Goal: Task Accomplishment & Management: Manage account settings

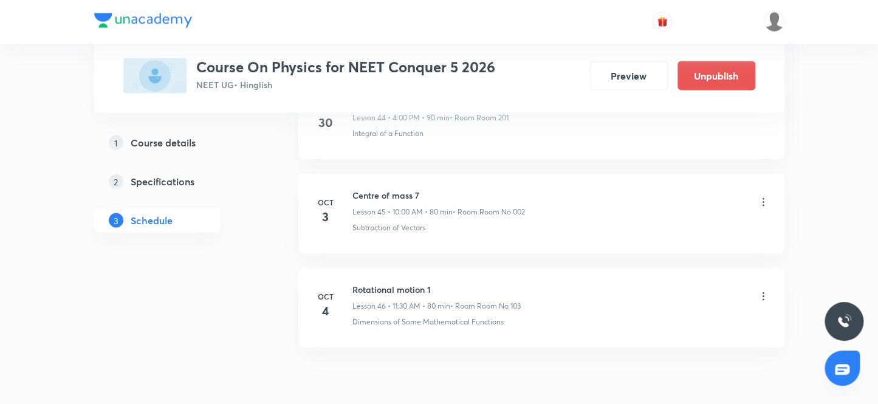
scroll to position [4895, 0]
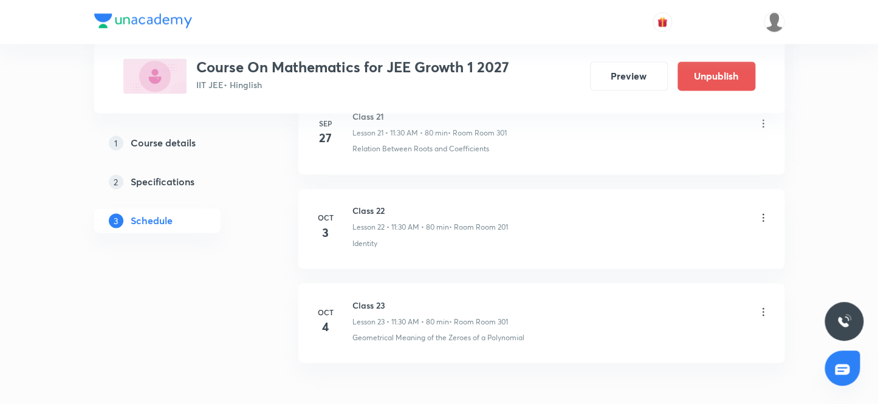
scroll to position [2732, 0]
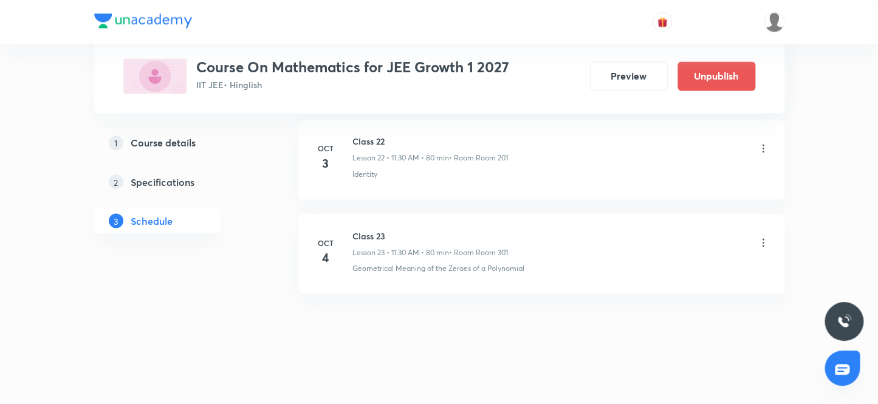
click at [763, 237] on icon at bounding box center [763, 242] width 12 height 12
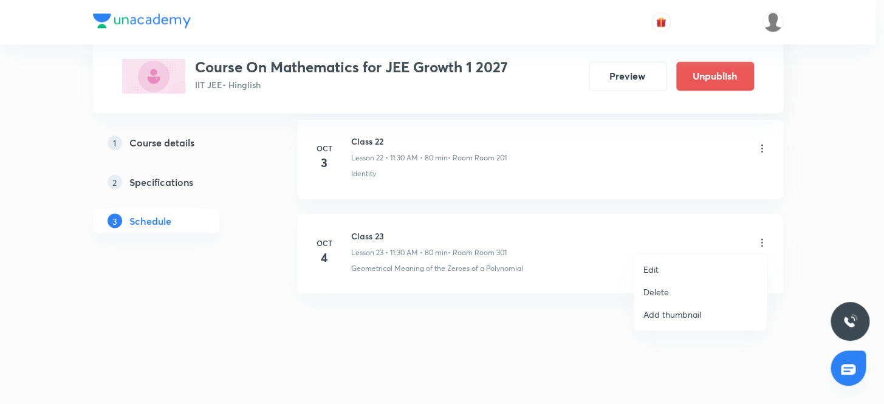
click at [658, 292] on p "Delete" at bounding box center [656, 292] width 26 height 13
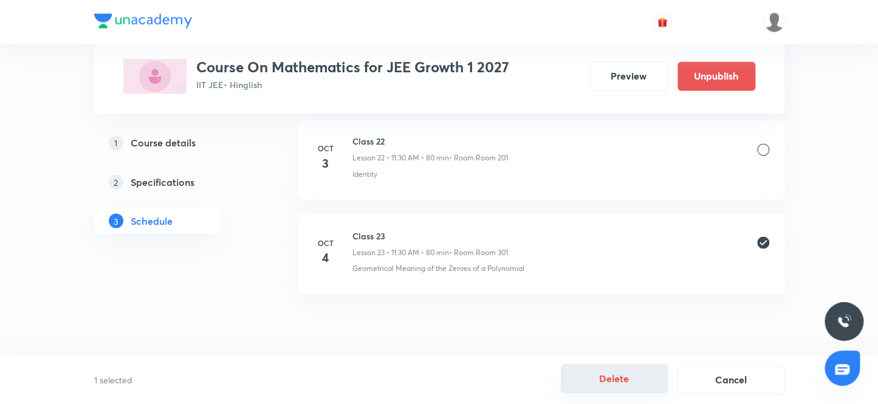
click at [613, 381] on button "Delete" at bounding box center [614, 378] width 107 height 29
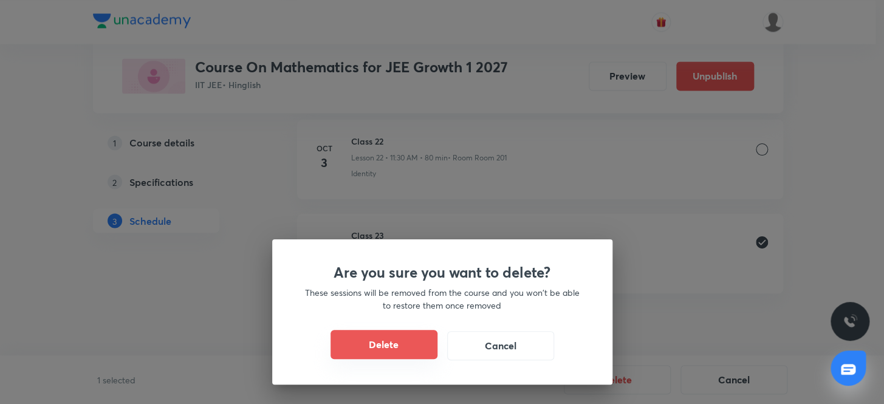
click at [379, 346] on button "Delete" at bounding box center [384, 344] width 107 height 29
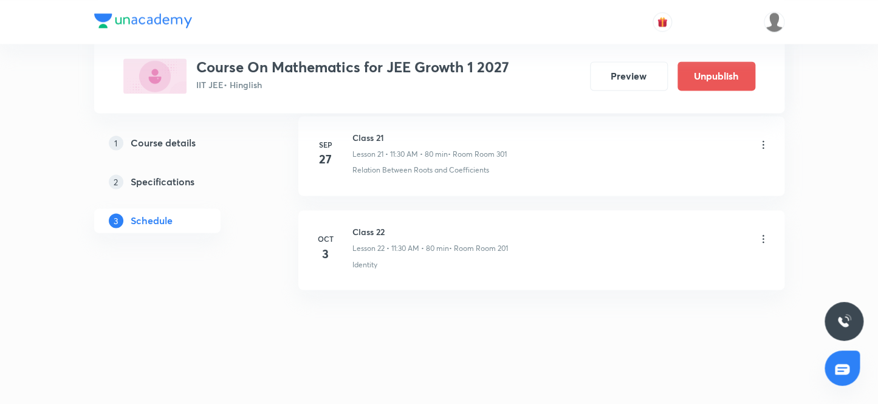
scroll to position [2638, 0]
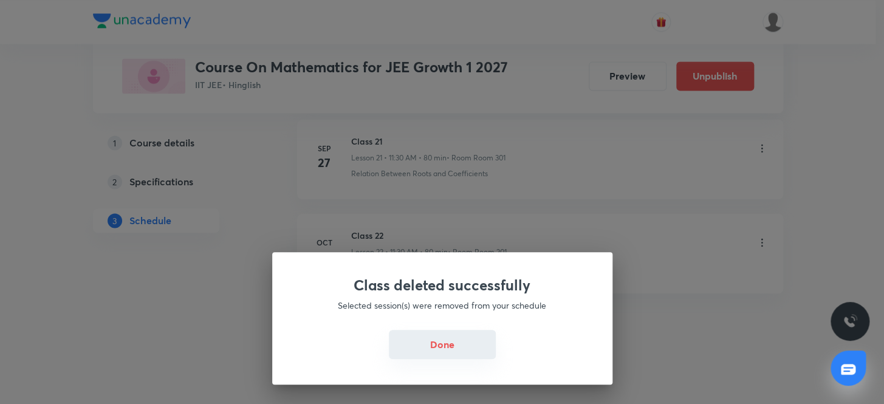
click at [428, 345] on button "Done" at bounding box center [442, 344] width 107 height 29
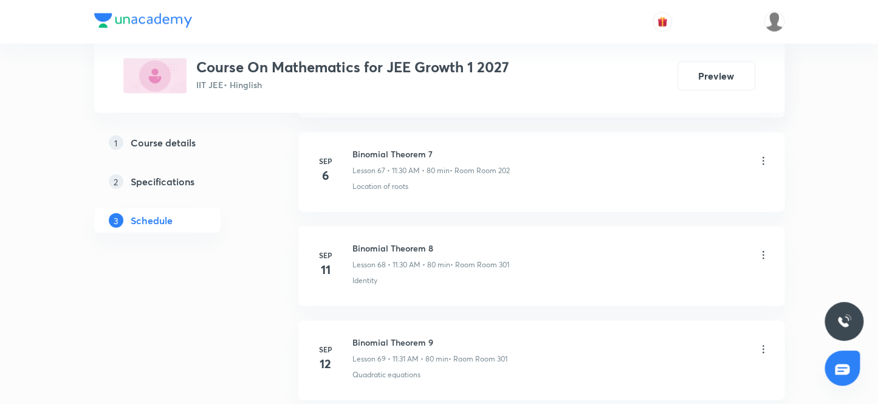
scroll to position [7512, 0]
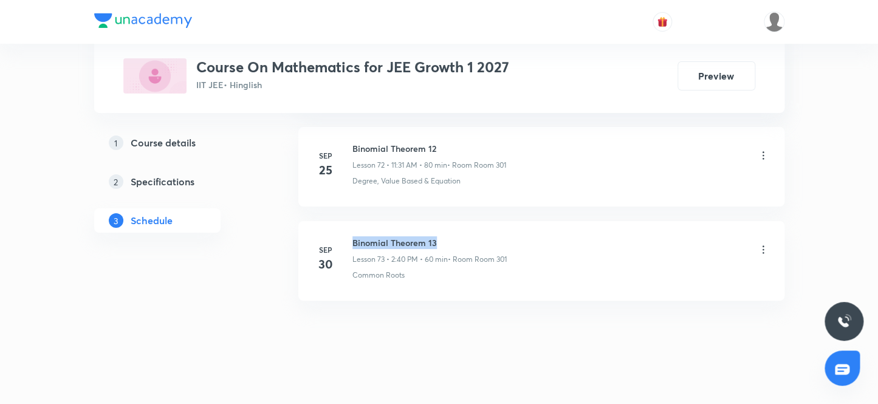
drag, startPoint x: 446, startPoint y: 230, endPoint x: 348, endPoint y: 219, distance: 99.0
click at [348, 221] on li "Sep 30 Binomial Theorem 13 Lesson 73 • 2:40 PM • 60 min • Room Room 301 Common …" at bounding box center [541, 261] width 486 height 80
copy h6 "Binomial Theorem 13"
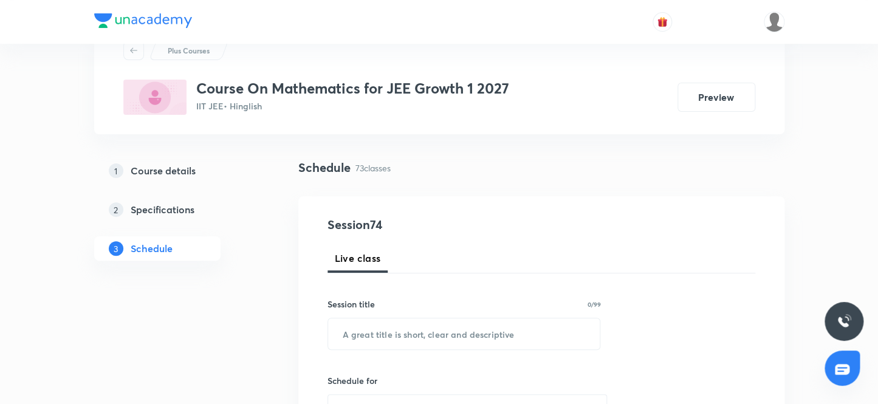
scroll to position [38, 0]
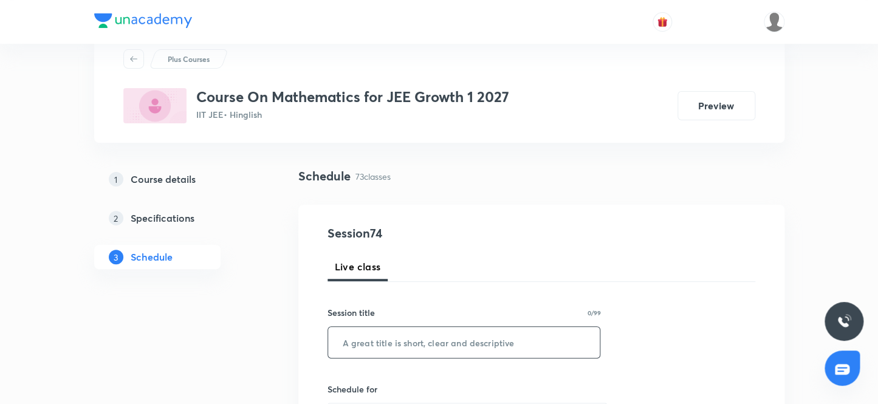
click at [422, 345] on input "text" at bounding box center [464, 342] width 272 height 31
paste input "Binomial Theorem 13"
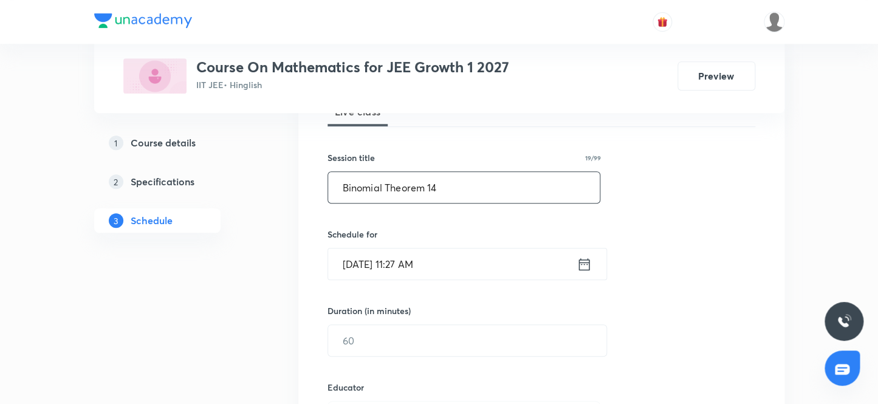
scroll to position [259, 0]
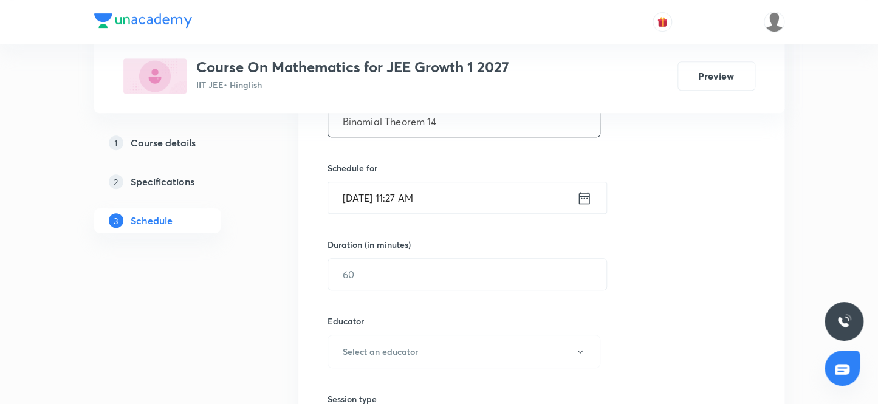
type input "Binomial Theorem 14"
click at [409, 196] on input "Oct 4, 2025, 11:27 AM" at bounding box center [452, 197] width 249 height 31
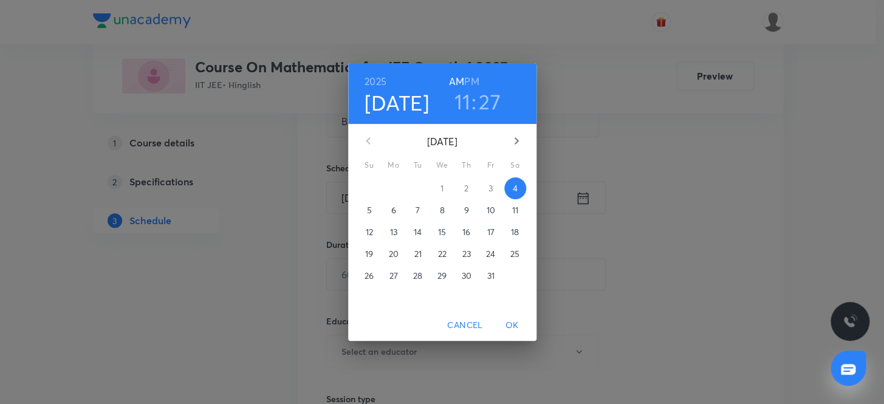
click at [464, 100] on h3 "11" at bounding box center [462, 102] width 16 height 26
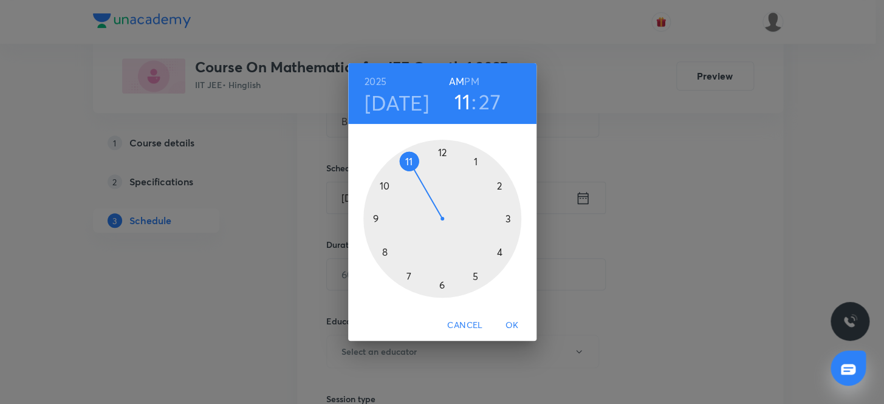
click at [489, 104] on h3 "27" at bounding box center [490, 102] width 22 height 26
click at [439, 283] on div at bounding box center [442, 219] width 158 height 158
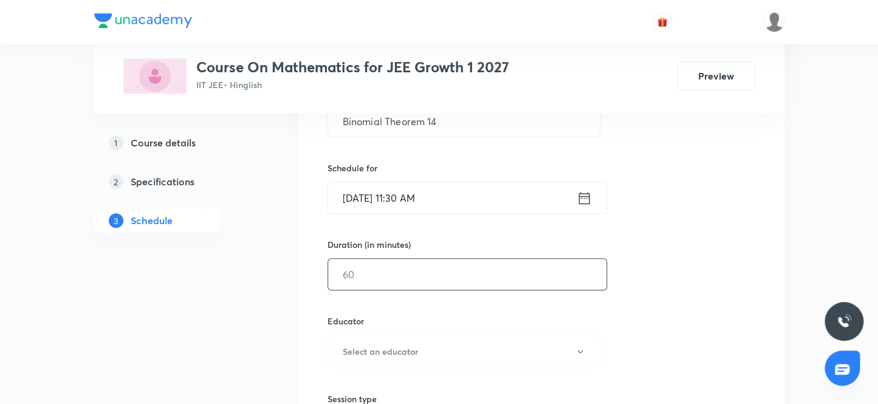
click at [437, 279] on input "text" at bounding box center [467, 274] width 278 height 31
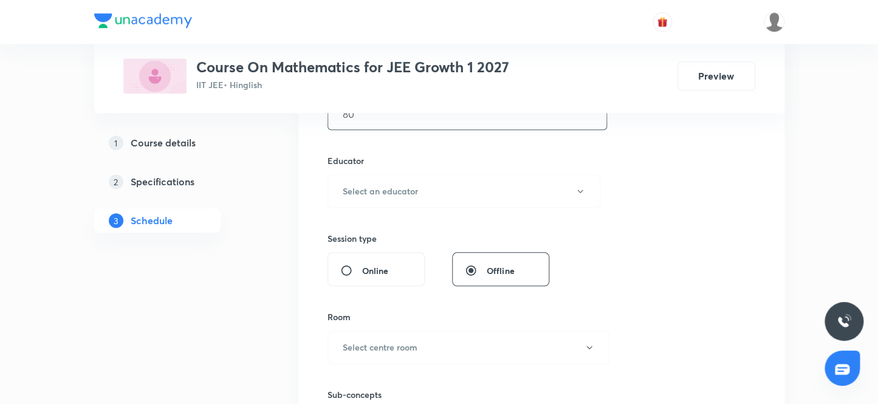
scroll to position [425, 0]
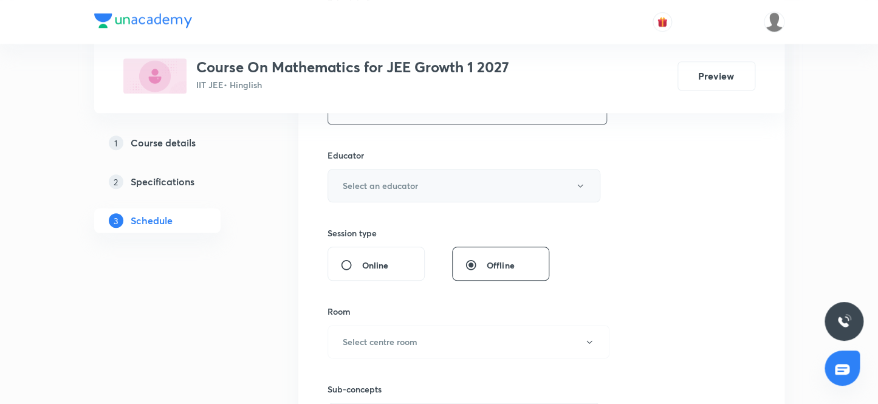
type input "80"
click at [421, 185] on button "Select an educator" at bounding box center [463, 185] width 273 height 33
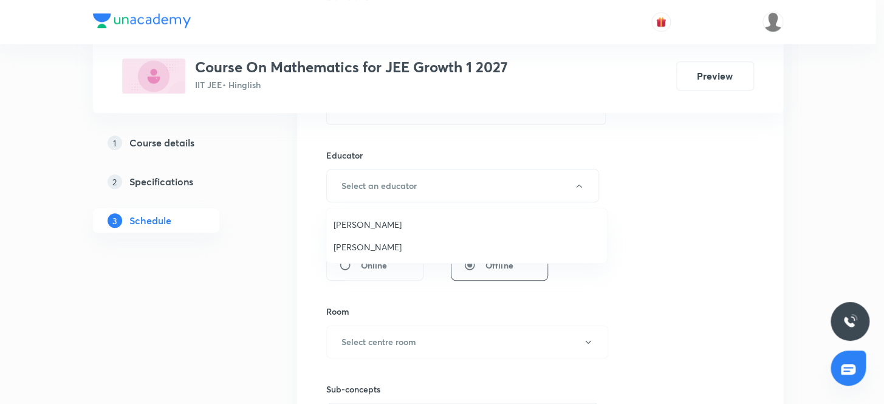
click at [373, 225] on span "Vijay Meghwal" at bounding box center [467, 224] width 266 height 13
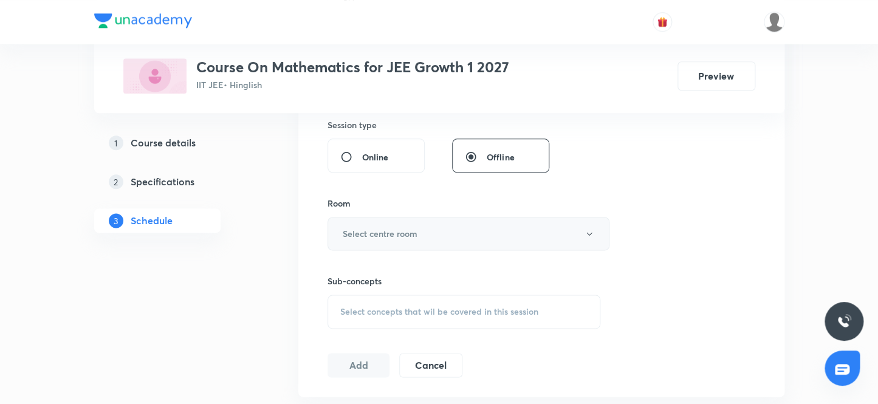
scroll to position [535, 0]
click at [379, 228] on h6 "Select centre room" at bounding box center [380, 231] width 75 height 13
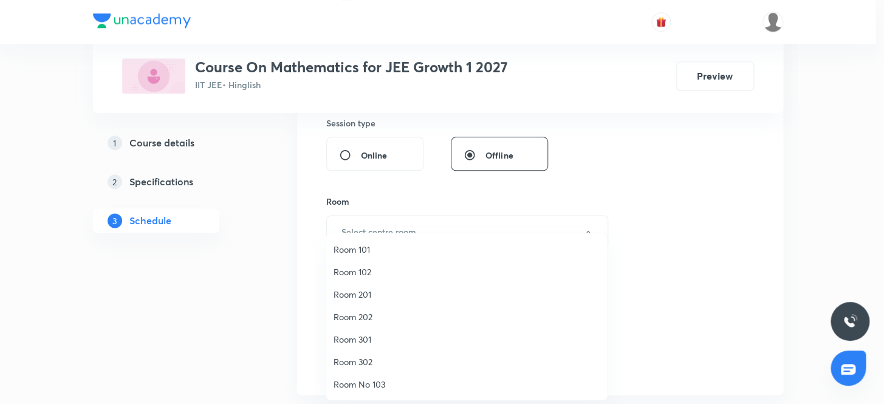
click at [366, 339] on span "Room 301" at bounding box center [467, 339] width 266 height 13
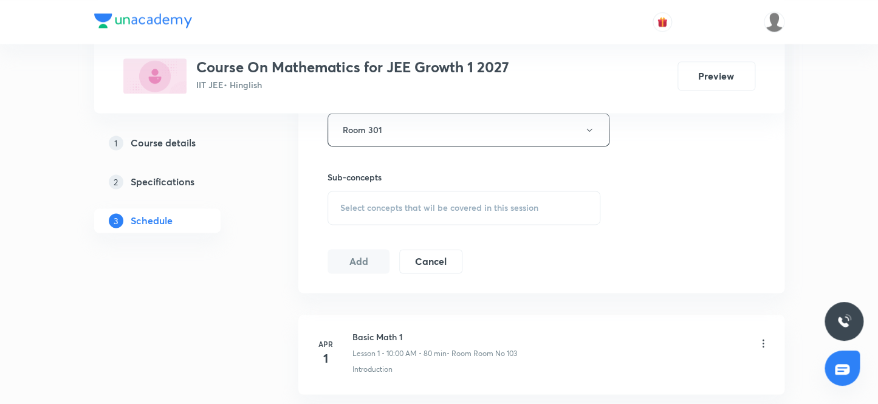
scroll to position [646, 0]
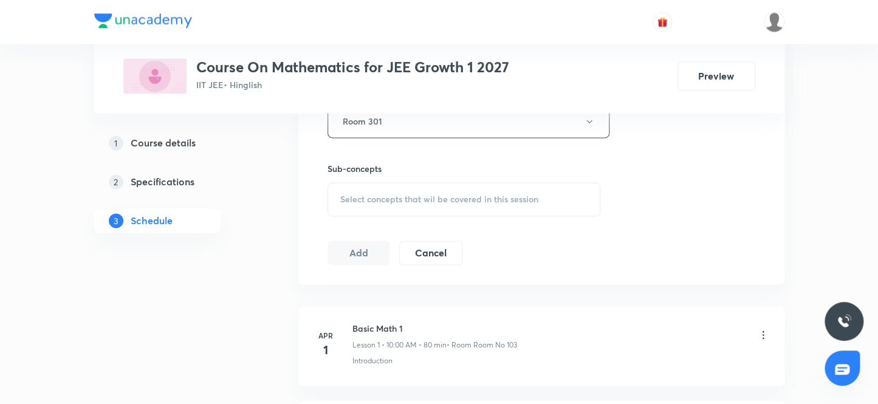
click at [372, 201] on span "Select concepts that wil be covered in this session" at bounding box center [439, 199] width 198 height 10
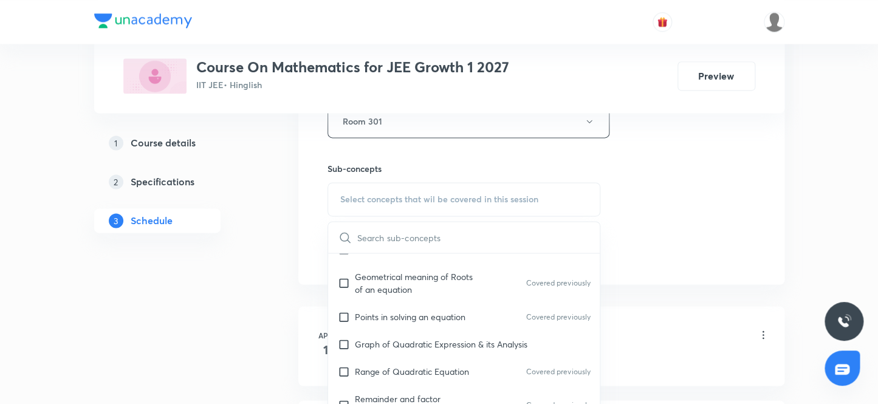
scroll to position [276, 0]
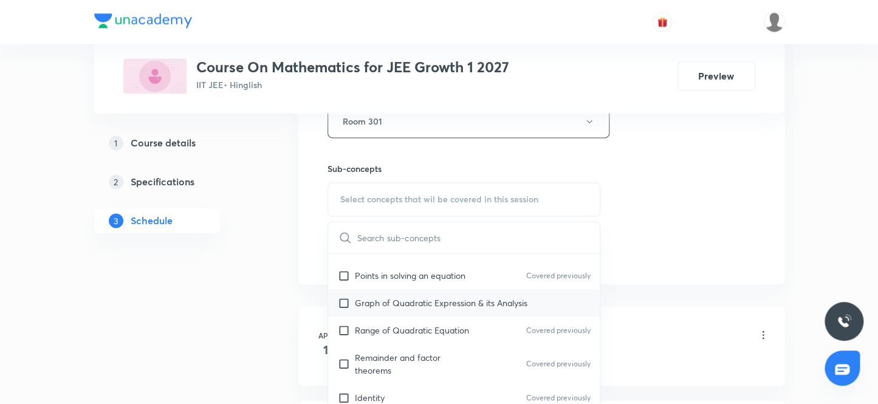
click at [343, 298] on input "checkbox" at bounding box center [346, 303] width 17 height 13
checkbox input "true"
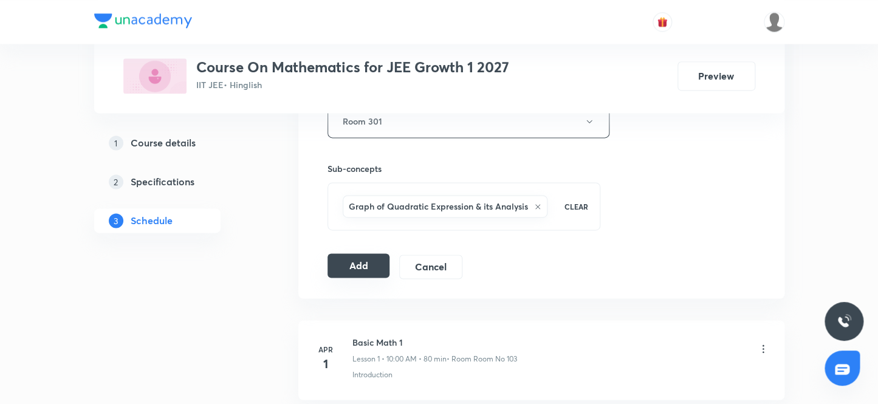
click at [361, 264] on button "Add" at bounding box center [358, 265] width 63 height 24
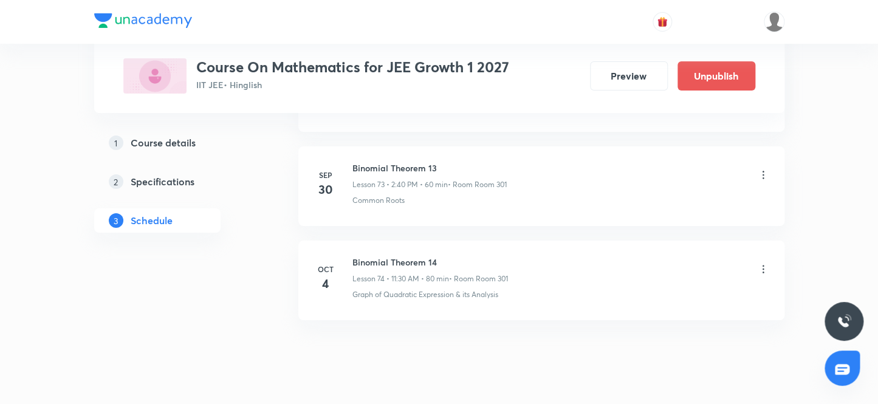
scroll to position [7606, 0]
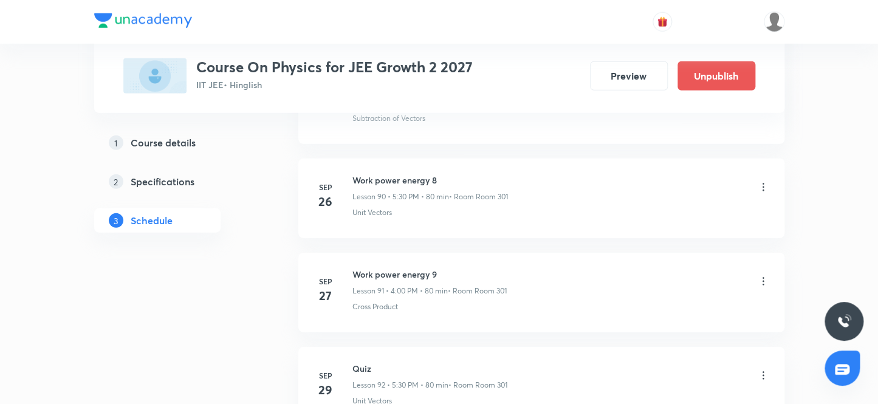
scroll to position [9486, 0]
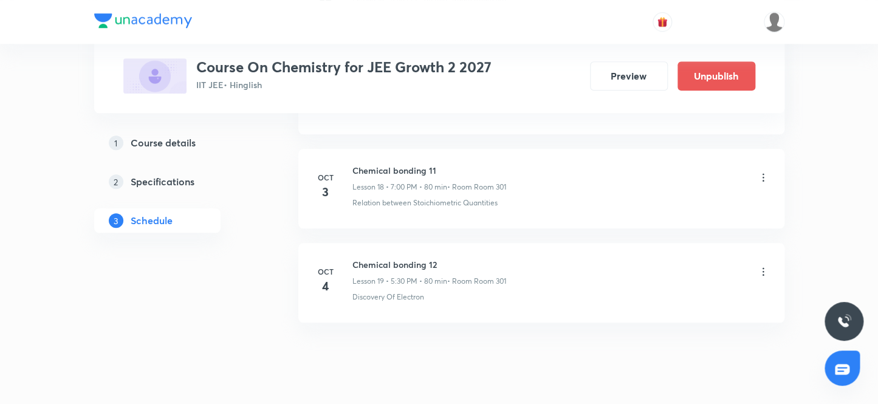
scroll to position [2356, 0]
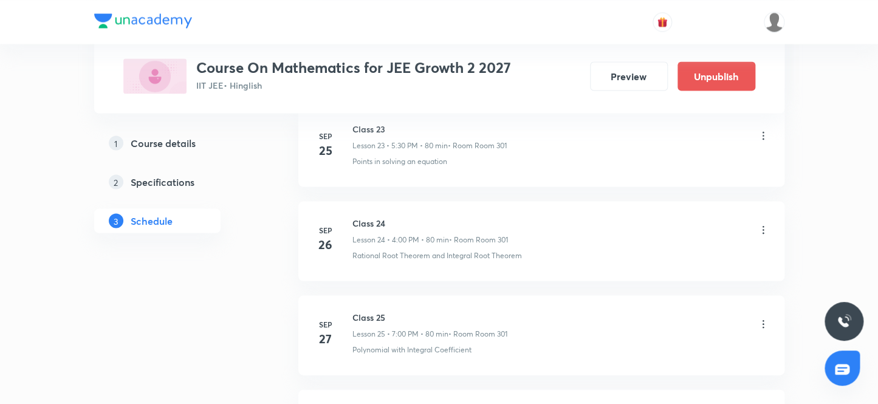
scroll to position [3108, 0]
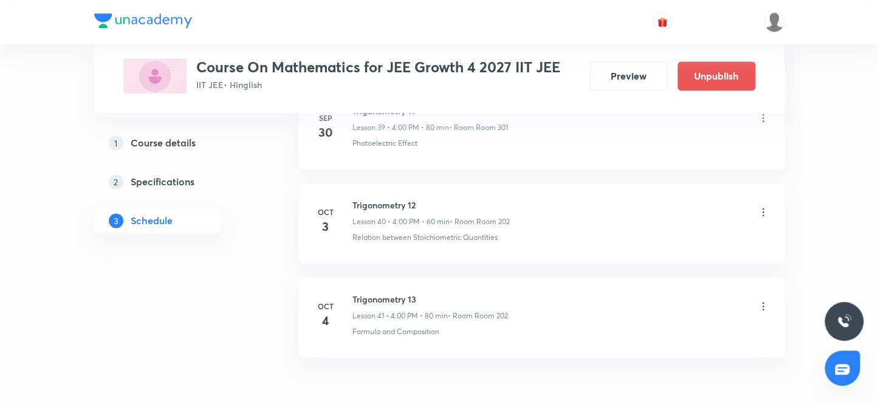
scroll to position [4502, 0]
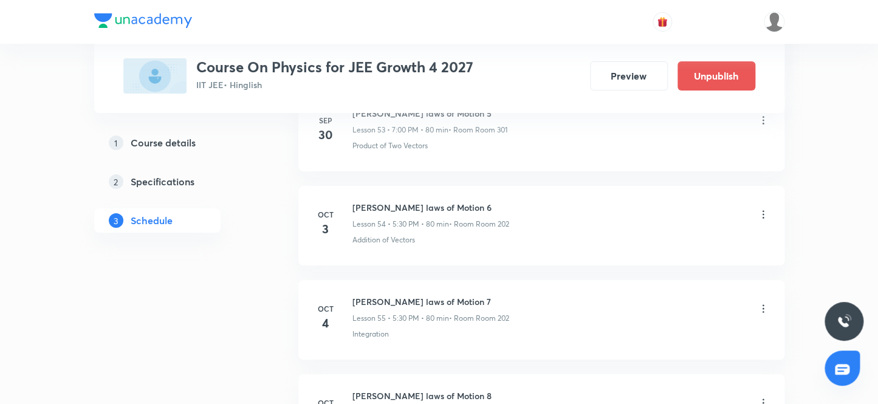
scroll to position [5913, 0]
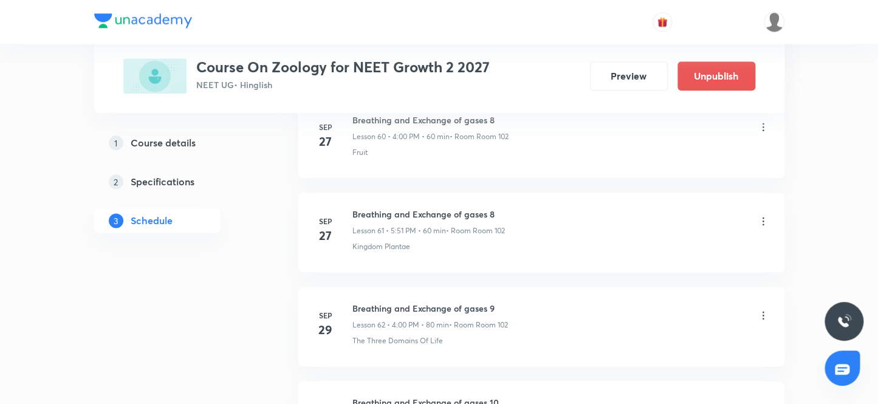
scroll to position [6682, 0]
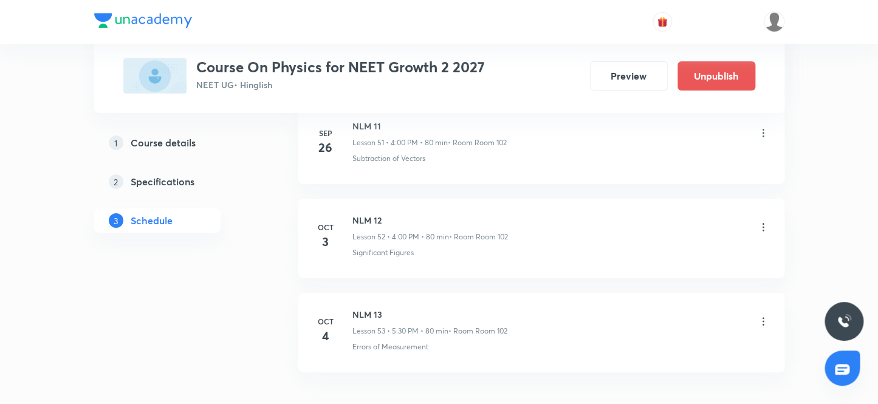
scroll to position [5631, 0]
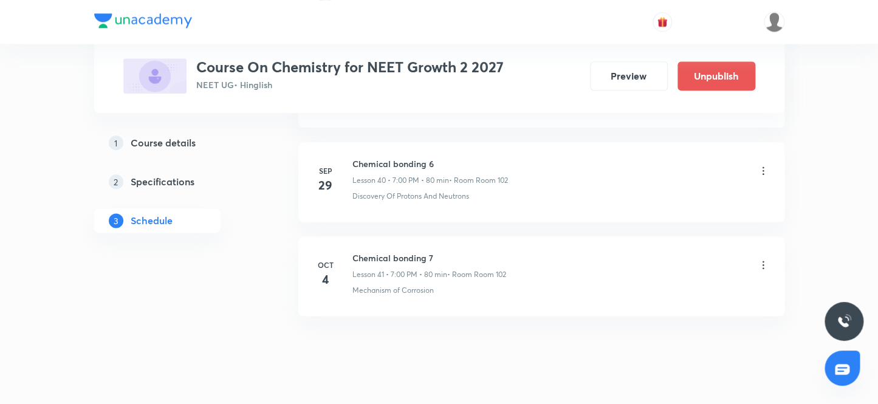
scroll to position [4424, 0]
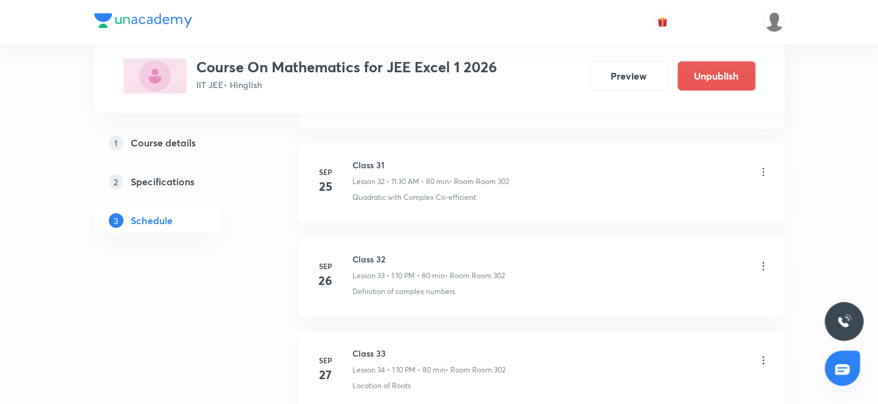
scroll to position [3955, 0]
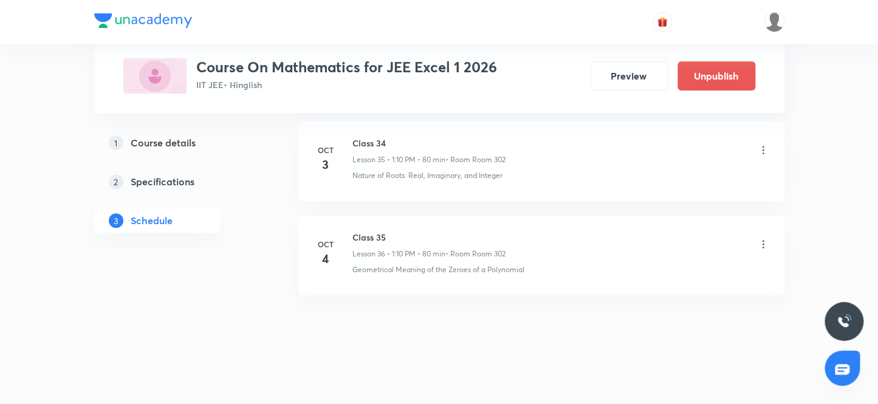
click at [763, 238] on icon at bounding box center [763, 244] width 12 height 12
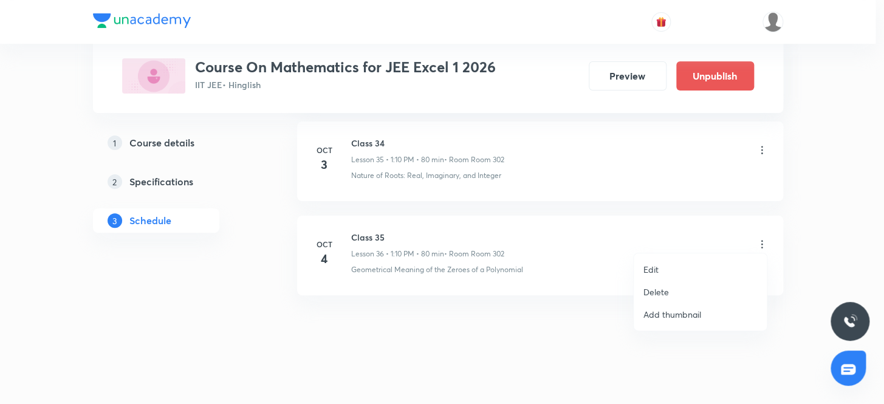
click at [663, 292] on p "Delete" at bounding box center [656, 292] width 26 height 13
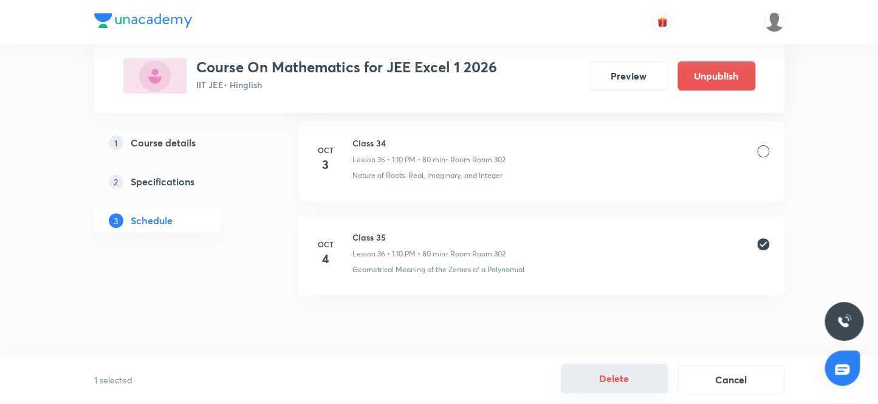
click at [642, 384] on button "Delete" at bounding box center [614, 378] width 107 height 29
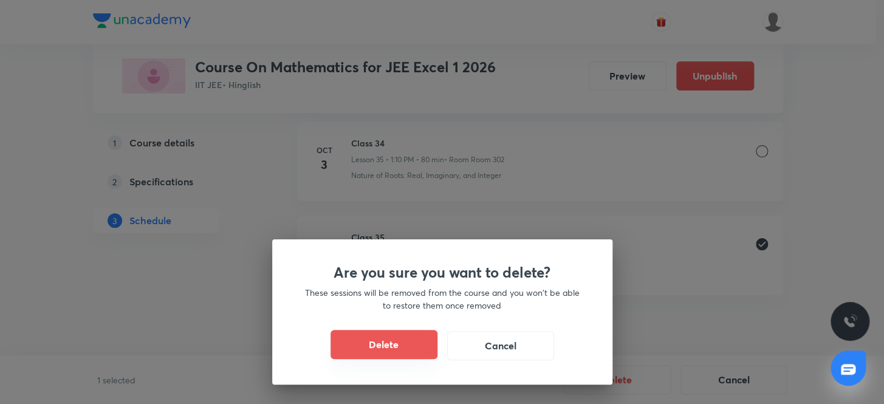
click at [365, 341] on button "Delete" at bounding box center [384, 344] width 107 height 29
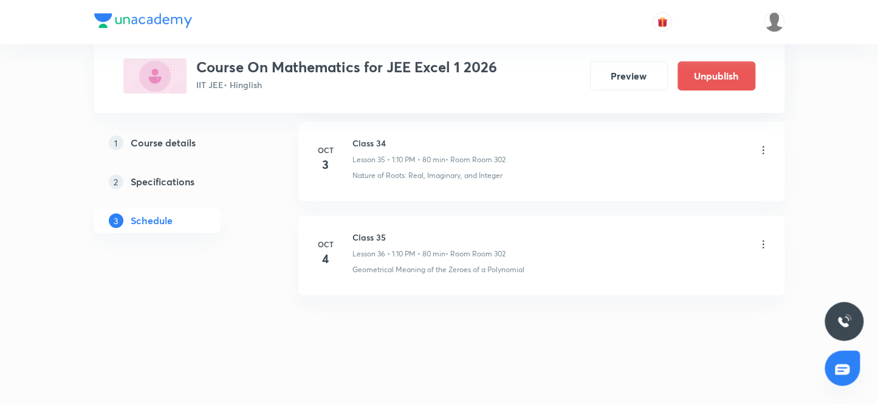
scroll to position [3861, 0]
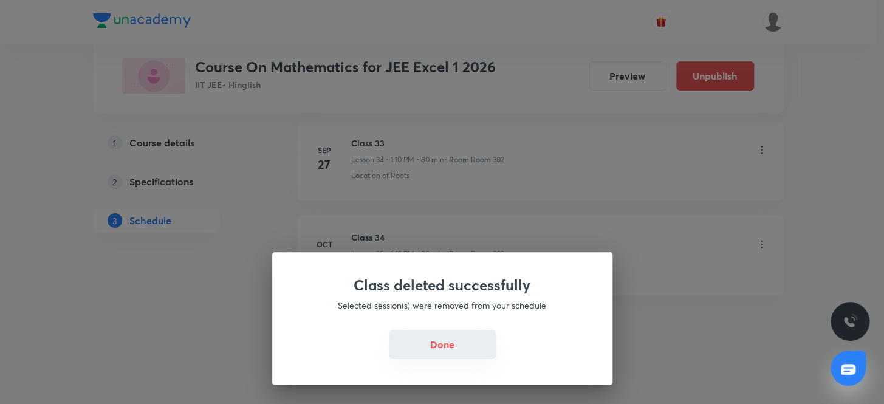
click at [439, 348] on button "Done" at bounding box center [442, 344] width 107 height 29
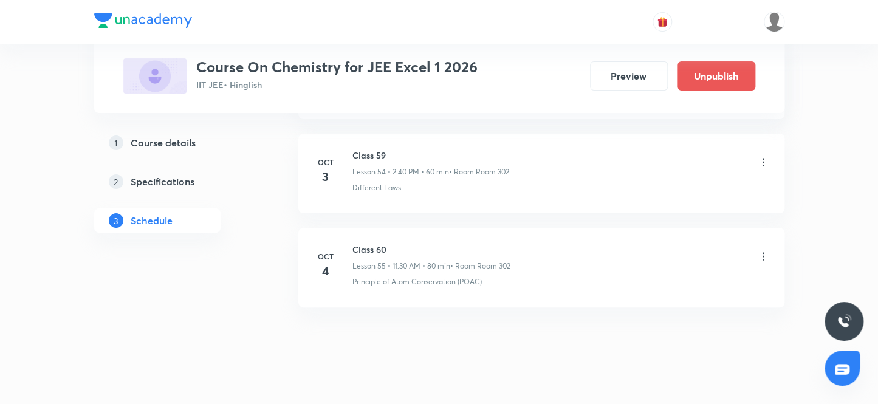
scroll to position [5819, 0]
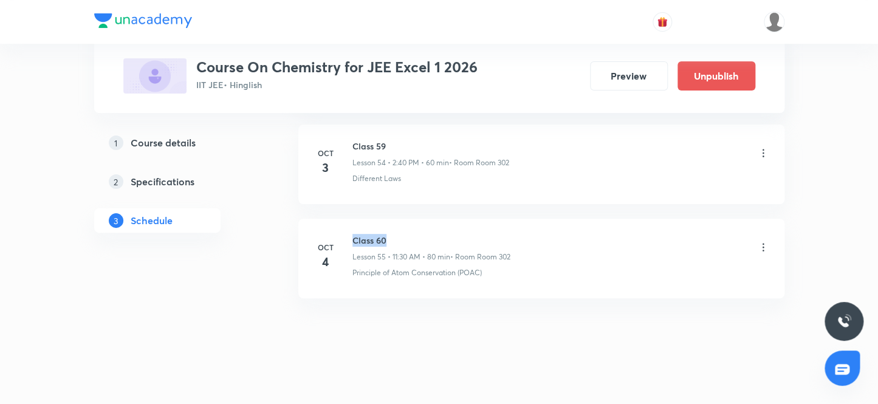
drag, startPoint x: 391, startPoint y: 230, endPoint x: 349, endPoint y: 228, distance: 41.3
click at [349, 234] on div "Oct 4 Class 60 Lesson 55 • 11:30 AM • 80 min • Room Room 302 Principle of Atom …" at bounding box center [542, 256] width 456 height 44
copy h6 "Class 60"
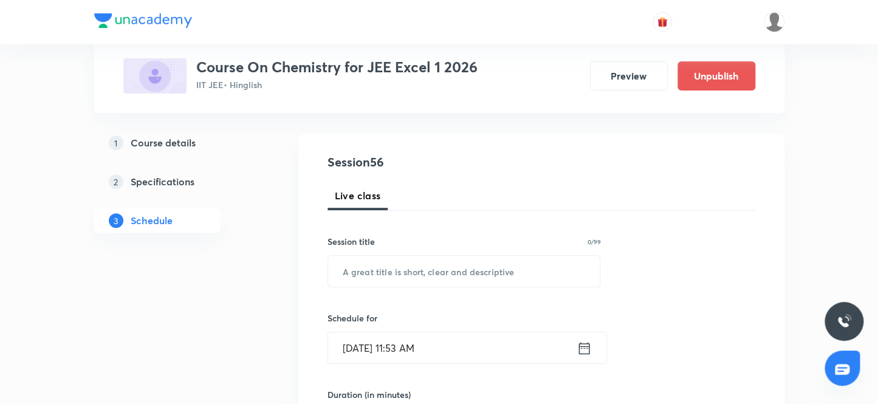
scroll to position [110, 0]
click at [413, 279] on input "text" at bounding box center [464, 270] width 272 height 31
paste input "Class 60"
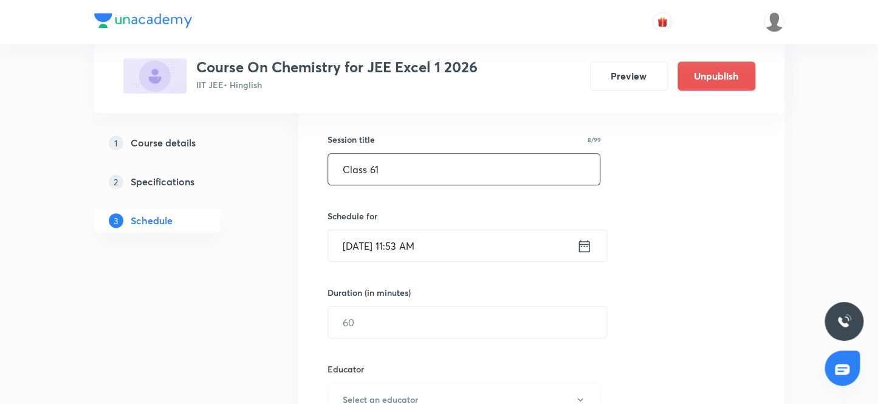
scroll to position [221, 0]
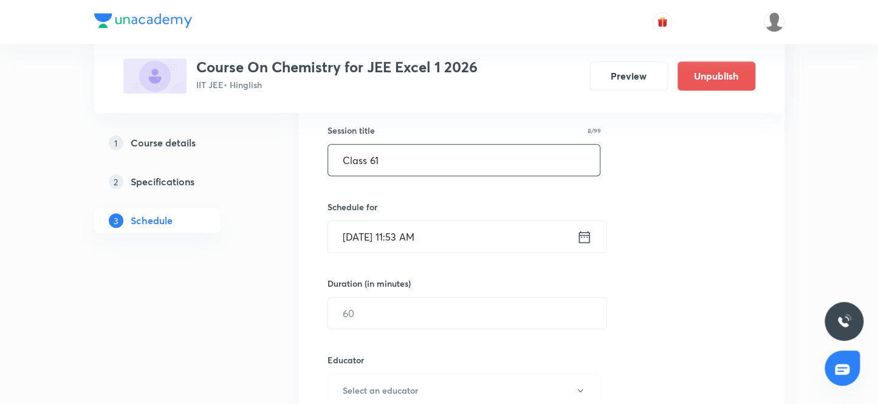
type input "Class 61"
click at [415, 236] on input "Oct 4, 2025, 11:53 AM" at bounding box center [452, 236] width 249 height 31
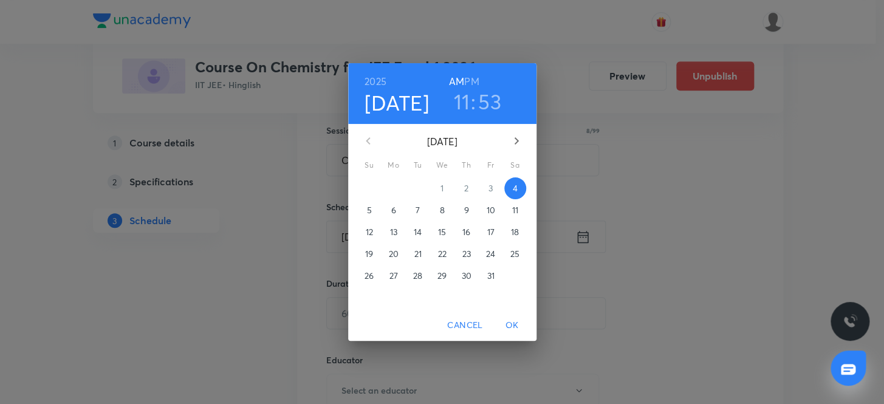
click at [476, 79] on h6 "PM" at bounding box center [471, 81] width 15 height 17
click at [463, 98] on h3 "11" at bounding box center [461, 102] width 16 height 26
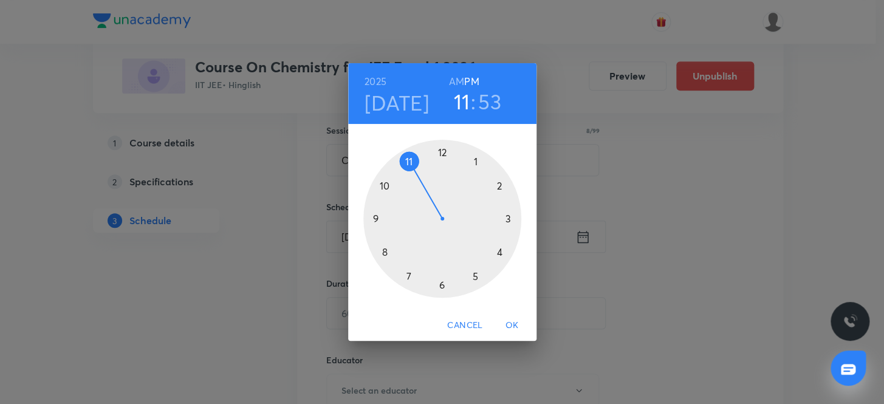
click at [475, 160] on div at bounding box center [442, 219] width 158 height 158
click at [498, 183] on div at bounding box center [442, 219] width 158 height 158
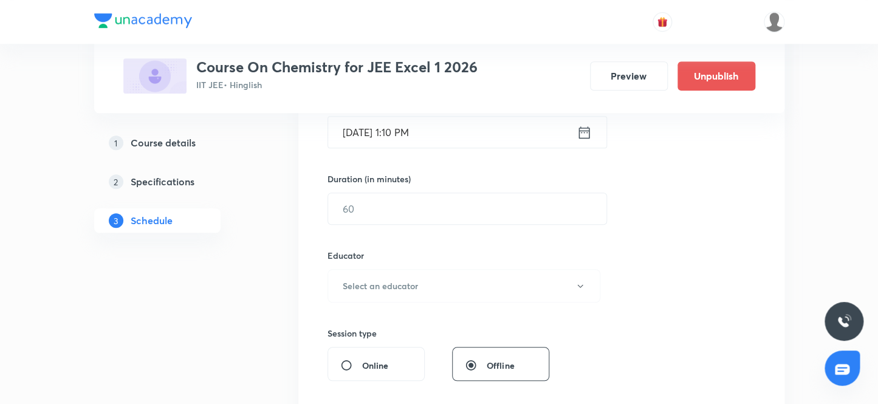
scroll to position [331, 0]
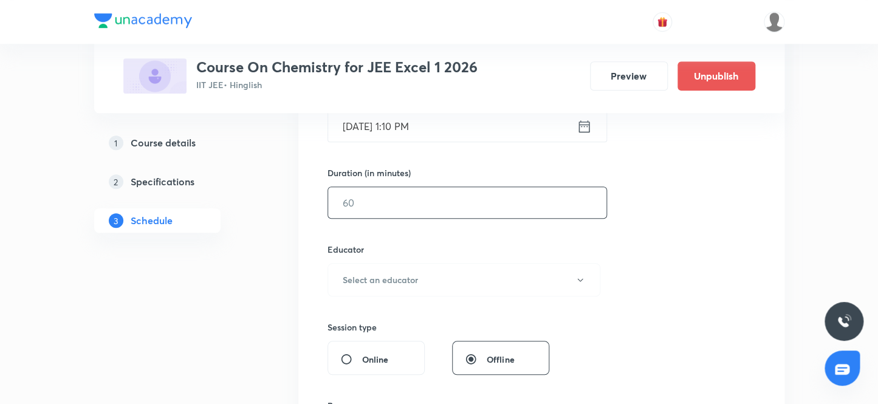
click at [380, 202] on input "text" at bounding box center [467, 202] width 278 height 31
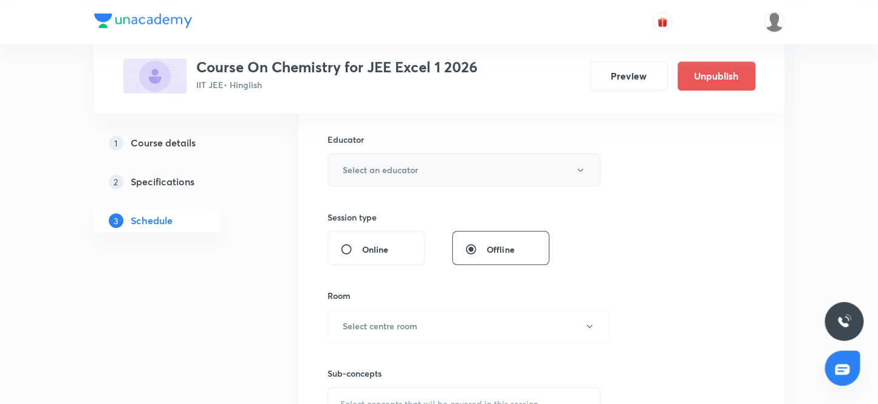
scroll to position [442, 0]
type input "80"
click at [399, 167] on h6 "Select an educator" at bounding box center [380, 169] width 75 height 13
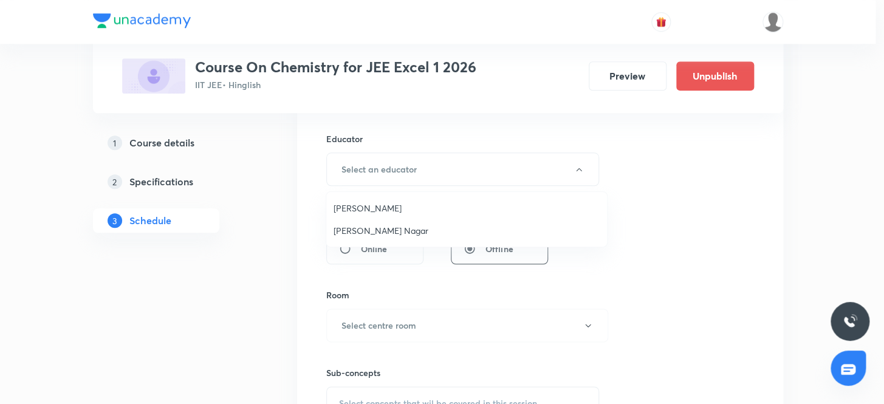
click at [362, 207] on span "ashok shukla" at bounding box center [467, 208] width 266 height 13
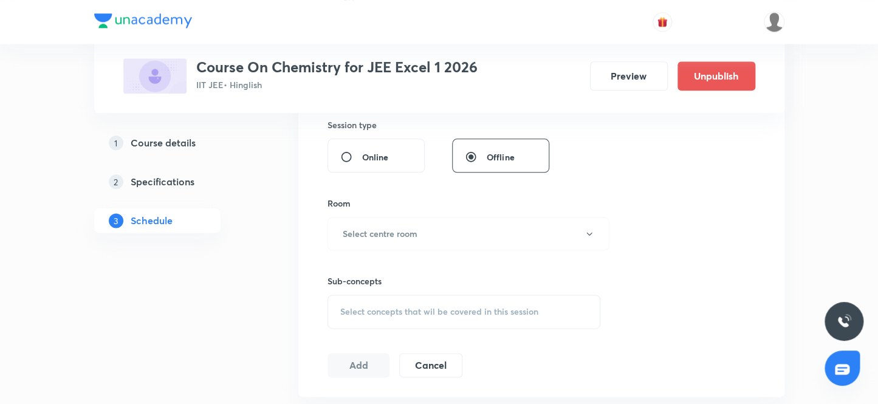
scroll to position [552, 0]
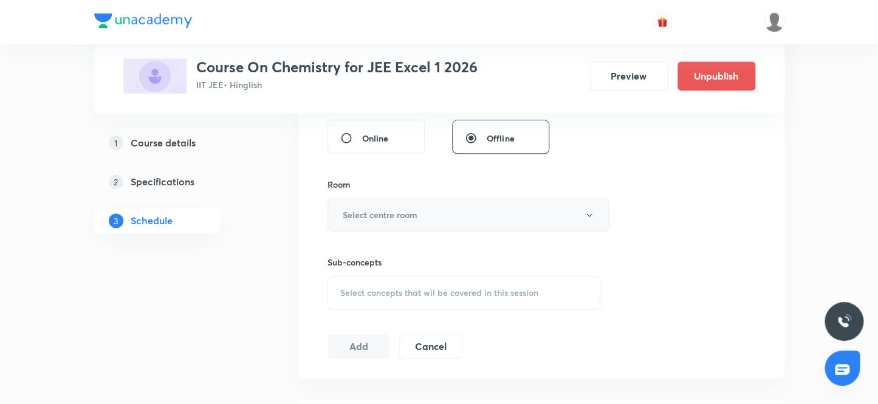
click at [383, 214] on h6 "Select centre room" at bounding box center [380, 214] width 75 height 13
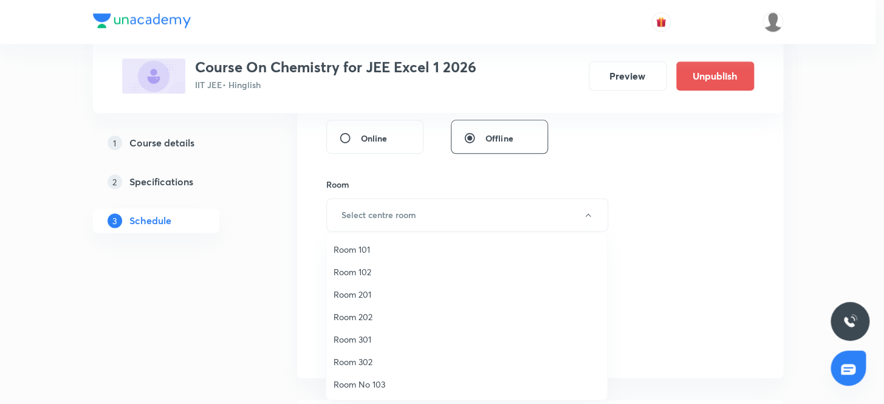
click at [367, 363] on span "Room 302" at bounding box center [467, 361] width 266 height 13
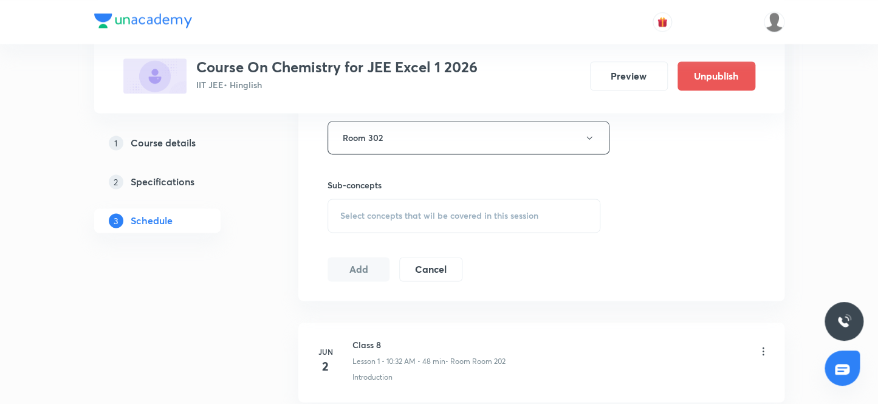
scroll to position [662, 0]
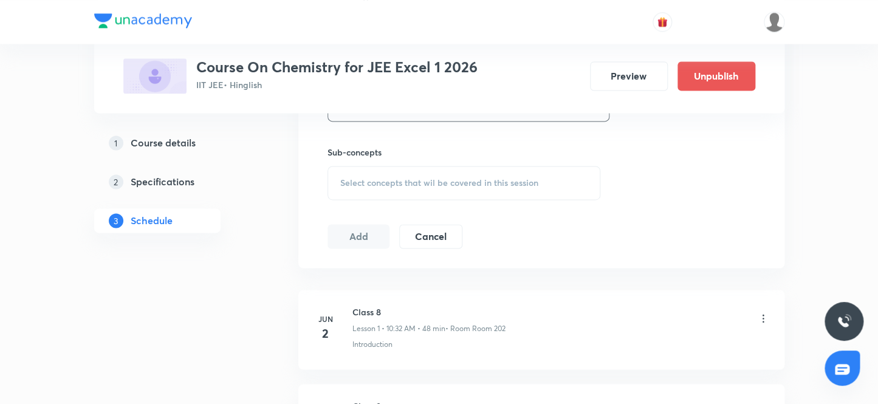
click at [398, 184] on span "Select concepts that wil be covered in this session" at bounding box center [439, 183] width 198 height 10
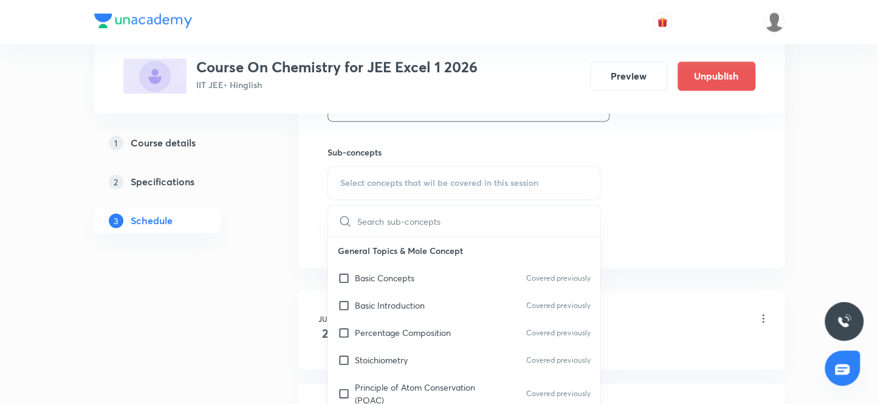
scroll to position [110, 0]
click at [343, 303] on input "checkbox" at bounding box center [346, 304] width 17 height 13
checkbox input "true"
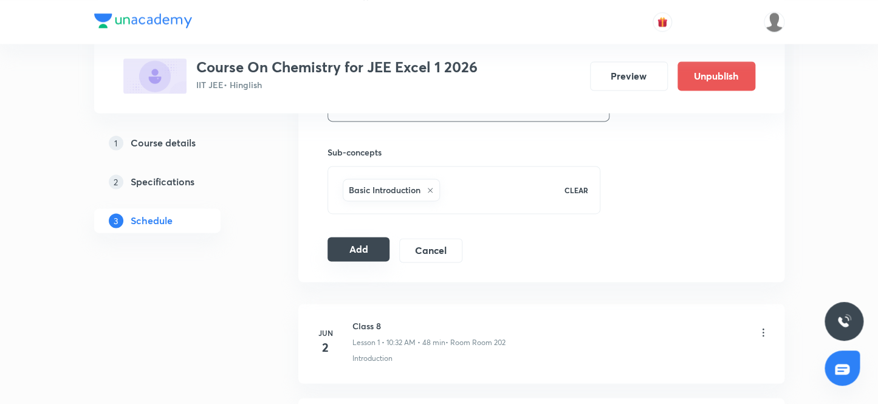
click at [359, 247] on button "Add" at bounding box center [358, 249] width 63 height 24
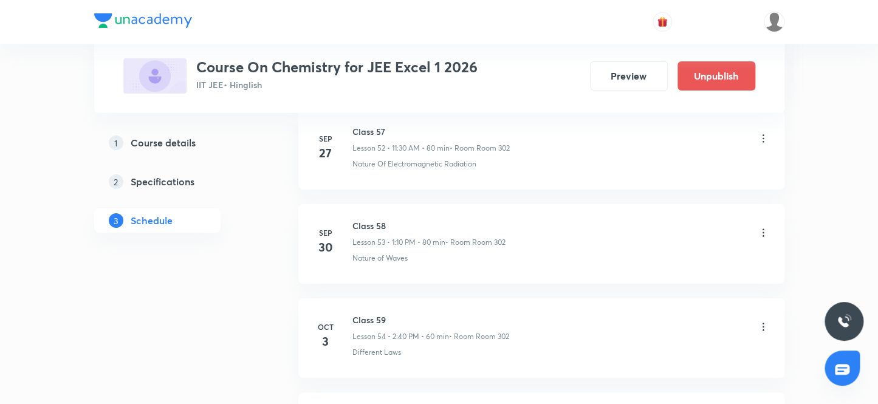
scroll to position [5913, 0]
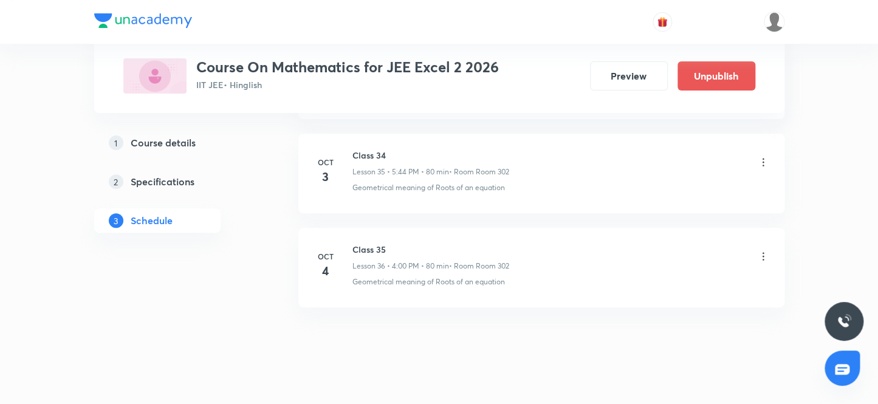
scroll to position [3955, 0]
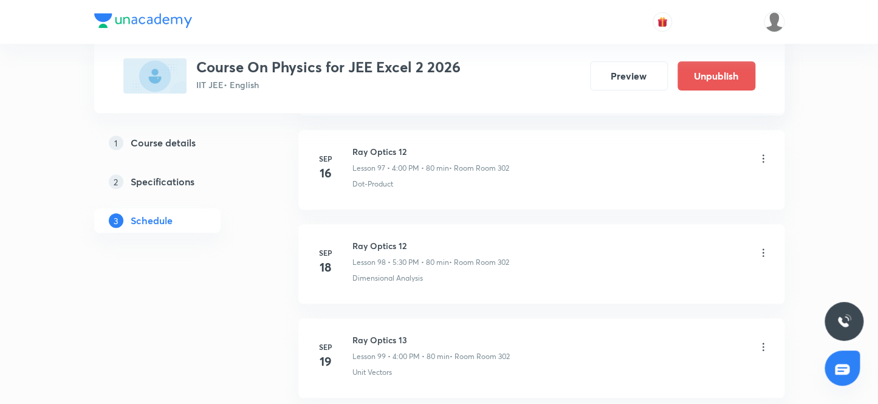
scroll to position [10632, 0]
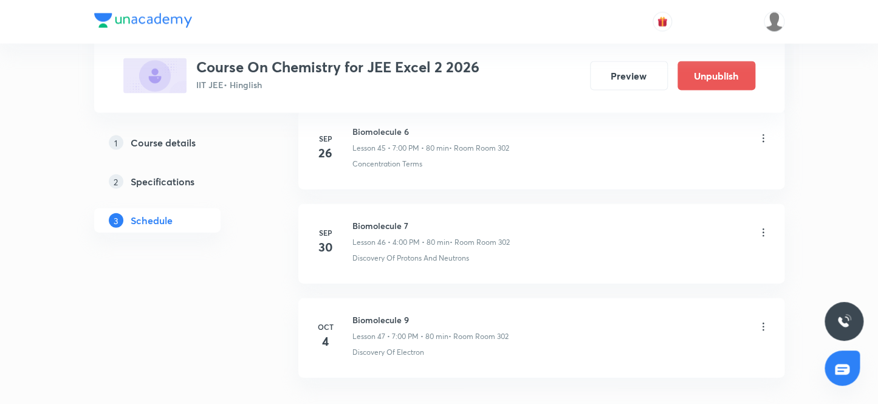
scroll to position [4989, 0]
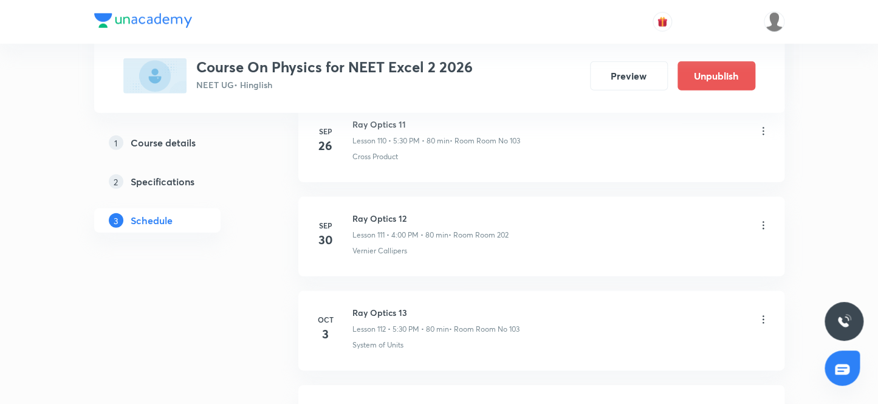
scroll to position [11195, 0]
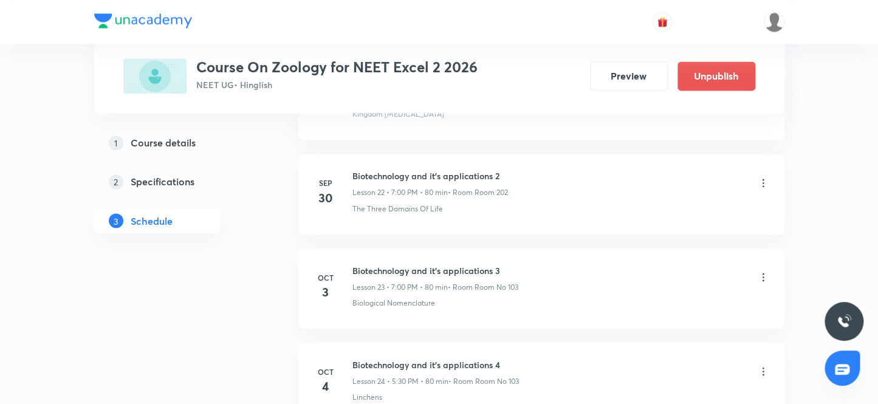
scroll to position [2826, 0]
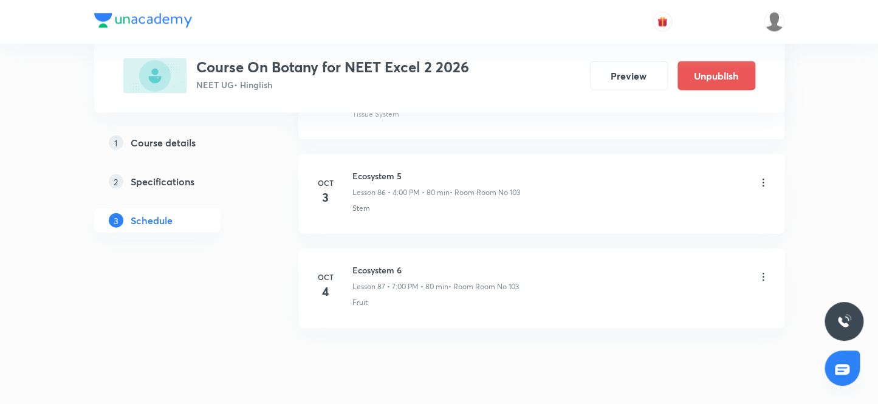
scroll to position [8751, 0]
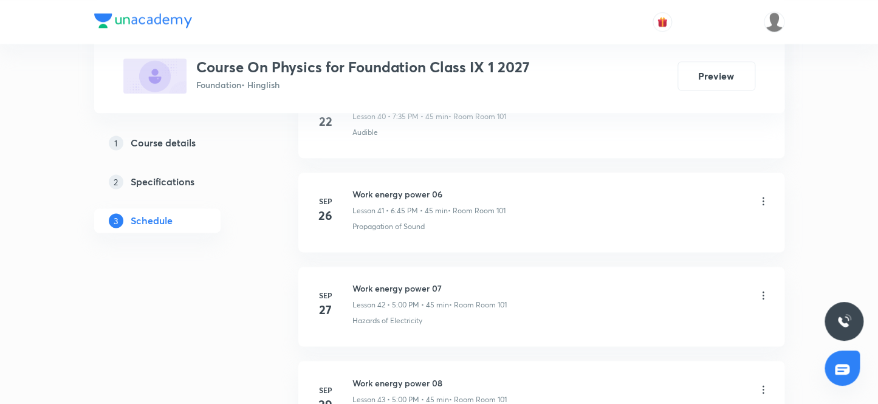
scroll to position [4707, 0]
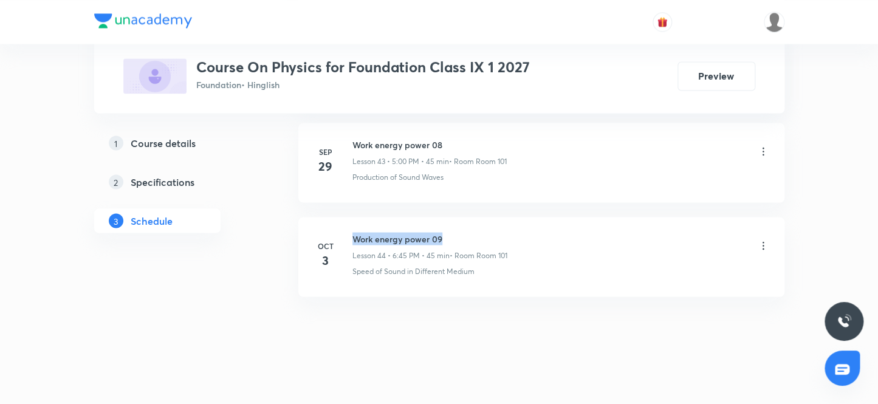
drag, startPoint x: 446, startPoint y: 228, endPoint x: 352, endPoint y: 223, distance: 94.3
click at [352, 223] on li "Oct 3 Work energy power 09 Lesson 44 • 6:45 PM • 45 min • Room Room 101 Speed o…" at bounding box center [541, 257] width 486 height 80
copy h6 "Work energy power 09"
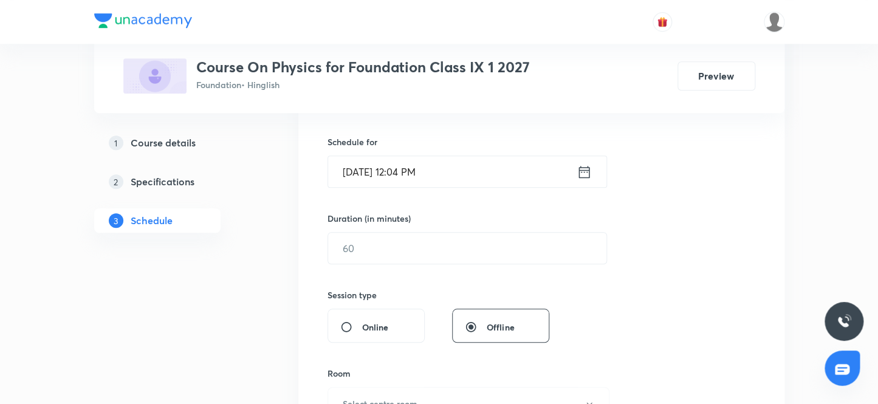
scroll to position [183, 0]
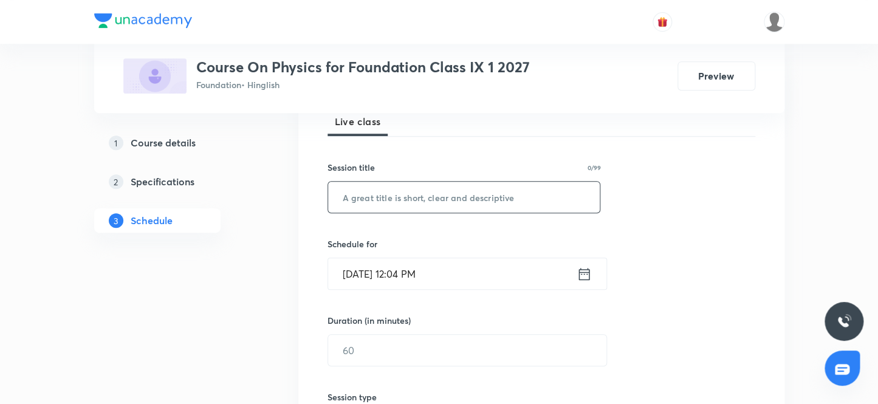
click at [422, 198] on input "text" at bounding box center [464, 197] width 272 height 31
paste input "Work energy power 09"
type input "Work energy power 10"
click at [413, 272] on input "Oct 4, 2025, 12:04 PM" at bounding box center [452, 273] width 249 height 31
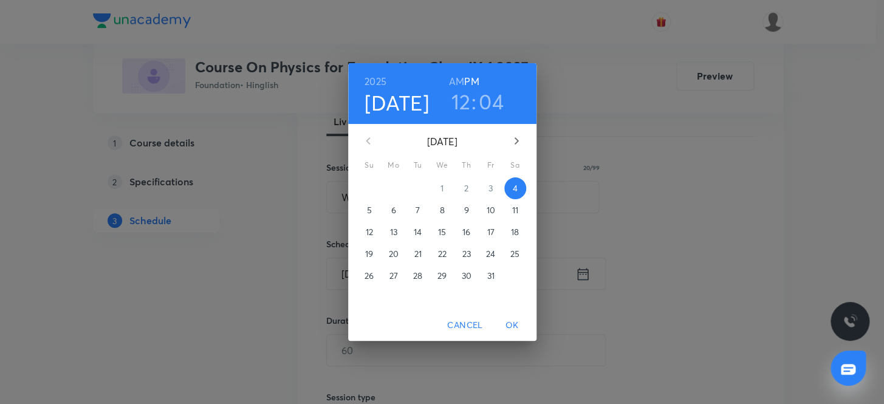
click at [464, 103] on h3 "12" at bounding box center [460, 102] width 19 height 26
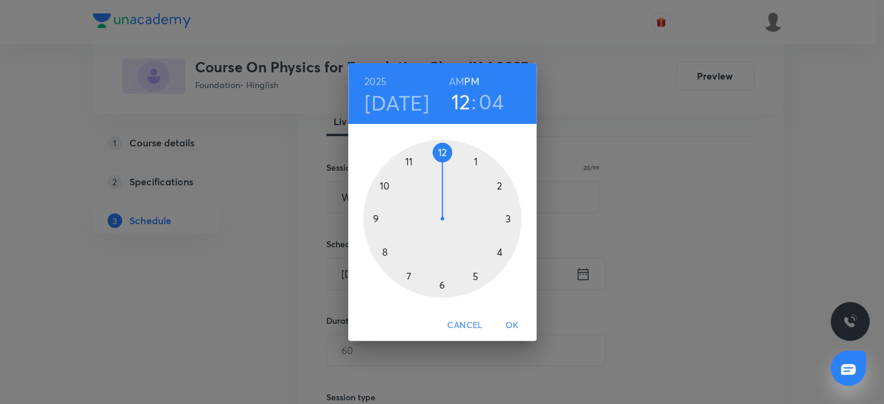
click at [499, 250] on div at bounding box center [442, 219] width 158 height 158
click at [441, 151] on div at bounding box center [442, 219] width 158 height 158
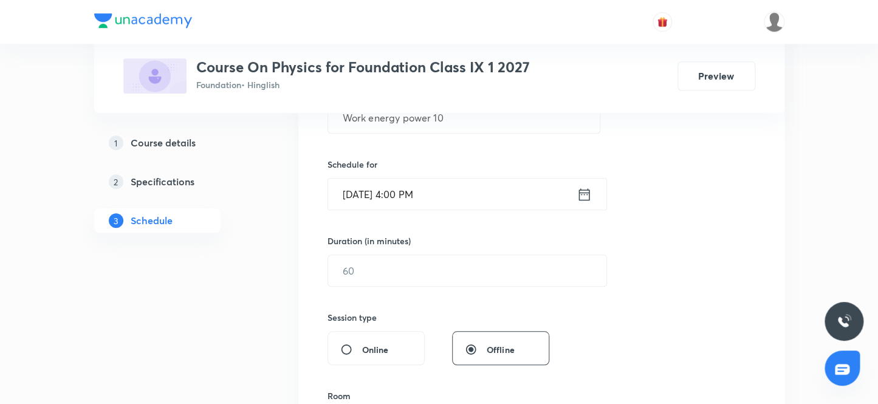
scroll to position [294, 0]
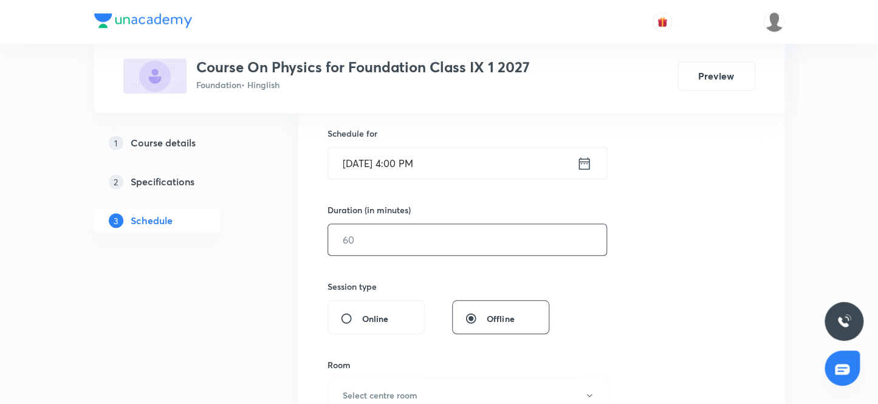
click at [406, 238] on input "text" at bounding box center [467, 239] width 278 height 31
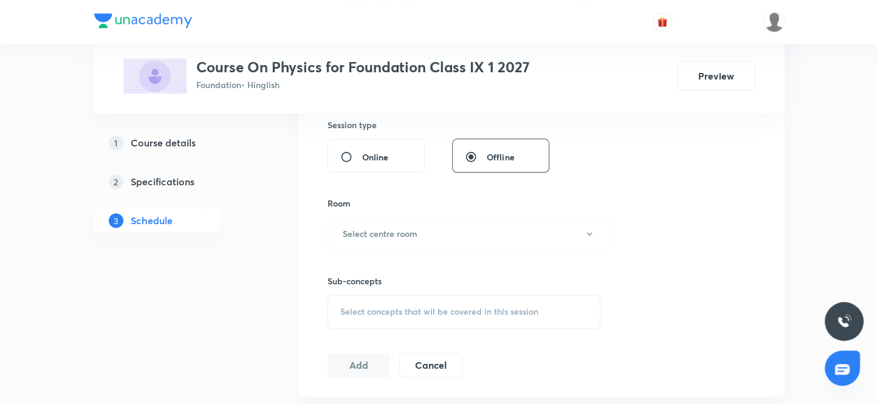
scroll to position [460, 0]
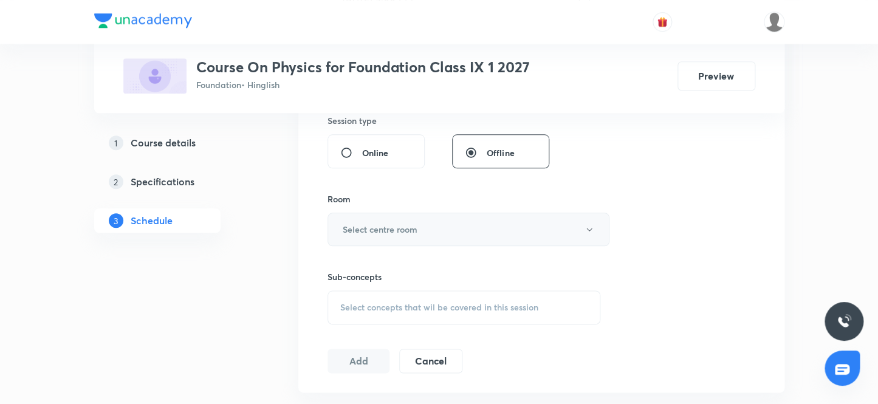
type input "45"
click at [404, 230] on h6 "Select centre room" at bounding box center [380, 229] width 75 height 13
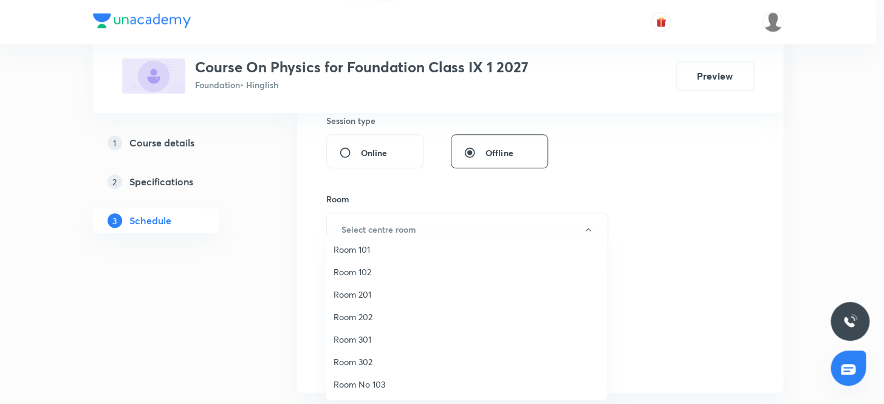
click at [364, 250] on span "Room 101" at bounding box center [467, 249] width 266 height 13
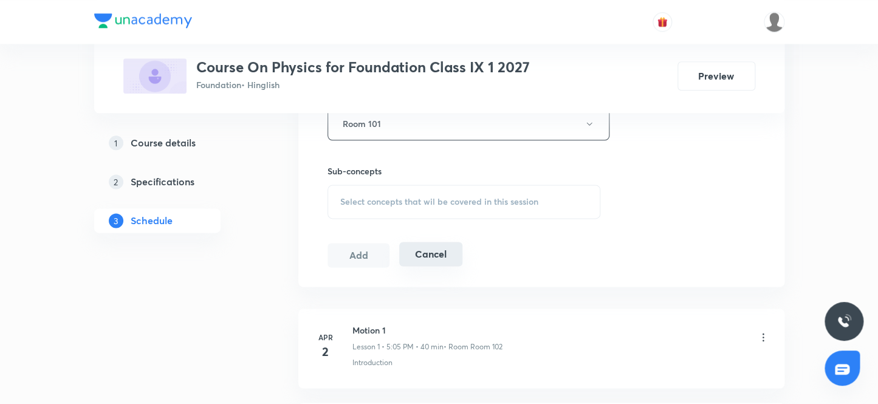
scroll to position [571, 0]
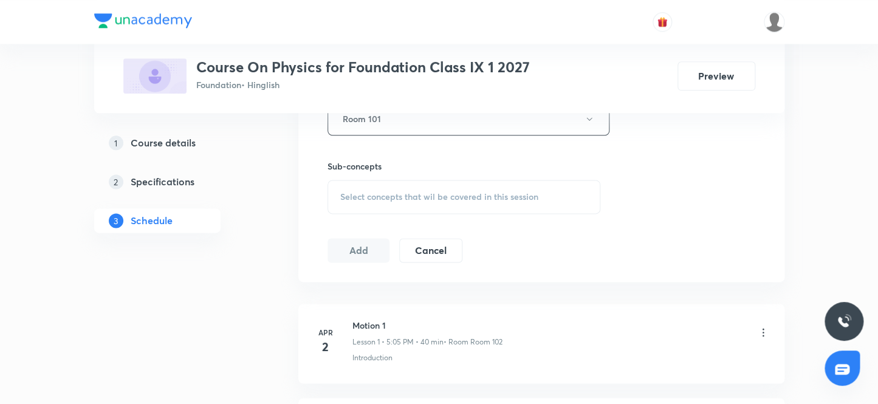
click at [421, 197] on span "Select concepts that wil be covered in this session" at bounding box center [439, 197] width 198 height 10
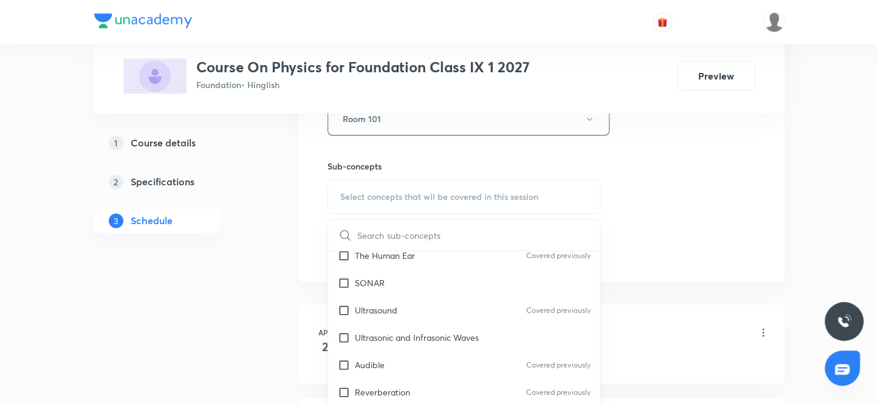
scroll to position [165, 0]
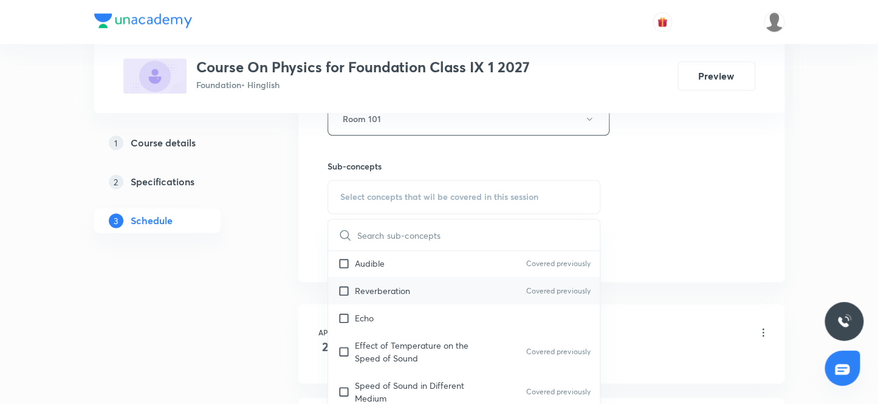
click at [346, 287] on input "checkbox" at bounding box center [346, 290] width 17 height 13
checkbox input "true"
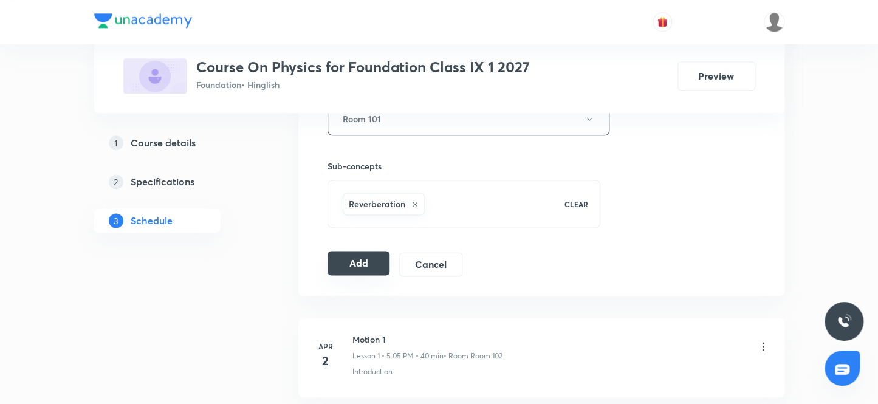
click at [365, 261] on button "Add" at bounding box center [358, 263] width 63 height 24
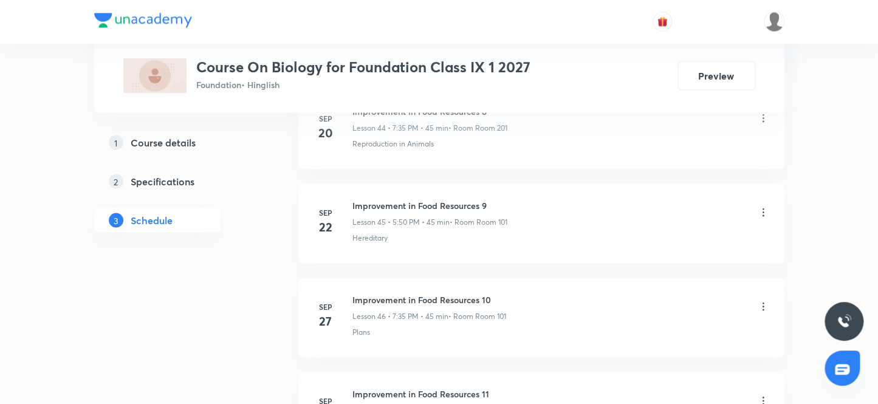
scroll to position [4989, 0]
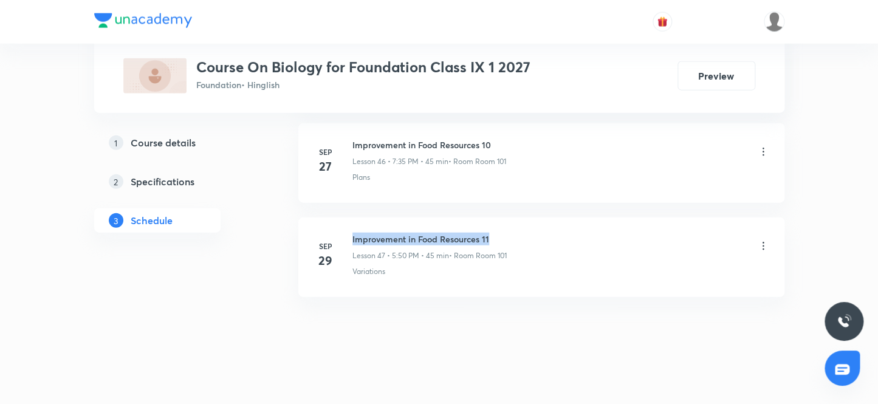
drag, startPoint x: 492, startPoint y: 230, endPoint x: 349, endPoint y: 223, distance: 143.5
click at [349, 223] on li "[DATE] Improvement in Food Resources 11 Lesson 47 • 5:50 PM • 45 min • Room Roo…" at bounding box center [541, 258] width 486 height 80
copy h6 "Improvement in Food Resources 11"
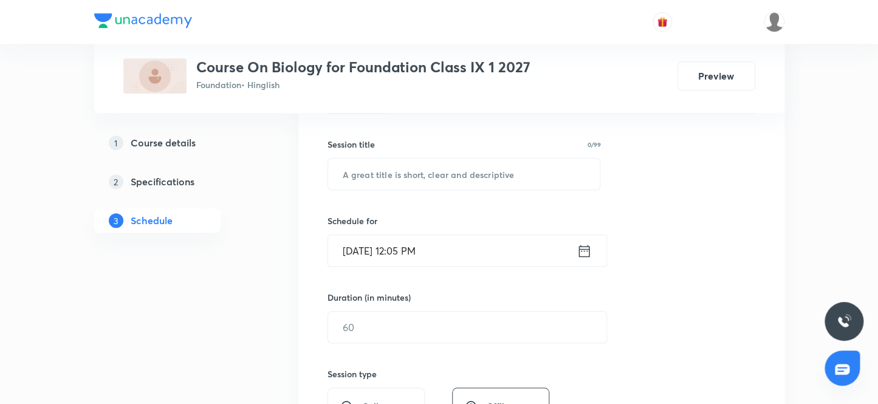
scroll to position [170, 0]
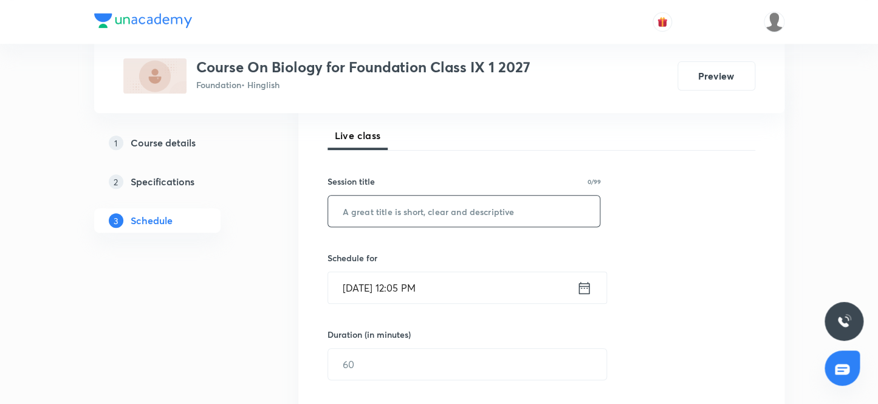
click at [367, 211] on input "text" at bounding box center [464, 211] width 272 height 31
paste input "Improvement in Food Resources 11"
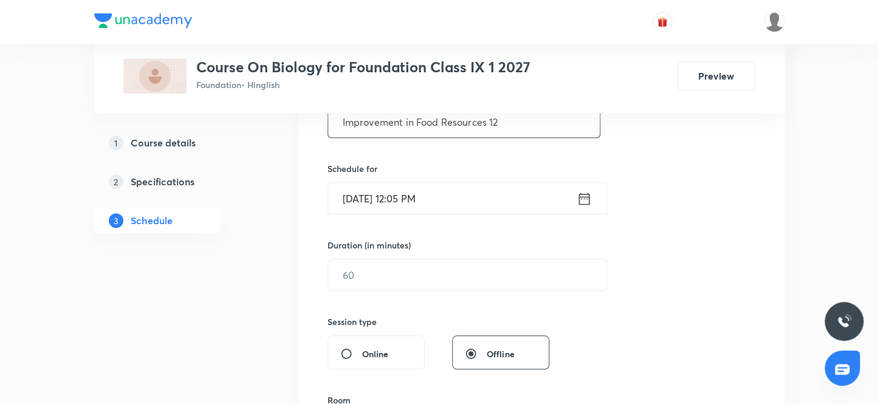
scroll to position [279, 0]
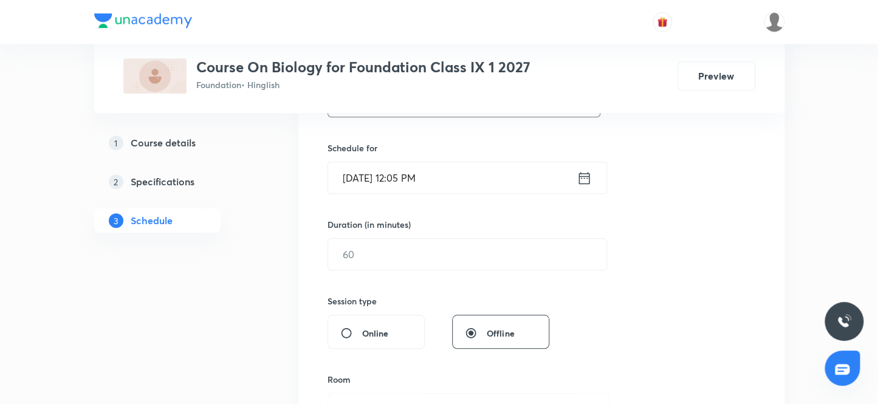
type input "Improvement in Food Resources 12"
click at [414, 176] on input "[DATE] 12:05 PM" at bounding box center [452, 177] width 249 height 31
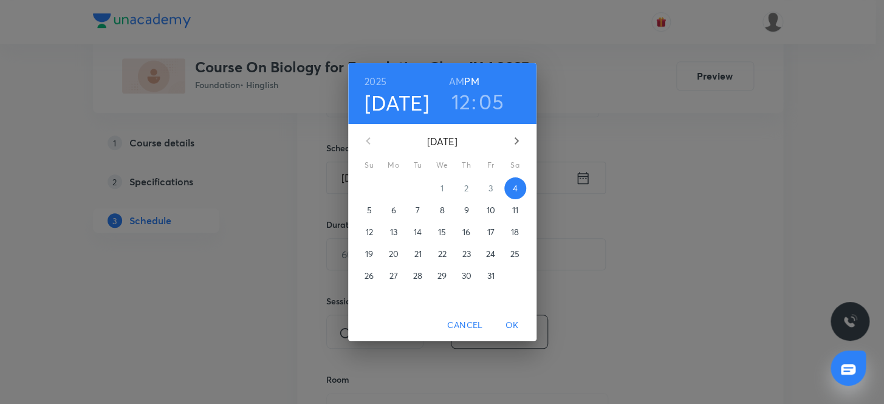
click at [459, 100] on h3 "12" at bounding box center [460, 102] width 19 height 26
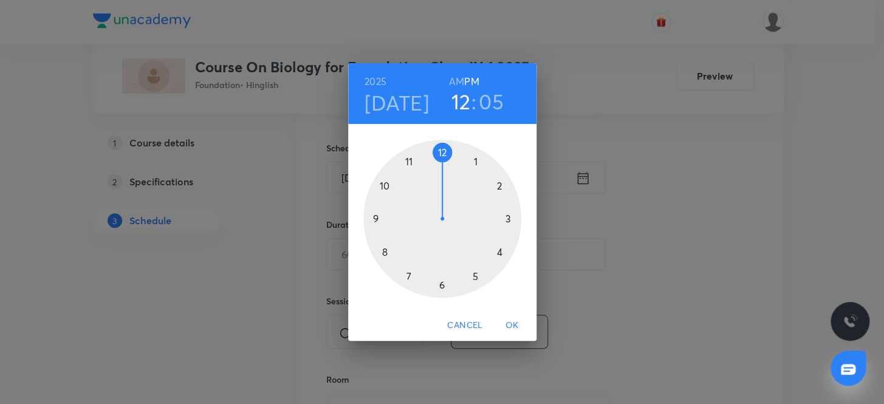
click at [475, 274] on div at bounding box center [442, 219] width 158 height 158
click at [383, 183] on div at bounding box center [442, 219] width 158 height 158
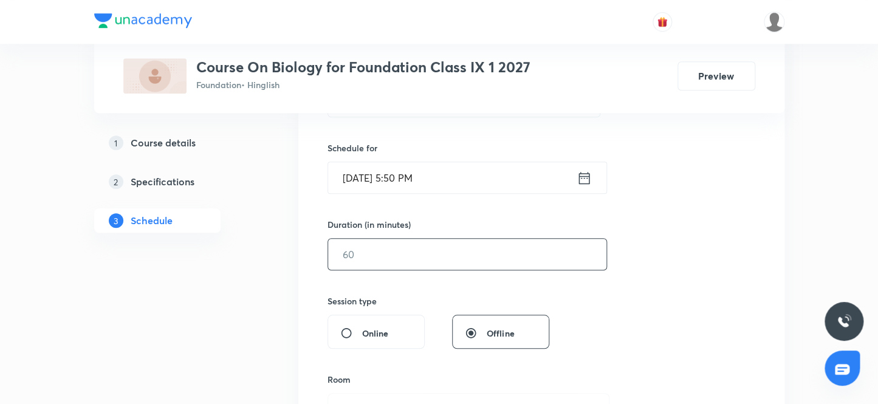
click at [389, 255] on input "text" at bounding box center [467, 254] width 278 height 31
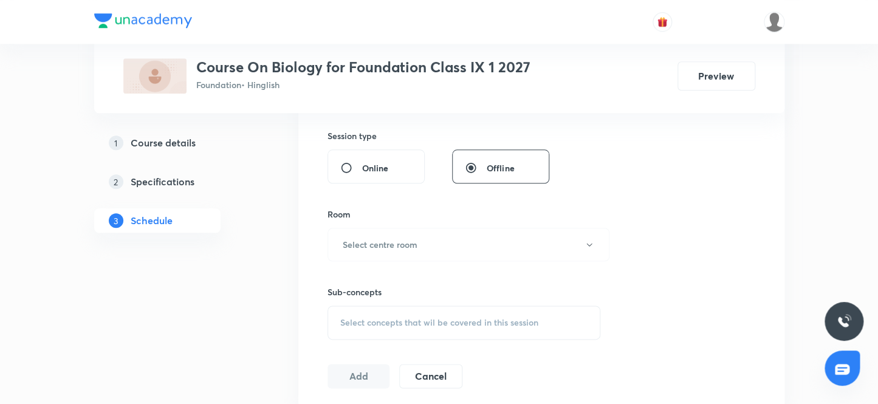
scroll to position [445, 0]
type input "45"
click at [412, 248] on h6 "Select centre room" at bounding box center [380, 244] width 75 height 13
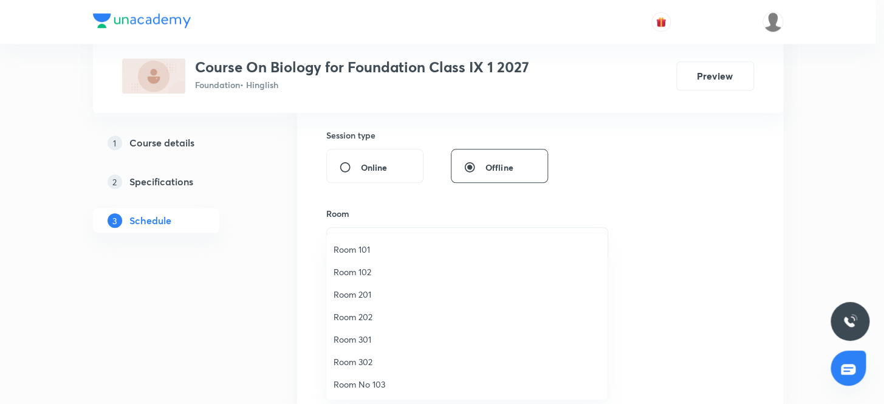
click at [366, 249] on span "Room 101" at bounding box center [467, 249] width 266 height 13
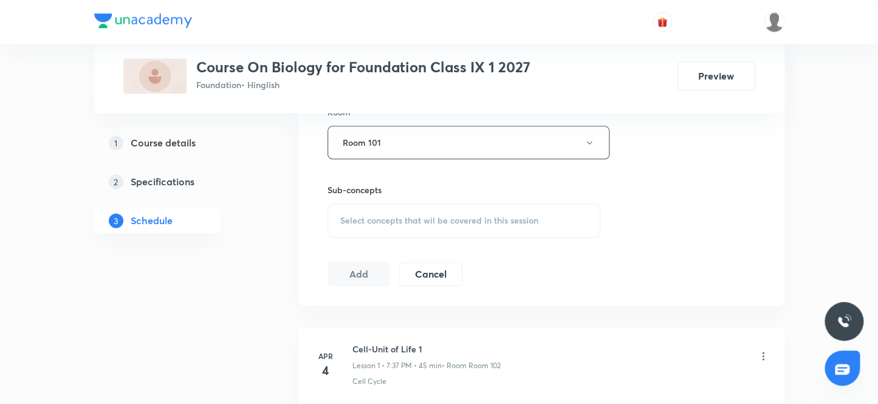
scroll to position [556, 0]
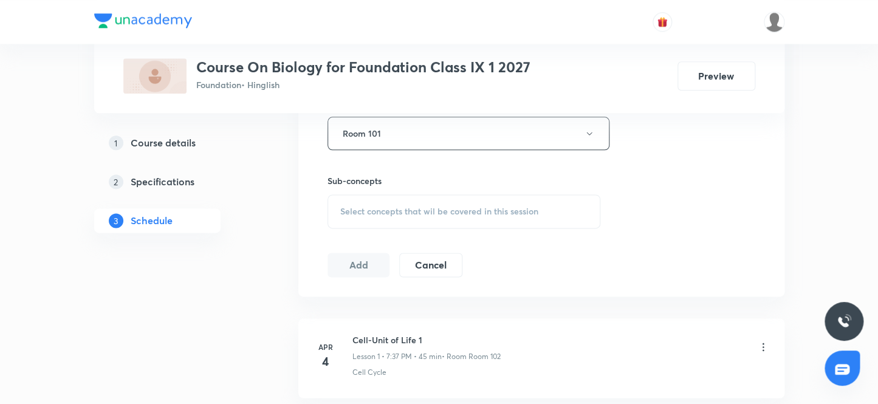
click at [454, 216] on div "Select concepts that wil be covered in this session" at bounding box center [463, 211] width 273 height 34
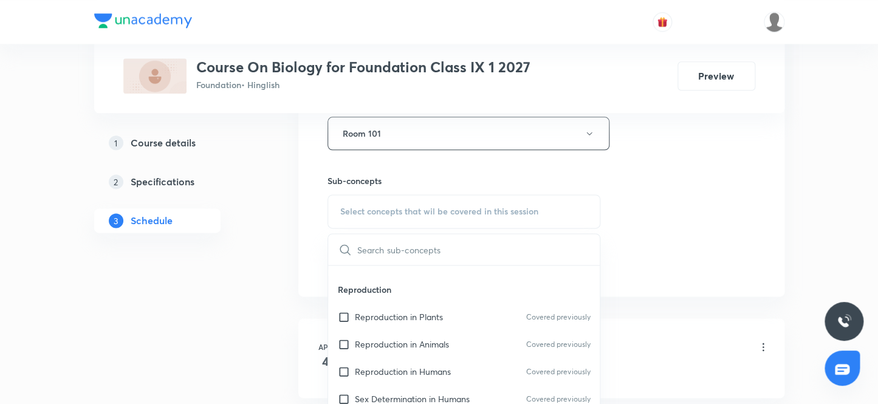
scroll to position [221, 0]
click at [345, 310] on input "checkbox" at bounding box center [346, 315] width 17 height 13
checkbox input "true"
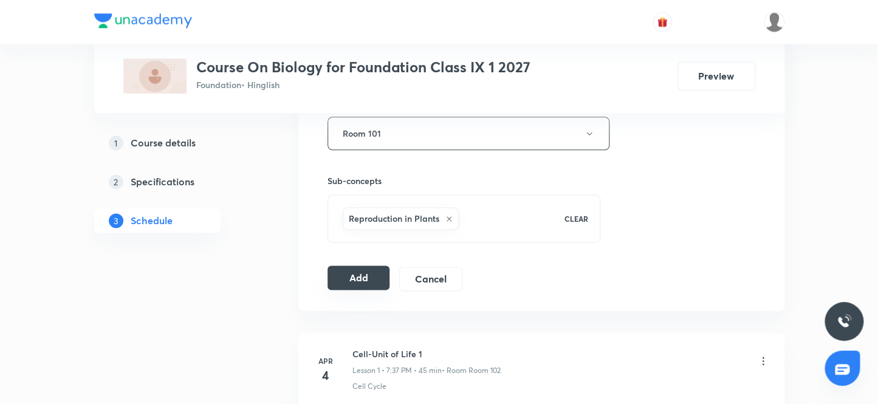
click at [358, 279] on button "Add" at bounding box center [358, 278] width 63 height 24
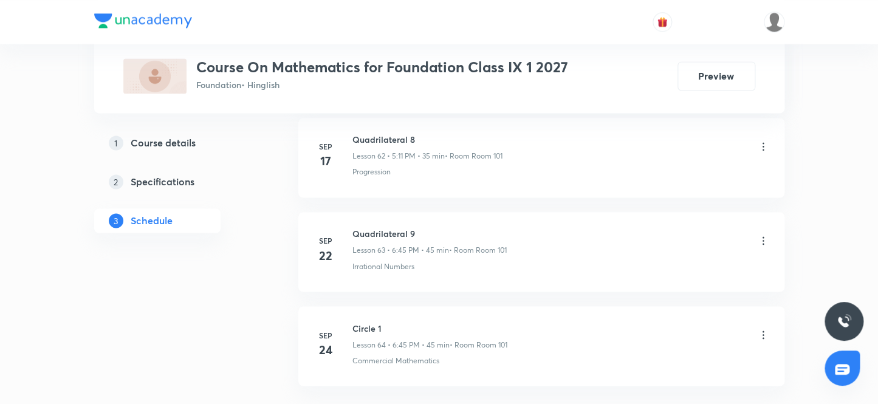
scroll to position [6587, 0]
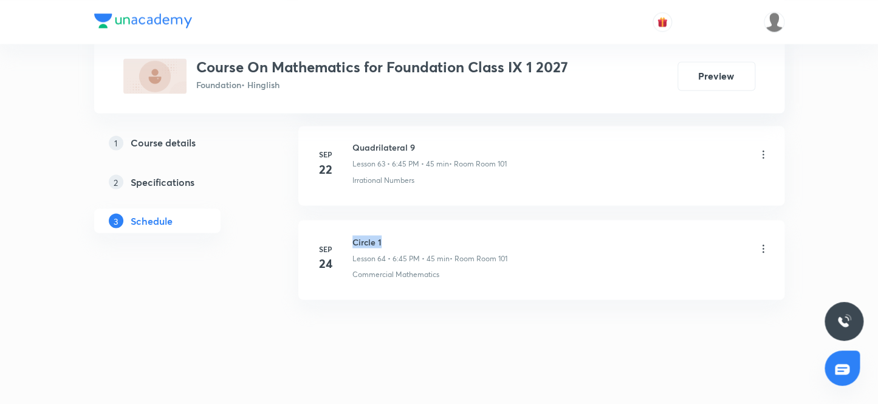
drag, startPoint x: 390, startPoint y: 230, endPoint x: 352, endPoint y: 221, distance: 39.3
click at [352, 221] on li "[DATE] Circle 1 Lesson 64 • 6:45 PM • 45 min • Room Room 101 Commercial Mathema…" at bounding box center [541, 260] width 486 height 80
copy h6 "Circle 1"
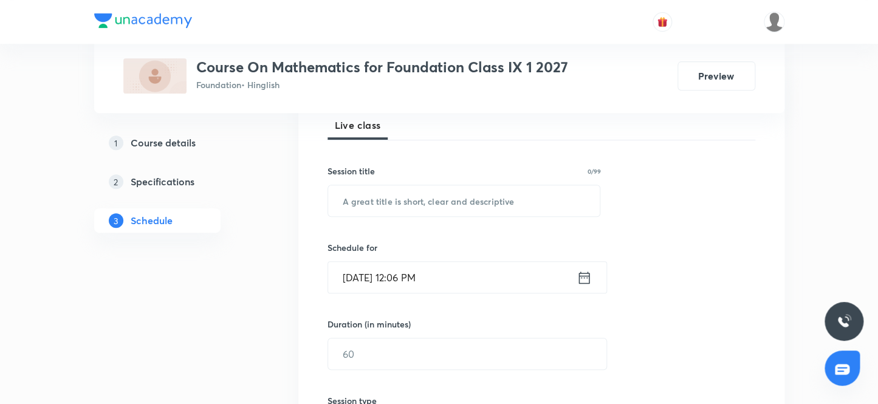
scroll to position [176, 0]
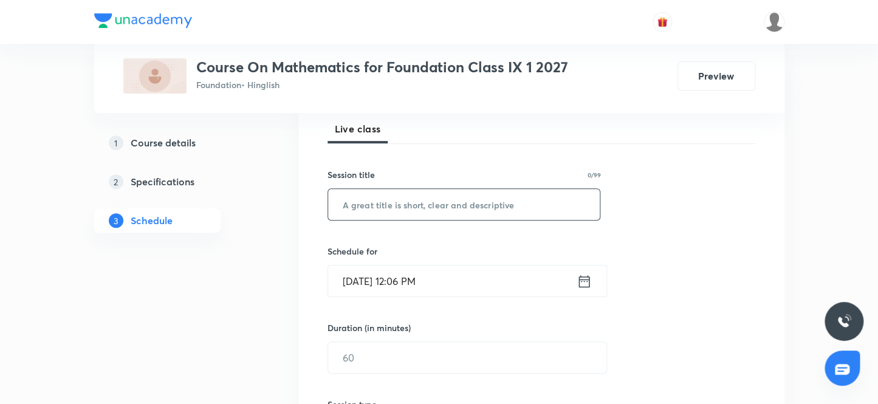
click at [399, 206] on input "text" at bounding box center [464, 204] width 272 height 31
paste input "Circle 1"
type input "Circle 2"
click at [416, 279] on input "[DATE] 12:06 PM" at bounding box center [452, 281] width 249 height 31
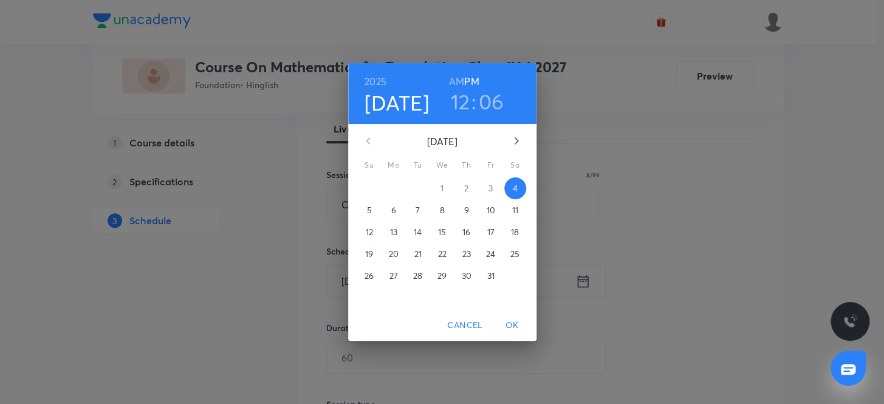
click at [462, 100] on h3 "12" at bounding box center [460, 102] width 19 height 26
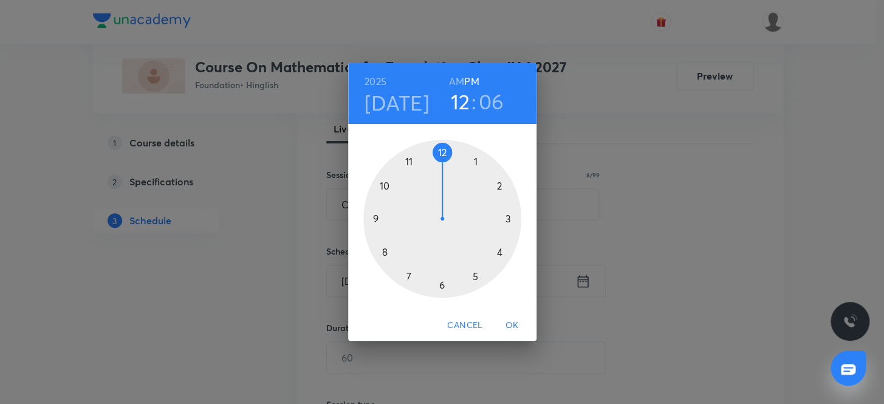
click at [442, 283] on div at bounding box center [442, 219] width 158 height 158
click at [374, 216] on div at bounding box center [442, 219] width 158 height 158
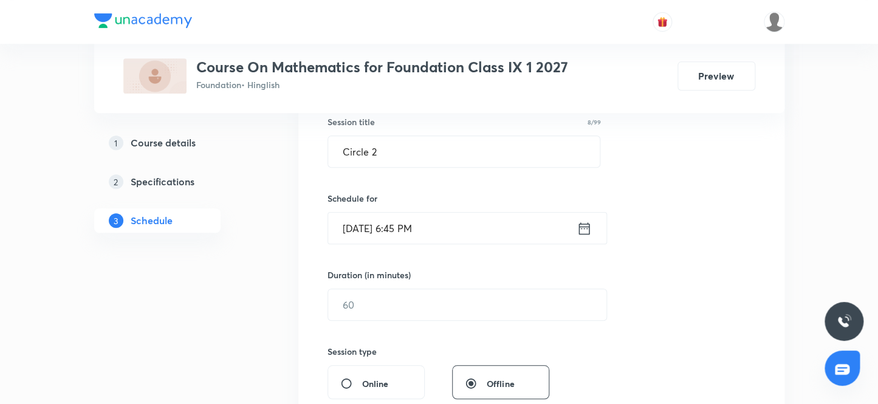
scroll to position [286, 0]
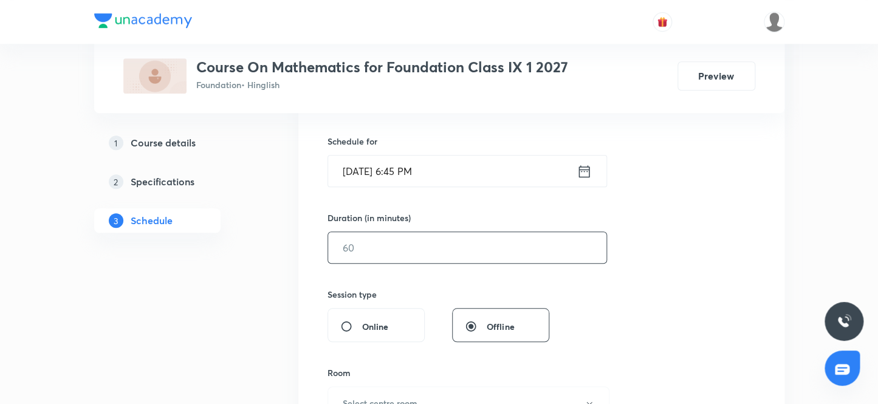
click at [386, 249] on input "text" at bounding box center [467, 247] width 278 height 31
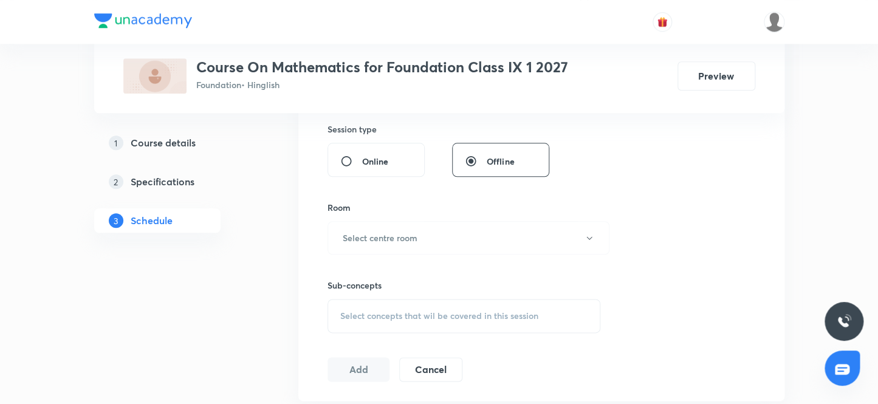
scroll to position [452, 0]
type input "45"
click at [402, 237] on h6 "Select centre room" at bounding box center [380, 237] width 75 height 13
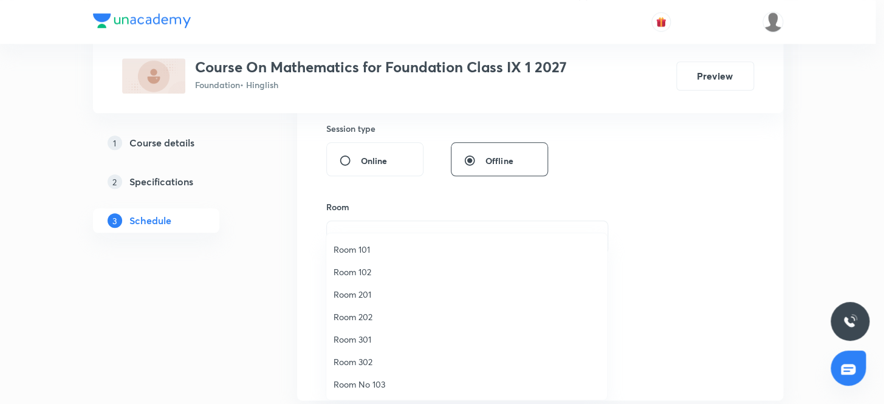
click at [352, 248] on span "Room 101" at bounding box center [467, 249] width 266 height 13
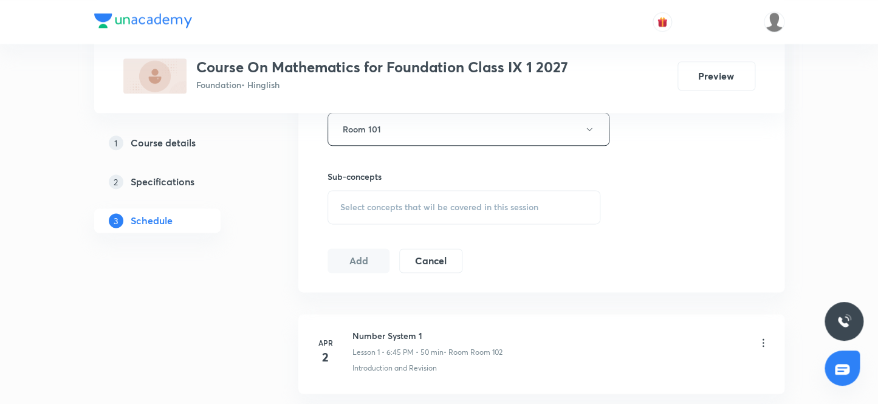
scroll to position [618, 0]
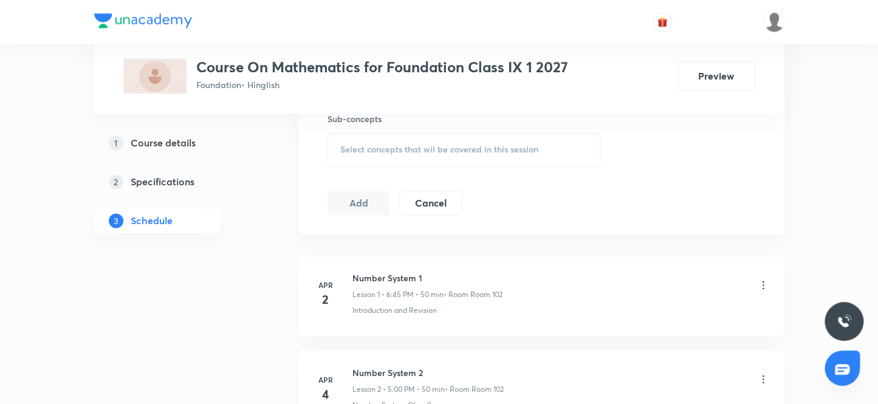
click at [420, 145] on span "Select concepts that wil be covered in this session" at bounding box center [439, 150] width 198 height 10
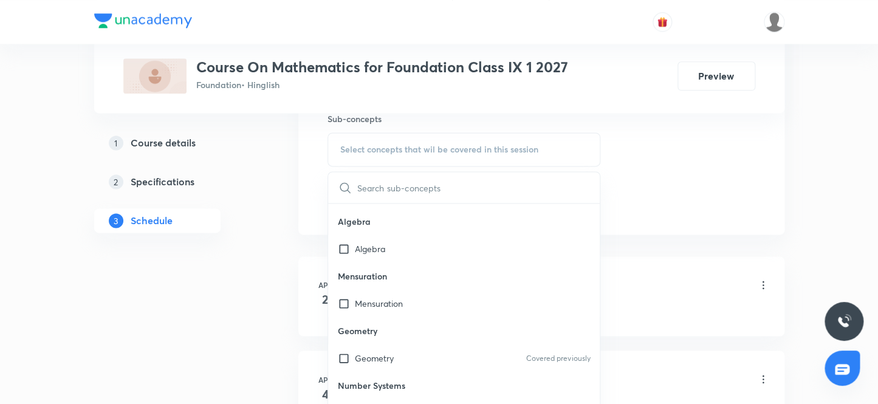
scroll to position [110, 0]
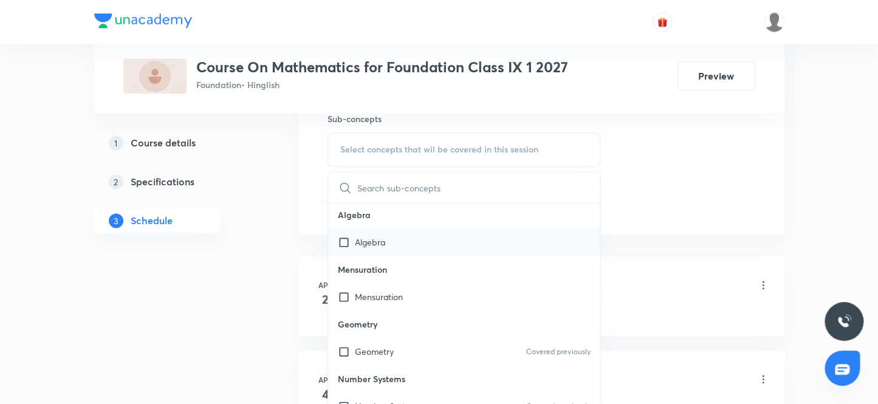
click at [342, 239] on input "checkbox" at bounding box center [346, 242] width 17 height 13
checkbox input "true"
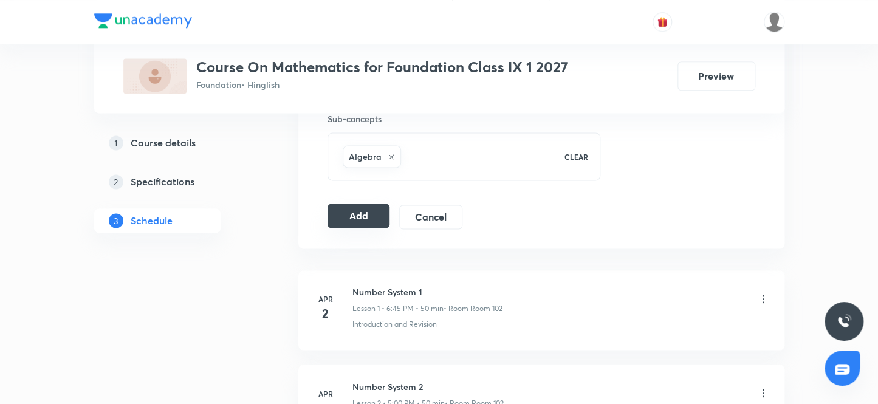
click at [353, 211] on button "Add" at bounding box center [358, 216] width 63 height 24
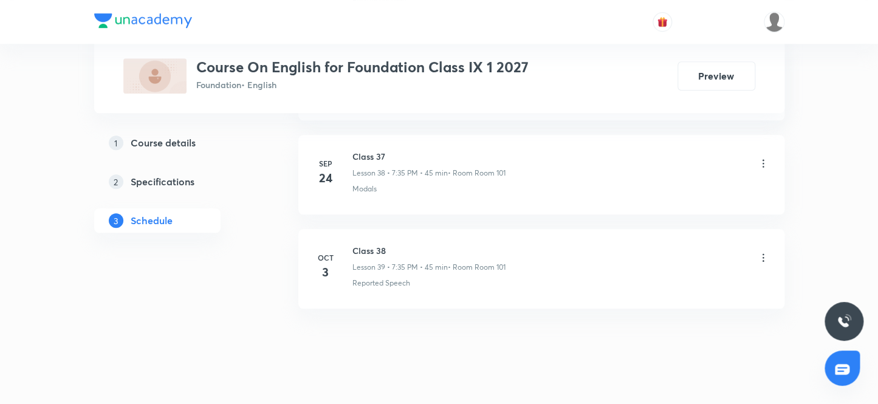
scroll to position [4237, 0]
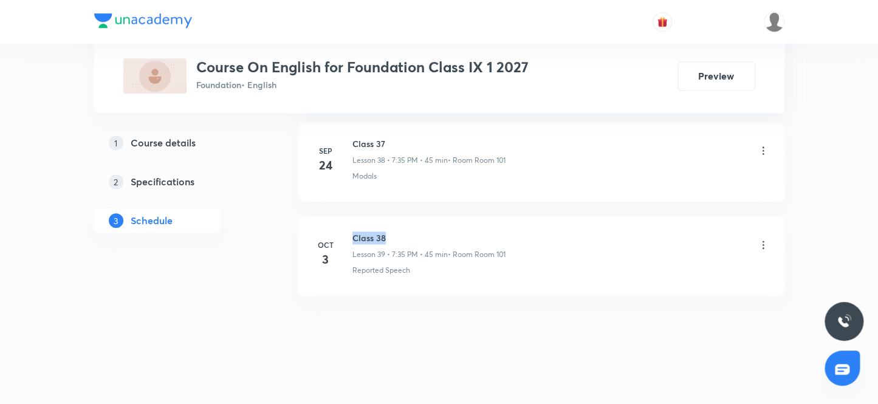
drag, startPoint x: 389, startPoint y: 228, endPoint x: 351, endPoint y: 226, distance: 38.3
click at [351, 231] on div "[DATE] Class 38 Lesson 39 • 7:35 PM • 45 min • Room Room 101 Reported Speech" at bounding box center [542, 253] width 456 height 44
copy h6 "Class 38"
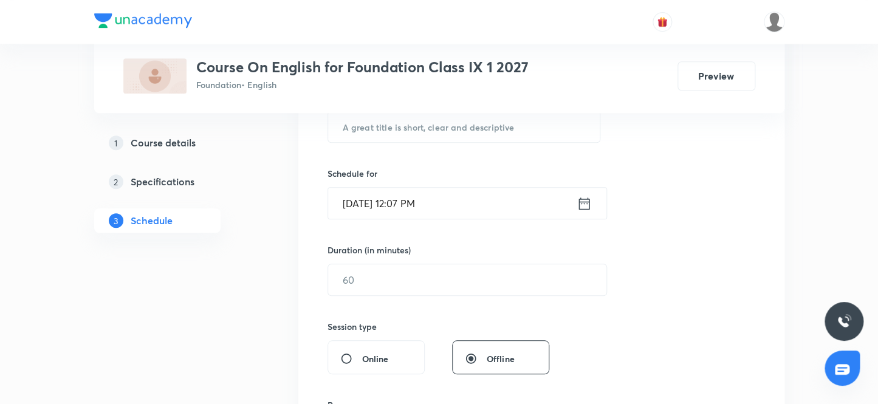
scroll to position [199, 0]
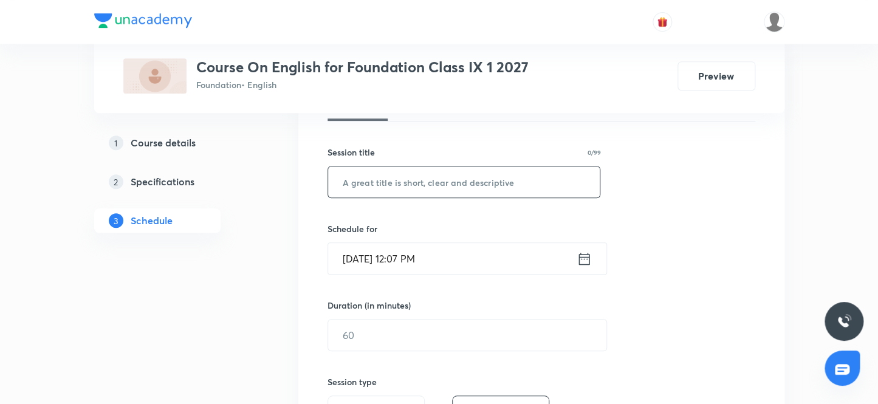
click at [436, 188] on input "text" at bounding box center [464, 181] width 272 height 31
paste input "Class 38"
type input "Class 39"
click at [411, 255] on input "[DATE] 12:07 PM" at bounding box center [452, 258] width 249 height 31
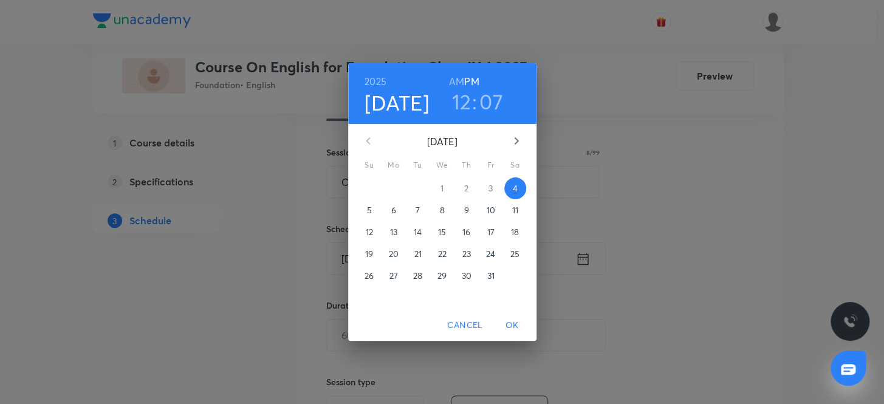
click at [474, 78] on h6 "PM" at bounding box center [471, 81] width 15 height 17
click at [461, 98] on h3 "12" at bounding box center [460, 102] width 19 height 26
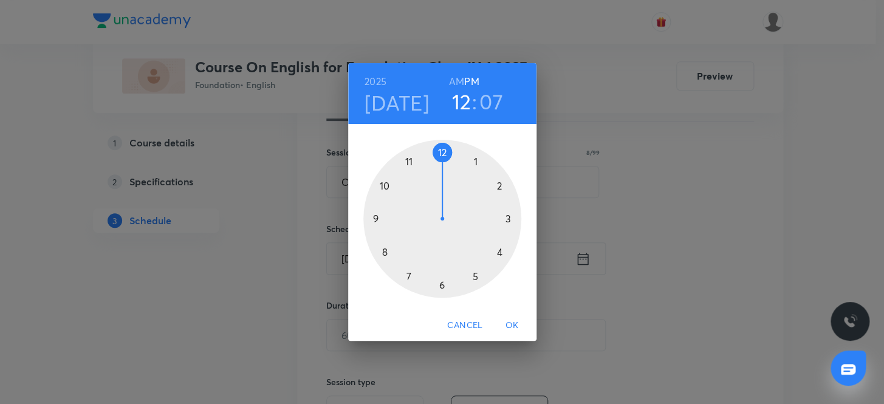
click at [409, 273] on div at bounding box center [442, 219] width 158 height 158
click at [407, 273] on div at bounding box center [442, 219] width 158 height 158
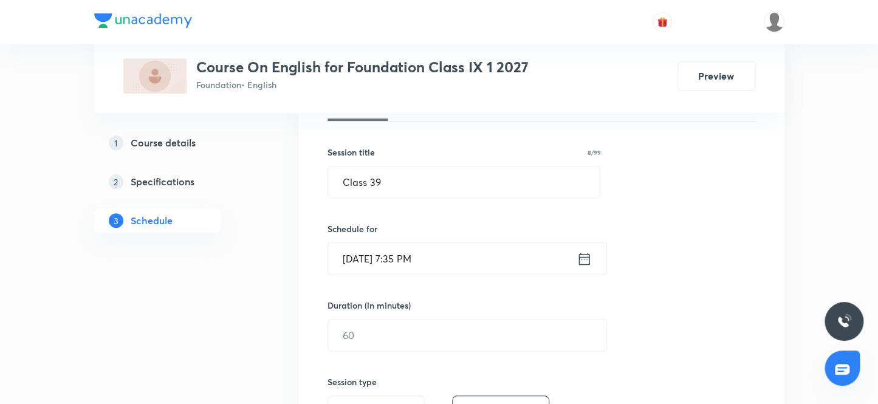
scroll to position [254, 0]
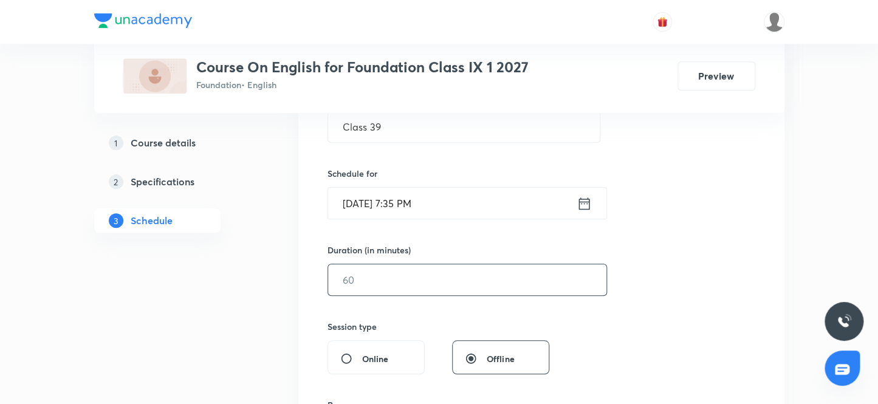
click at [379, 279] on input "text" at bounding box center [467, 279] width 278 height 31
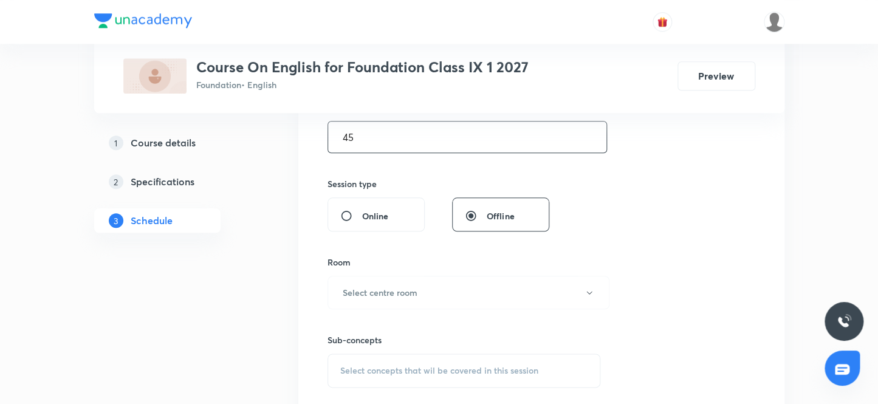
scroll to position [475, 0]
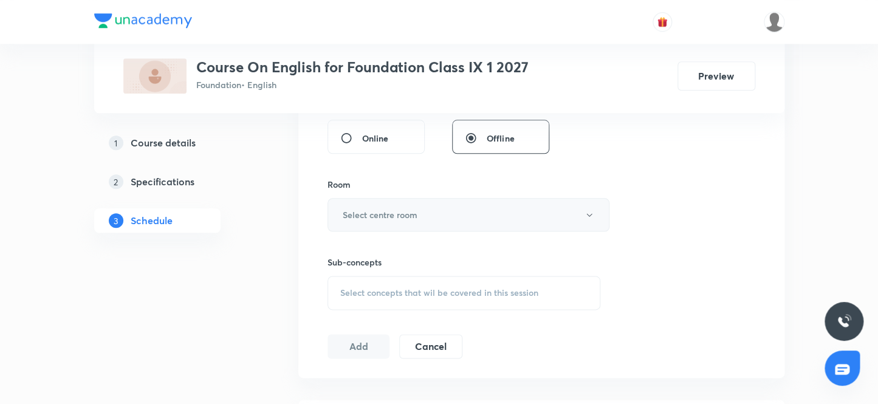
type input "45"
click at [383, 217] on h6 "Select centre room" at bounding box center [380, 214] width 75 height 13
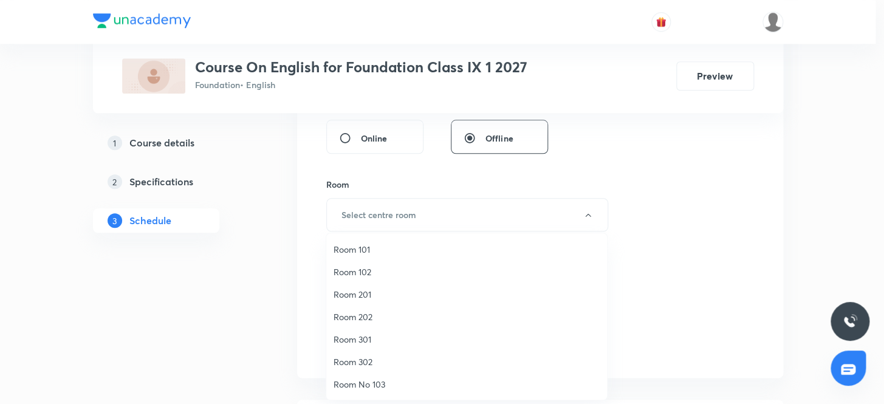
click at [356, 249] on span "Room 101" at bounding box center [467, 249] width 266 height 13
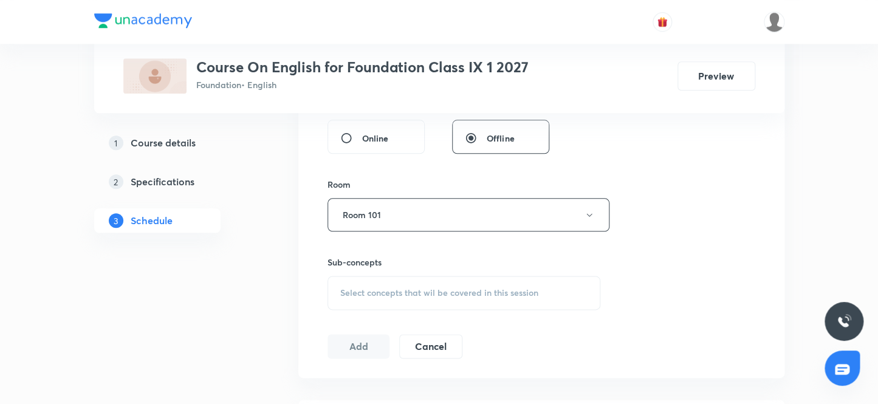
click at [396, 290] on span "Select concepts that wil be covered in this session" at bounding box center [439, 293] width 198 height 10
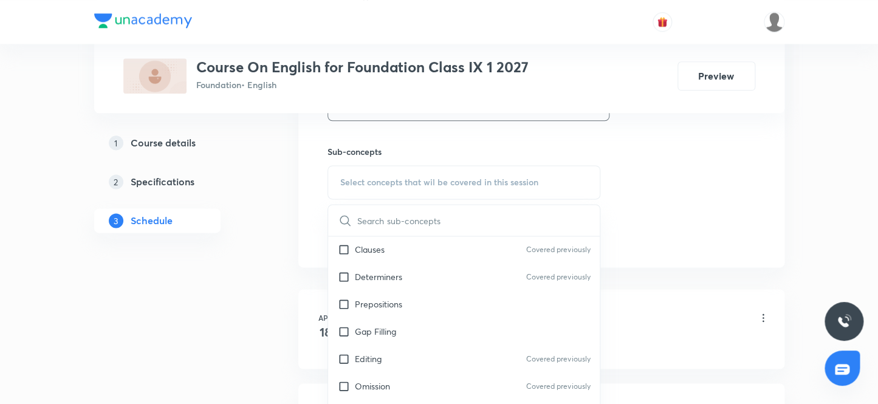
scroll to position [165, 0]
click at [342, 328] on input "checkbox" at bounding box center [346, 330] width 17 height 13
checkbox input "true"
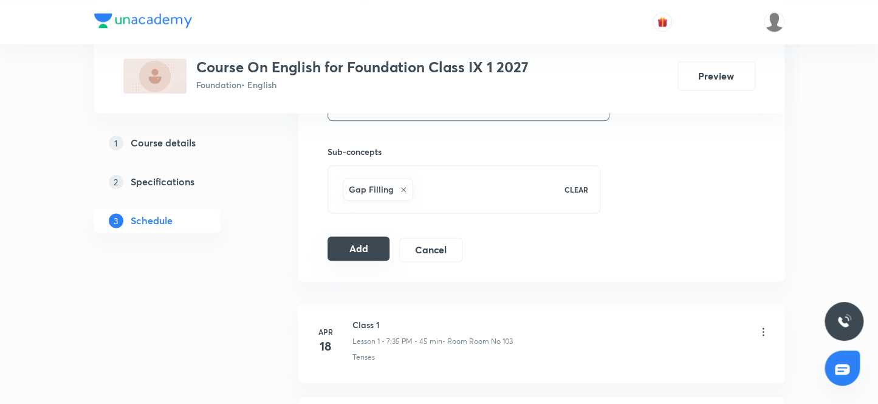
click at [354, 249] on button "Add" at bounding box center [358, 248] width 63 height 24
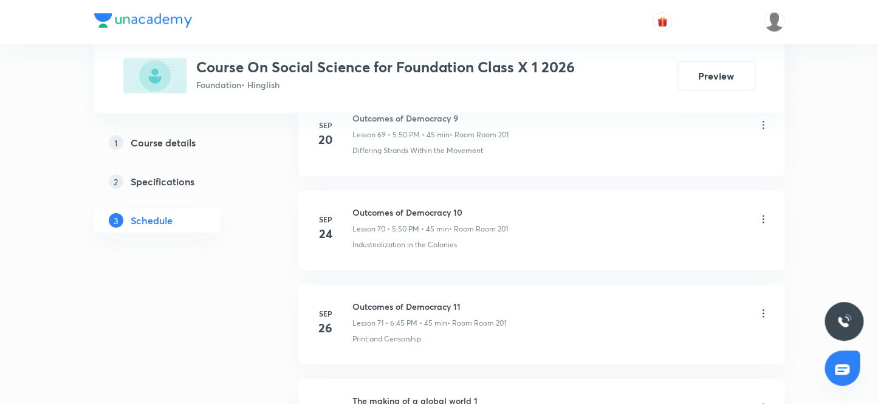
scroll to position [7528, 0]
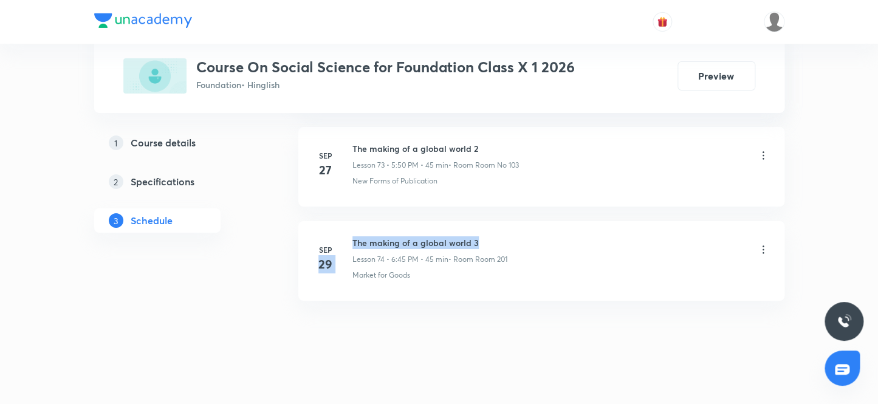
drag, startPoint x: 475, startPoint y: 228, endPoint x: 343, endPoint y: 230, distance: 132.5
click at [343, 236] on div "Sep 29 The making of a global world 3 Lesson 74 • 6:45 PM • 45 min • Room Room …" at bounding box center [542, 258] width 456 height 44
drag, startPoint x: 480, startPoint y: 228, endPoint x: 350, endPoint y: 224, distance: 130.1
click at [350, 224] on li "Sep 29 The making of a global world 3 Lesson 74 • 6:45 PM • 45 min • Room Room …" at bounding box center [541, 261] width 486 height 80
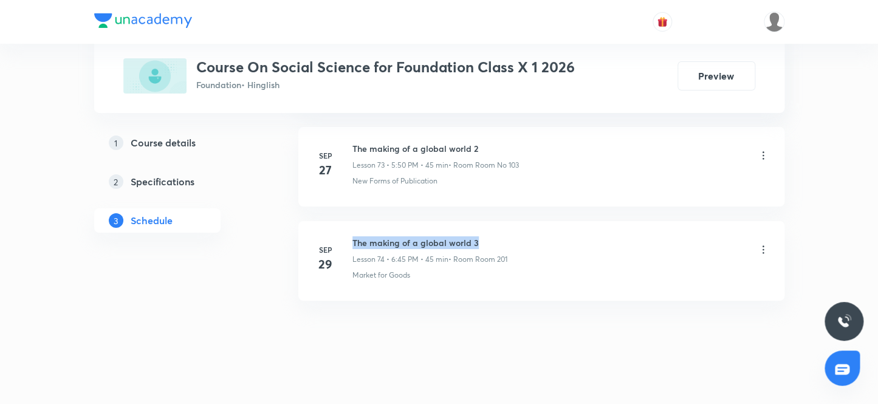
copy h6 "The making of a global world 3"
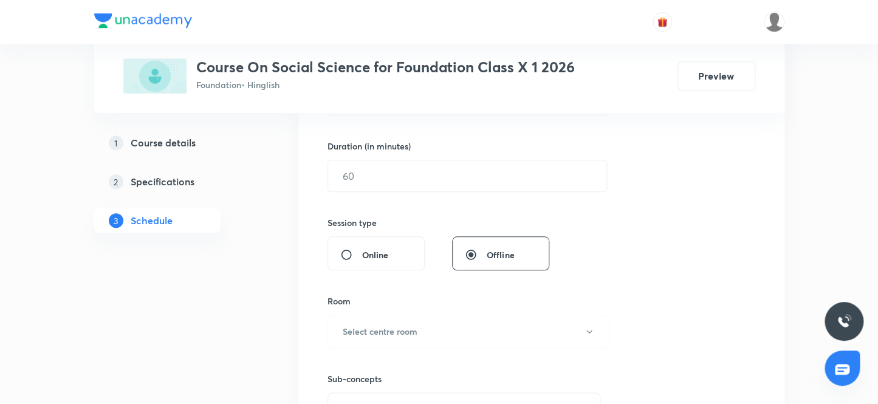
scroll to position [247, 0]
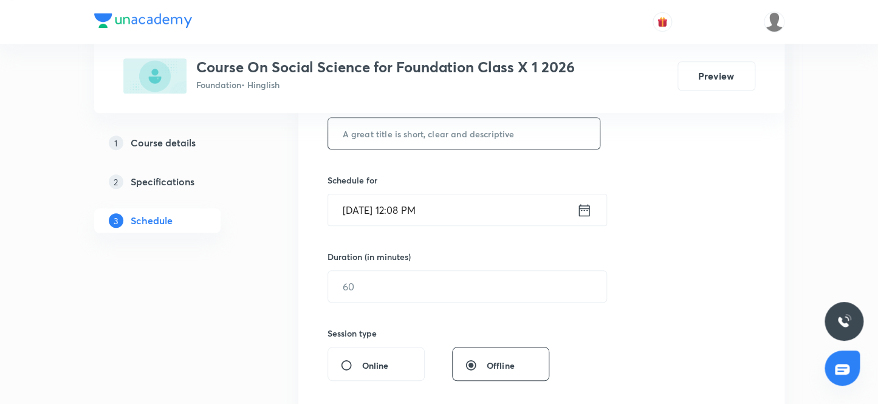
click at [406, 135] on input "text" at bounding box center [464, 133] width 272 height 31
paste input "The making of a global world 3"
type input "The making of a global world 4"
click at [412, 210] on input "Oct 4, 2025, 12:08 PM" at bounding box center [452, 209] width 249 height 31
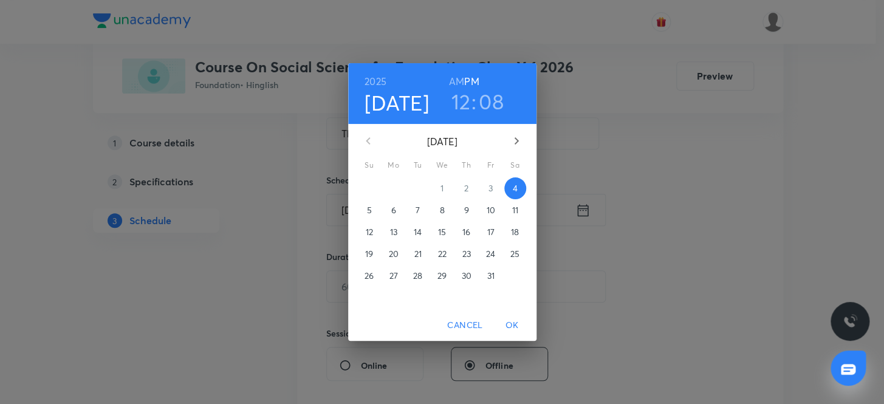
click at [461, 101] on h3 "12" at bounding box center [460, 102] width 19 height 26
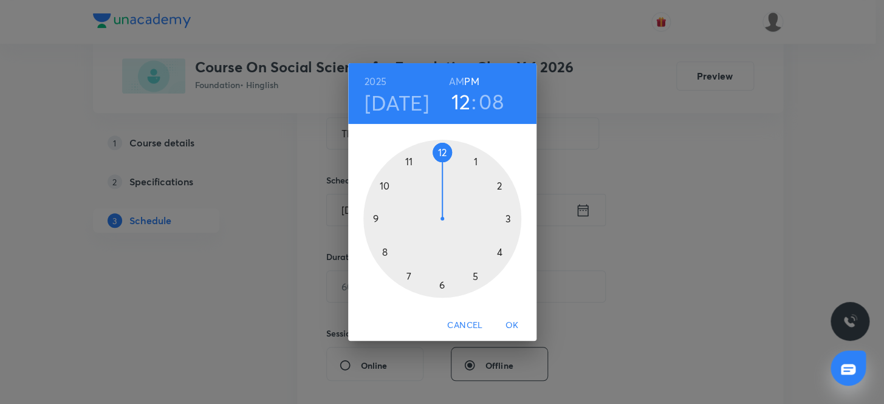
click at [474, 274] on div at bounding box center [442, 219] width 158 height 158
click at [440, 150] on div at bounding box center [442, 219] width 158 height 158
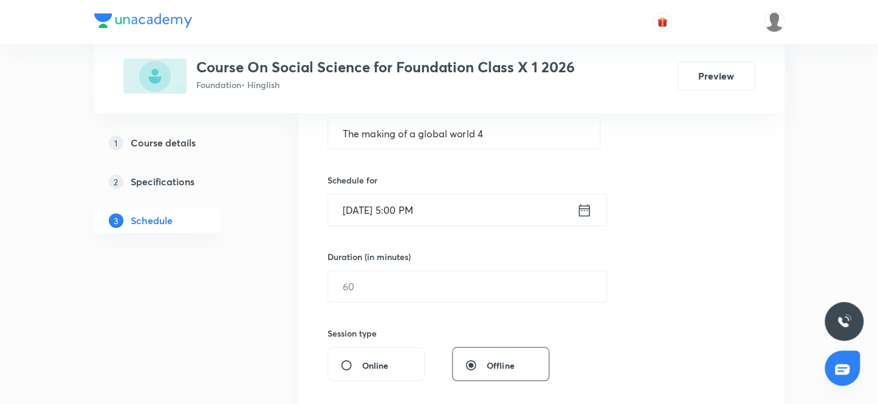
scroll to position [303, 0]
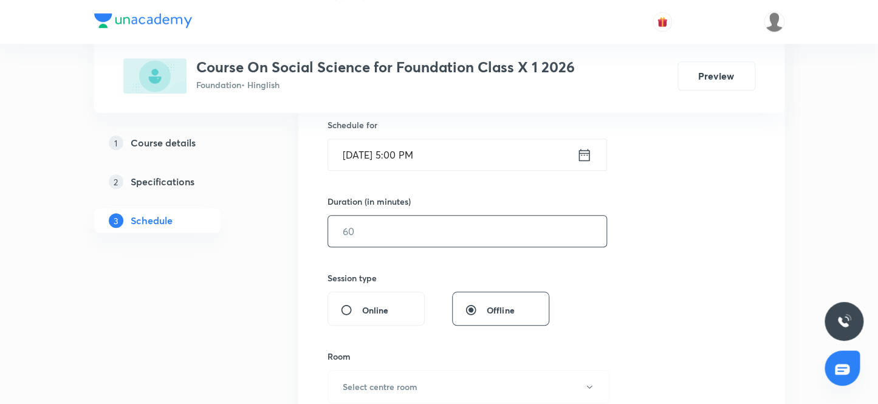
click at [388, 237] on input "text" at bounding box center [467, 231] width 278 height 31
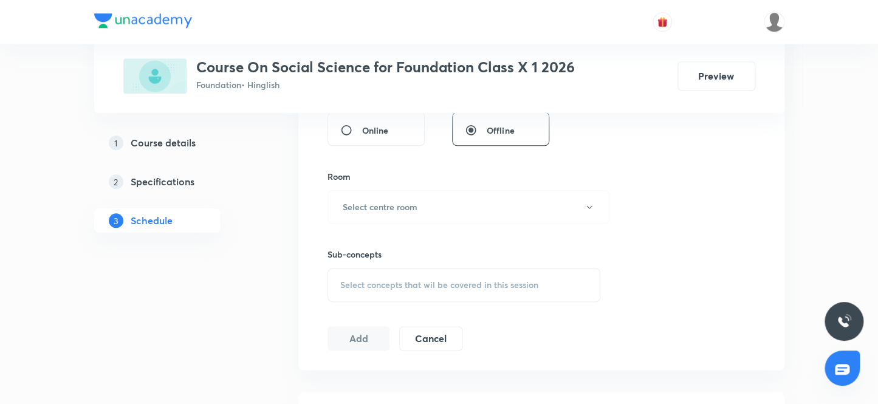
scroll to position [523, 0]
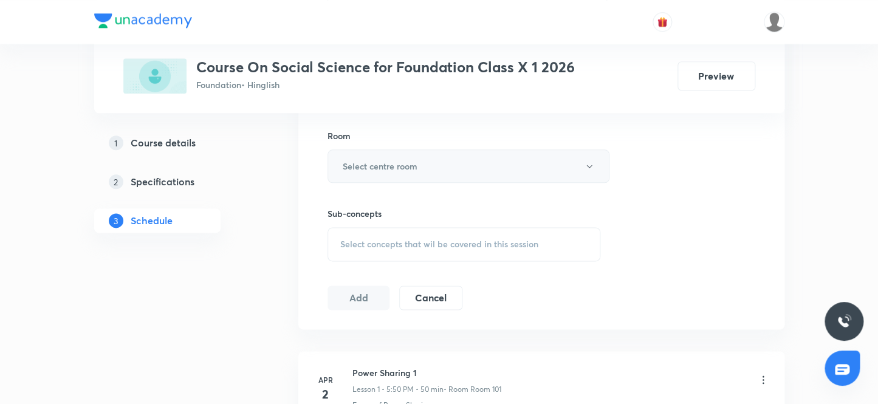
type input "45"
click at [395, 168] on h6 "Select centre room" at bounding box center [380, 166] width 75 height 13
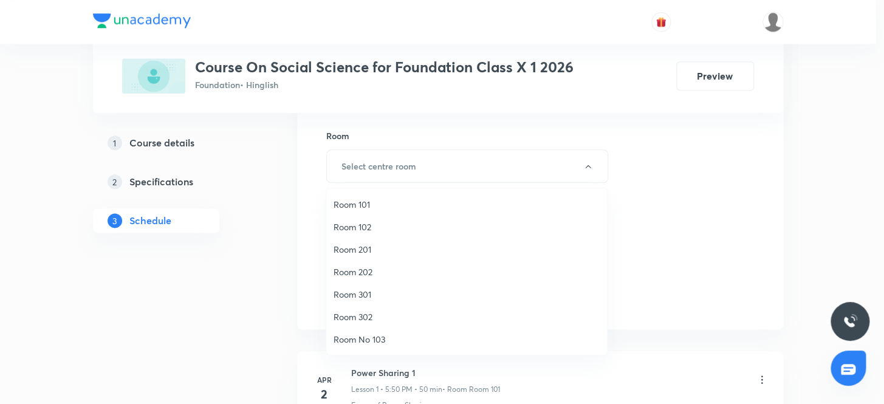
click at [366, 250] on span "Room 201" at bounding box center [467, 249] width 266 height 13
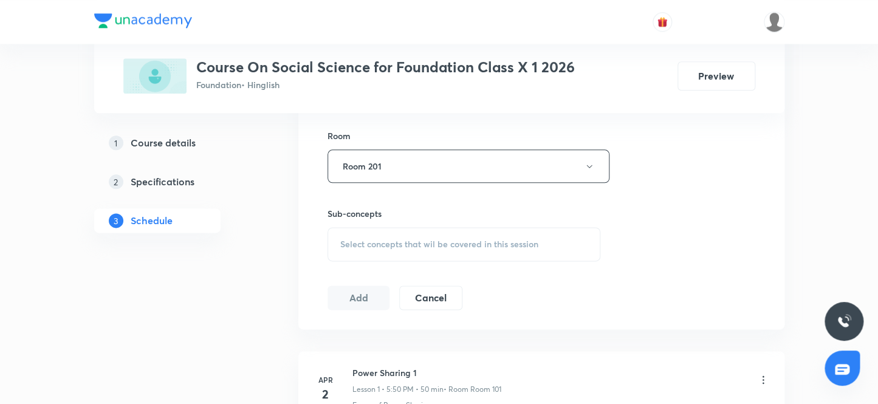
click at [402, 243] on span "Select concepts that wil be covered in this session" at bounding box center [439, 244] width 198 height 10
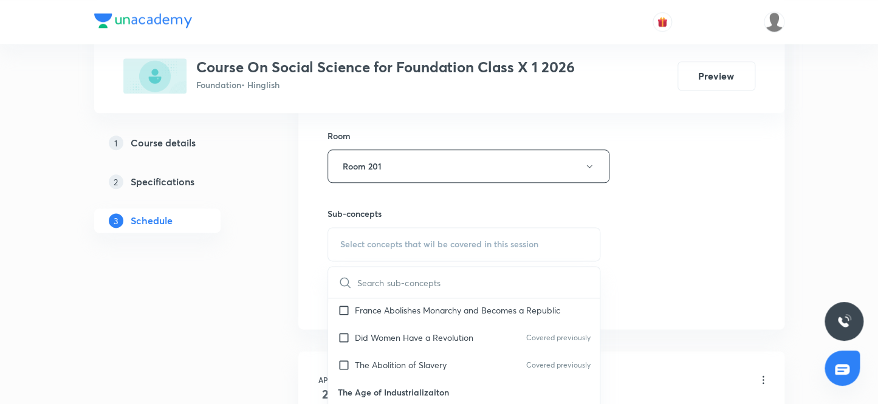
scroll to position [110, 0]
click at [341, 358] on input "checkbox" at bounding box center [346, 364] width 17 height 13
checkbox input "true"
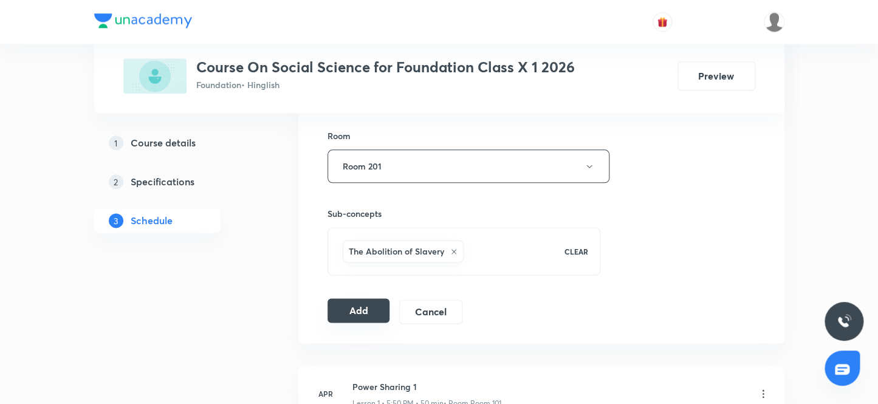
click at [355, 309] on button "Add" at bounding box center [358, 310] width 63 height 24
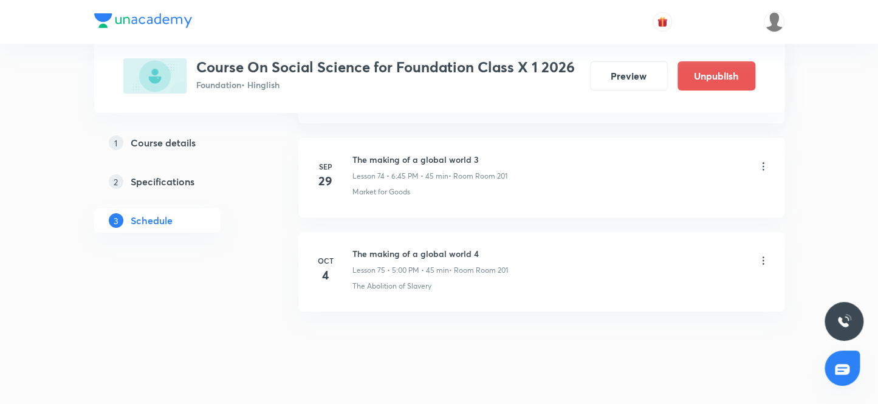
scroll to position [7622, 0]
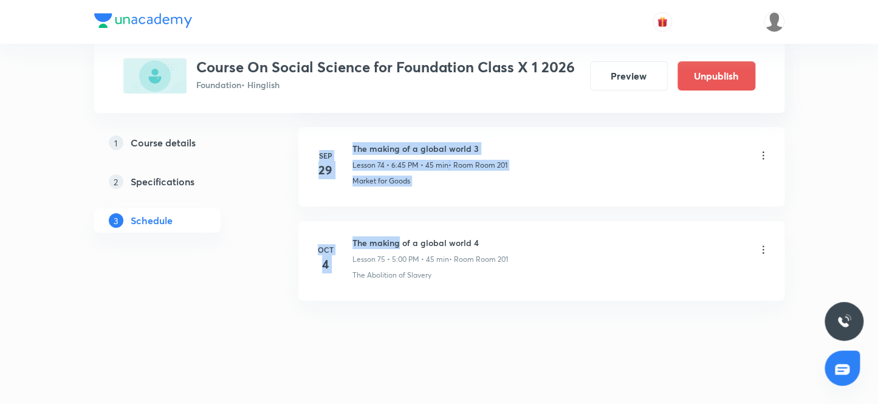
drag, startPoint x: 480, startPoint y: 228, endPoint x: 396, endPoint y: 226, distance: 83.9
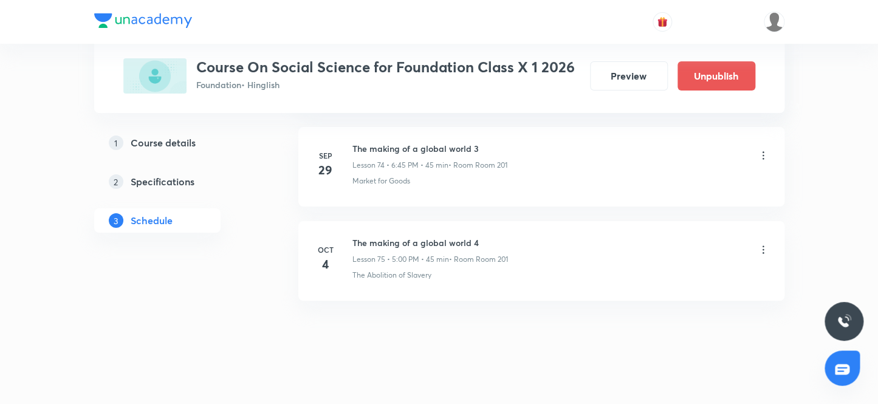
drag, startPoint x: 484, startPoint y: 229, endPoint x: 352, endPoint y: 224, distance: 132.5
click at [352, 224] on li "[DATE] The making of a global world 4 Lesson 75 • 5:00 PM • 45 min • Room Room …" at bounding box center [541, 261] width 486 height 80
copy h6 "The making of a global world 4"
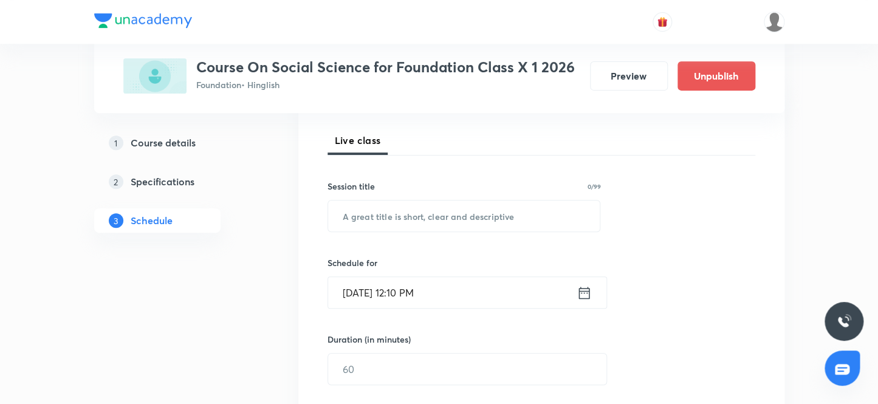
scroll to position [142, 0]
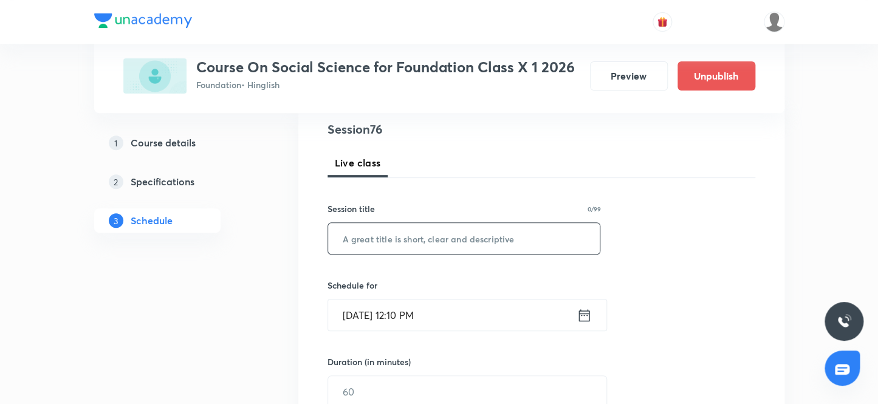
click at [395, 242] on input "text" at bounding box center [464, 238] width 272 height 31
paste input "The making of a global world 4"
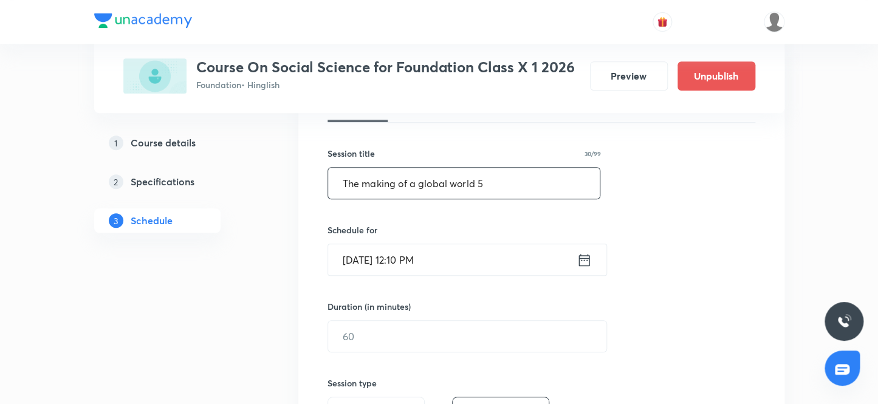
type input "The making of a global world 5"
click at [410, 258] on input "Oct 4, 2025, 12:10 PM" at bounding box center [452, 259] width 249 height 31
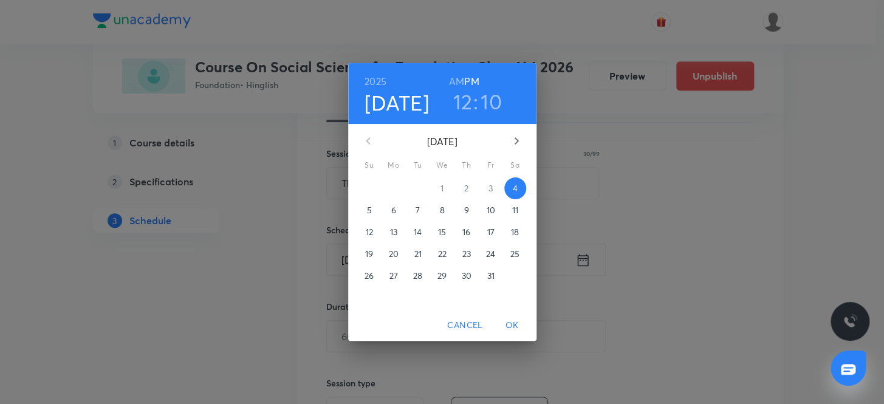
click at [461, 101] on h3 "12" at bounding box center [462, 102] width 19 height 26
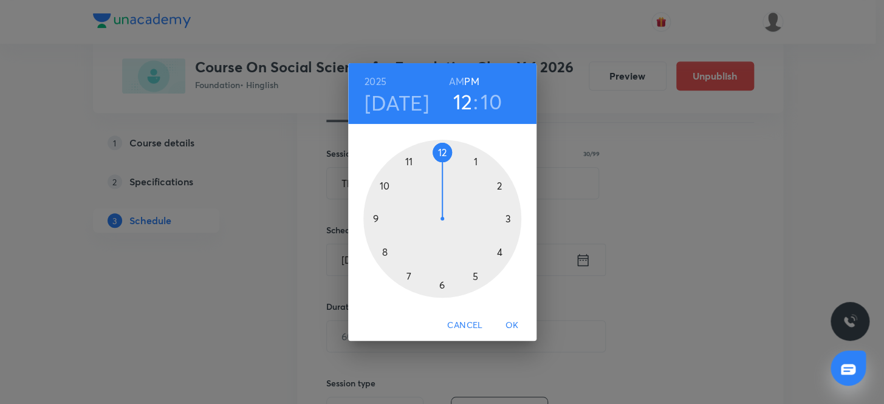
click at [474, 274] on div at bounding box center [442, 219] width 158 height 158
click at [382, 182] on div at bounding box center [442, 219] width 158 height 158
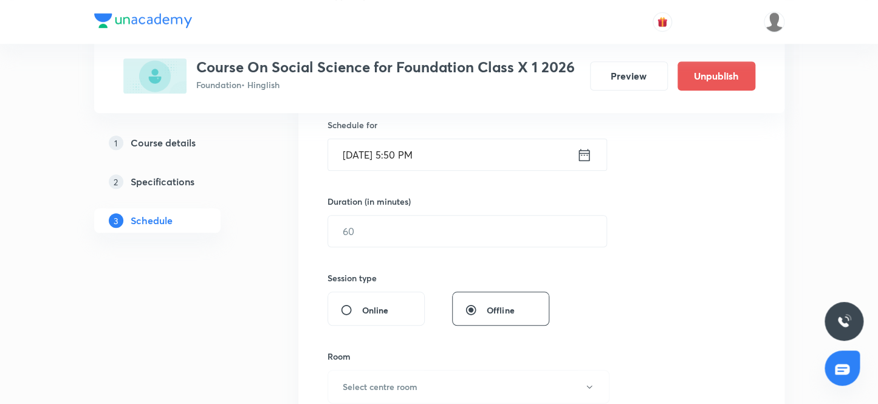
scroll to position [308, 0]
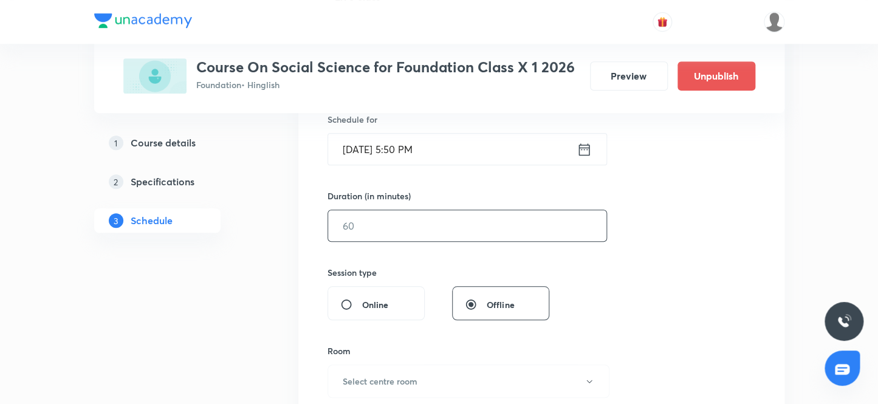
click at [383, 233] on input "text" at bounding box center [467, 225] width 278 height 31
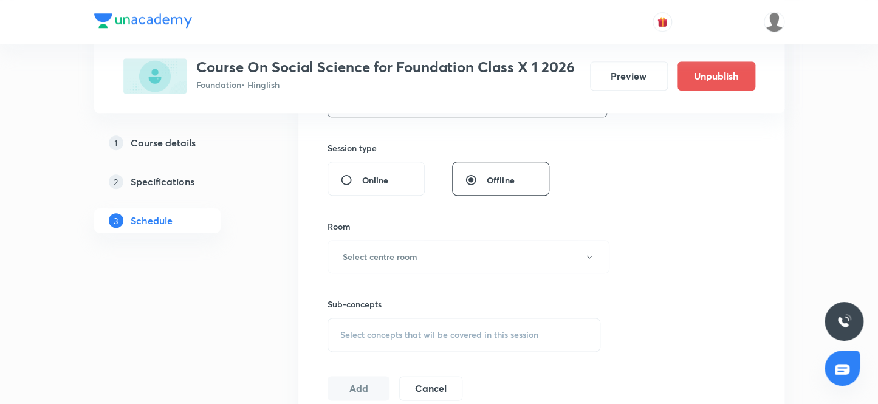
scroll to position [474, 0]
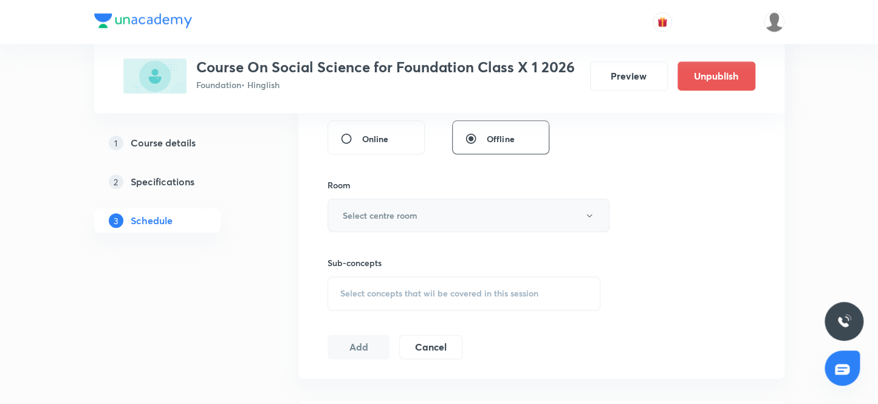
type input "45"
click at [391, 218] on h6 "Select centre room" at bounding box center [380, 215] width 75 height 13
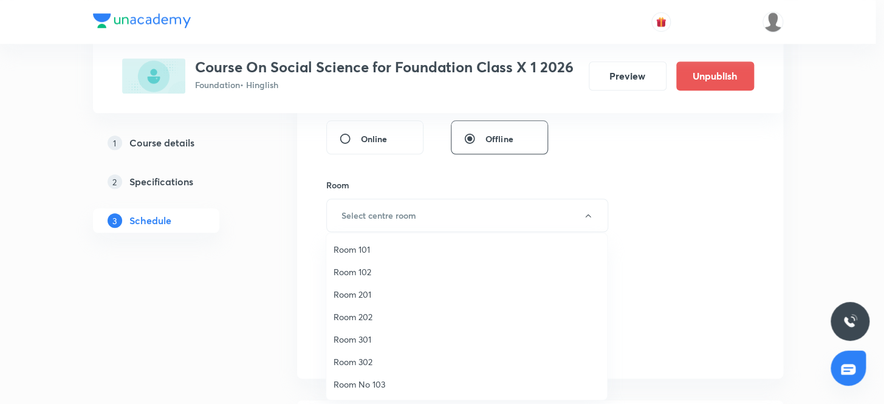
click at [361, 292] on span "Room 201" at bounding box center [467, 294] width 266 height 13
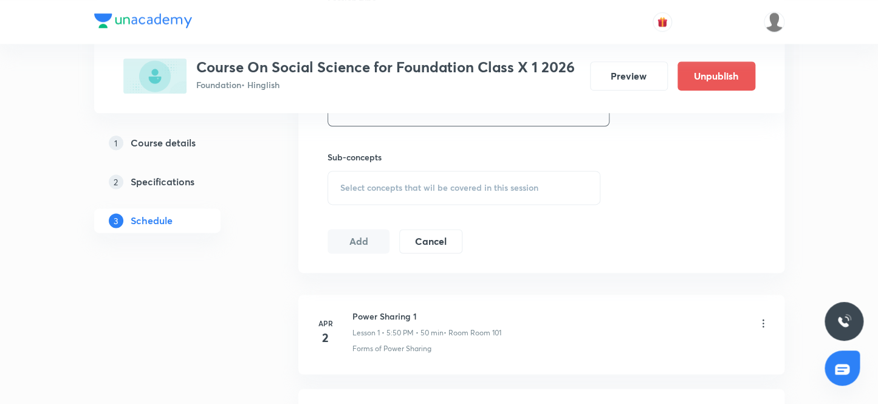
scroll to position [584, 0]
click at [405, 182] on span "Select concepts that wil be covered in this session" at bounding box center [439, 184] width 198 height 10
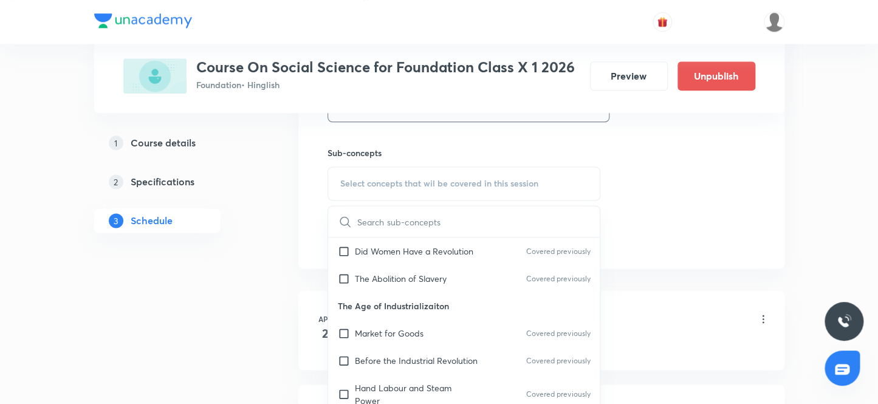
scroll to position [165, 0]
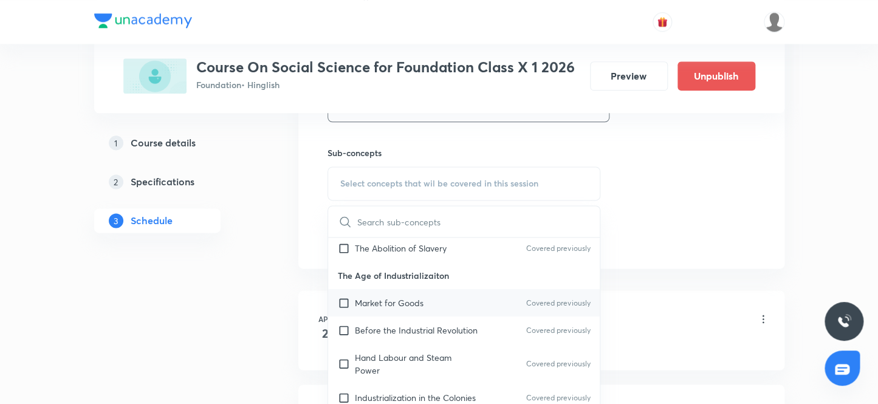
click at [346, 297] on input "checkbox" at bounding box center [346, 303] width 17 height 13
checkbox input "true"
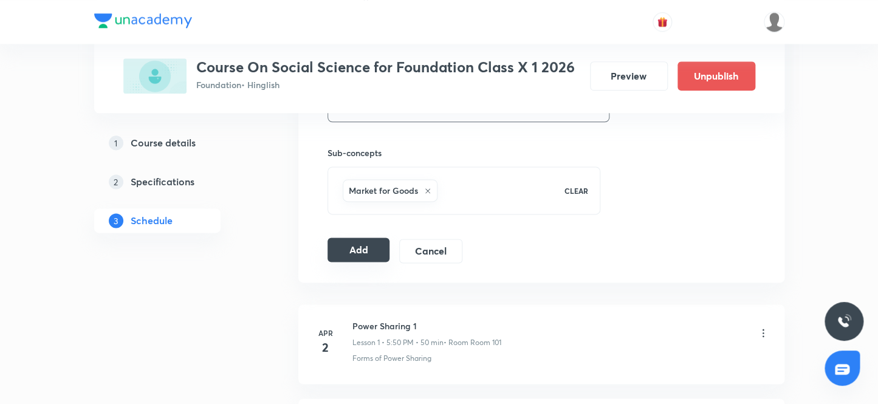
click at [352, 248] on button "Add" at bounding box center [358, 250] width 63 height 24
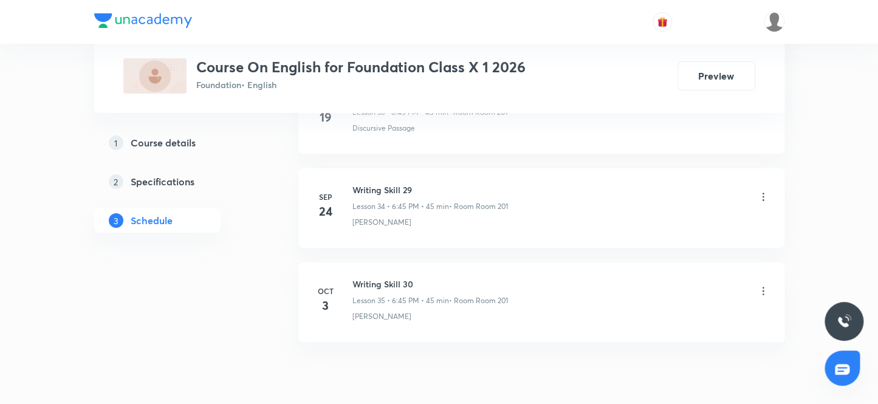
scroll to position [3861, 0]
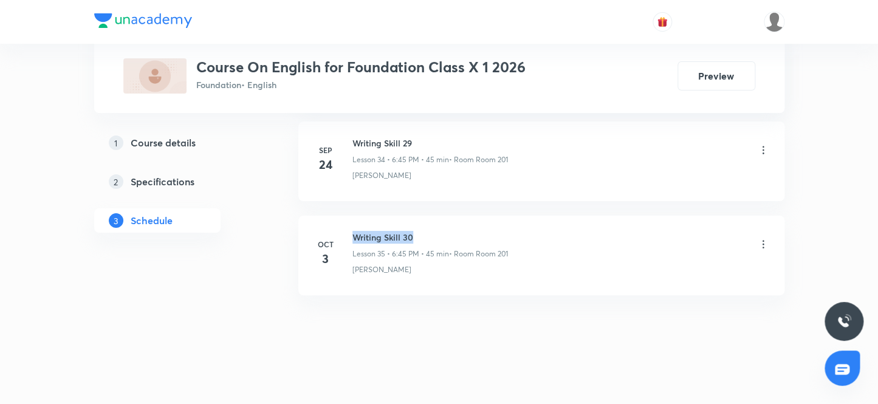
drag, startPoint x: 419, startPoint y: 231, endPoint x: 351, endPoint y: 227, distance: 68.8
click at [351, 231] on div "Oct 3 Writing Skill 30 Lesson 35 • 6:45 PM • 45 min • Room Room 201 Noun Clauses" at bounding box center [542, 253] width 456 height 44
copy h6 "Writing Skill 30"
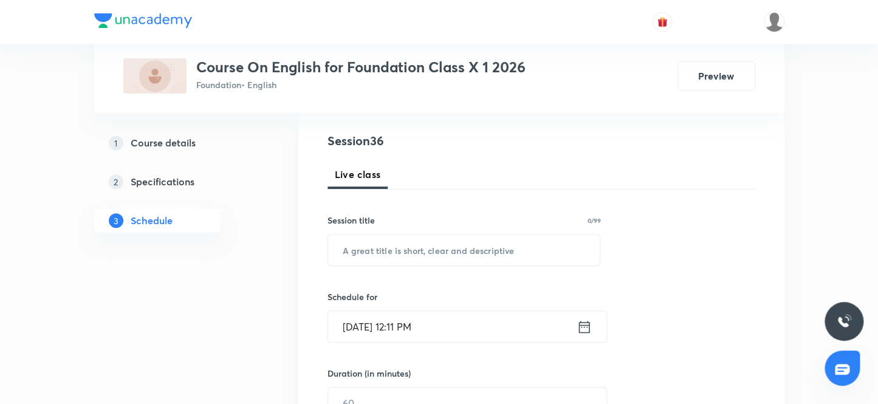
scroll to position [109, 0]
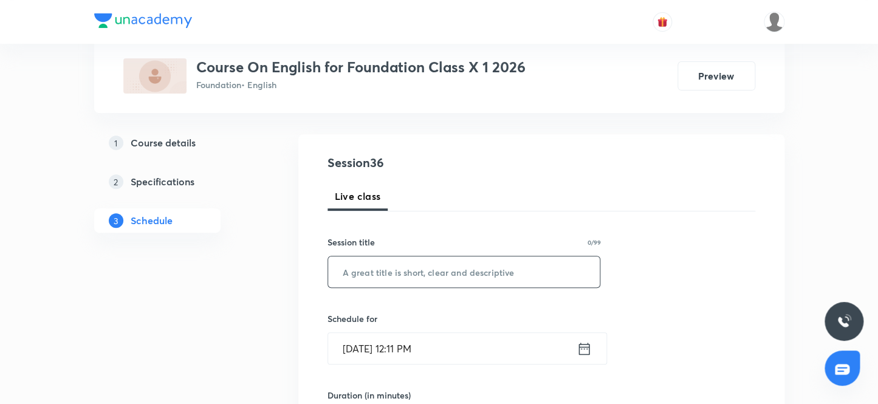
click at [393, 269] on input "text" at bounding box center [464, 271] width 272 height 31
paste input "Writing Skill 30"
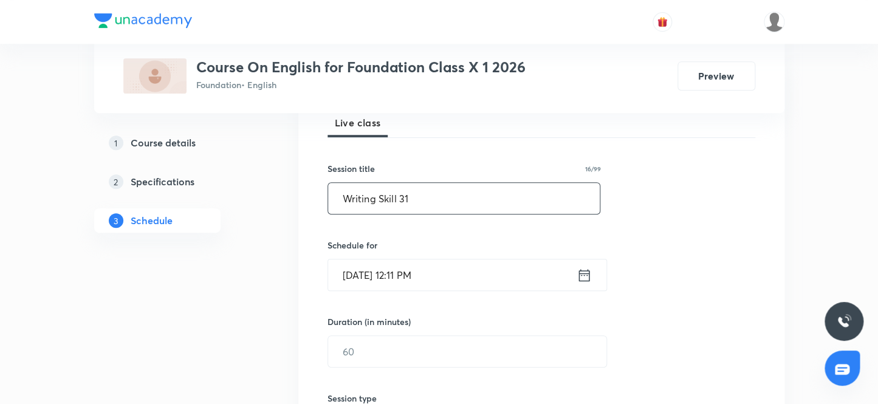
scroll to position [219, 0]
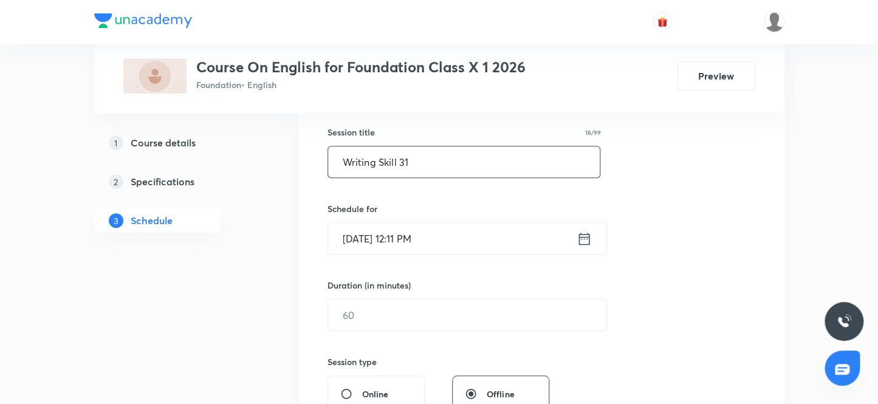
type input "Writing Skill 31"
click at [415, 241] on input "Oct 4, 2025, 12:11 PM" at bounding box center [452, 238] width 249 height 31
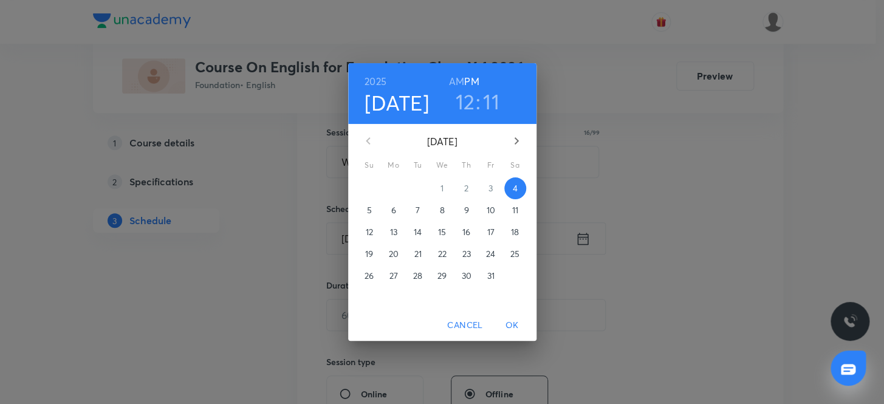
click at [462, 101] on h3 "12" at bounding box center [464, 102] width 19 height 26
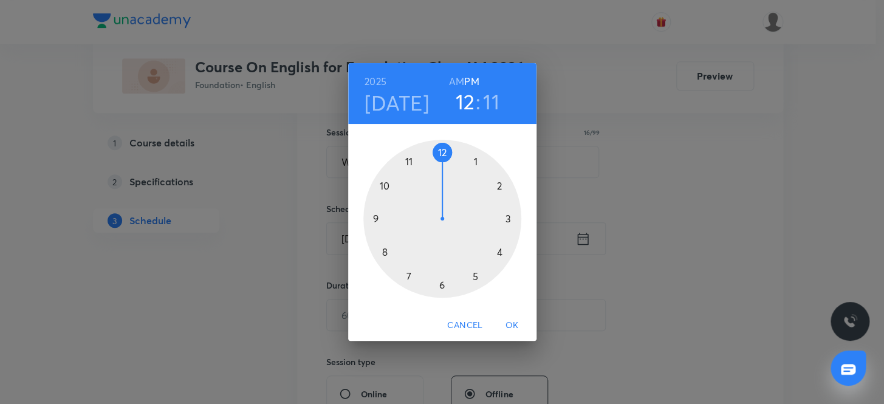
click at [441, 283] on div at bounding box center [442, 219] width 158 height 158
click at [375, 216] on div at bounding box center [442, 219] width 158 height 158
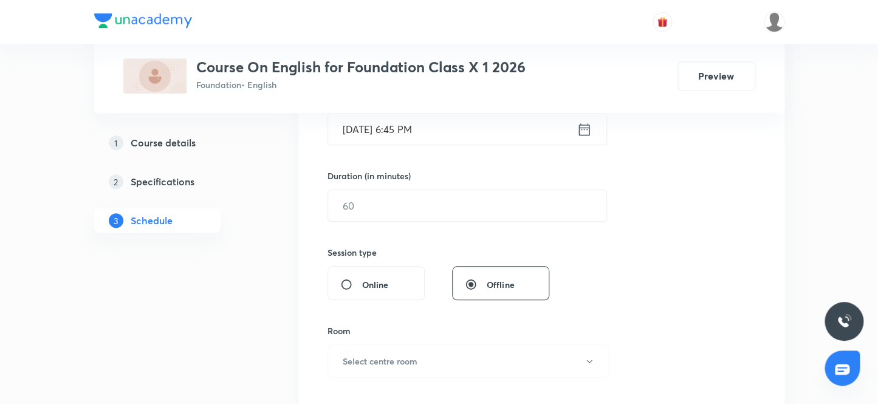
scroll to position [329, 0]
click at [374, 204] on input "text" at bounding box center [467, 204] width 278 height 31
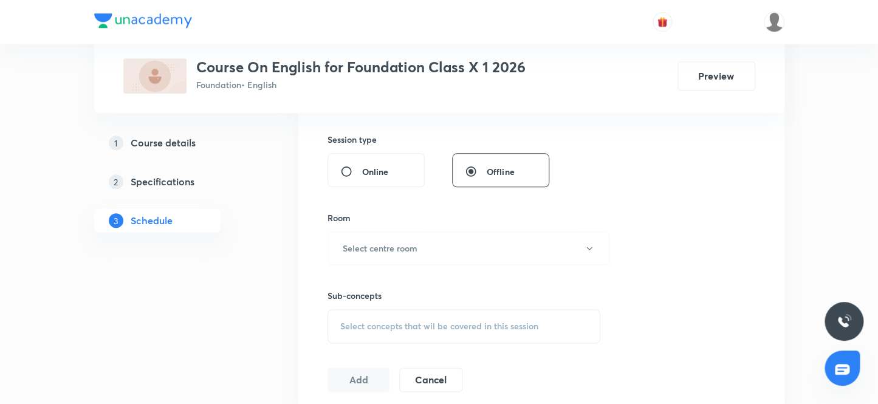
scroll to position [495, 0]
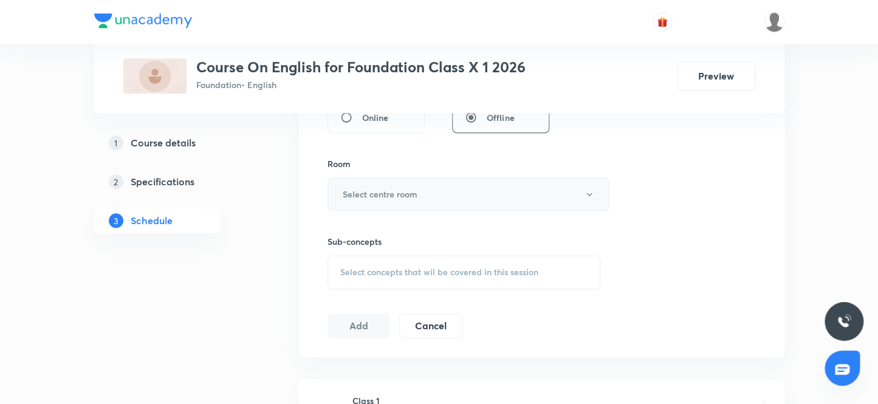
type input "45"
click at [388, 194] on h6 "Select centre room" at bounding box center [380, 194] width 75 height 13
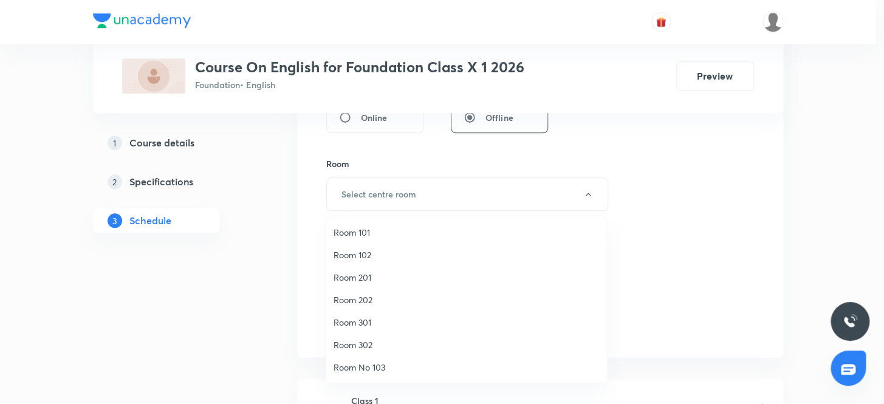
click at [369, 275] on span "Room 201" at bounding box center [467, 277] width 266 height 13
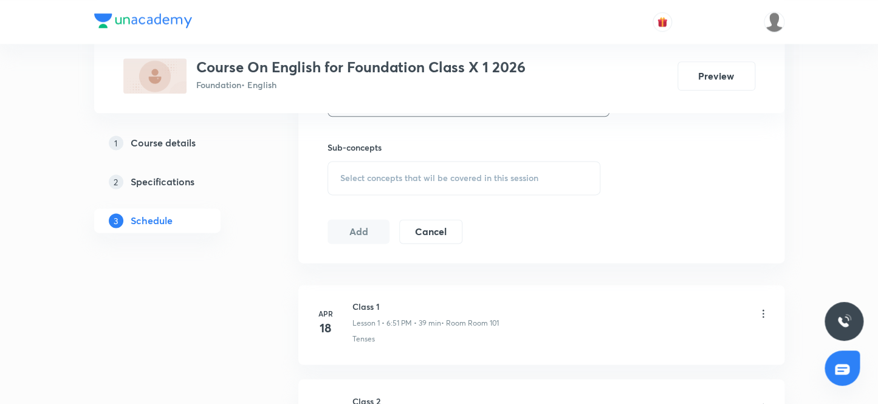
scroll to position [606, 0]
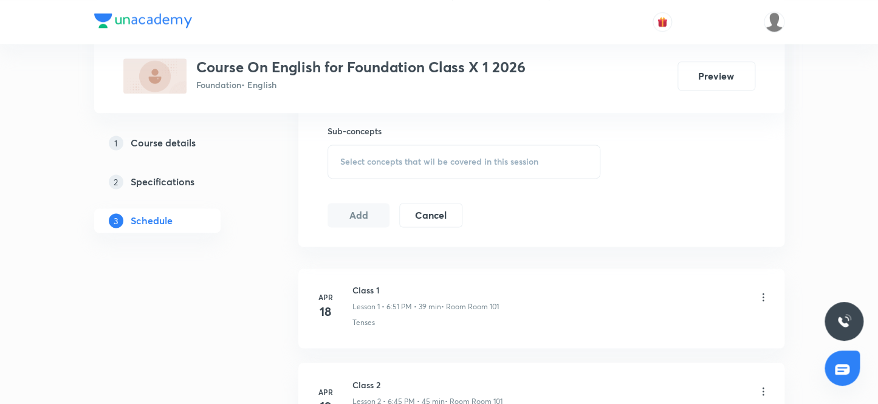
click at [397, 157] on span "Select concepts that wil be covered in this session" at bounding box center [439, 162] width 198 height 10
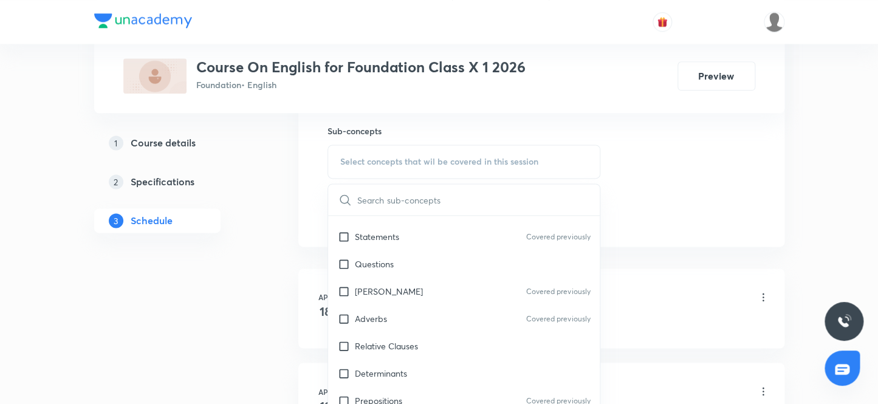
scroll to position [165, 0]
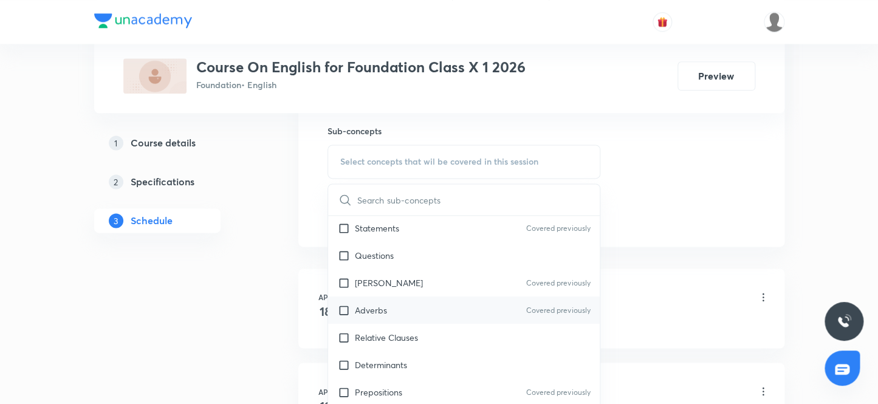
click at [344, 307] on input "checkbox" at bounding box center [346, 310] width 17 height 13
checkbox input "true"
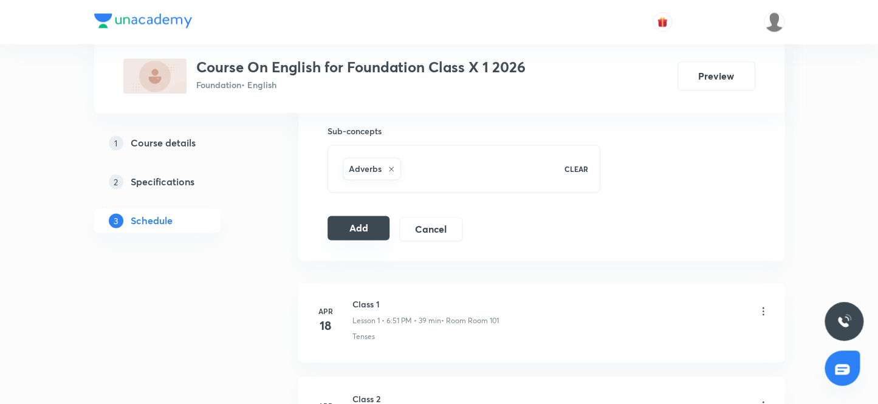
click at [345, 230] on button "Add" at bounding box center [358, 228] width 63 height 24
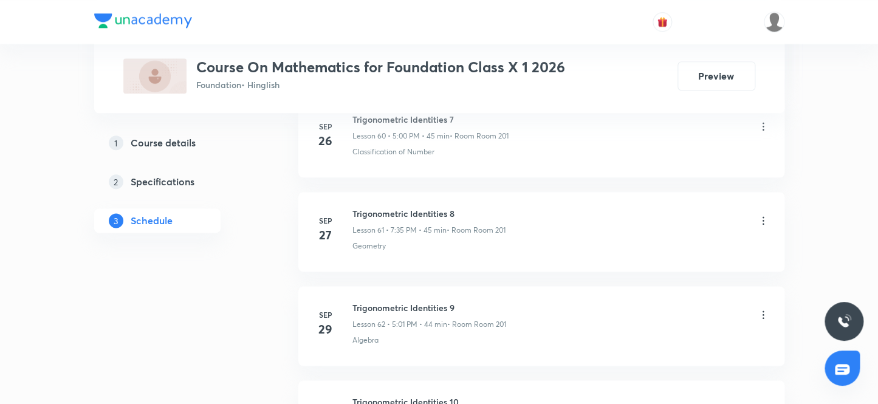
scroll to position [6494, 0]
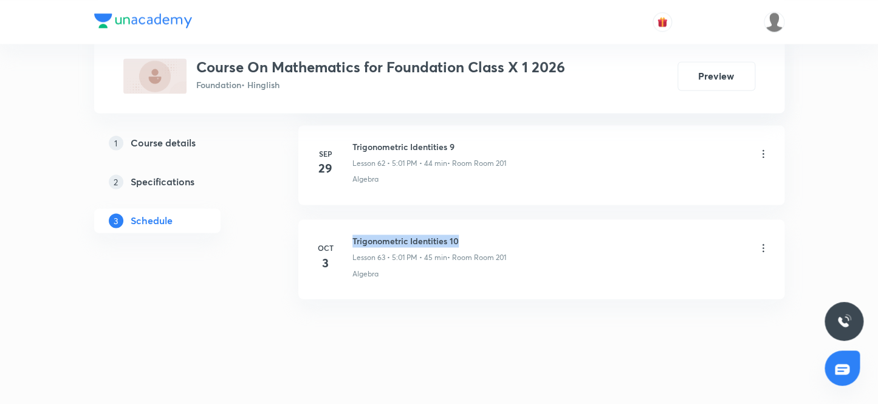
drag, startPoint x: 461, startPoint y: 230, endPoint x: 351, endPoint y: 228, distance: 110.0
click at [351, 235] on div "Oct 3 Trigonometric Identities 10 Lesson 63 • 5:01 PM • 45 min • Room Room 201 …" at bounding box center [542, 257] width 456 height 44
copy h6 "Trigonometric Identities 10"
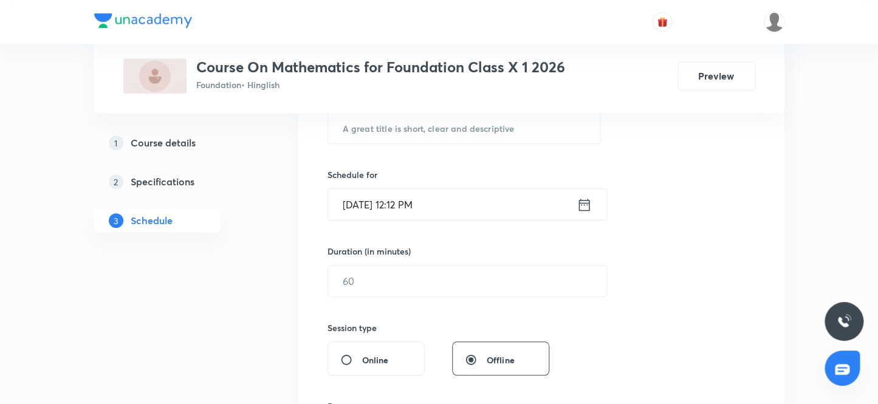
scroll to position [248, 0]
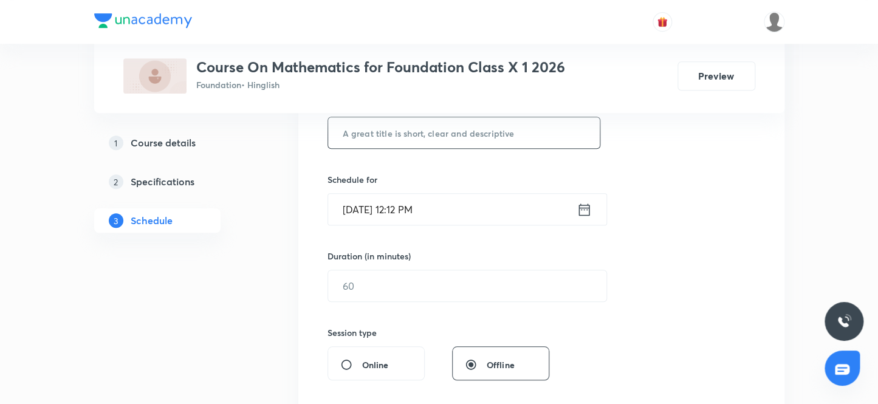
click at [385, 133] on input "text" at bounding box center [464, 132] width 272 height 31
paste input "Trigonometric Identities 10"
type input "Trigonometric Identities 11"
click at [412, 207] on input "Oct 4, 2025, 12:12 PM" at bounding box center [452, 209] width 249 height 31
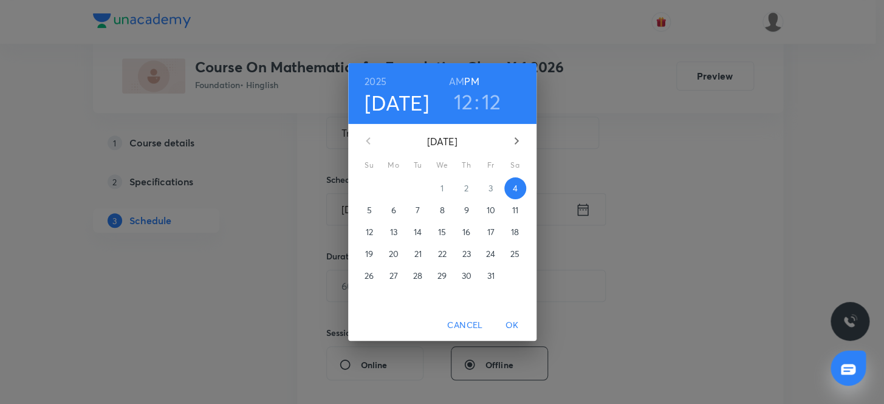
click at [462, 102] on h3 "12" at bounding box center [463, 102] width 19 height 26
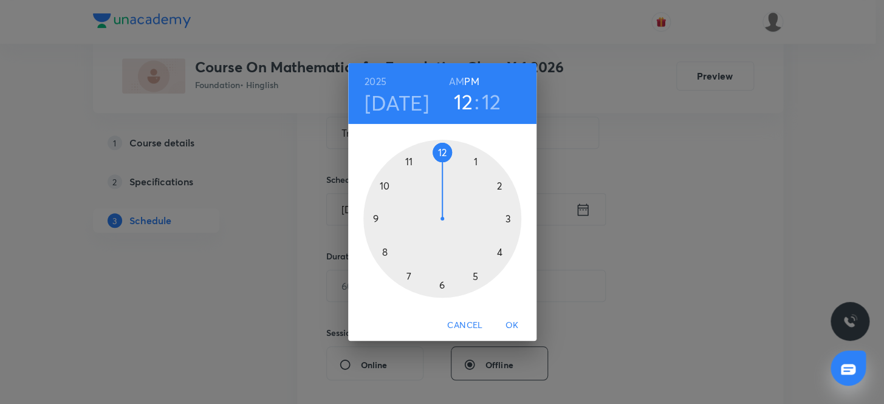
click at [407, 275] on div at bounding box center [442, 219] width 158 height 158
click at [407, 274] on div at bounding box center [442, 219] width 158 height 158
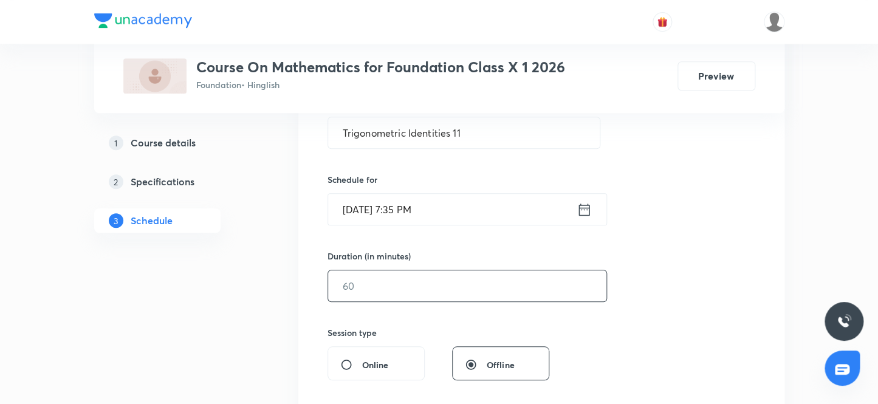
click at [379, 291] on input "text" at bounding box center [467, 285] width 278 height 31
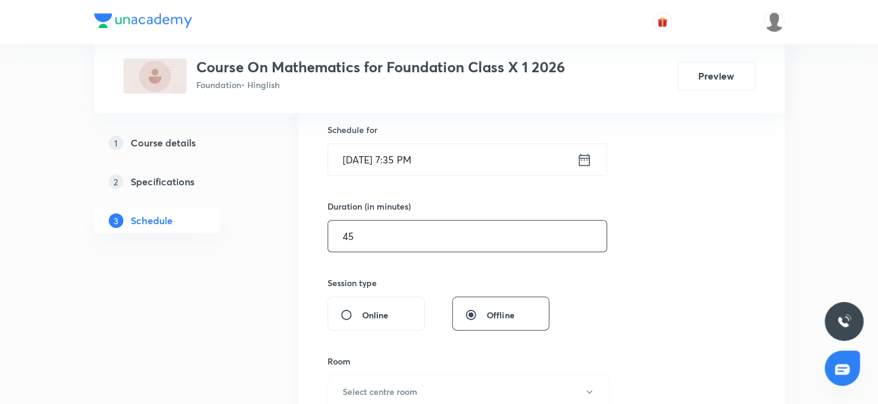
scroll to position [413, 0]
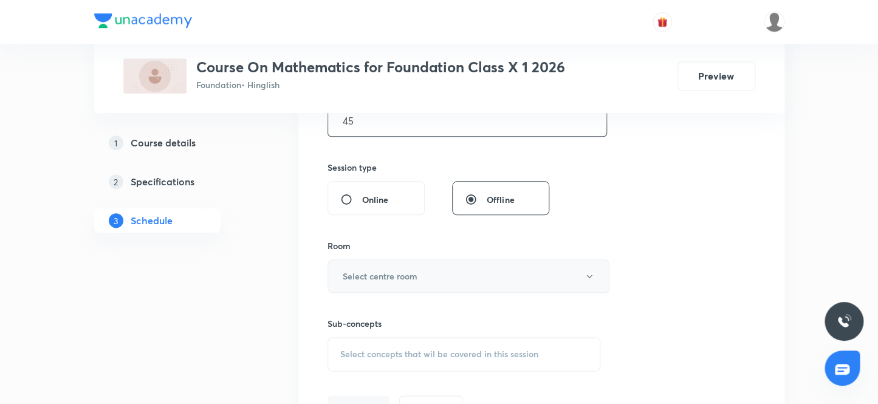
type input "45"
click at [400, 278] on h6 "Select centre room" at bounding box center [380, 276] width 75 height 13
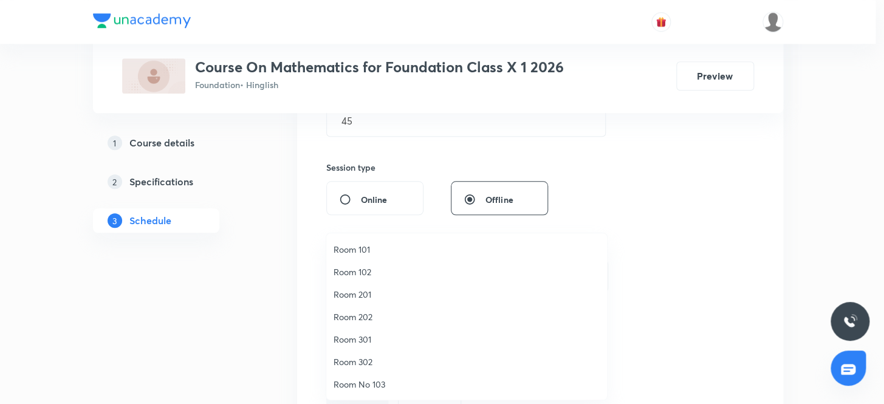
click at [360, 295] on span "Room 201" at bounding box center [467, 294] width 266 height 13
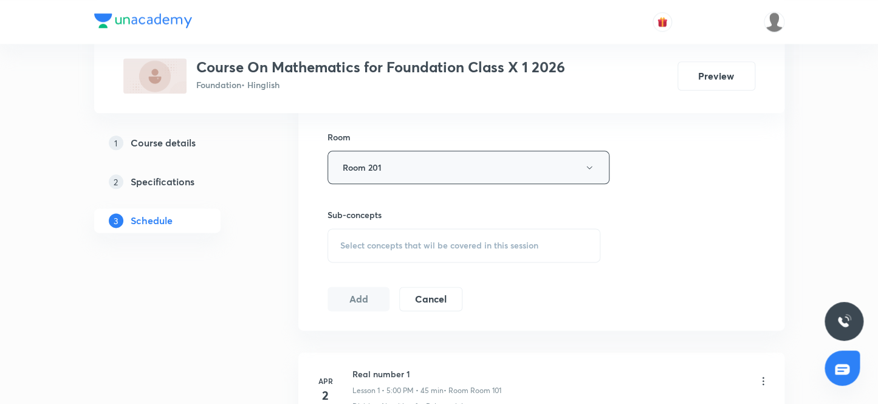
scroll to position [524, 0]
click at [420, 243] on span "Select concepts that wil be covered in this session" at bounding box center [439, 244] width 198 height 10
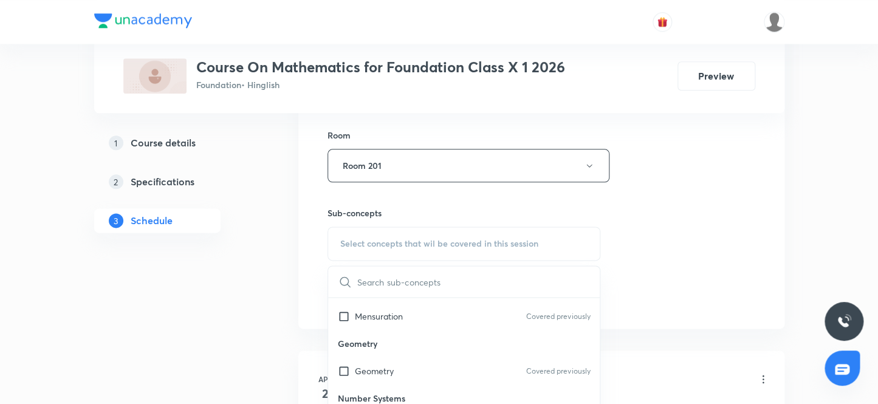
scroll to position [165, 0]
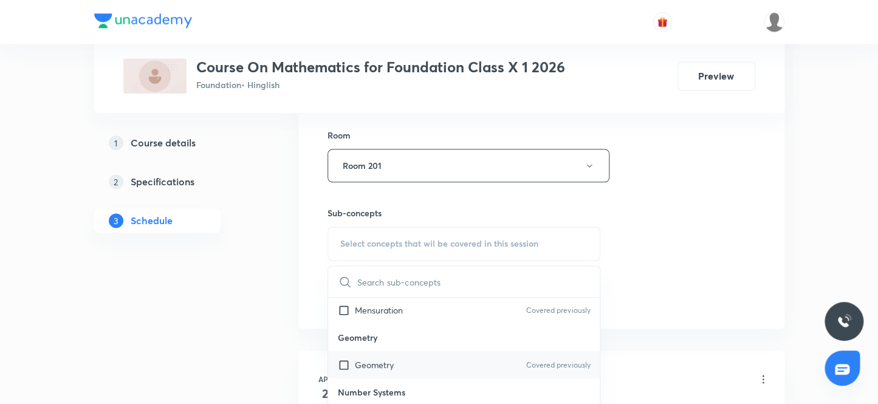
click at [343, 364] on input "checkbox" at bounding box center [346, 364] width 17 height 13
checkbox input "true"
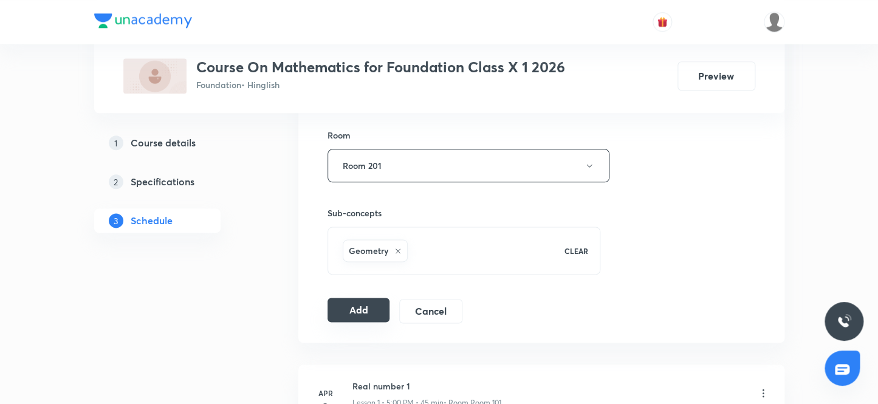
click at [355, 310] on button "Add" at bounding box center [358, 310] width 63 height 24
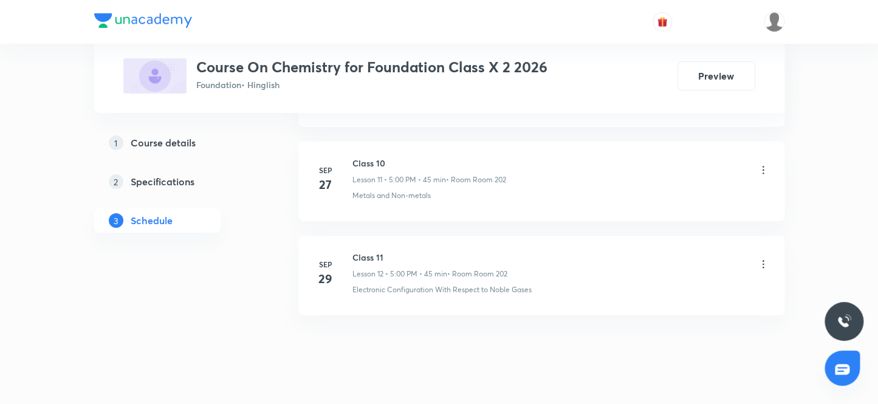
scroll to position [1698, 0]
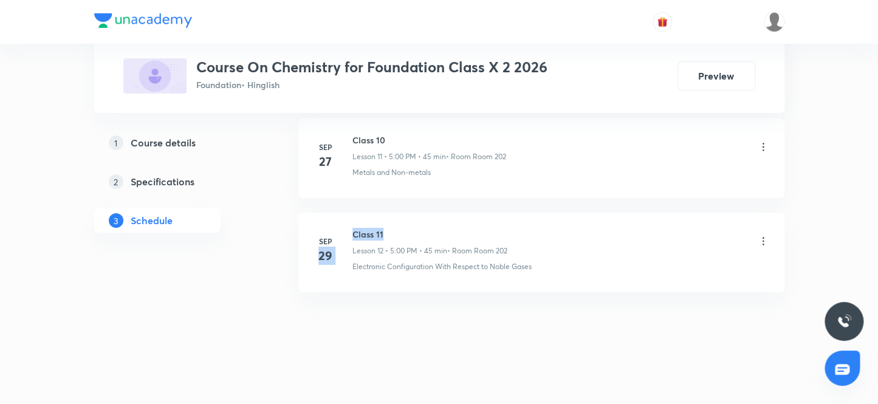
drag, startPoint x: 389, startPoint y: 225, endPoint x: 346, endPoint y: 227, distance: 43.8
click at [346, 228] on div "[DATE] Class 11 Lesson 12 • 5:00 PM • 45 min • Room Room 202 Electronic Configu…" at bounding box center [542, 250] width 456 height 44
drag, startPoint x: 389, startPoint y: 227, endPoint x: 351, endPoint y: 228, distance: 38.3
click at [351, 228] on div "[DATE] Class 11 Lesson 12 • 5:00 PM • 45 min • Room Room 202 Electronic Configu…" at bounding box center [542, 250] width 456 height 44
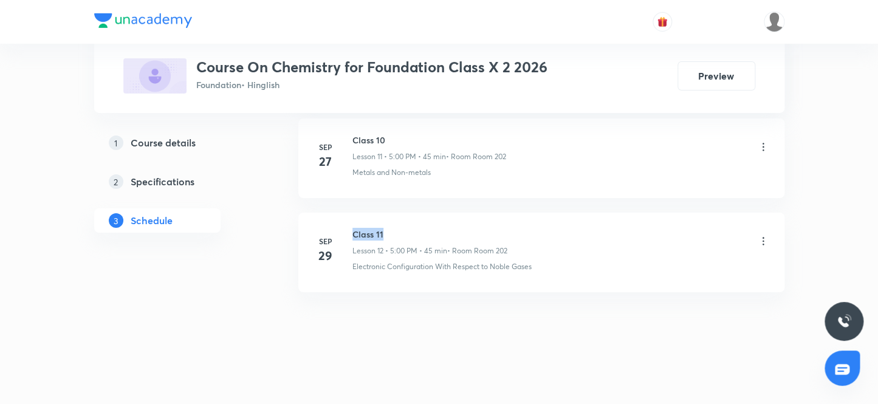
copy h6 "Class 11"
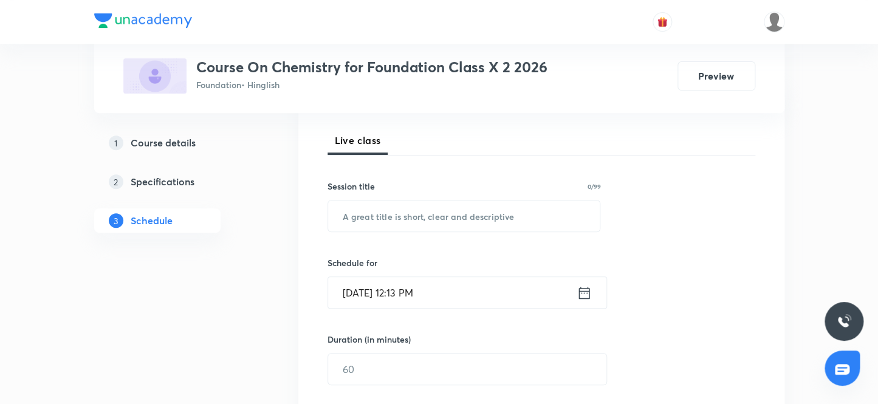
scroll to position [165, 0]
click at [391, 219] on input "text" at bounding box center [464, 215] width 272 height 31
paste input "Class 11"
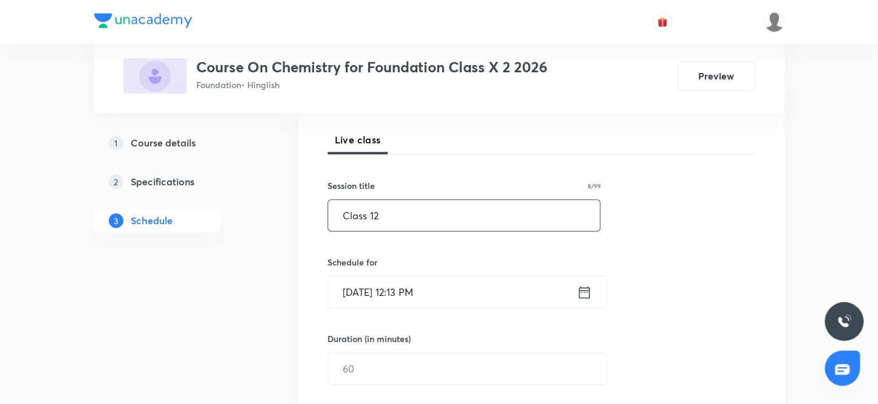
type input "Class 12"
click at [410, 291] on input "[DATE] 12:13 PM" at bounding box center [452, 291] width 249 height 31
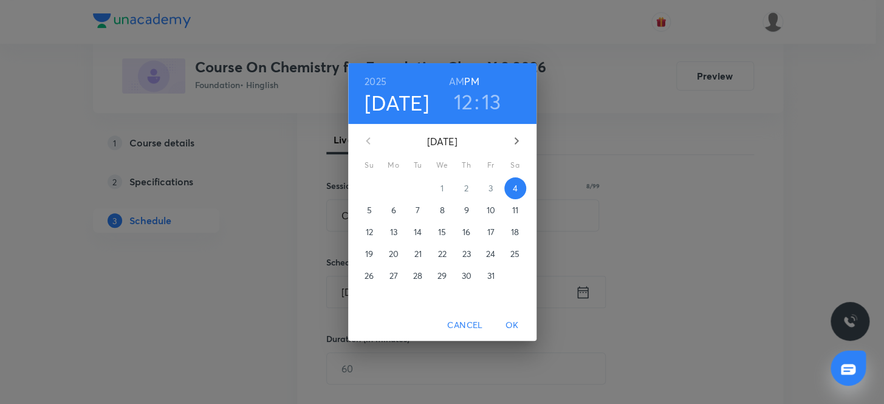
click at [468, 103] on h3 "12" at bounding box center [463, 102] width 19 height 26
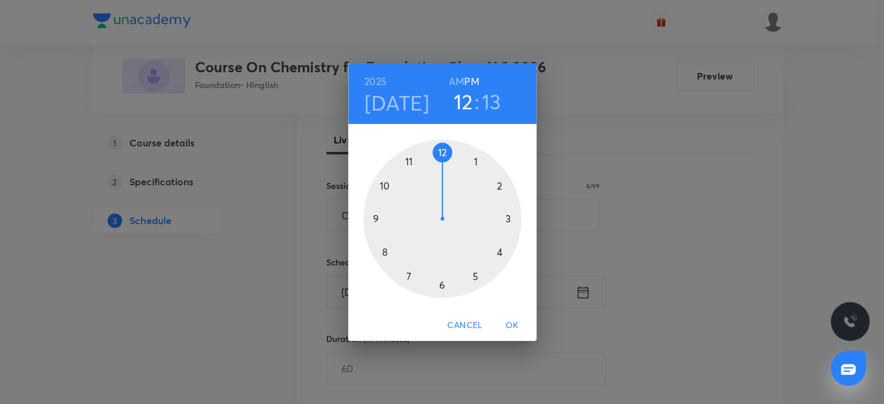
click at [476, 274] on div at bounding box center [442, 219] width 158 height 158
click at [441, 151] on div at bounding box center [442, 219] width 158 height 158
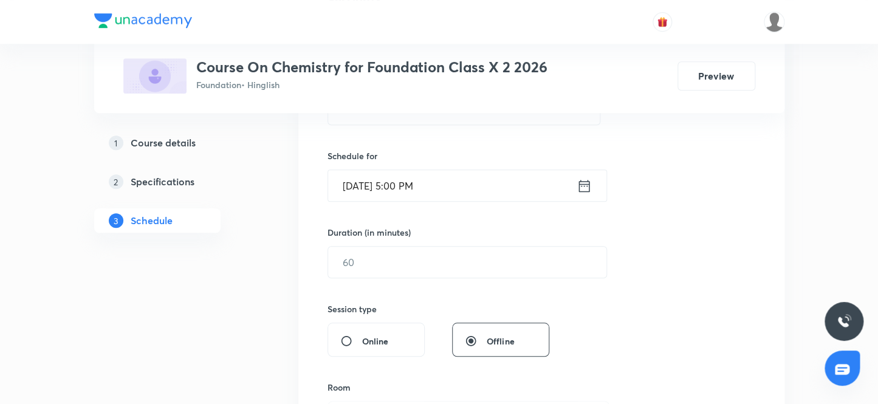
scroll to position [276, 0]
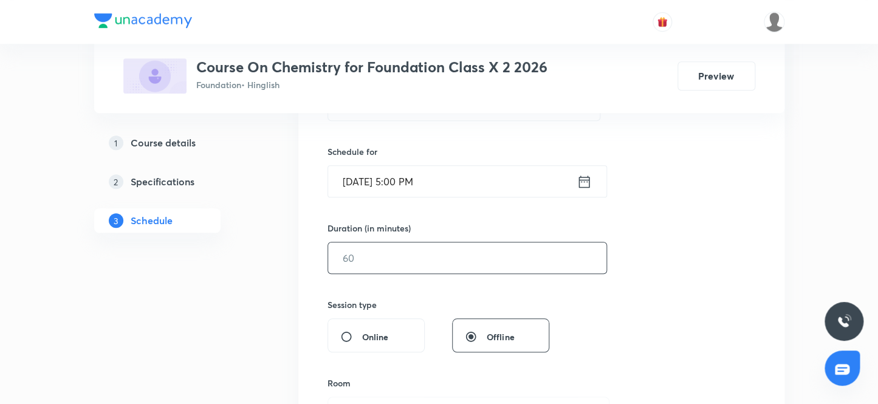
click at [371, 254] on input "text" at bounding box center [467, 257] width 278 height 31
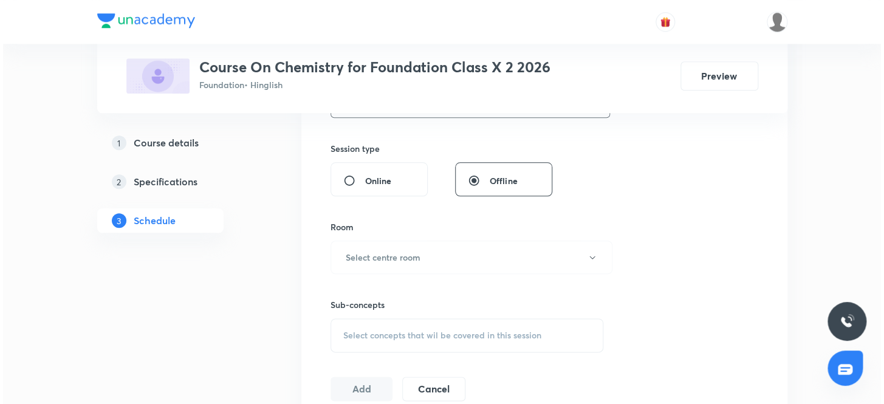
scroll to position [497, 0]
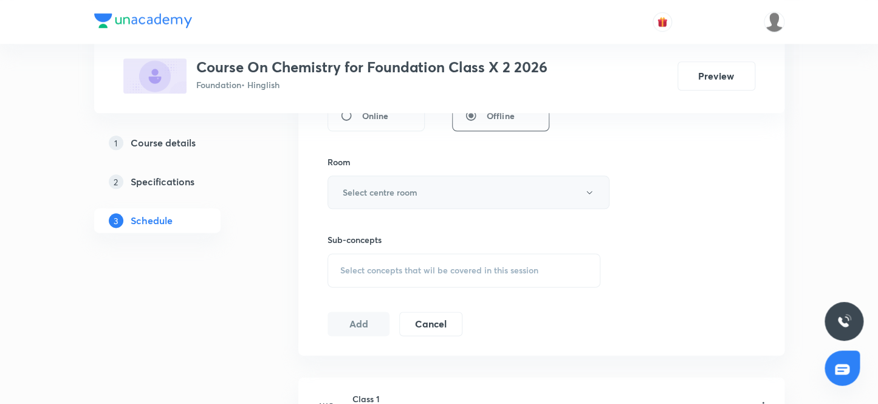
type input "45"
click at [389, 193] on h6 "Select centre room" at bounding box center [380, 192] width 75 height 13
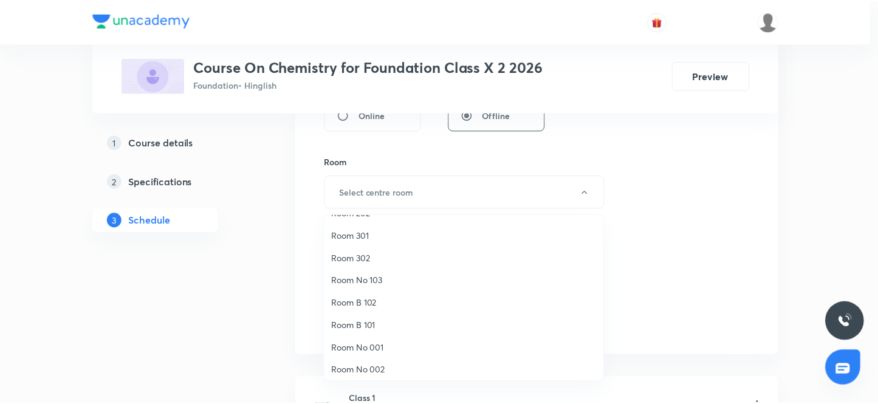
scroll to position [90, 0]
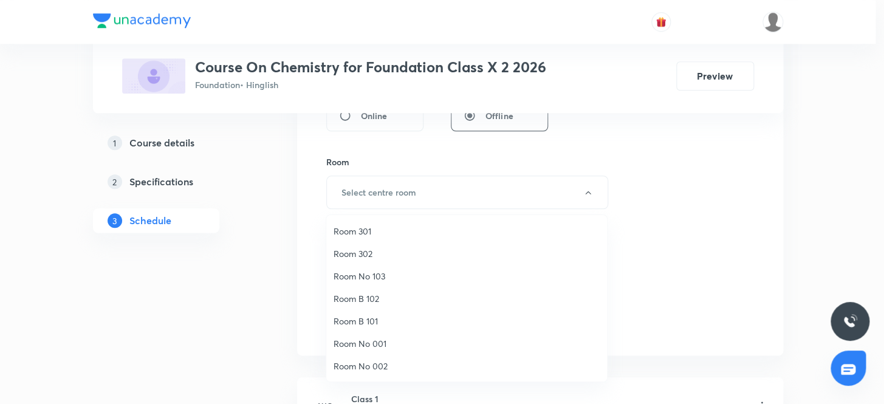
click at [379, 363] on span "Room No 002" at bounding box center [467, 366] width 266 height 13
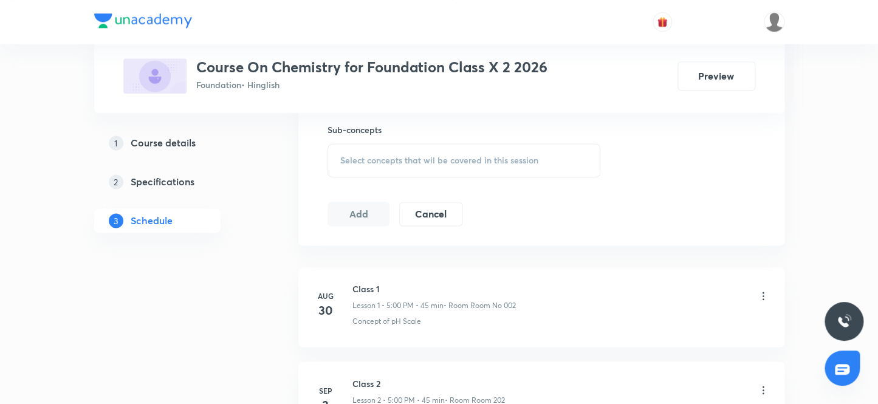
scroll to position [608, 0]
click at [364, 159] on span "Select concepts that wil be covered in this session" at bounding box center [439, 160] width 198 height 10
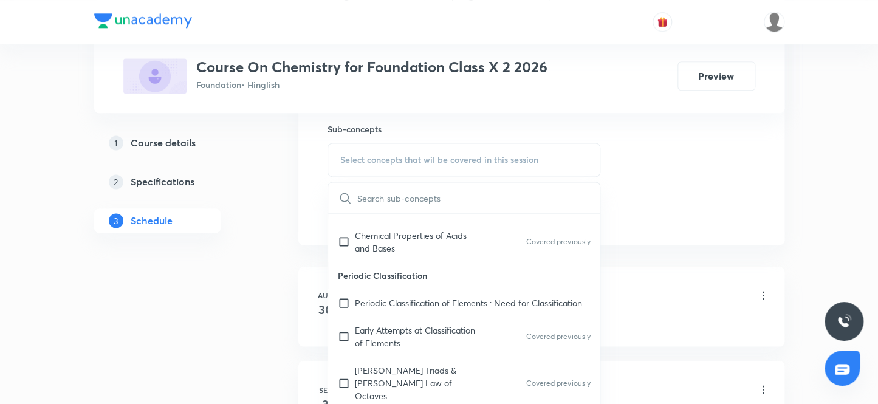
scroll to position [221, 0]
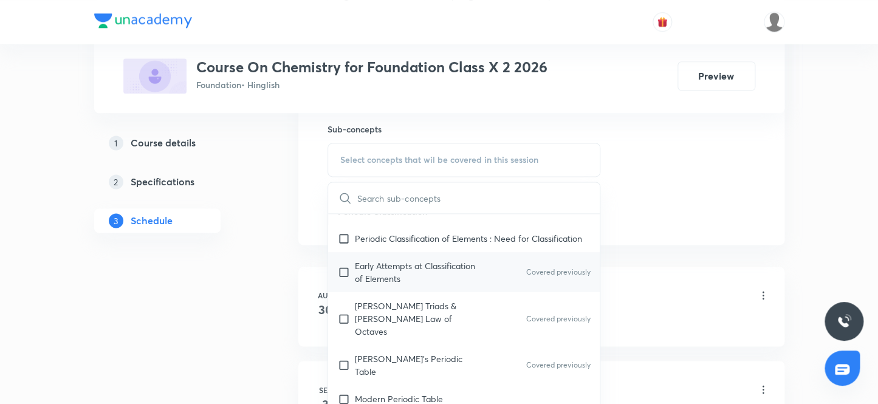
click at [341, 281] on input "checkbox" at bounding box center [346, 272] width 17 height 26
checkbox input "true"
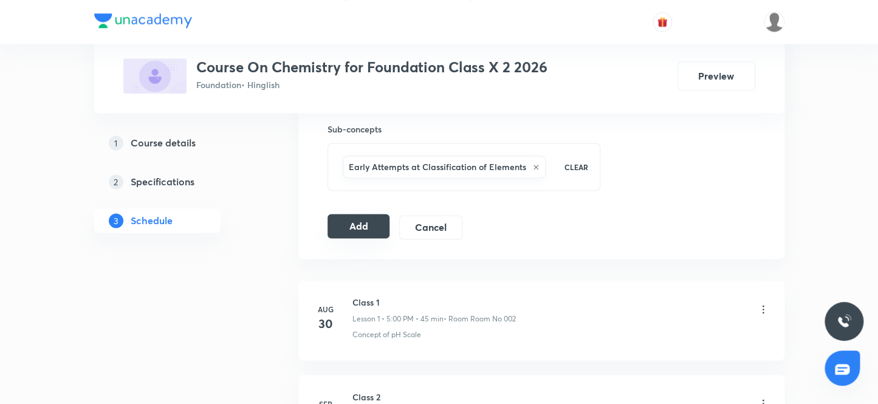
click at [357, 227] on button "Add" at bounding box center [358, 226] width 63 height 24
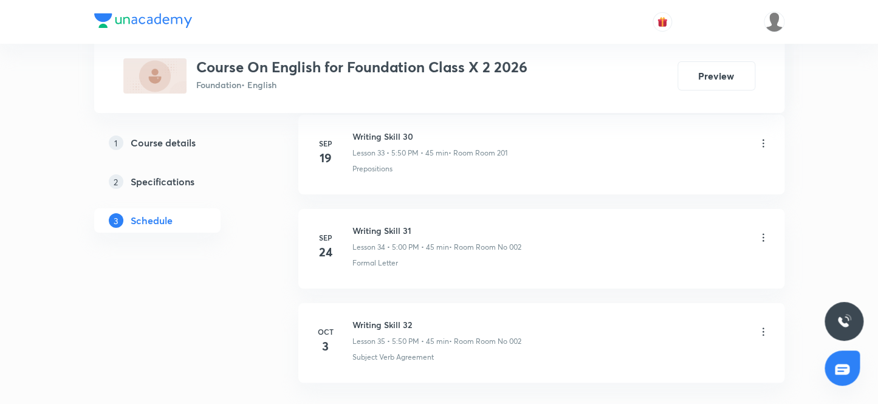
scroll to position [3861, 0]
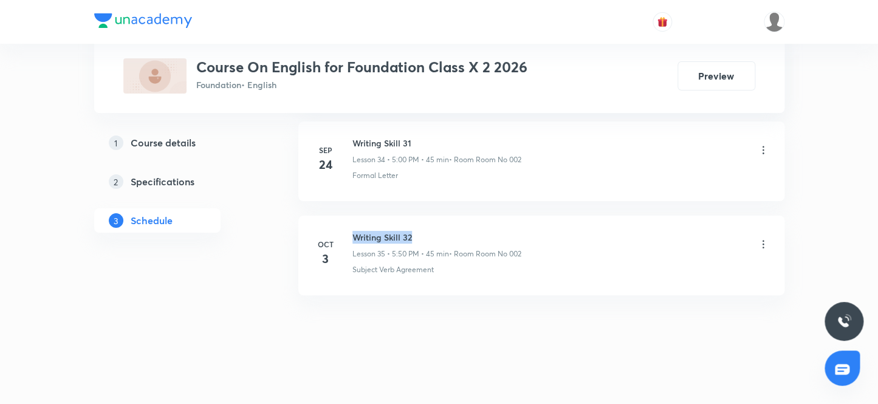
drag, startPoint x: 416, startPoint y: 229, endPoint x: 349, endPoint y: 227, distance: 66.9
click at [349, 231] on div "Oct 3 Writing Skill 32 Lesson 35 • 5:50 PM • 45 min • Room Room No 002 Subject …" at bounding box center [542, 253] width 456 height 44
copy h6 "Writing Skill 32"
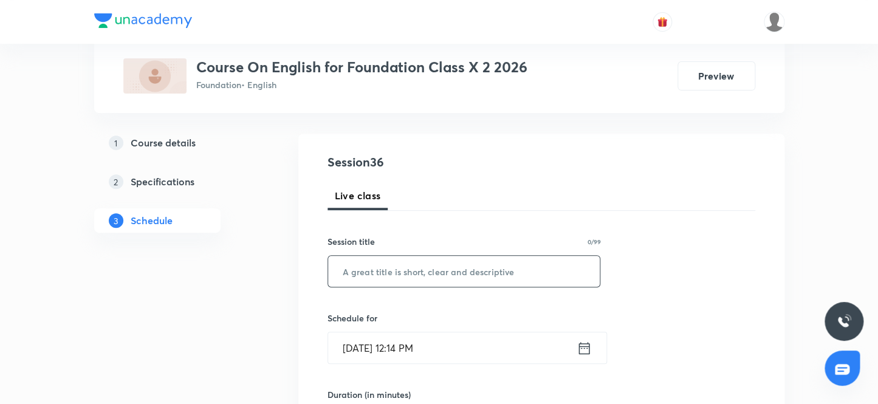
scroll to position [110, 0]
click at [399, 277] on input "text" at bounding box center [464, 270] width 272 height 31
paste input "Writing Skill 32"
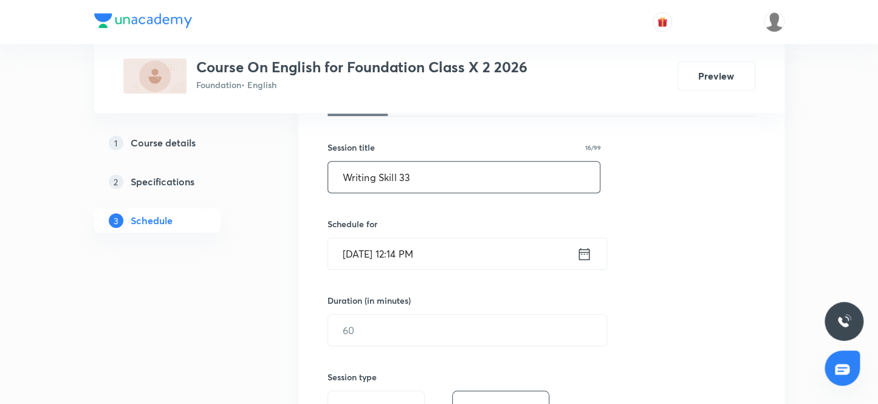
scroll to position [221, 0]
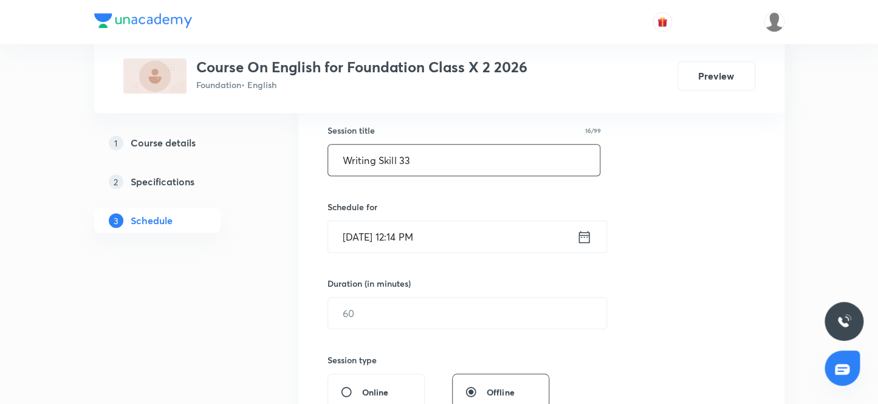
type input "Writing Skill 33"
click at [406, 237] on input "Oct 4, 2025, 12:14 PM" at bounding box center [452, 236] width 249 height 31
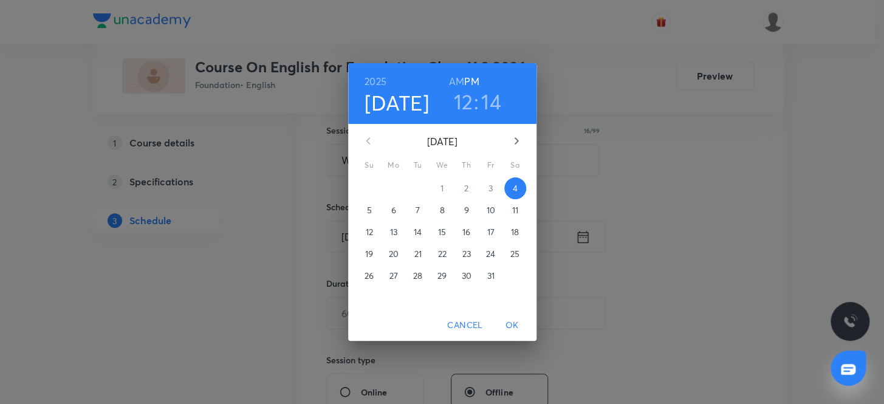
click at [467, 100] on h3 "12" at bounding box center [462, 102] width 19 height 26
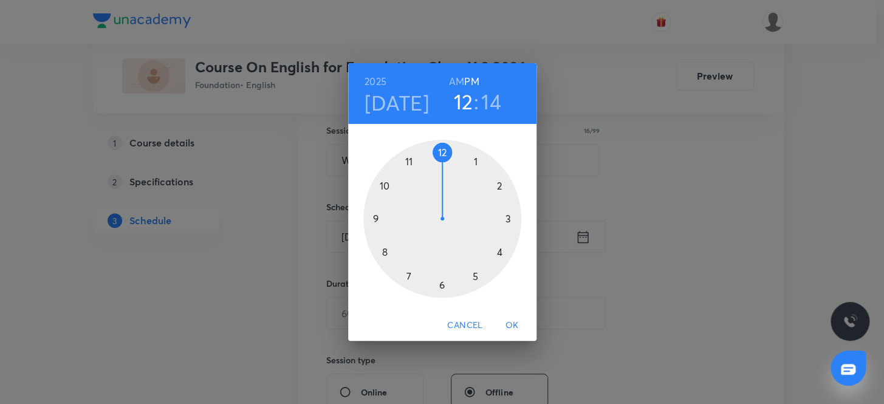
click at [474, 275] on div at bounding box center [442, 219] width 158 height 158
click at [382, 183] on div at bounding box center [442, 219] width 158 height 158
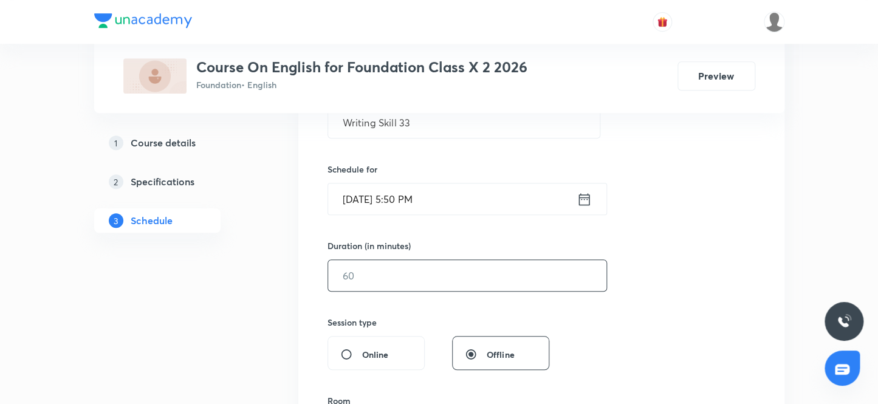
scroll to position [276, 0]
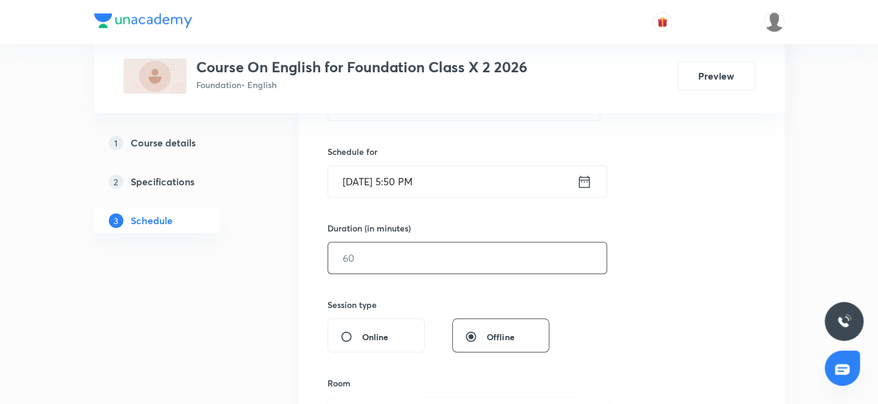
click at [380, 258] on input "text" at bounding box center [467, 257] width 278 height 31
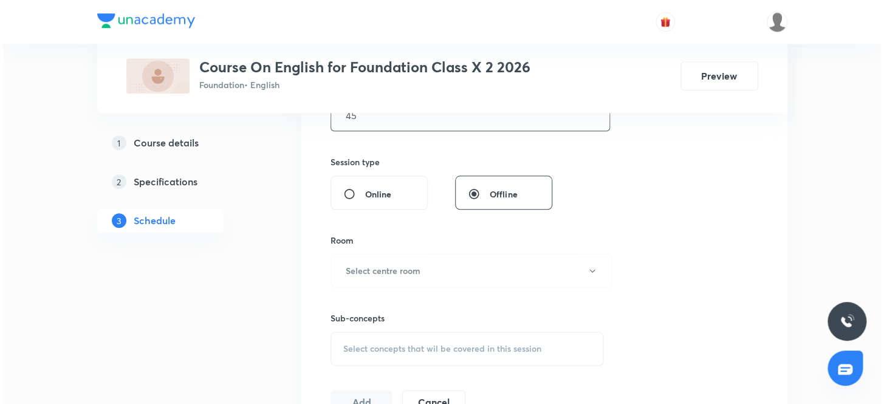
scroll to position [442, 0]
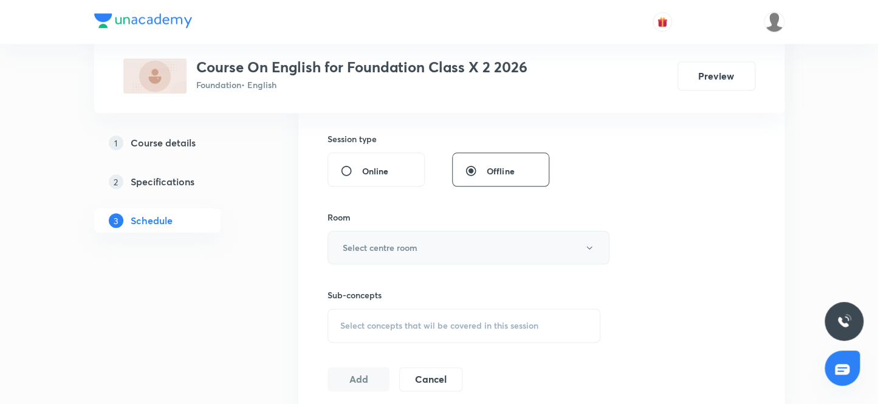
type input "45"
click at [389, 247] on h6 "Select centre room" at bounding box center [380, 247] width 75 height 13
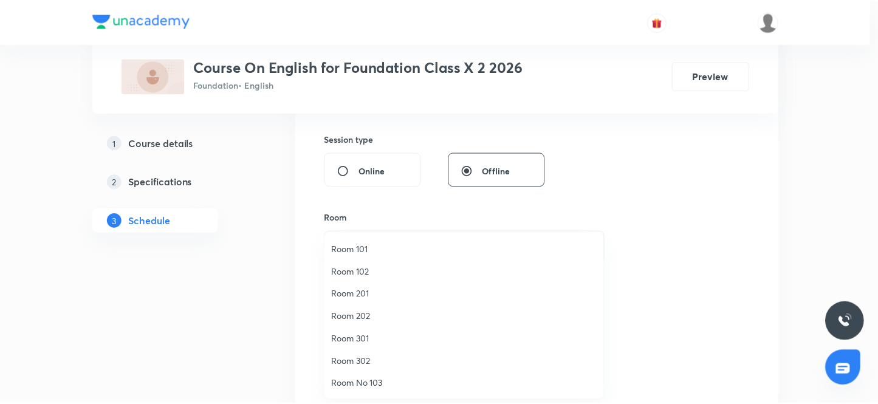
scroll to position [90, 0]
click at [374, 383] on span "Room No 002" at bounding box center [467, 384] width 266 height 13
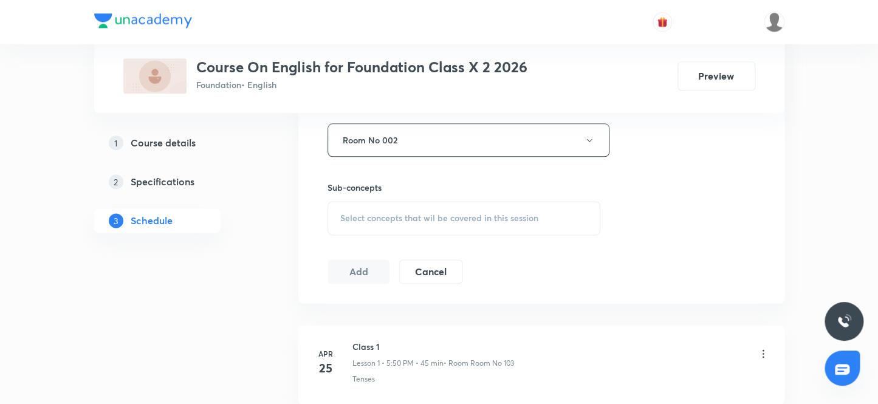
scroll to position [552, 0]
click at [378, 213] on span "Select concepts that wil be covered in this session" at bounding box center [439, 215] width 198 height 10
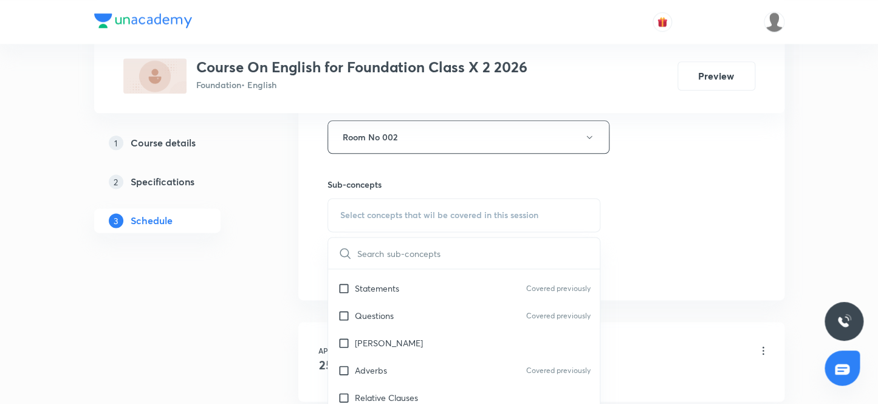
scroll to position [165, 0]
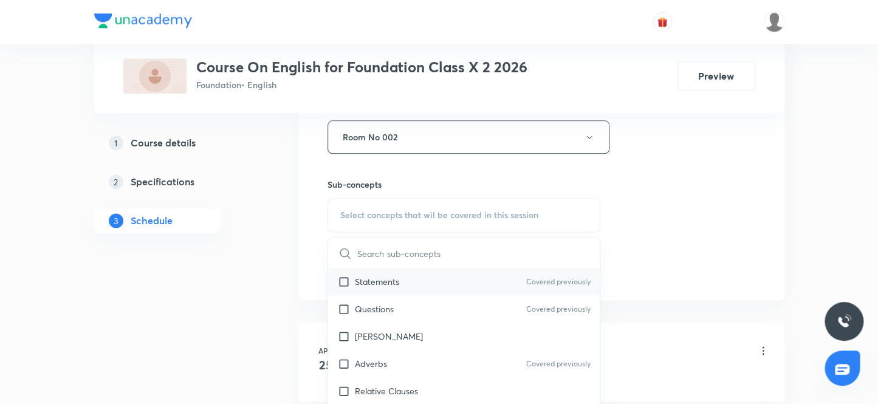
click at [346, 279] on input "checkbox" at bounding box center [346, 281] width 17 height 13
checkbox input "true"
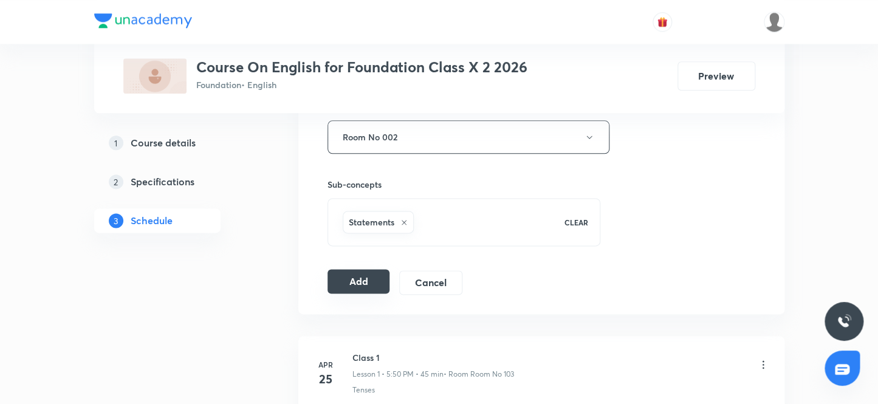
click at [352, 277] on button "Add" at bounding box center [358, 281] width 63 height 24
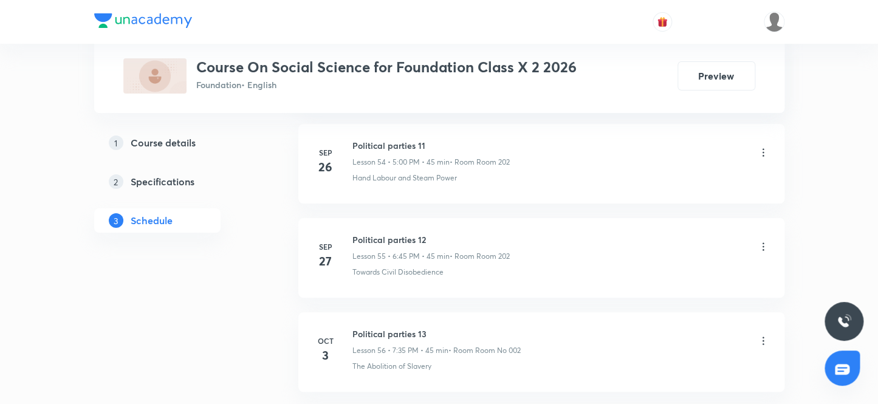
scroll to position [5835, 0]
drag, startPoint x: 428, startPoint y: 228, endPoint x: 352, endPoint y: 230, distance: 76.0
click at [352, 234] on h6 "Political parties 13" at bounding box center [436, 240] width 168 height 13
copy h6 "Political parties 13"
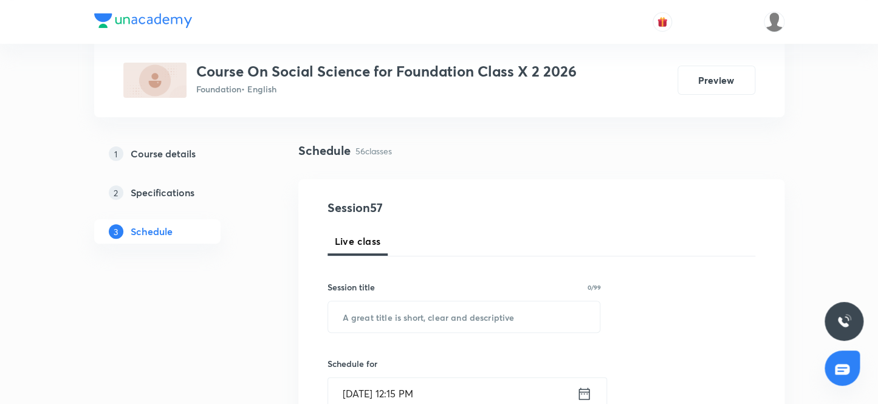
scroll to position [110, 0]
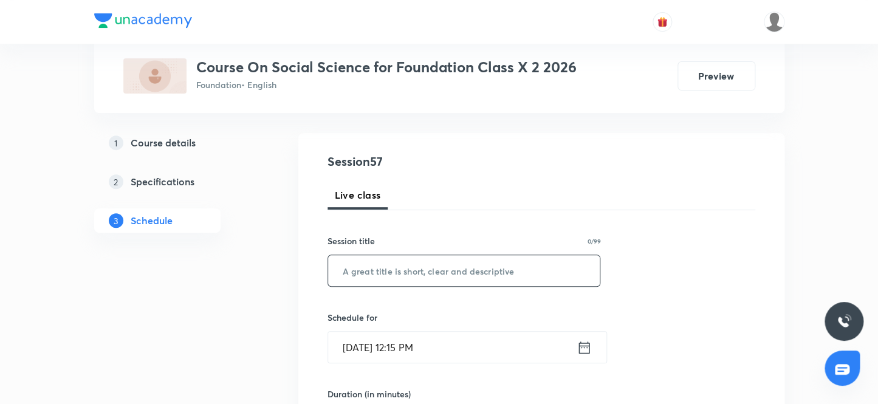
click at [433, 273] on input "text" at bounding box center [464, 270] width 272 height 31
paste input "Political parties 13"
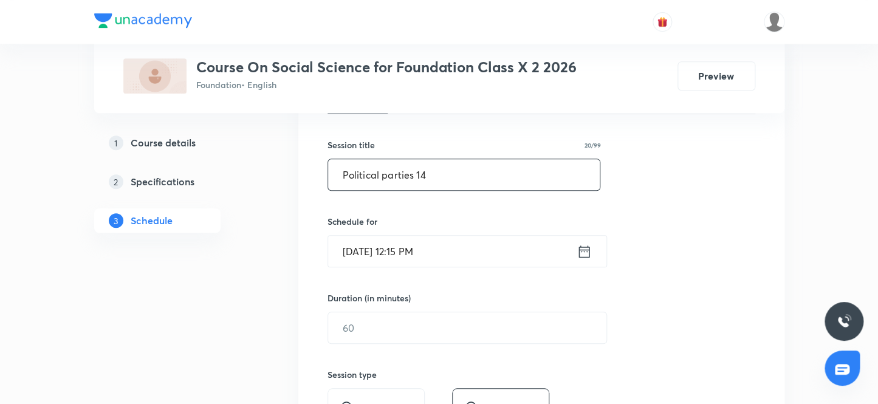
scroll to position [221, 0]
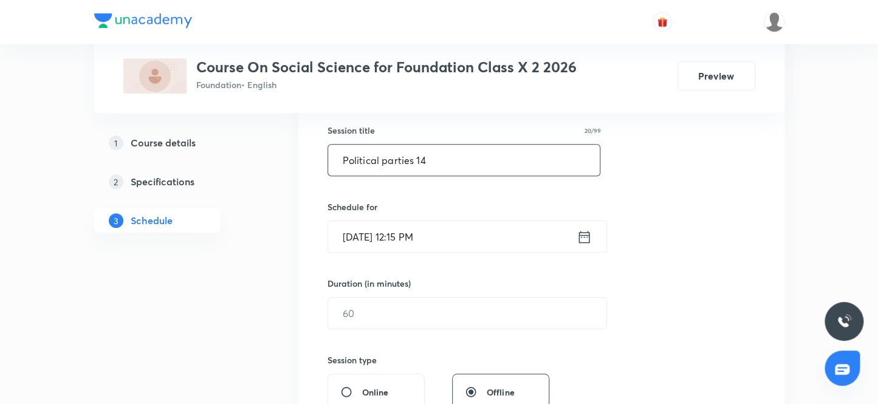
type input "Political parties 14"
click at [413, 237] on input "Oct 4, 2025, 12:15 PM" at bounding box center [452, 236] width 249 height 31
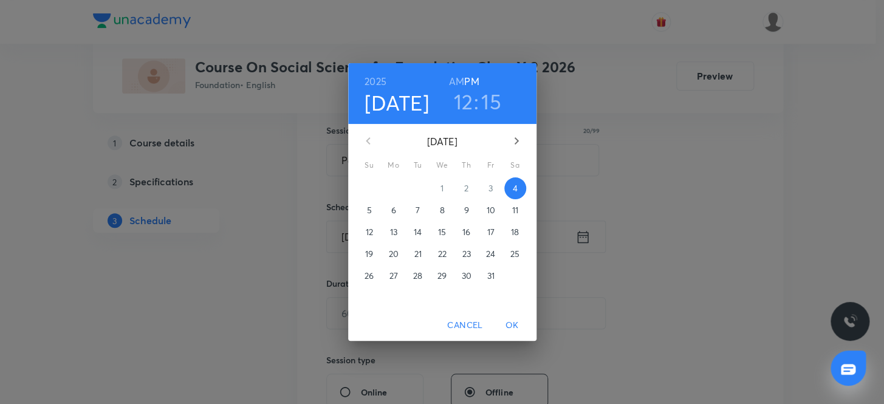
click at [467, 103] on h3 "12" at bounding box center [462, 102] width 19 height 26
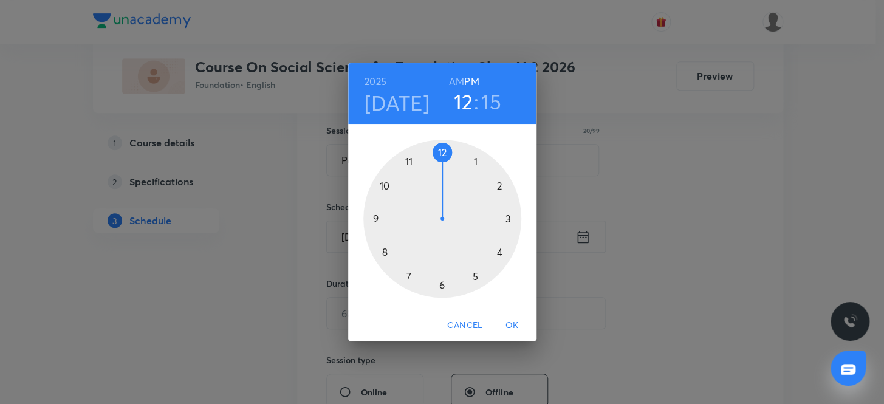
click at [440, 285] on div at bounding box center [442, 219] width 158 height 158
click at [374, 216] on div at bounding box center [442, 219] width 158 height 158
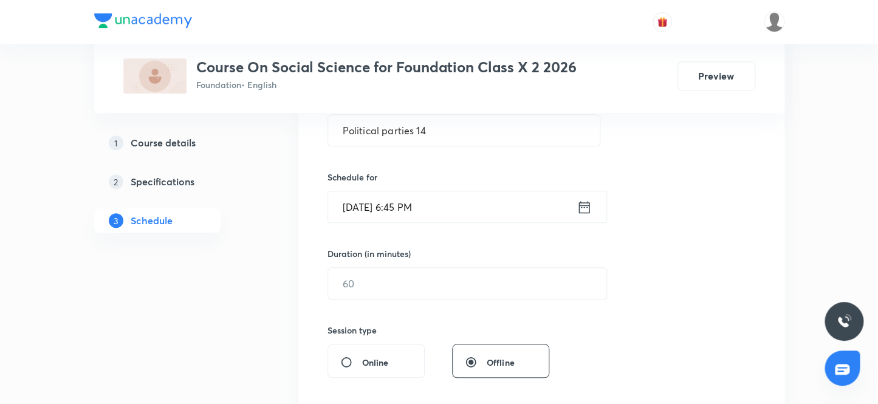
scroll to position [276, 0]
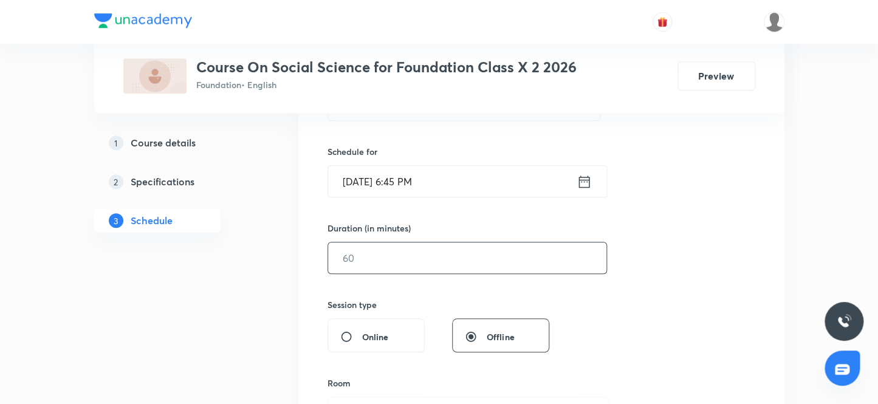
click at [368, 253] on input "text" at bounding box center [467, 257] width 278 height 31
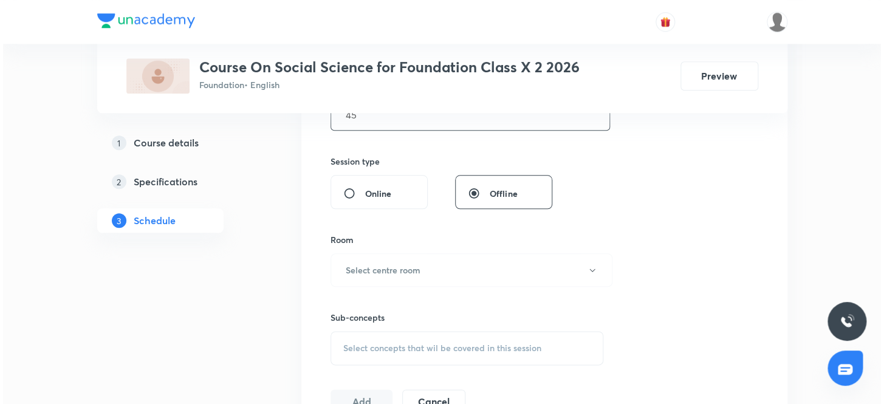
scroll to position [442, 0]
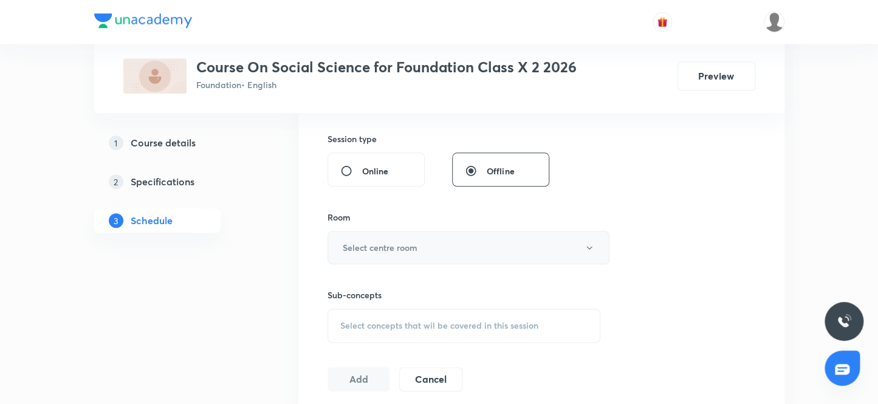
type input "45"
click at [380, 245] on h6 "Select centre room" at bounding box center [380, 247] width 75 height 13
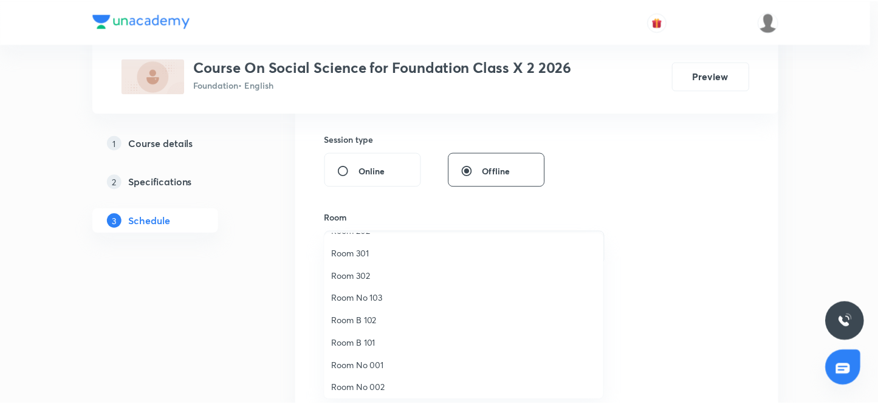
scroll to position [90, 0]
click at [377, 384] on span "Room No 002" at bounding box center [467, 384] width 266 height 13
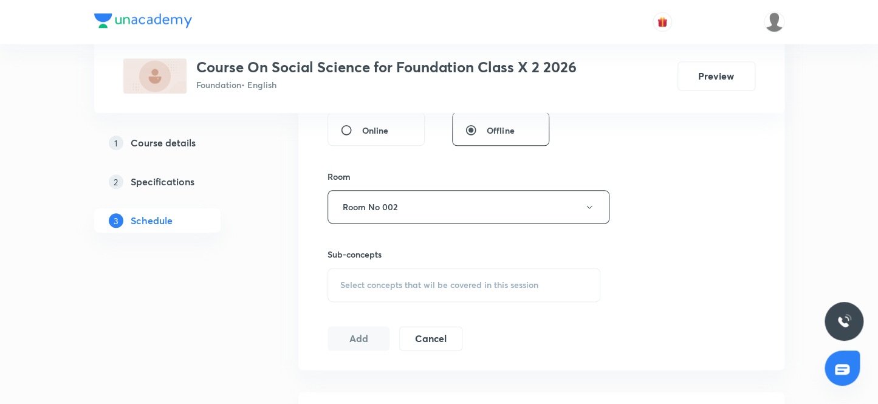
scroll to position [552, 0]
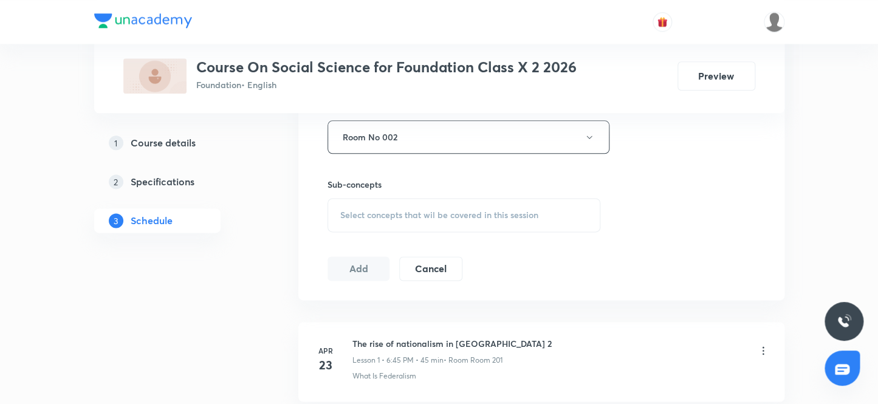
click at [405, 218] on span "Select concepts that wil be covered in this session" at bounding box center [439, 215] width 198 height 10
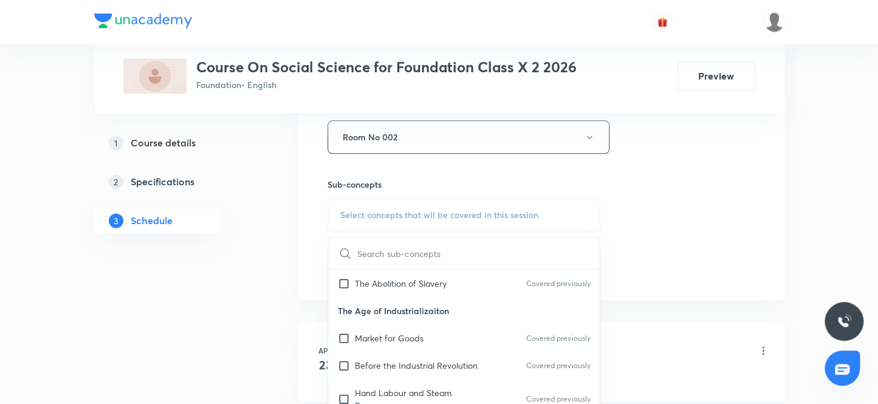
scroll to position [165, 0]
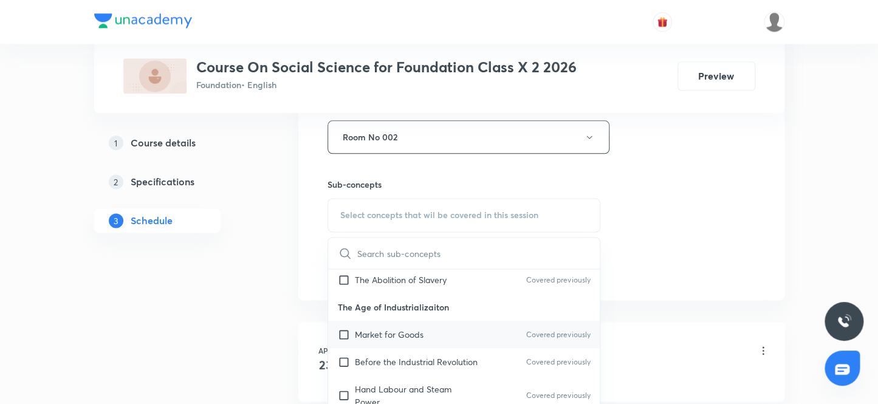
click at [343, 328] on input "checkbox" at bounding box center [346, 334] width 17 height 13
checkbox input "true"
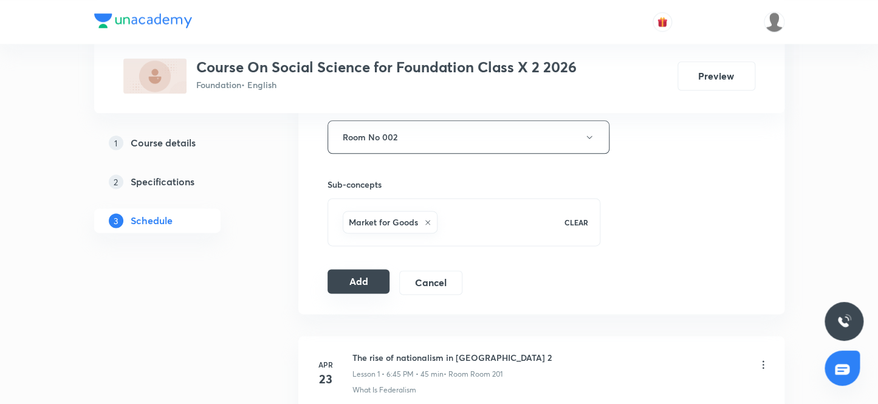
click at [351, 281] on button "Add" at bounding box center [358, 281] width 63 height 24
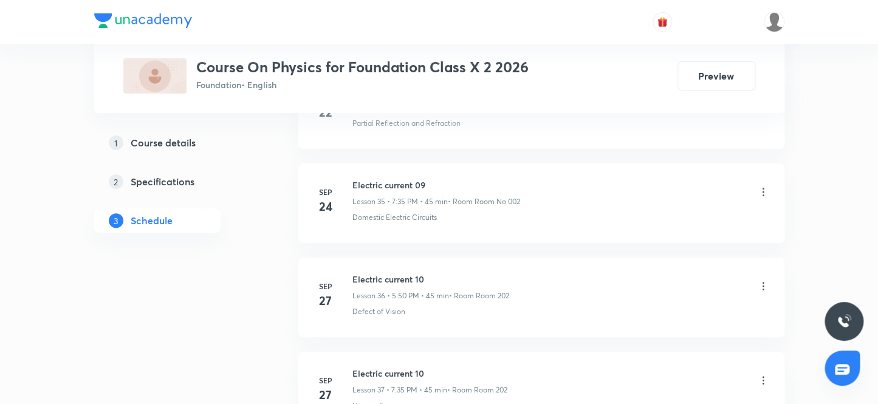
scroll to position [4143, 0]
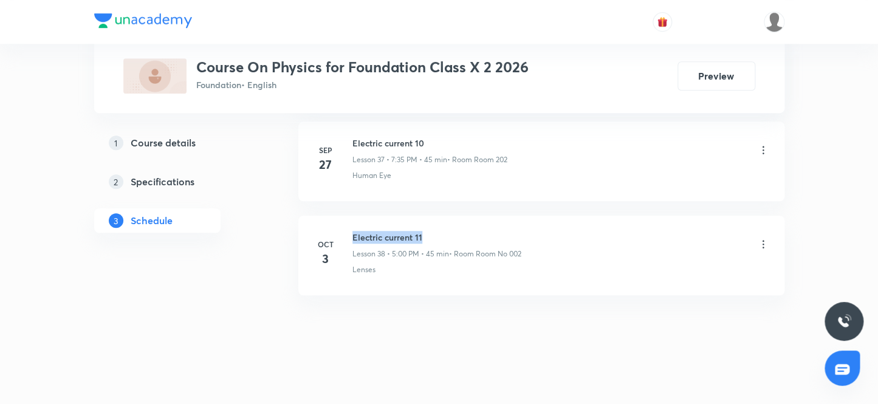
drag, startPoint x: 426, startPoint y: 227, endPoint x: 352, endPoint y: 225, distance: 74.2
click at [352, 231] on h6 "Electric current 11" at bounding box center [436, 237] width 169 height 13
copy h6 "Electric current 11"
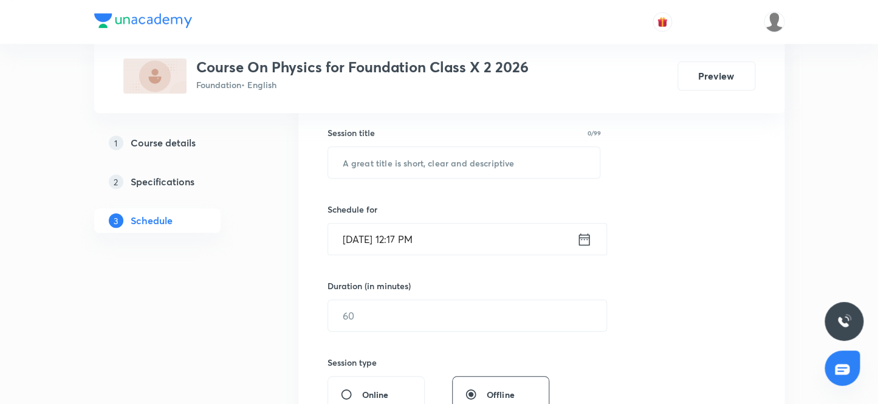
scroll to position [205, 0]
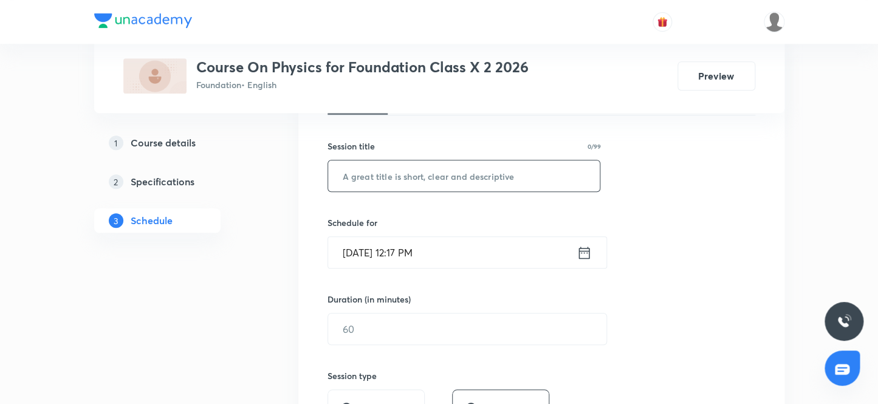
click at [374, 176] on input "text" at bounding box center [464, 175] width 272 height 31
paste input "Electric current 11"
type input "Electric current 12"
click at [413, 253] on input "Oct 4, 2025, 12:17 PM" at bounding box center [452, 252] width 249 height 31
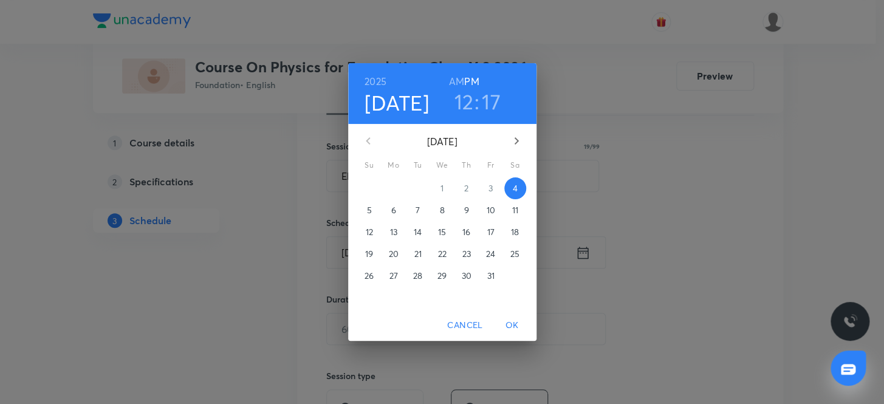
click at [465, 101] on h3 "12" at bounding box center [463, 102] width 19 height 26
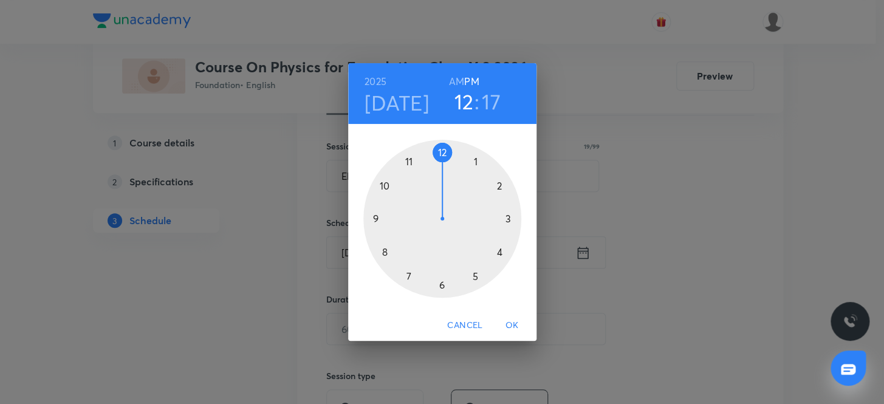
click at [407, 275] on div at bounding box center [442, 219] width 158 height 158
click at [410, 275] on div at bounding box center [442, 219] width 158 height 158
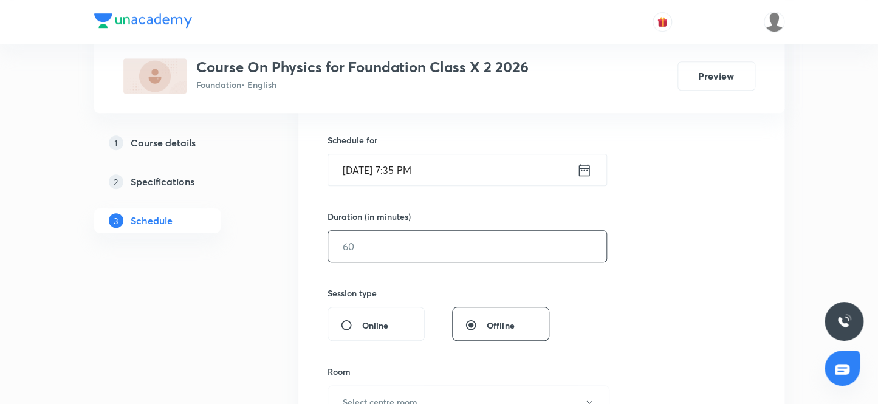
scroll to position [315, 0]
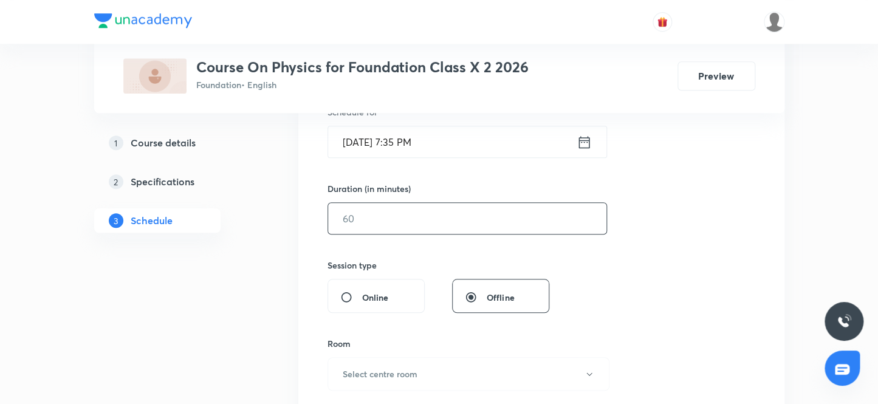
click at [370, 218] on input "text" at bounding box center [467, 218] width 278 height 31
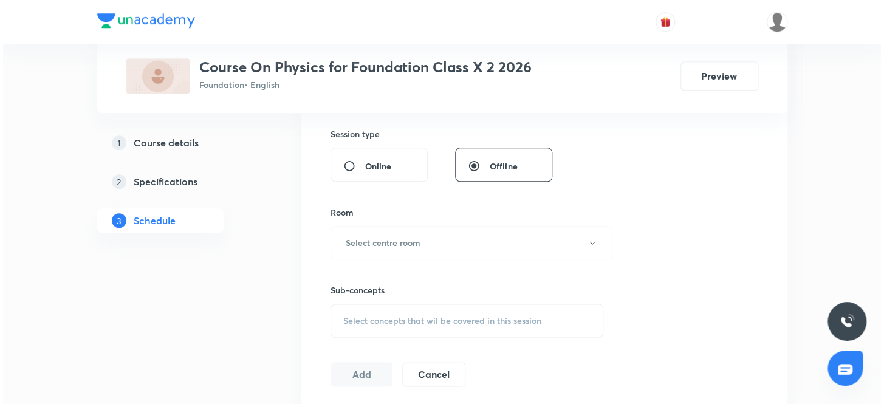
scroll to position [481, 0]
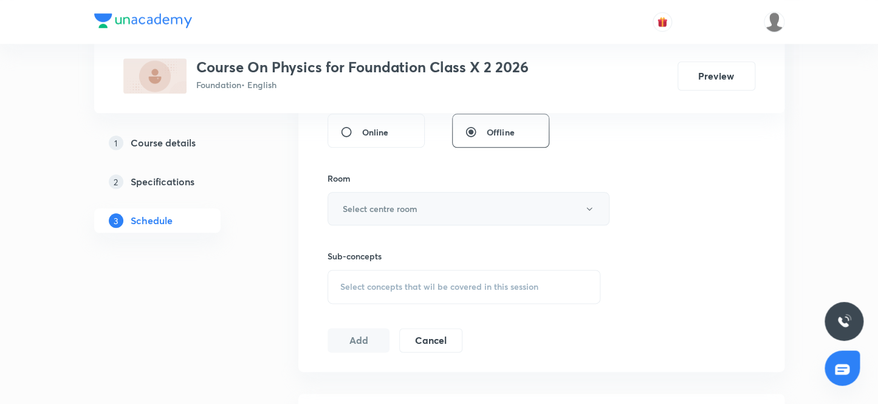
type input "45"
click at [381, 210] on h6 "Select centre room" at bounding box center [380, 208] width 75 height 13
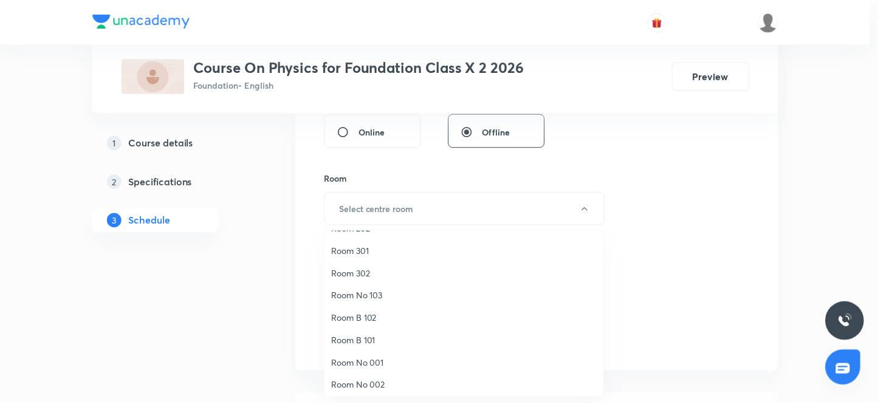
scroll to position [90, 0]
click at [379, 383] on span "Room No 002" at bounding box center [467, 381] width 266 height 13
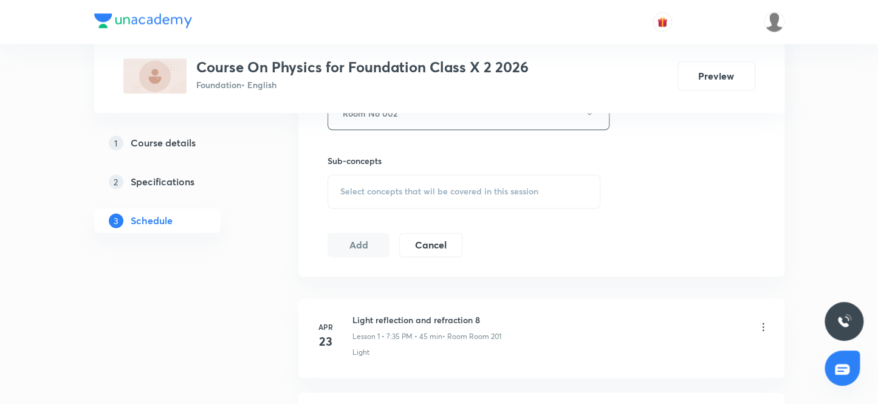
scroll to position [591, 0]
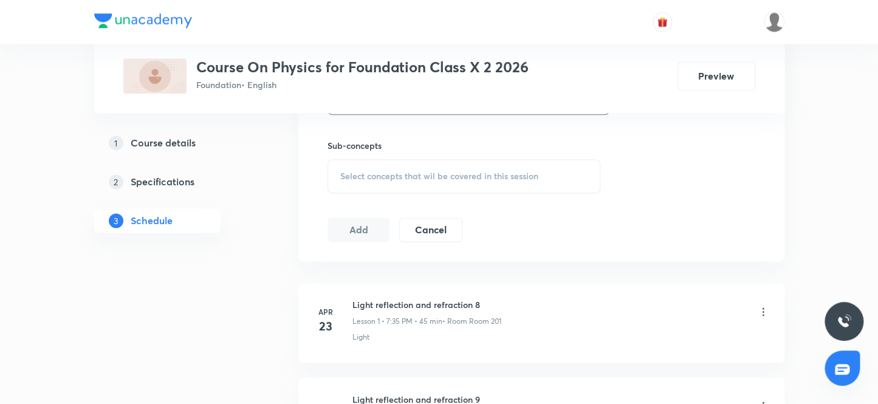
click at [386, 172] on span "Select concepts that wil be covered in this session" at bounding box center [439, 176] width 198 height 10
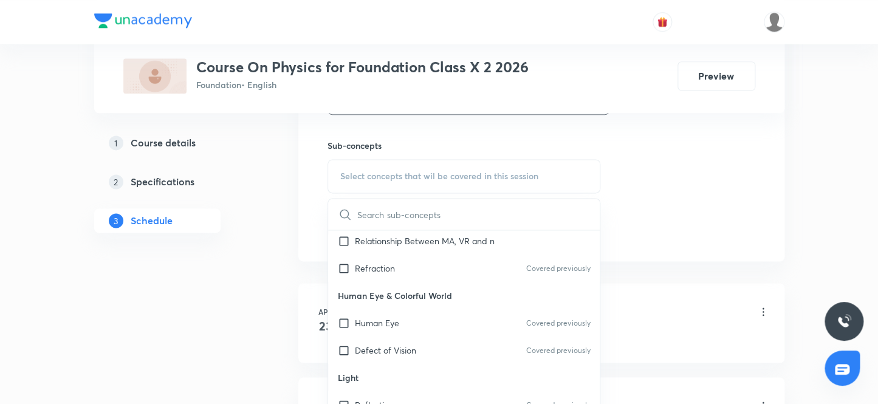
scroll to position [165, 0]
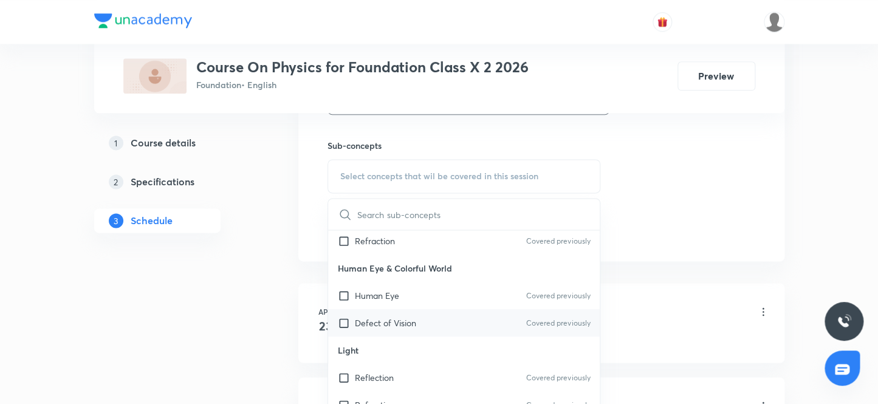
click at [345, 319] on input "checkbox" at bounding box center [346, 323] width 17 height 13
checkbox input "true"
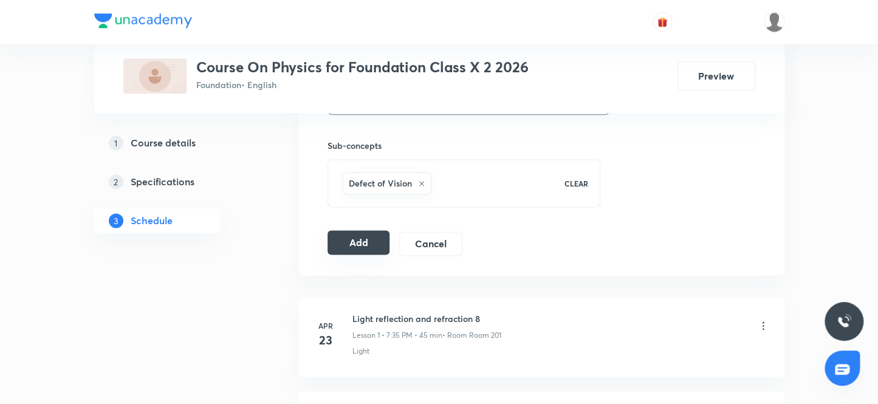
click at [358, 238] on button "Add" at bounding box center [358, 242] width 63 height 24
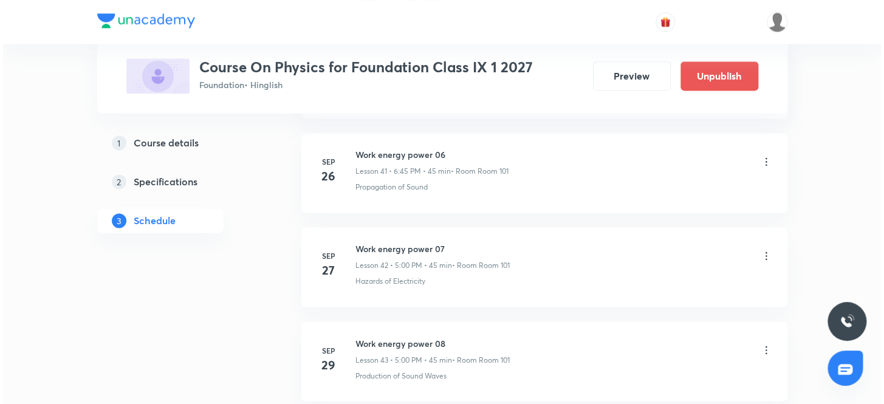
scroll to position [4801, 0]
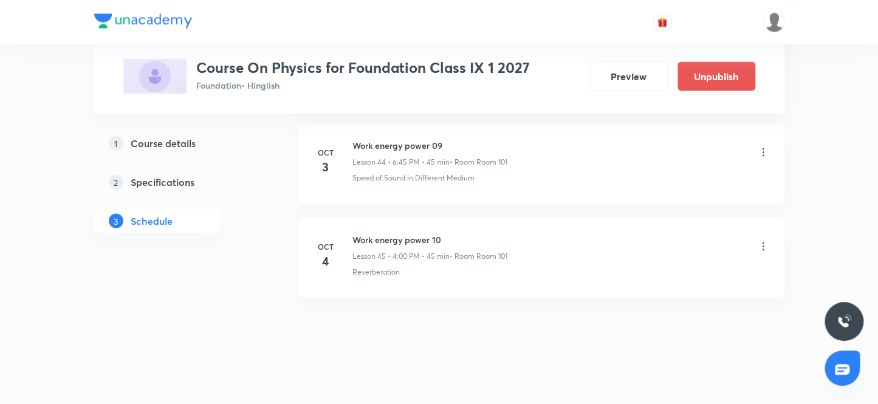
click at [763, 240] on icon at bounding box center [763, 246] width 12 height 12
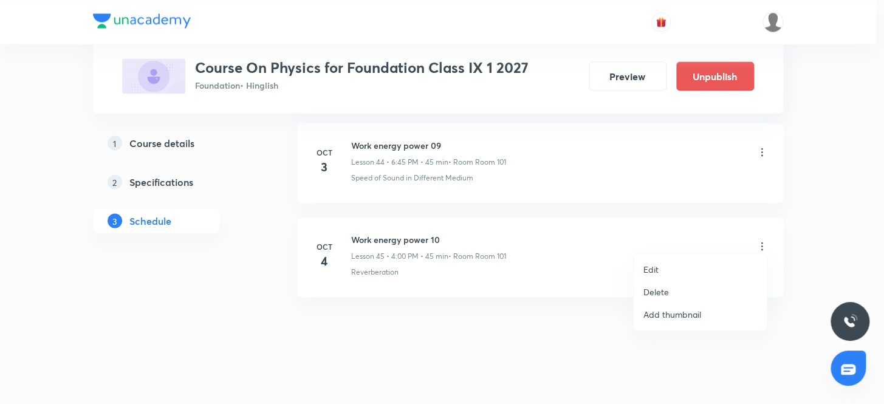
click at [649, 267] on p "Edit" at bounding box center [650, 269] width 15 height 13
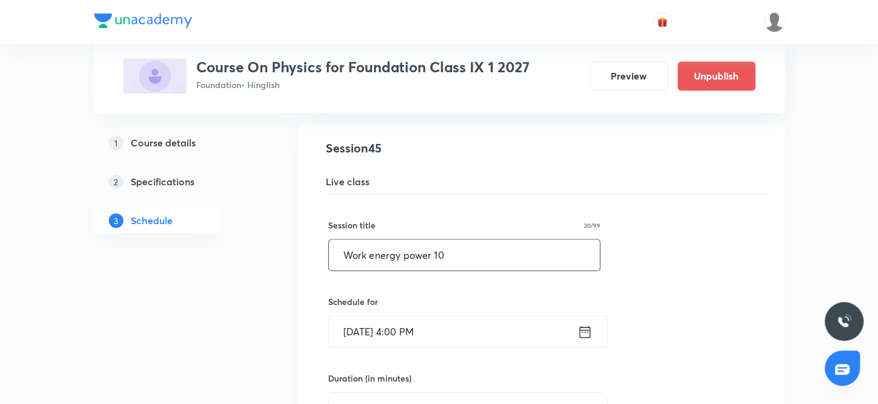
scroll to position [4323, 0]
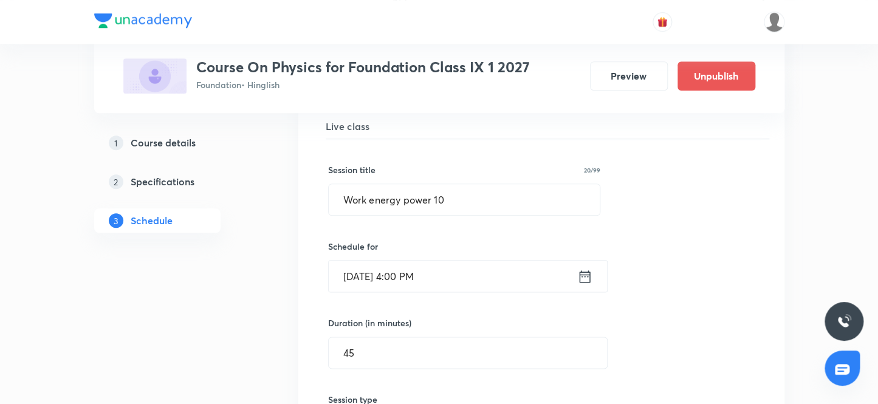
click at [412, 267] on input "[DATE] 4:00 PM" at bounding box center [453, 276] width 249 height 31
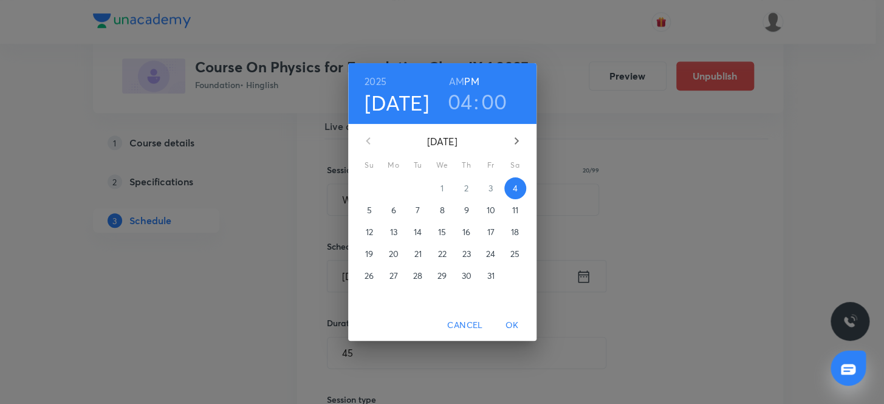
click at [460, 100] on h3 "04" at bounding box center [460, 102] width 25 height 26
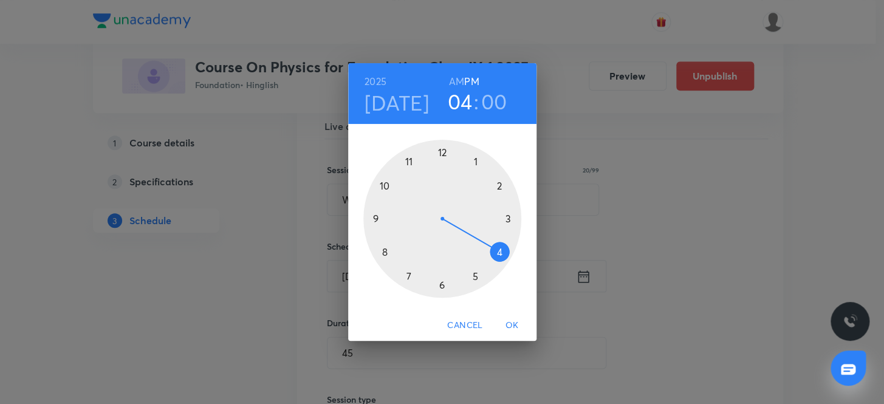
click at [474, 275] on div at bounding box center [442, 219] width 158 height 158
click at [439, 148] on div at bounding box center [442, 219] width 158 height 158
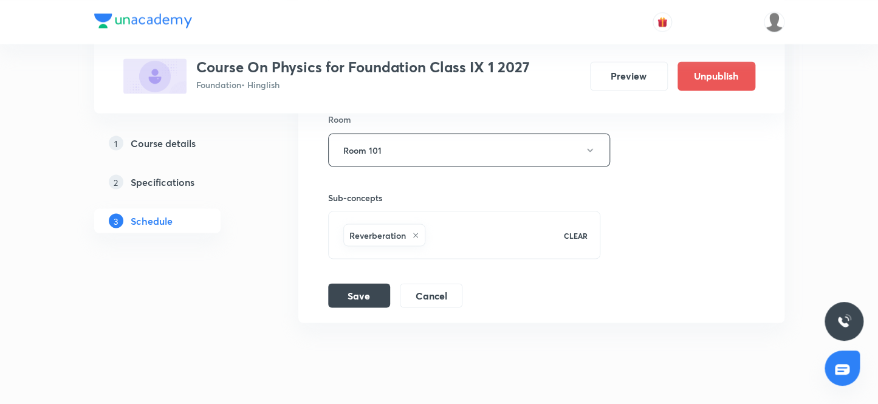
scroll to position [4709, 0]
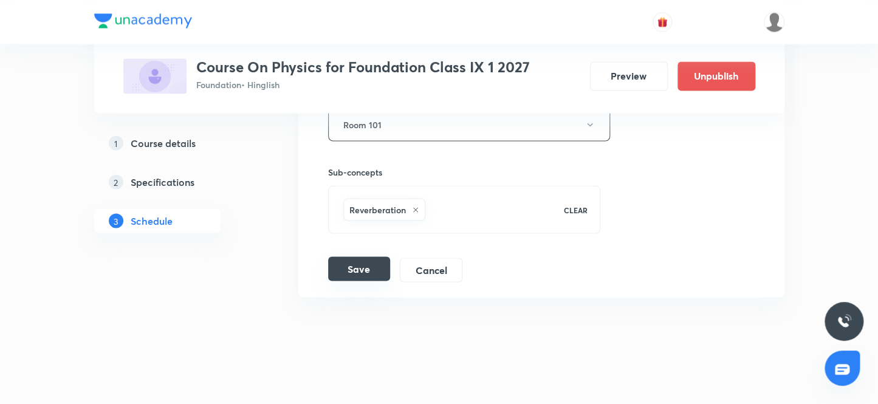
click at [354, 259] on button "Save" at bounding box center [359, 268] width 62 height 24
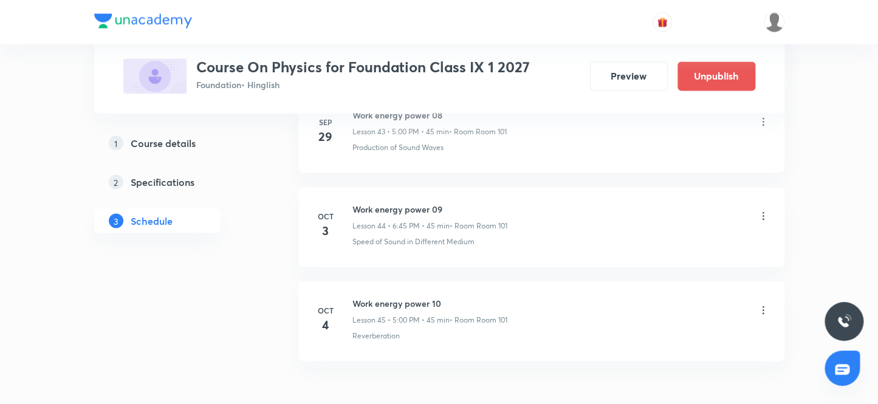
scroll to position [4801, 0]
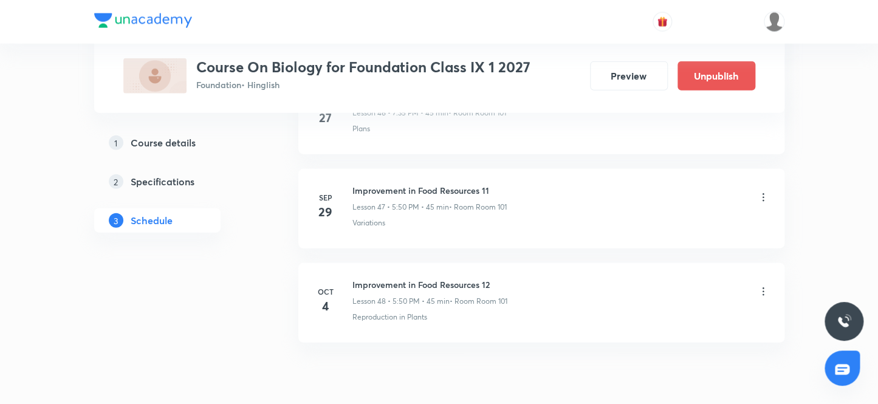
scroll to position [5083, 0]
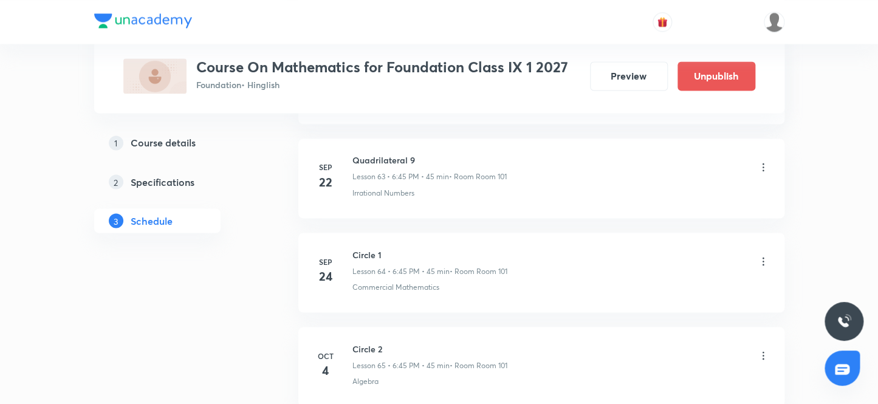
scroll to position [6682, 0]
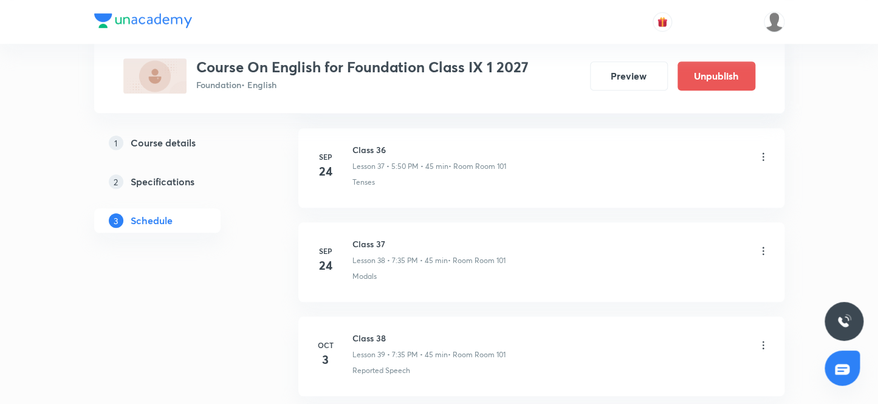
scroll to position [4331, 0]
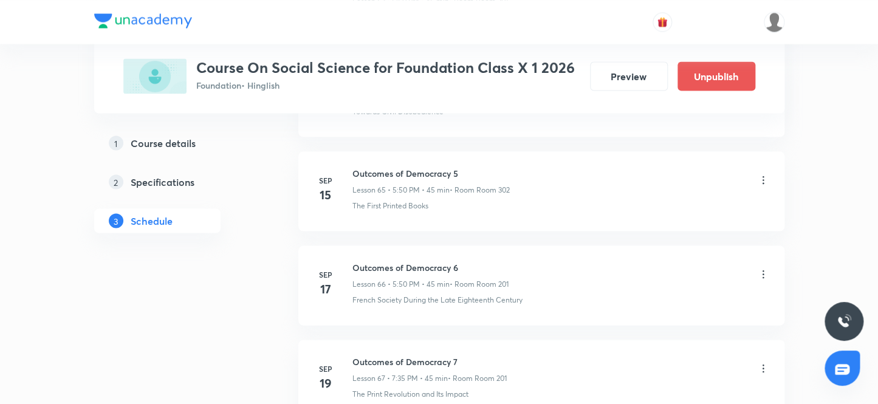
scroll to position [7716, 0]
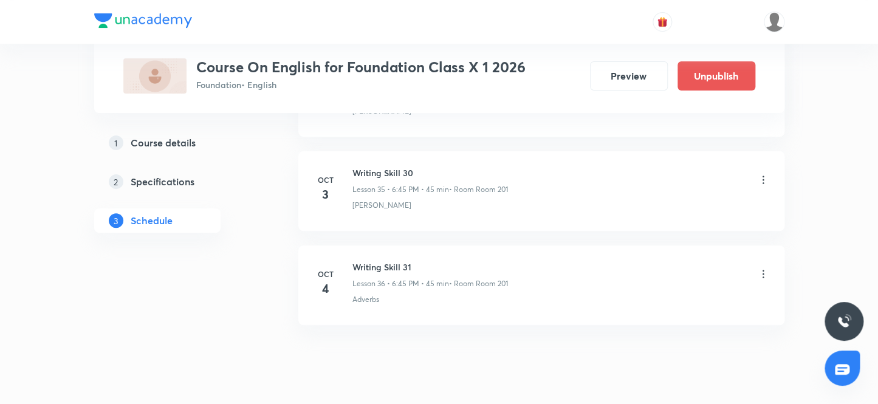
scroll to position [3955, 0]
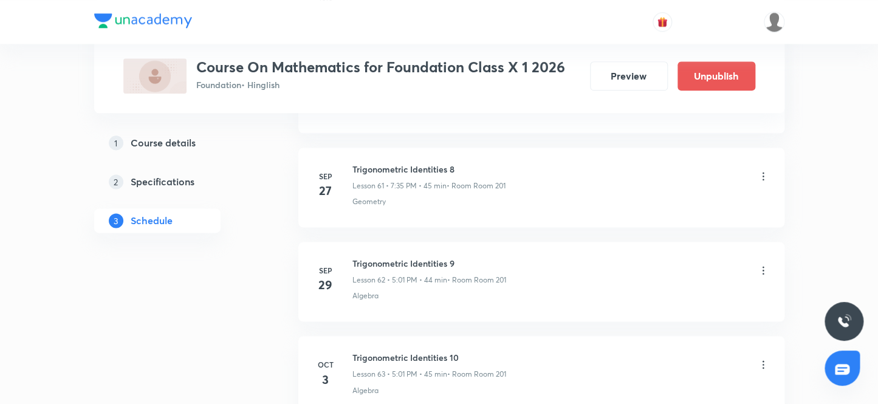
scroll to position [6587, 0]
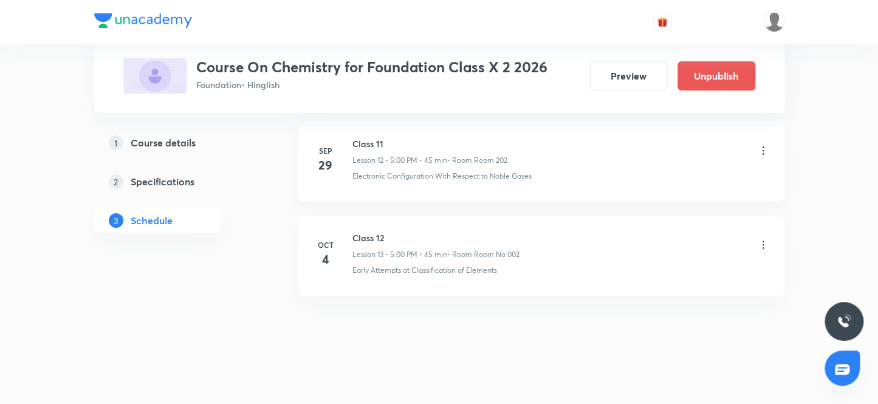
scroll to position [1792, 0]
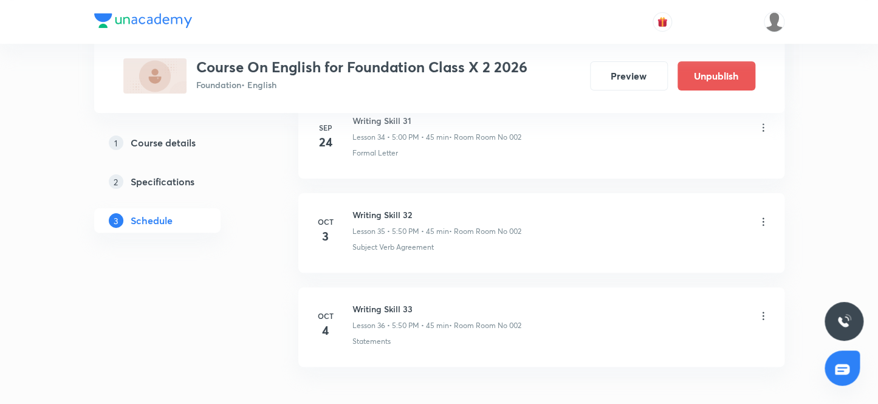
scroll to position [3955, 0]
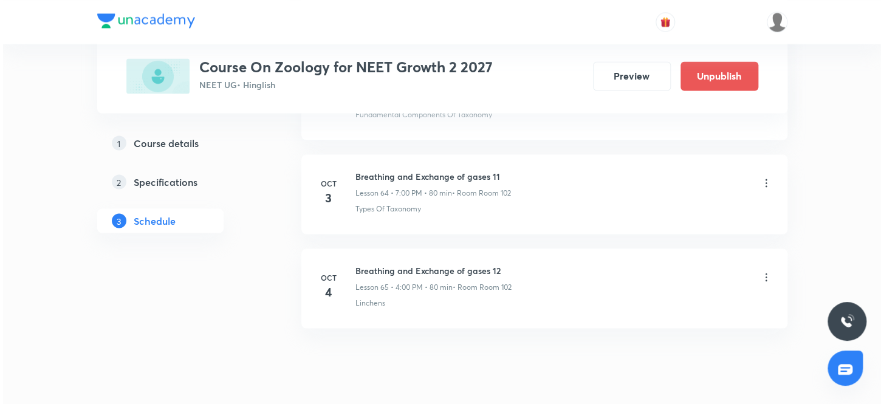
scroll to position [6682, 0]
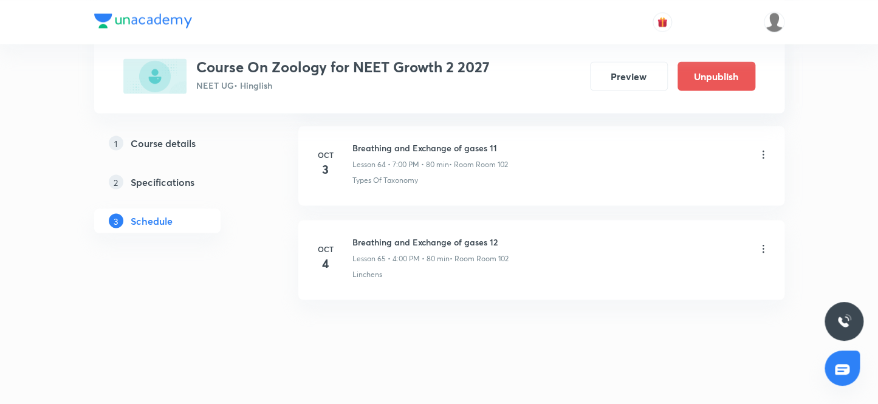
click at [763, 242] on icon at bounding box center [763, 248] width 12 height 12
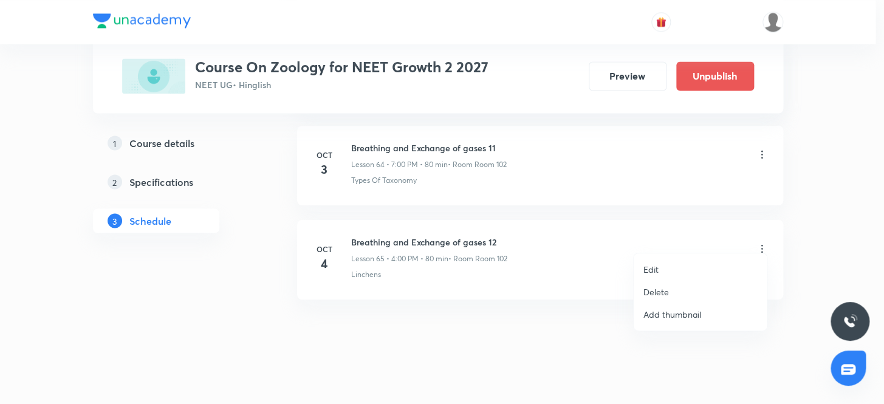
click at [650, 267] on p "Edit" at bounding box center [650, 269] width 15 height 13
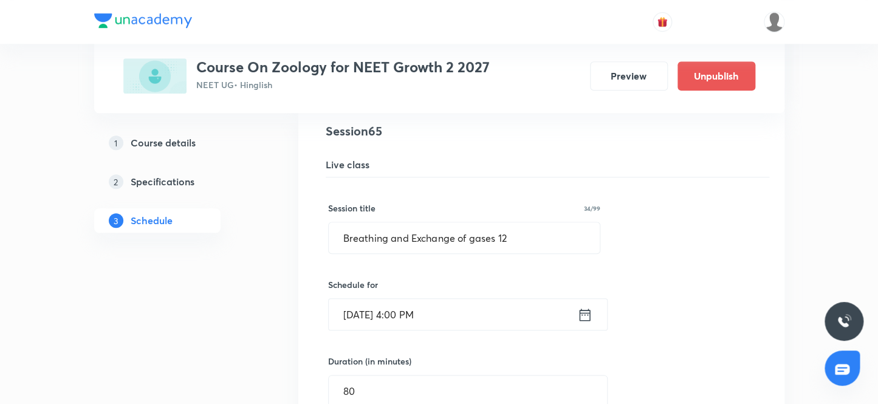
scroll to position [6149, 0]
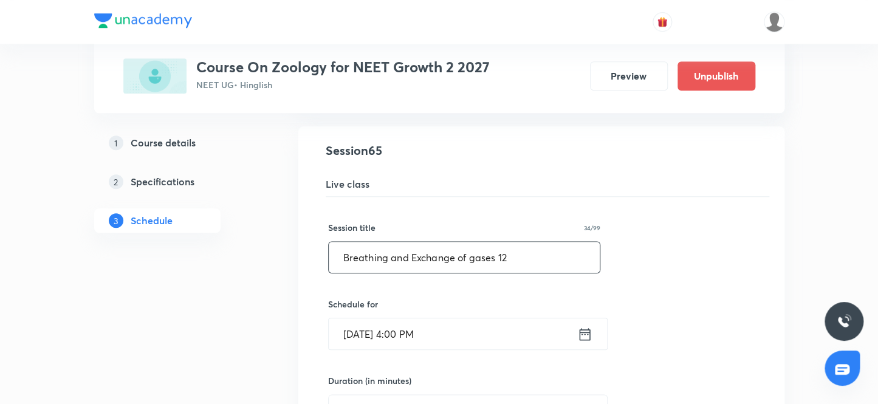
click at [532, 249] on input "Breathing and Exchange of gases 12" at bounding box center [465, 257] width 272 height 31
type input "B"
type input "b"
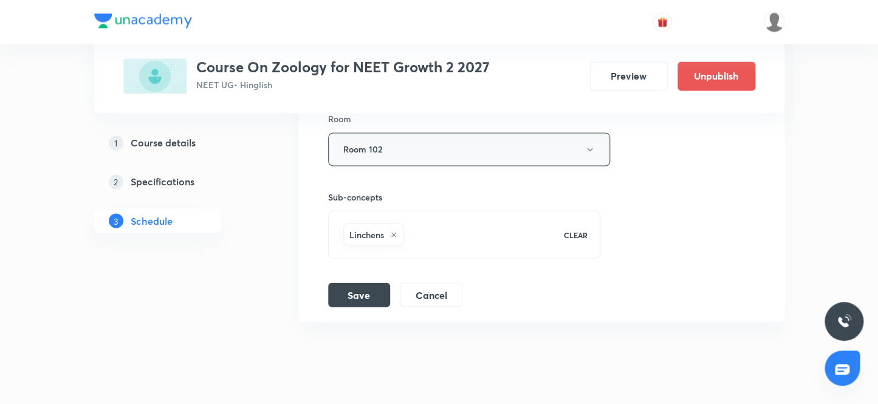
scroll to position [6591, 0]
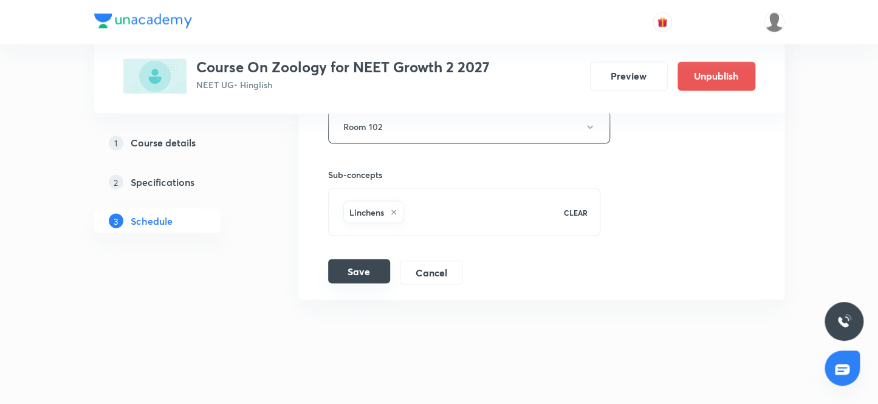
type input "Body fluid and circulation 1"
click at [352, 266] on button "Save" at bounding box center [359, 271] width 62 height 24
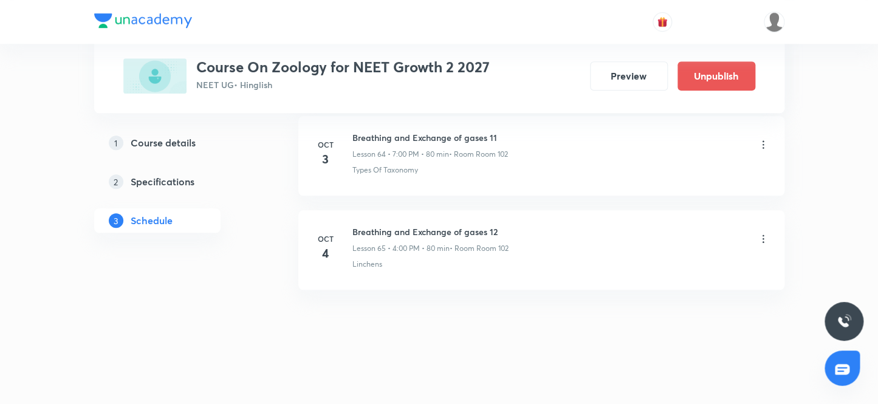
scroll to position [6125, 0]
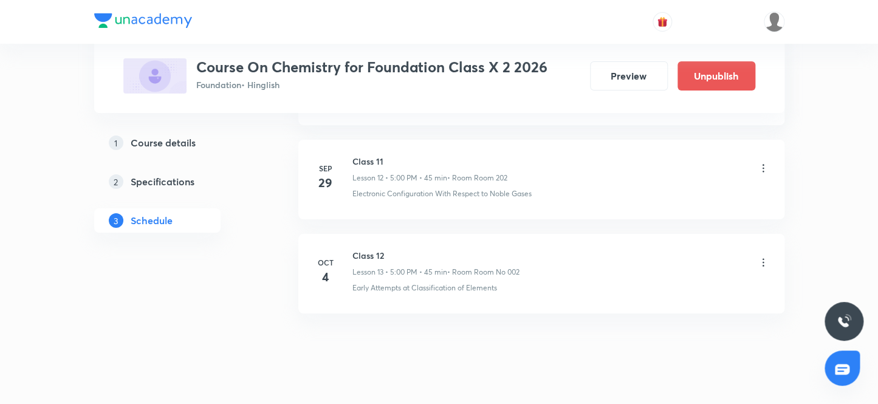
scroll to position [1792, 0]
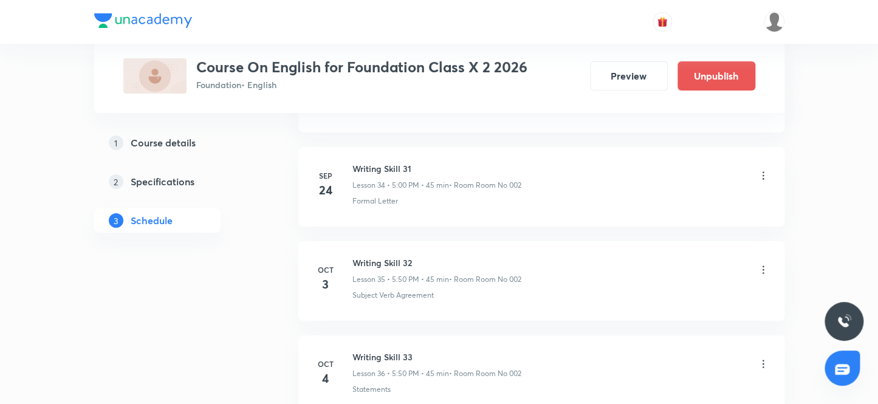
scroll to position [3955, 0]
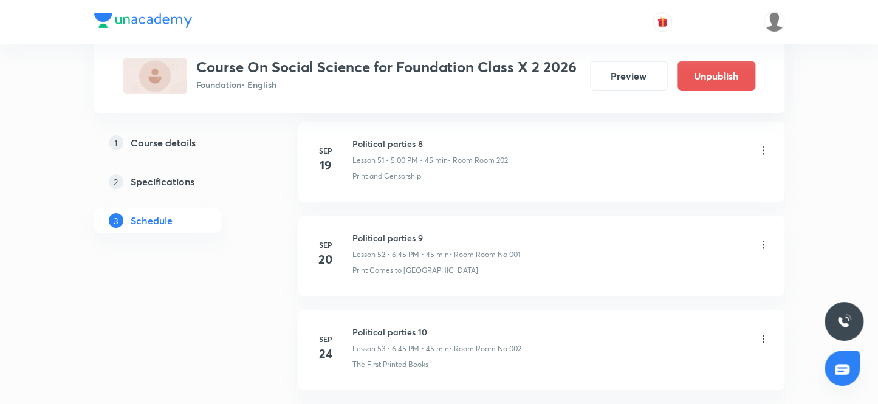
scroll to position [5929, 0]
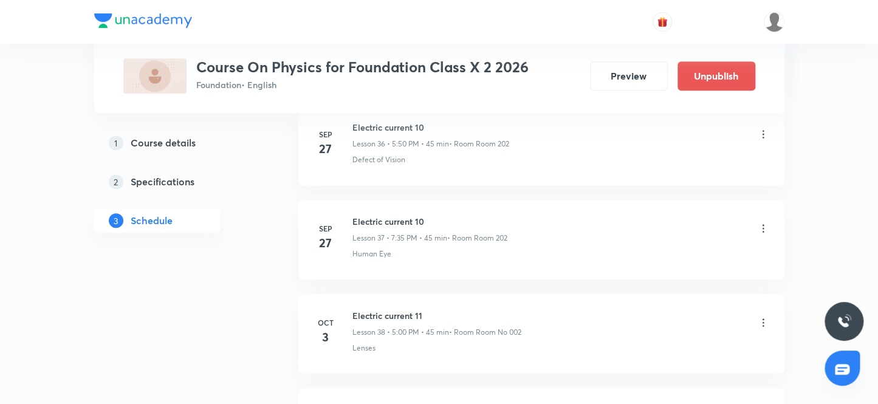
scroll to position [4237, 0]
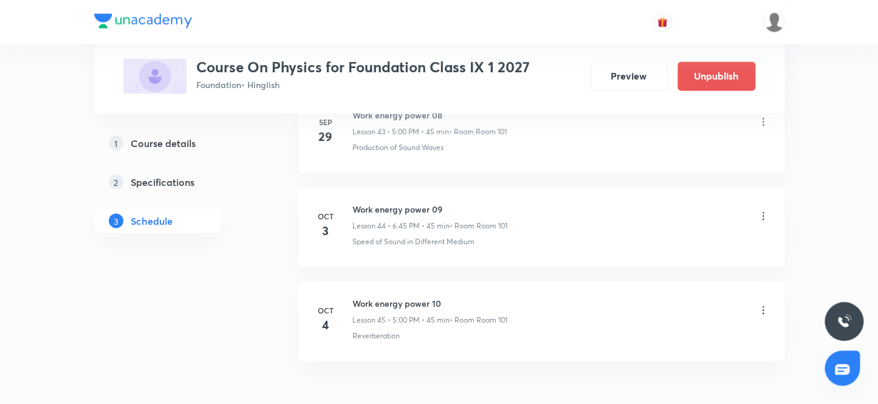
scroll to position [4801, 0]
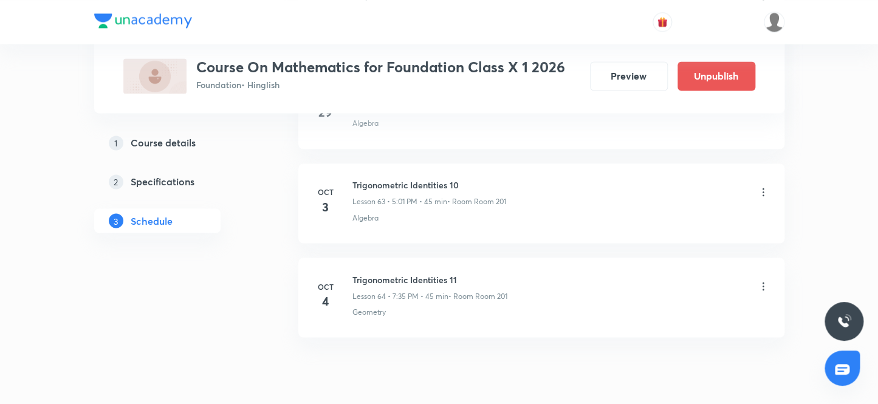
scroll to position [6587, 0]
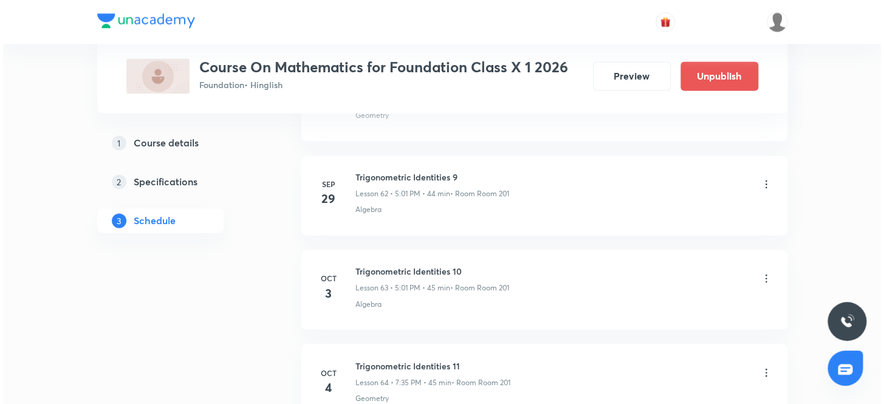
scroll to position [6587, 0]
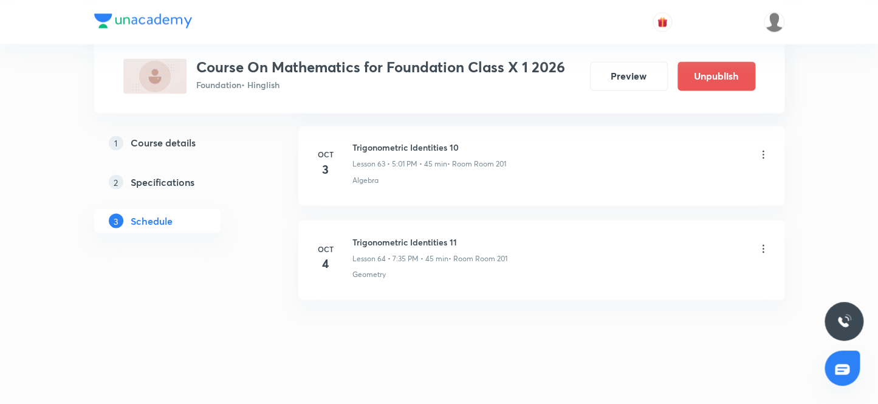
click at [761, 242] on icon at bounding box center [763, 248] width 12 height 12
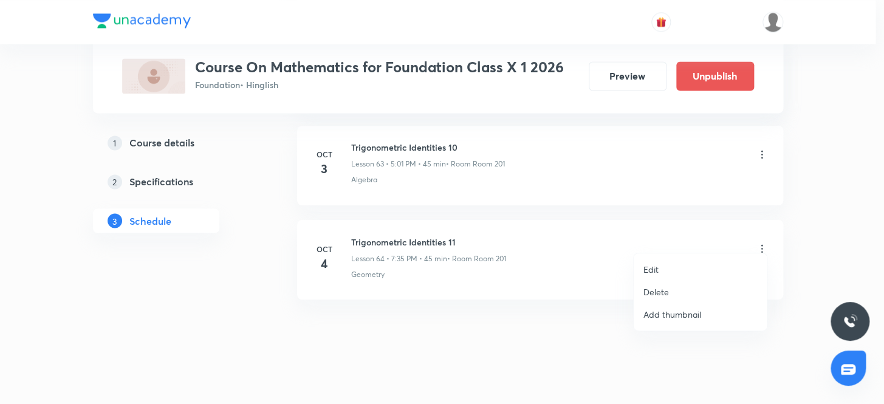
click at [650, 268] on p "Edit" at bounding box center [650, 269] width 15 height 13
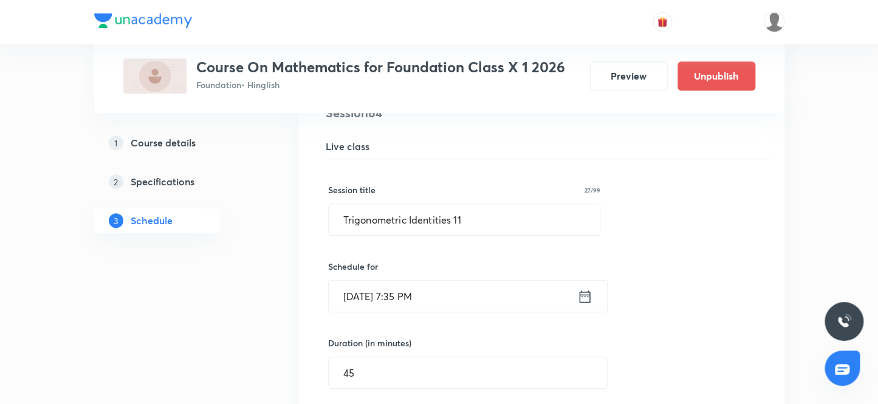
scroll to position [6055, 0]
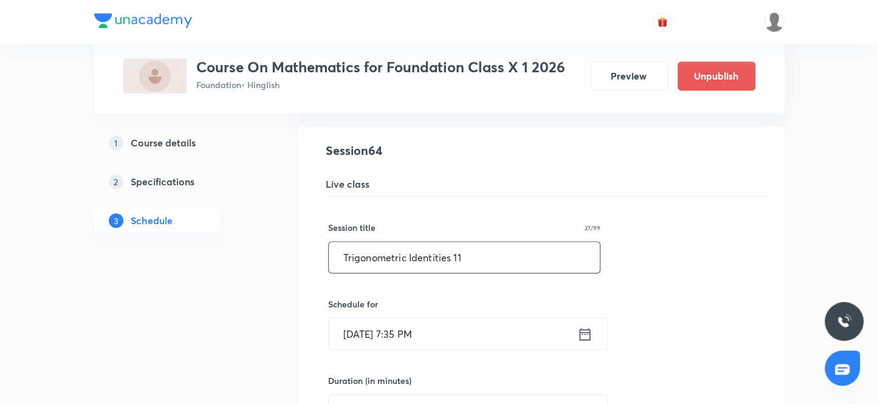
click at [482, 250] on input "Trigonometric Identities 11" at bounding box center [465, 257] width 272 height 31
type input "T"
type input "c"
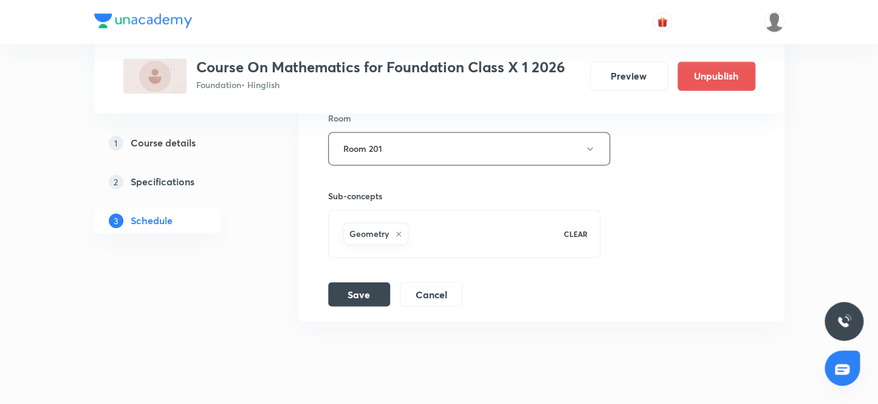
scroll to position [6496, 0]
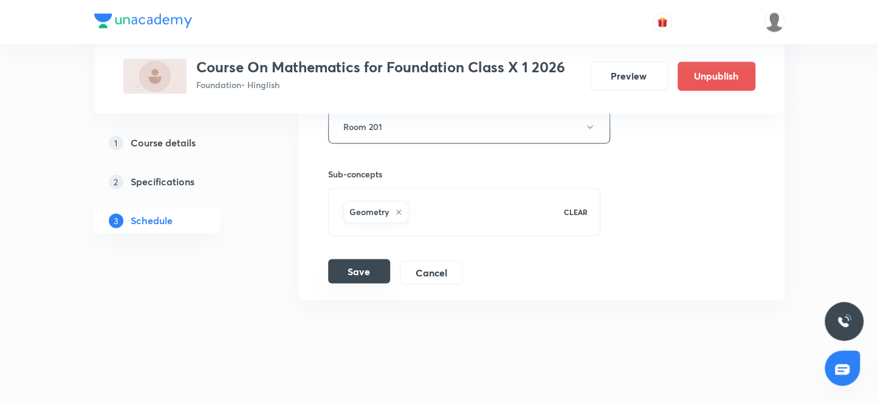
type input "Circle 1"
click at [356, 263] on button "Save" at bounding box center [359, 271] width 62 height 24
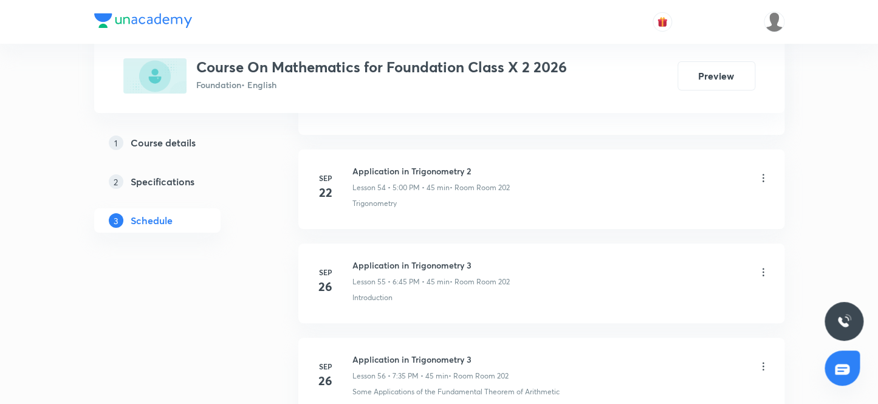
scroll to position [6024, 0]
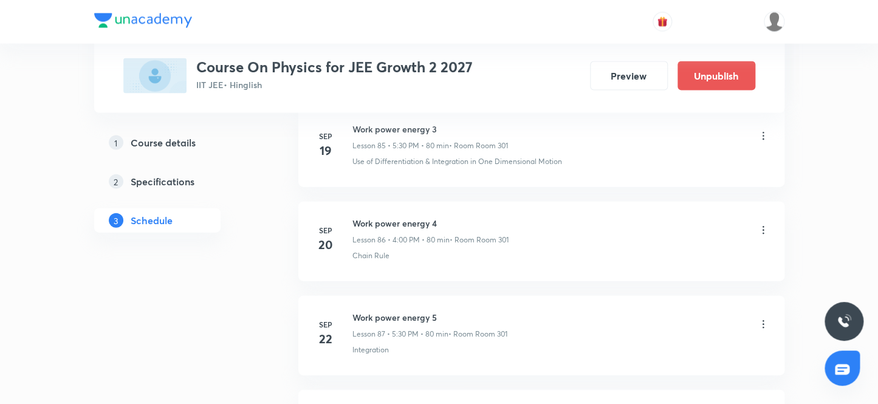
scroll to position [9486, 0]
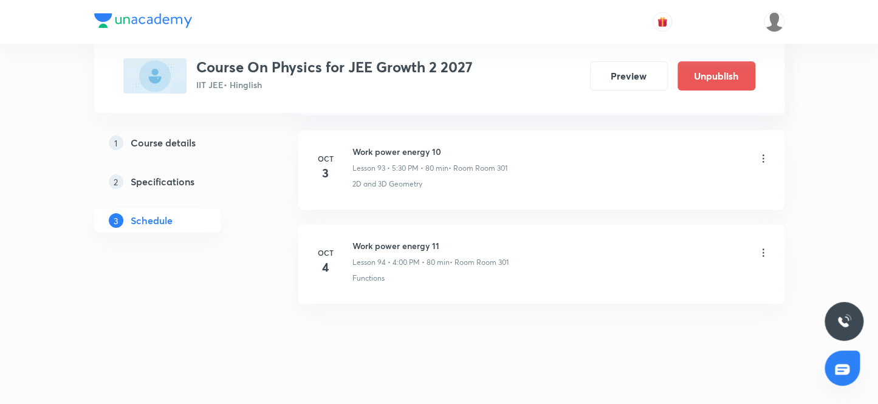
click at [762, 247] on icon at bounding box center [763, 253] width 12 height 12
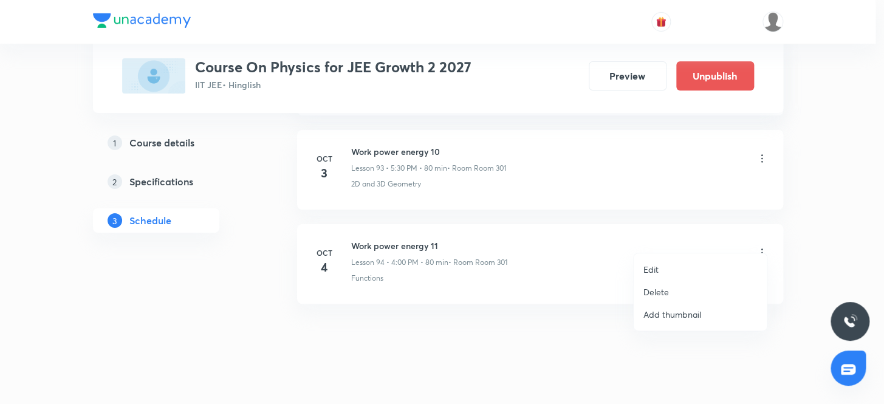
click at [662, 291] on p "Delete" at bounding box center [656, 292] width 26 height 13
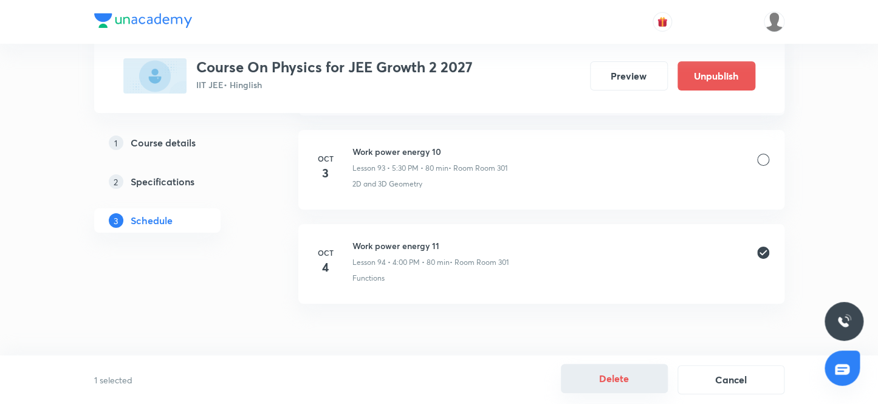
click at [609, 377] on button "Delete" at bounding box center [614, 378] width 107 height 29
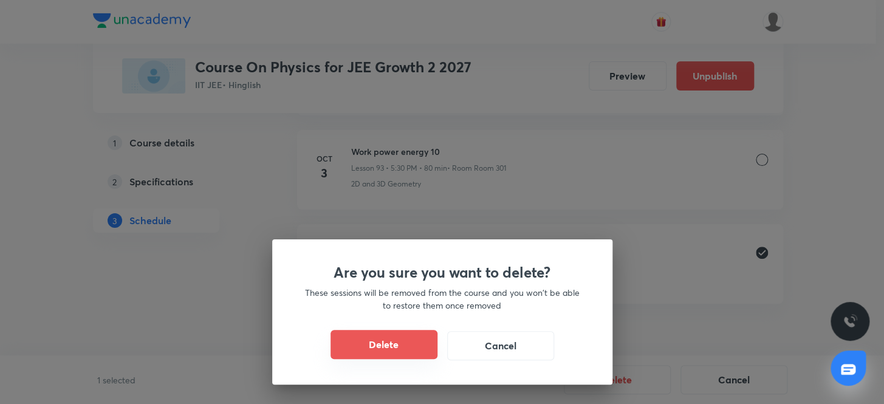
click at [389, 350] on button "Delete" at bounding box center [384, 344] width 107 height 29
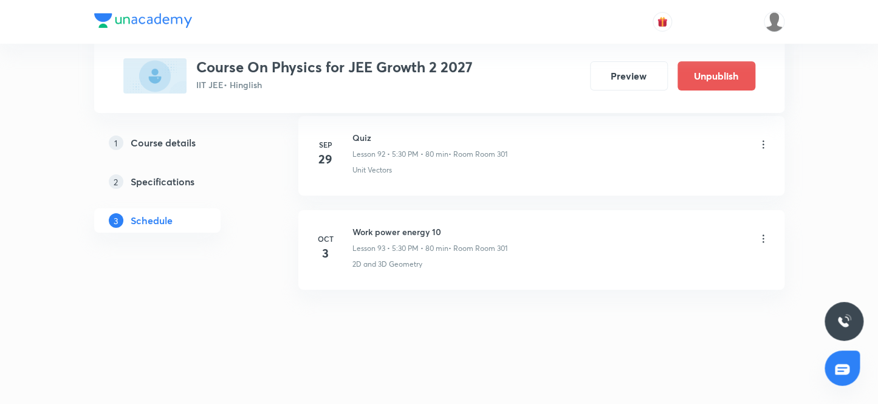
scroll to position [9393, 0]
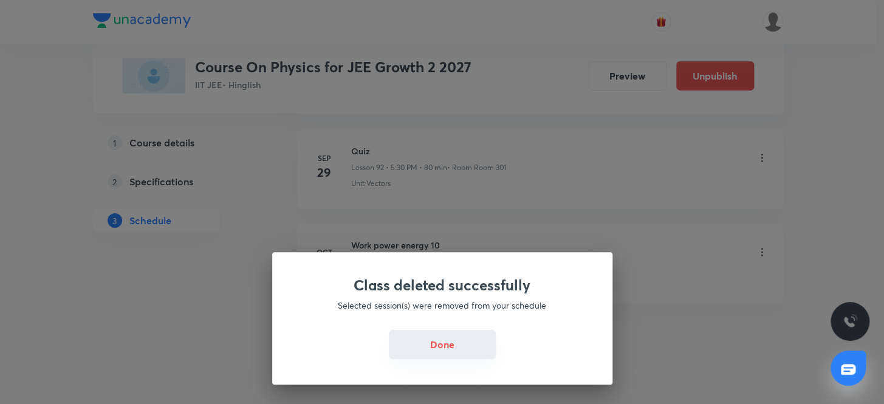
click at [444, 346] on button "Done" at bounding box center [442, 344] width 107 height 29
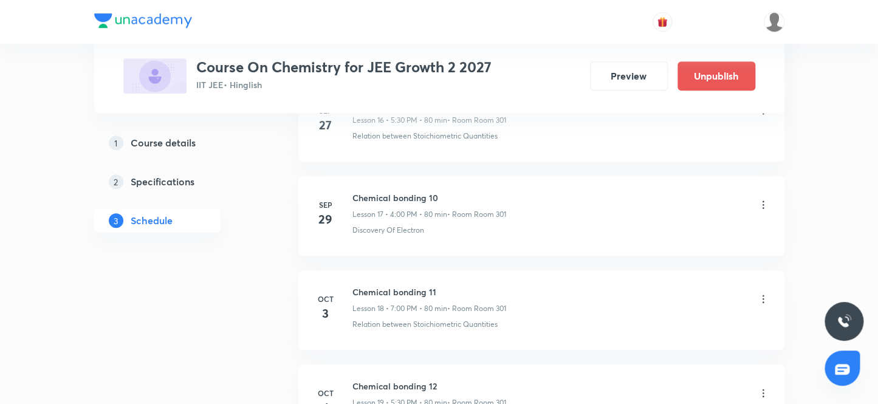
scroll to position [2356, 0]
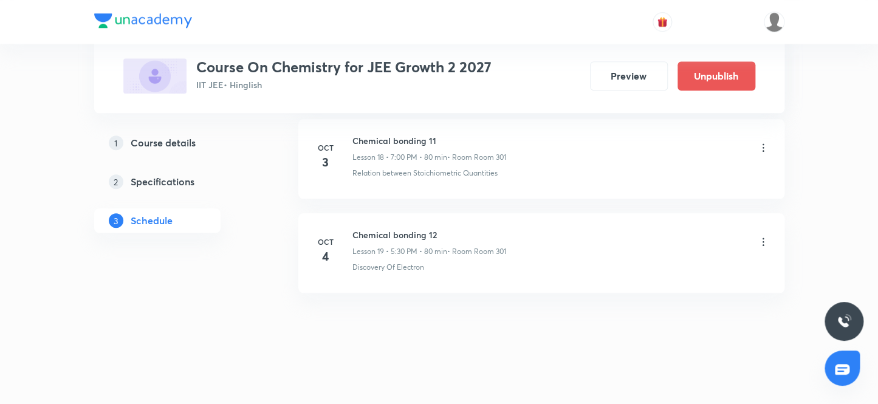
click at [763, 236] on icon at bounding box center [763, 242] width 12 height 12
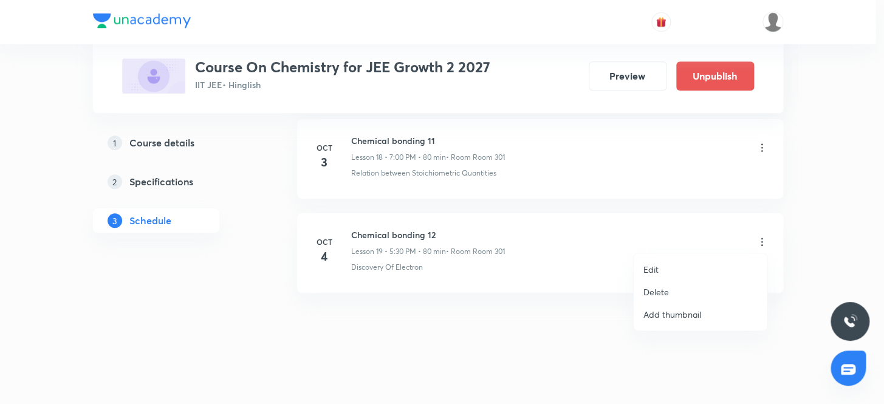
click at [654, 293] on p "Delete" at bounding box center [656, 292] width 26 height 13
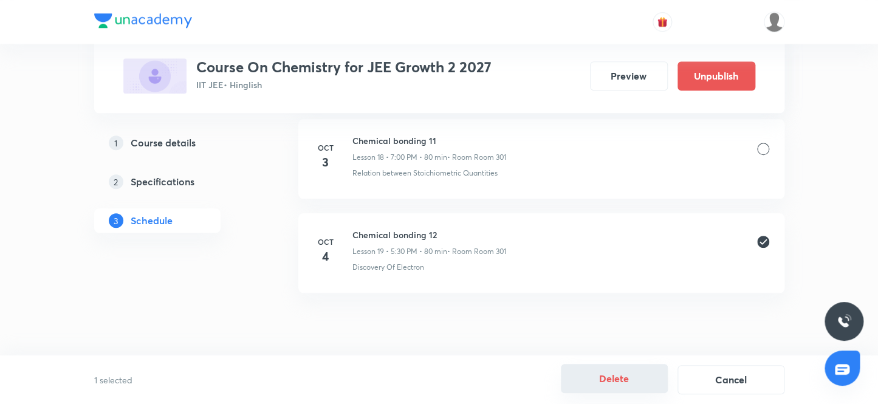
click at [609, 380] on button "Delete" at bounding box center [614, 378] width 107 height 29
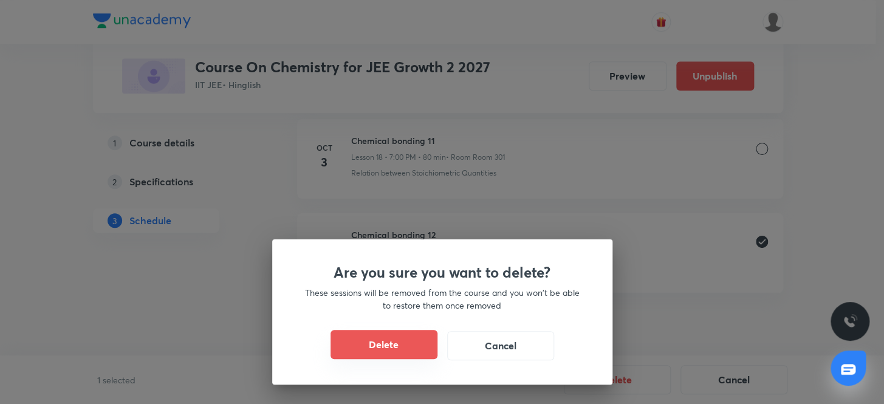
click at [383, 344] on button "Delete" at bounding box center [384, 344] width 107 height 29
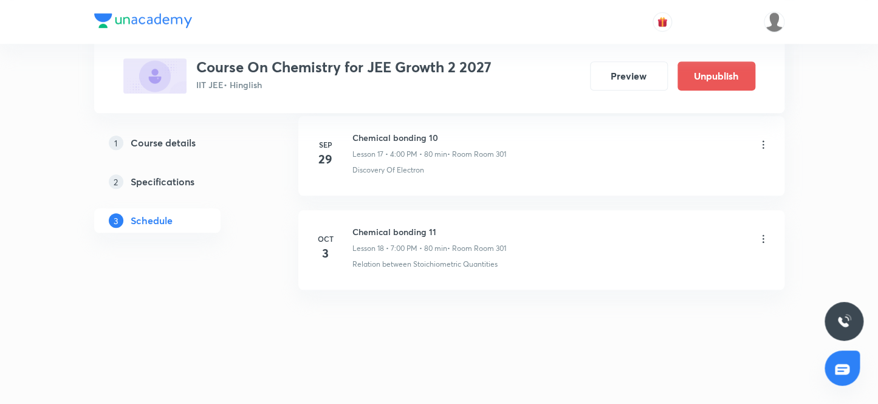
scroll to position [2262, 0]
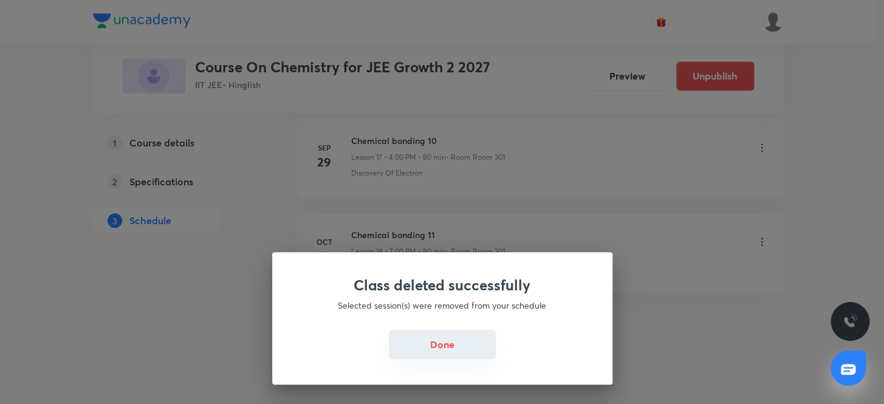
click at [418, 346] on button "Done" at bounding box center [442, 344] width 107 height 29
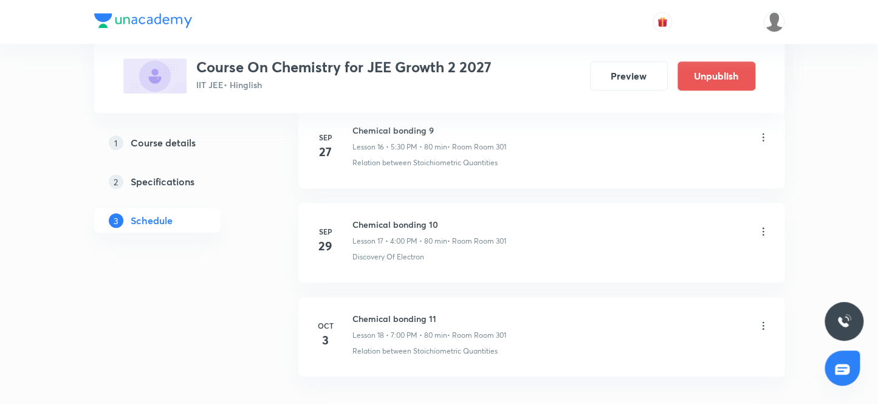
scroll to position [2262, 0]
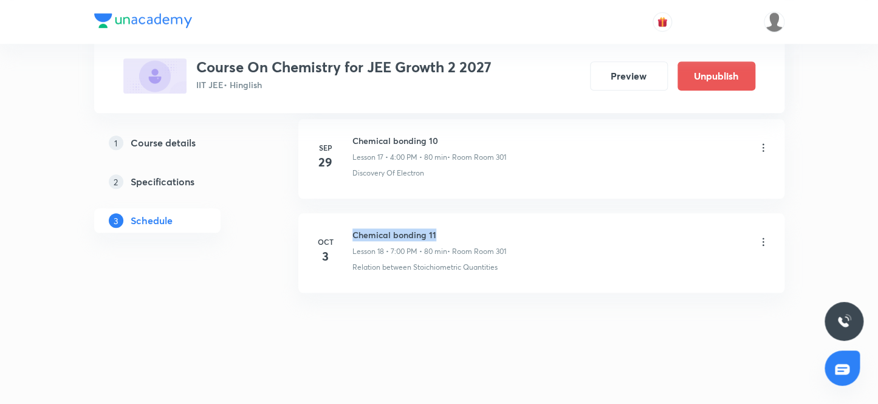
drag, startPoint x: 436, startPoint y: 225, endPoint x: 346, endPoint y: 222, distance: 89.4
click at [346, 222] on li "[DATE] Chemical bonding 11 Lesson 18 • 7:00 PM • 80 min • Room Room 301 Relatio…" at bounding box center [541, 253] width 486 height 80
copy h6 "Chemical bonding 11"
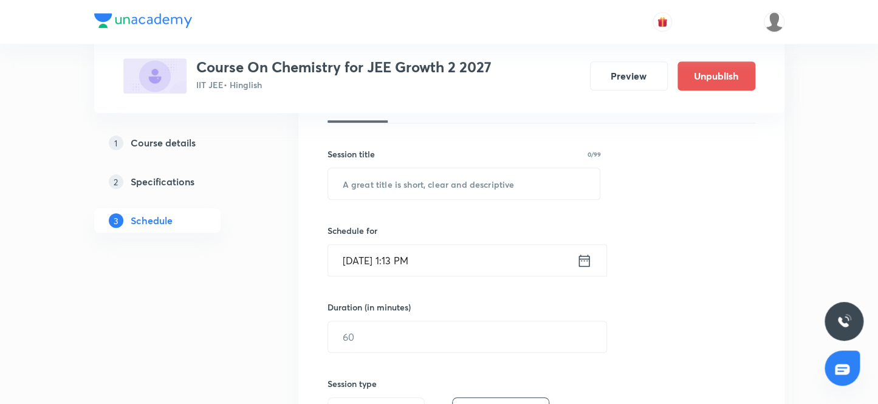
scroll to position [193, 0]
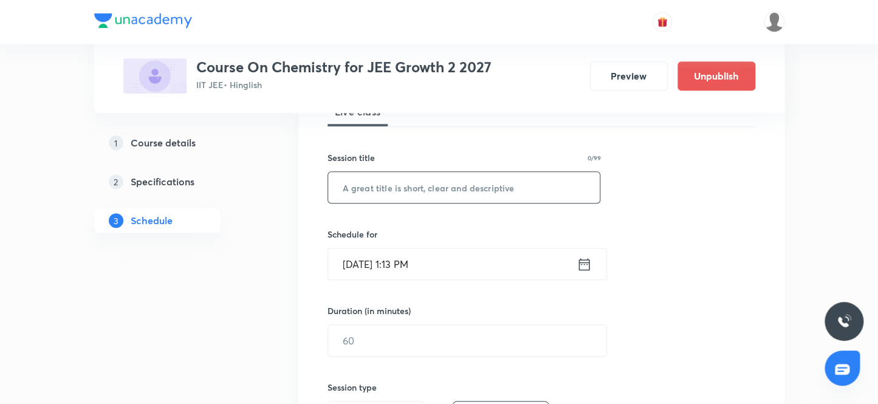
click at [365, 188] on input "text" at bounding box center [464, 187] width 272 height 31
paste input "Chemical bonding 11"
type input "Chemical bonding 12"
click at [412, 264] on input "Oct 4, 2025, 1:13 PM" at bounding box center [452, 264] width 249 height 31
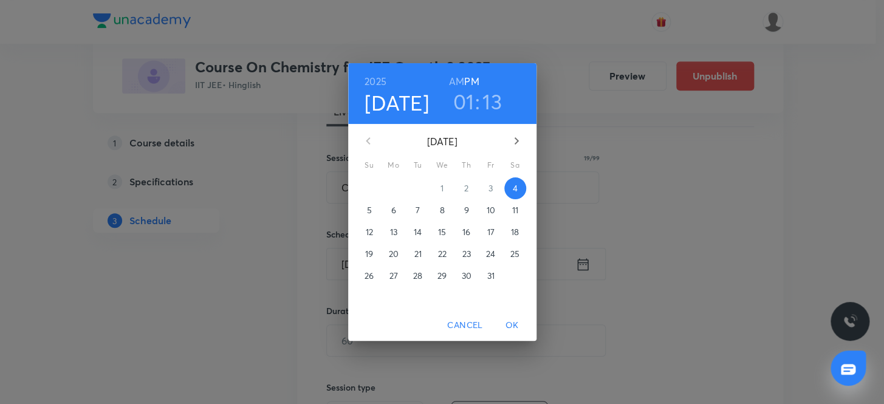
click at [464, 97] on h3 "01" at bounding box center [463, 102] width 21 height 26
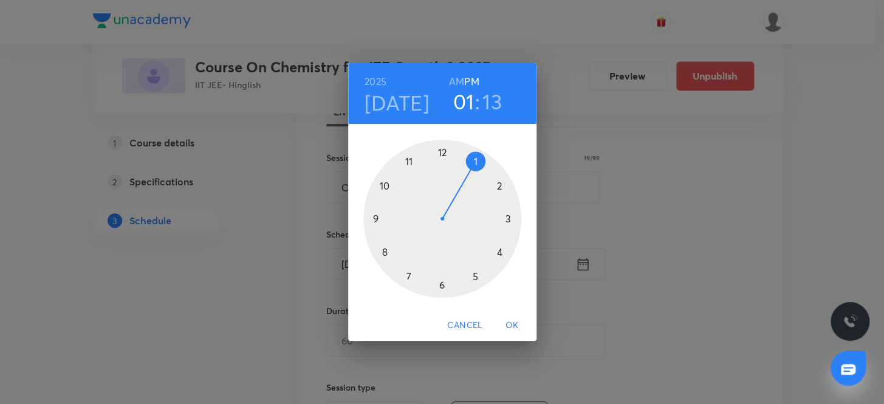
click at [498, 250] on div at bounding box center [442, 219] width 158 height 158
click at [439, 151] on div at bounding box center [442, 219] width 158 height 158
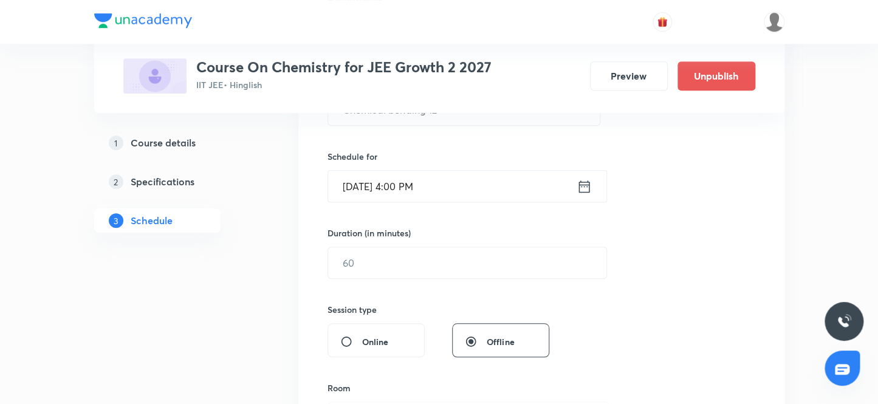
scroll to position [304, 0]
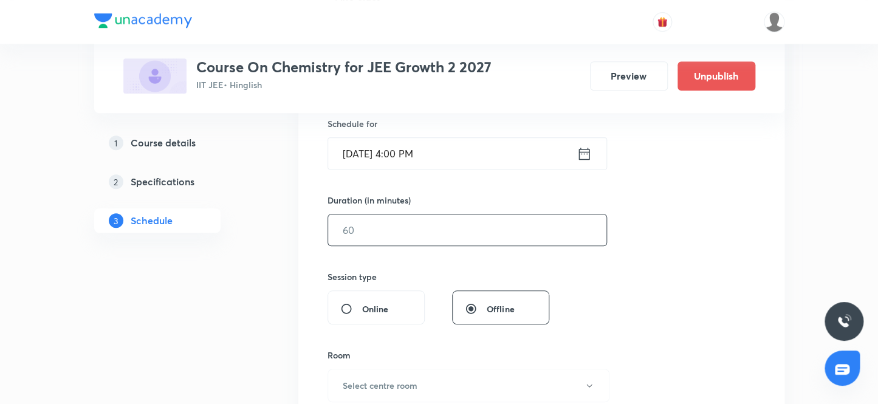
click at [371, 233] on input "text" at bounding box center [467, 229] width 278 height 31
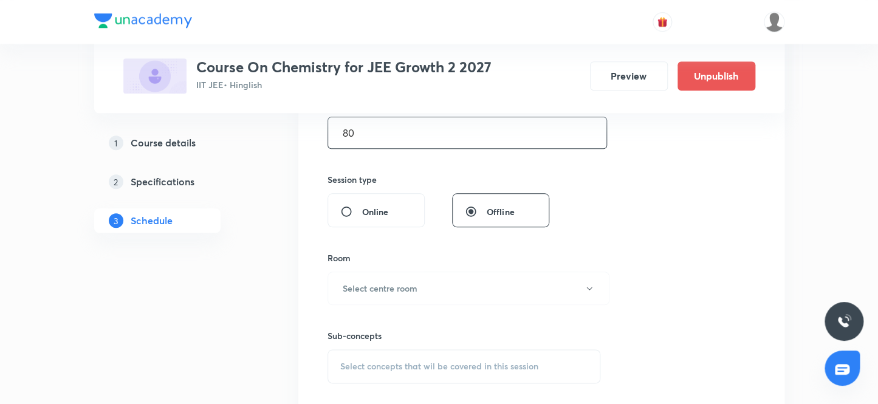
scroll to position [469, 0]
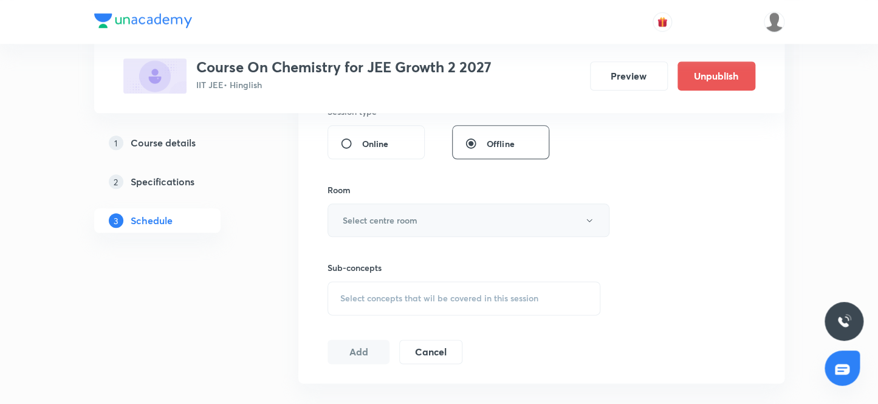
type input "80"
click at [383, 219] on h6 "Select centre room" at bounding box center [380, 220] width 75 height 13
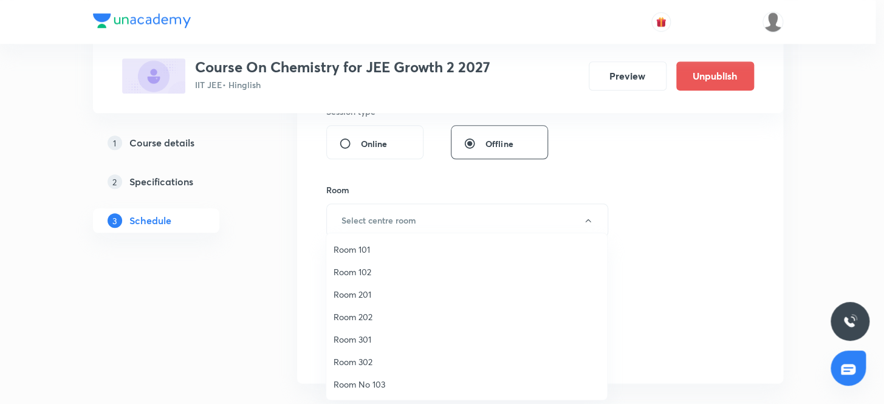
click at [362, 338] on span "Room 301" at bounding box center [467, 339] width 266 height 13
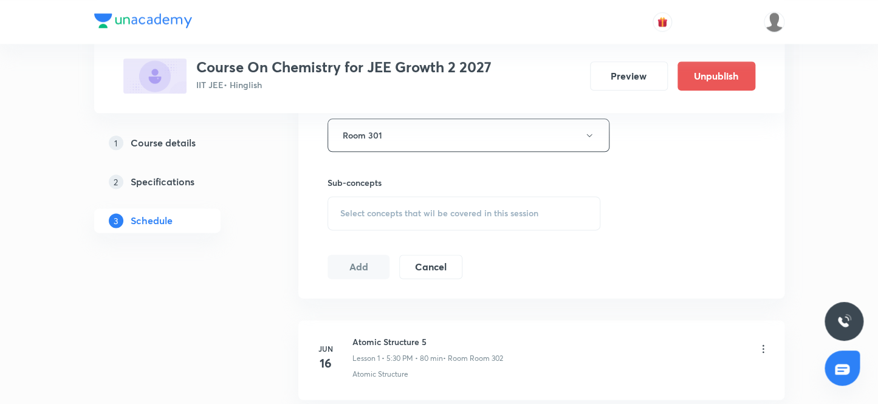
scroll to position [580, 0]
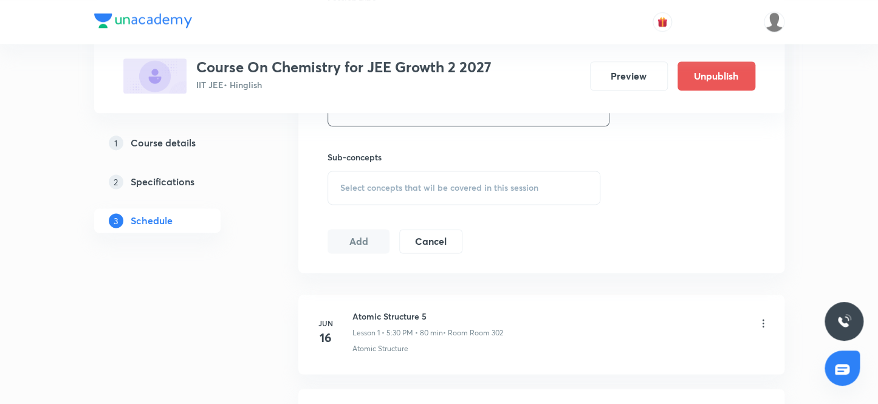
click at [400, 188] on span "Select concepts that wil be covered in this session" at bounding box center [439, 188] width 198 height 10
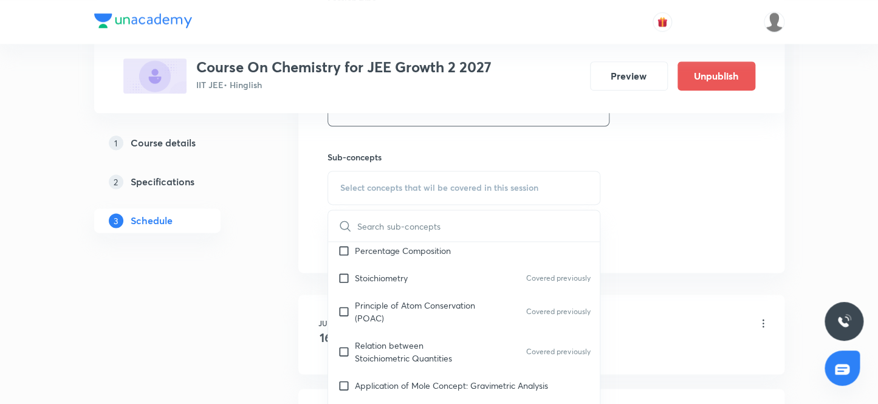
scroll to position [221, 0]
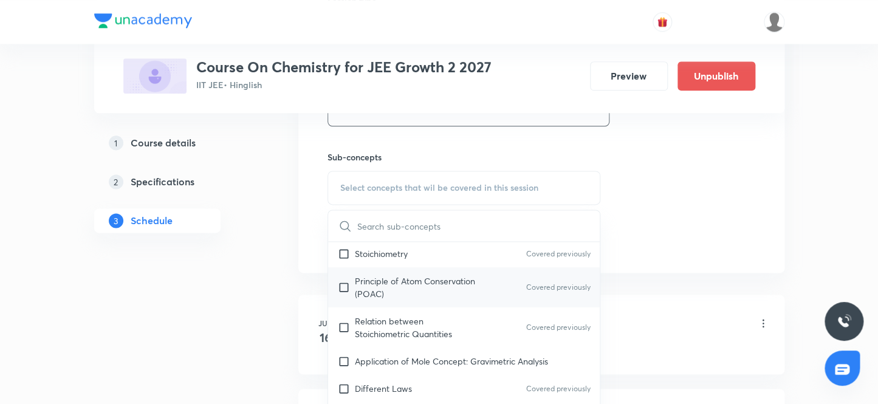
click at [340, 283] on input "checkbox" at bounding box center [346, 288] width 17 height 26
checkbox input "true"
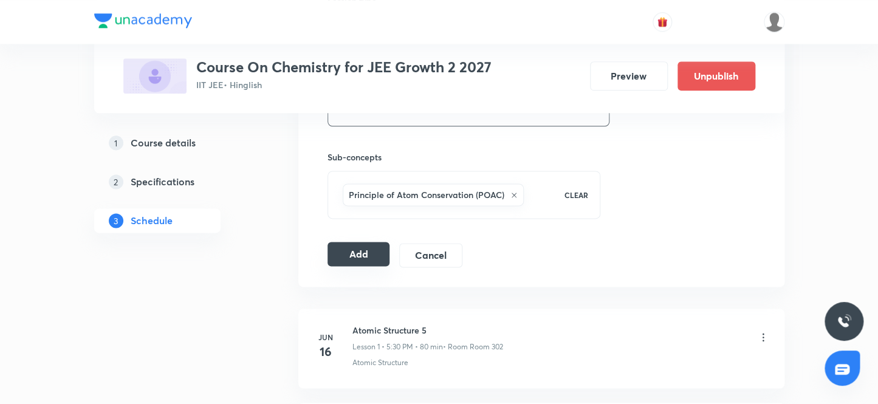
click at [348, 252] on button "Add" at bounding box center [358, 254] width 63 height 24
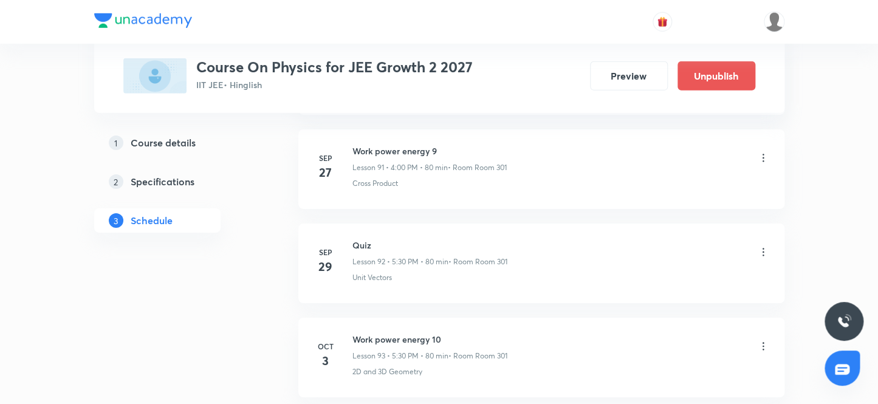
scroll to position [9393, 0]
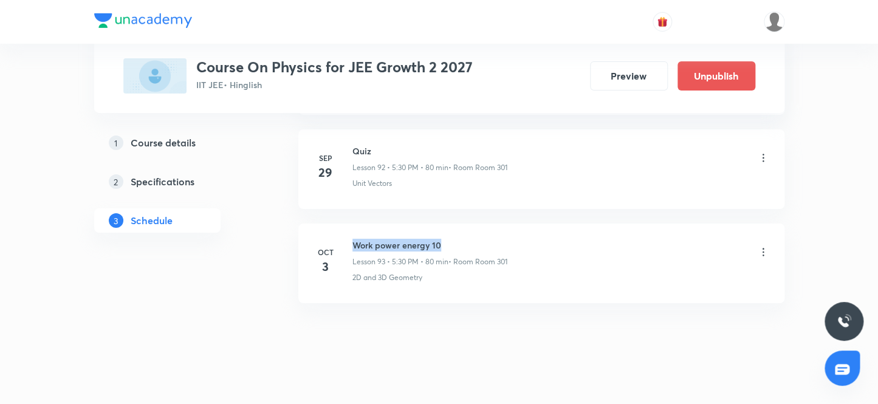
drag, startPoint x: 450, startPoint y: 231, endPoint x: 352, endPoint y: 230, distance: 97.2
click at [352, 239] on h6 "Work power energy 10" at bounding box center [429, 245] width 155 height 13
copy h6 "Work power energy 10"
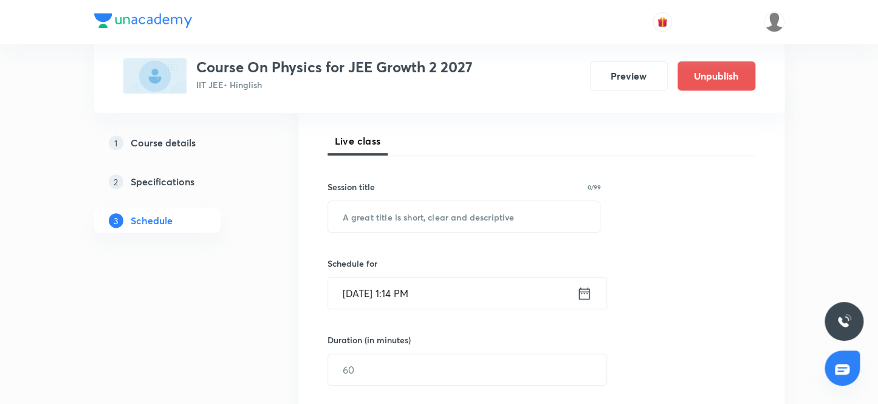
scroll to position [152, 0]
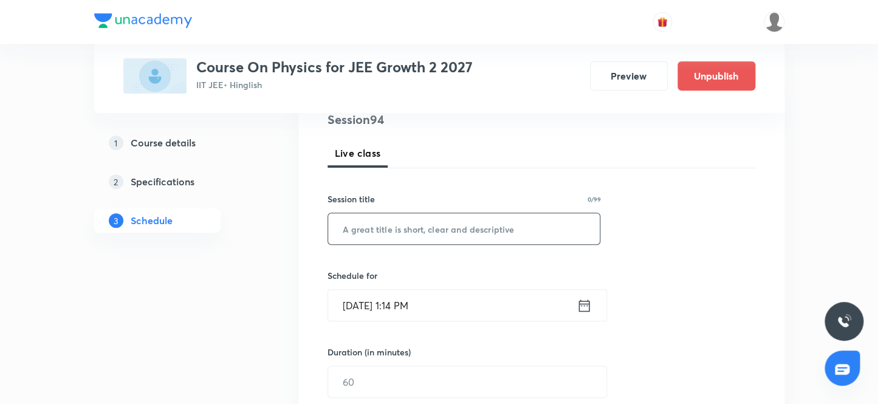
click at [408, 228] on input "text" at bounding box center [464, 228] width 272 height 31
paste input "Work power energy 10"
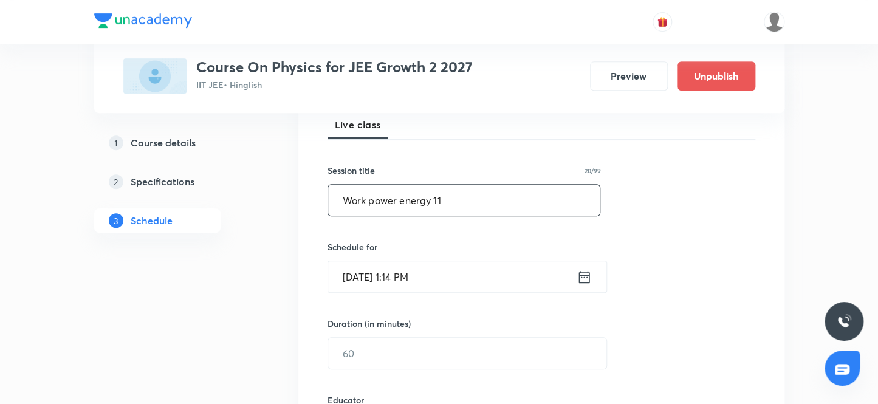
scroll to position [207, 0]
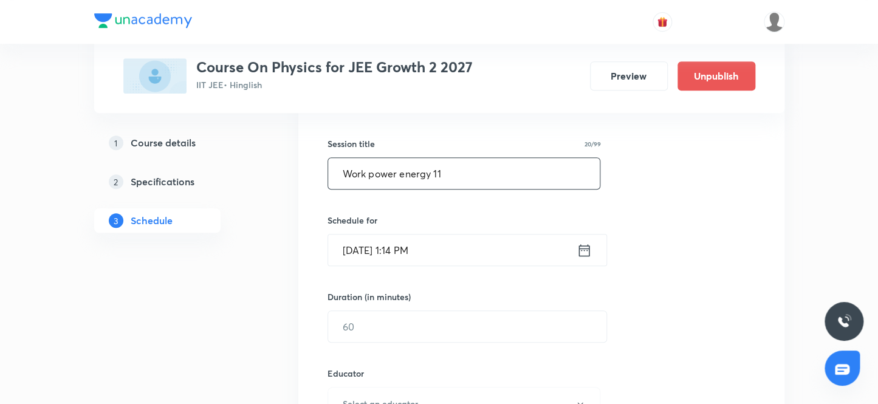
type input "Work power energy 11"
click at [406, 249] on input "[DATE] 1:14 PM" at bounding box center [452, 250] width 249 height 31
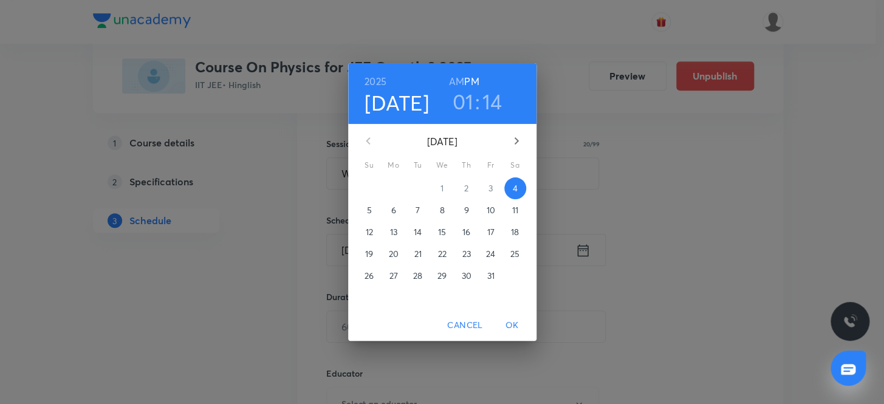
click at [462, 101] on h3 "01" at bounding box center [463, 102] width 21 height 26
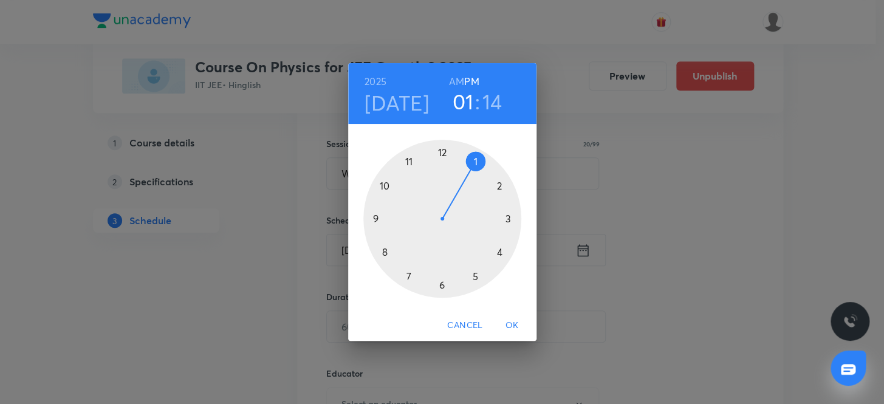
click at [475, 275] on div at bounding box center [442, 219] width 158 height 158
click at [438, 283] on div at bounding box center [442, 219] width 158 height 158
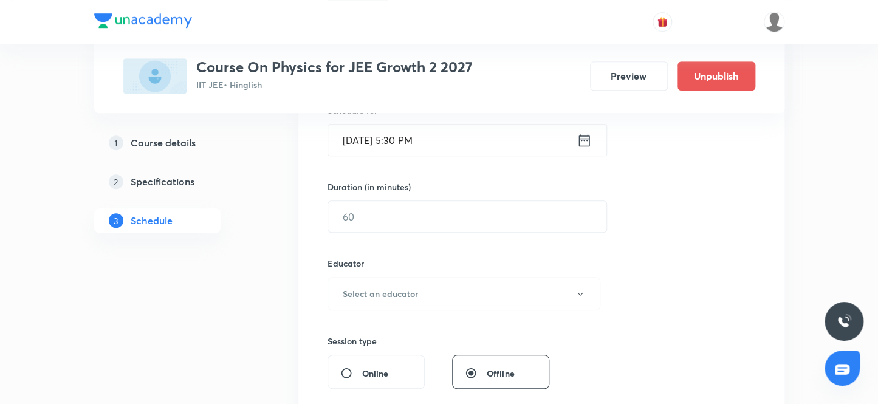
scroll to position [318, 0]
click at [389, 221] on input "text" at bounding box center [467, 216] width 278 height 31
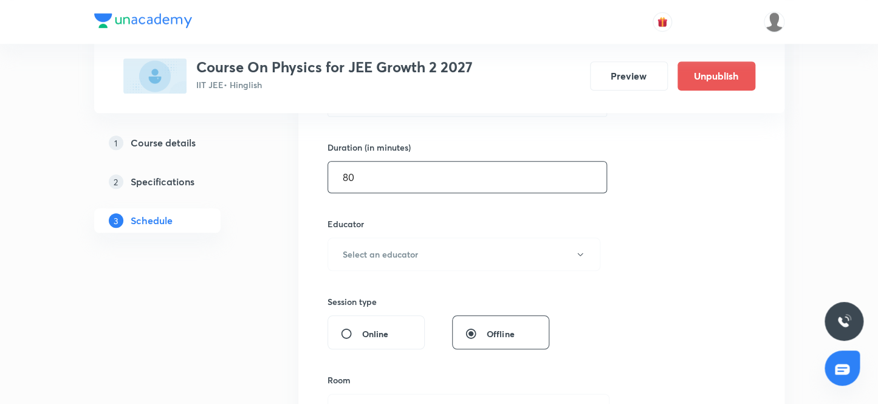
scroll to position [373, 0]
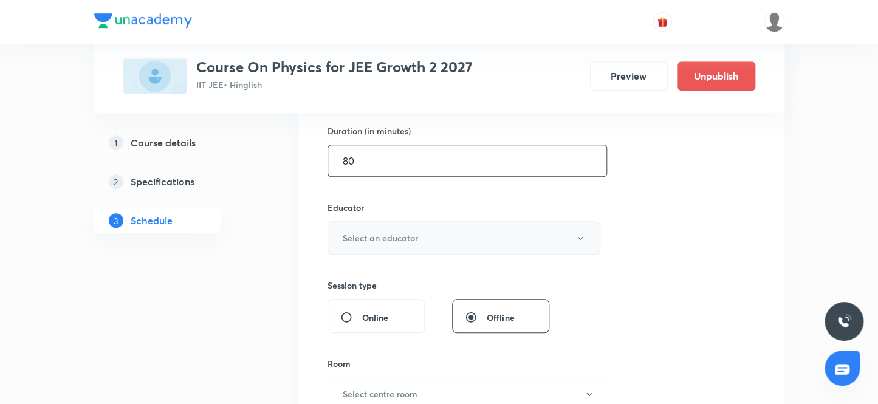
type input "80"
click at [380, 237] on h6 "Select an educator" at bounding box center [380, 237] width 75 height 13
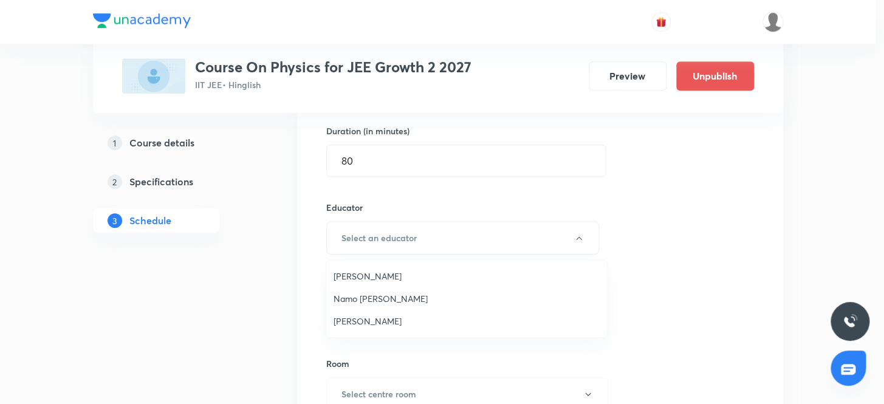
click at [373, 299] on span "Namo [PERSON_NAME]" at bounding box center [467, 298] width 266 height 13
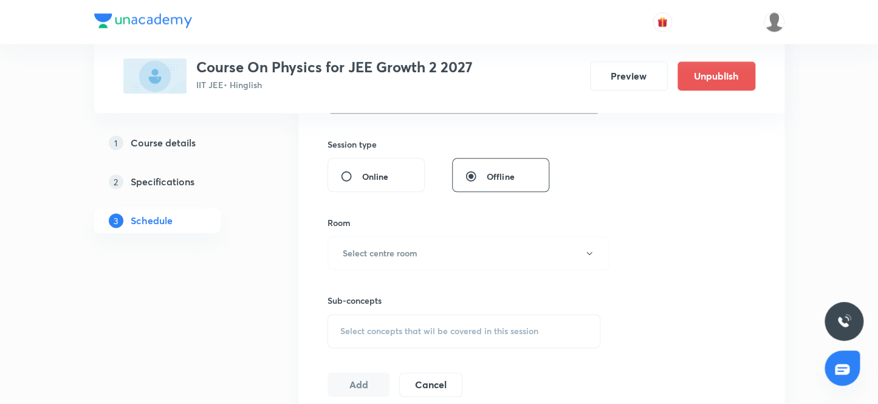
scroll to position [539, 0]
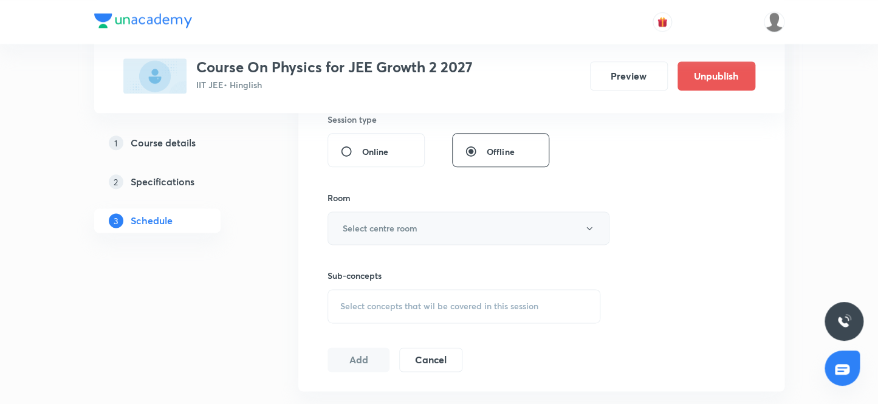
click at [390, 230] on h6 "Select centre room" at bounding box center [380, 228] width 75 height 13
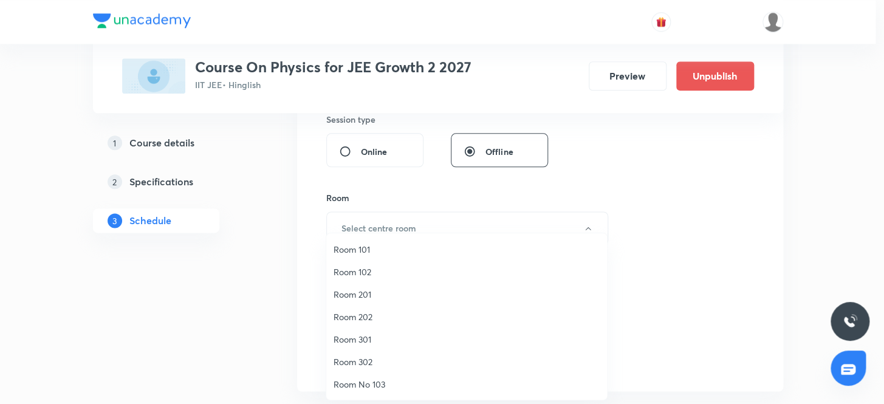
click at [365, 340] on span "Room 301" at bounding box center [467, 339] width 266 height 13
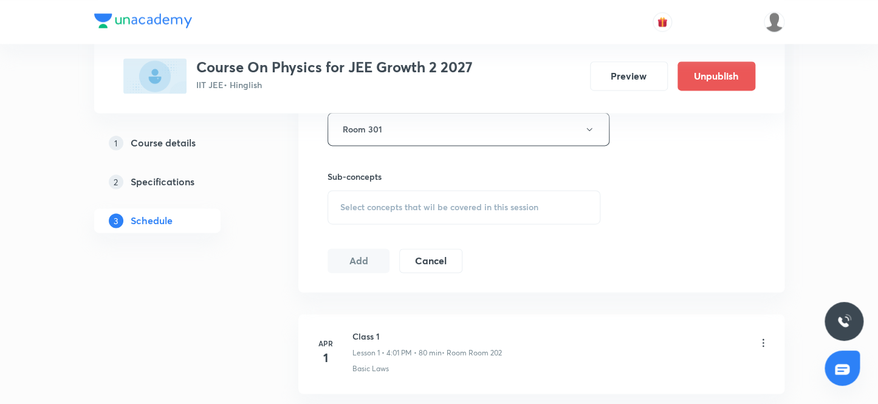
scroll to position [650, 0]
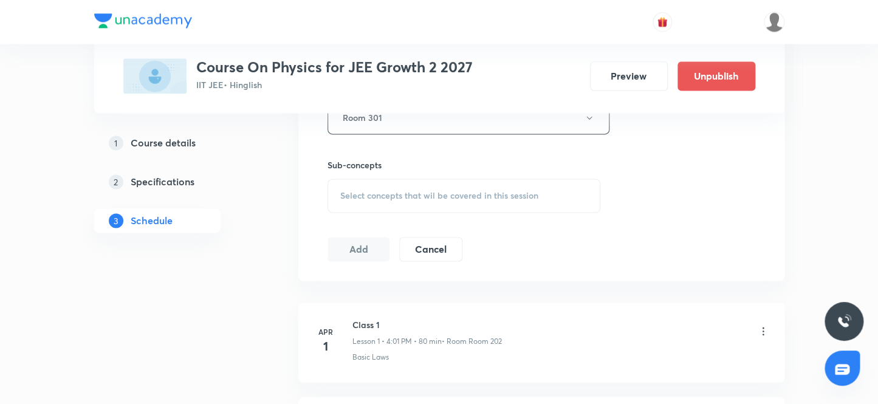
click at [399, 193] on span "Select concepts that wil be covered in this session" at bounding box center [439, 196] width 198 height 10
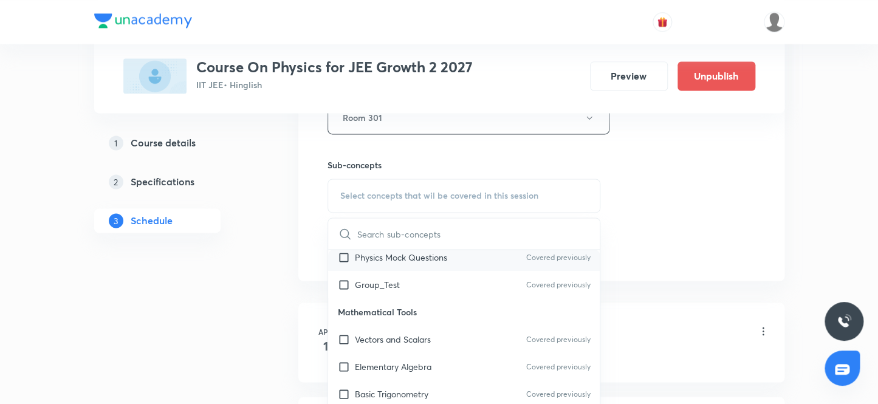
scroll to position [165, 0]
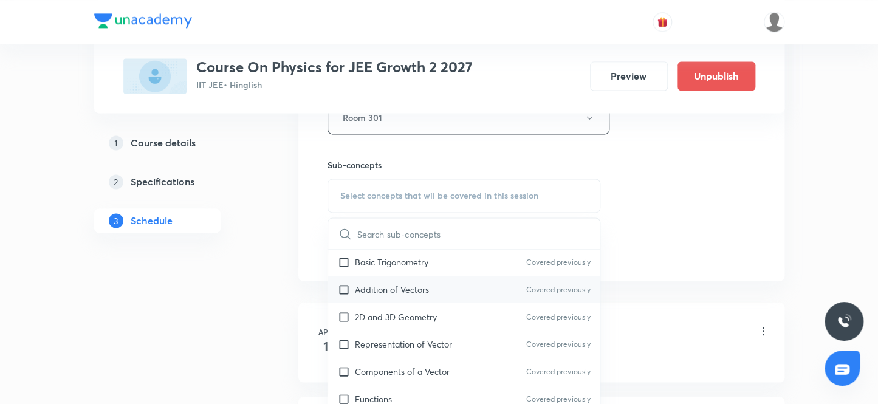
click at [346, 287] on input "checkbox" at bounding box center [346, 289] width 17 height 13
checkbox input "true"
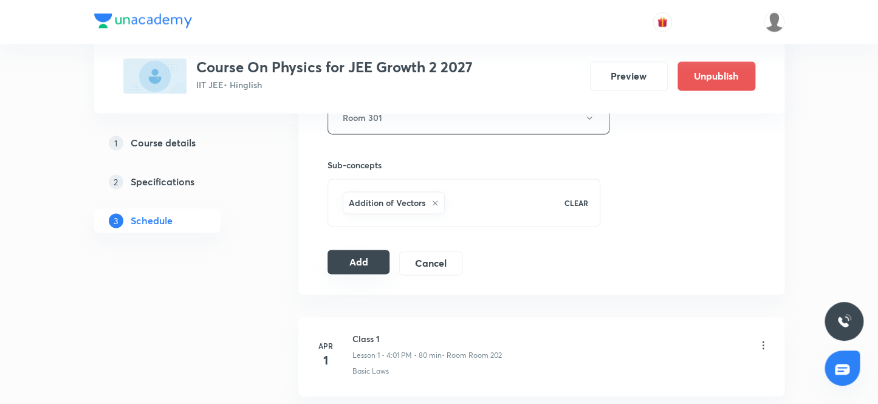
click at [357, 262] on button "Add" at bounding box center [358, 262] width 63 height 24
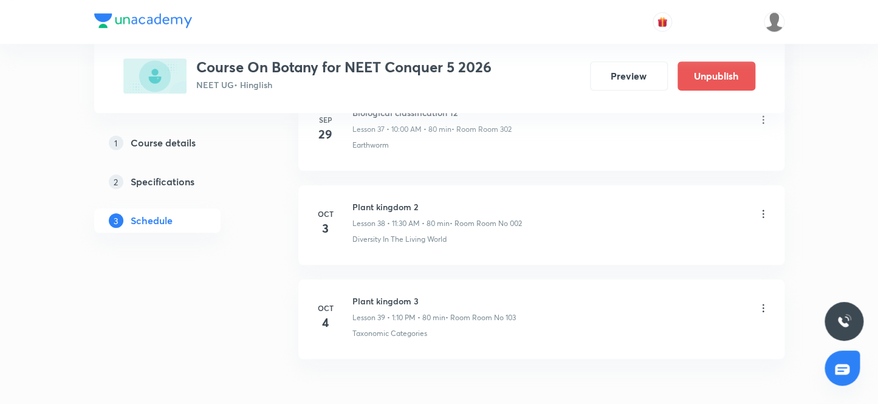
scroll to position [4237, 0]
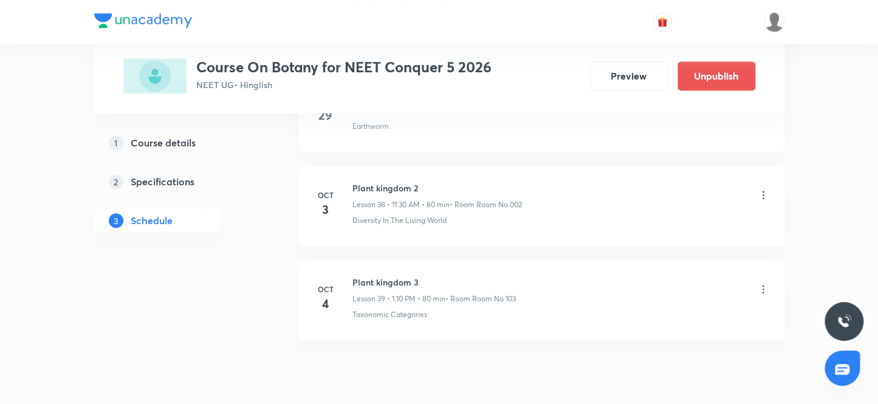
scroll to position [4237, 0]
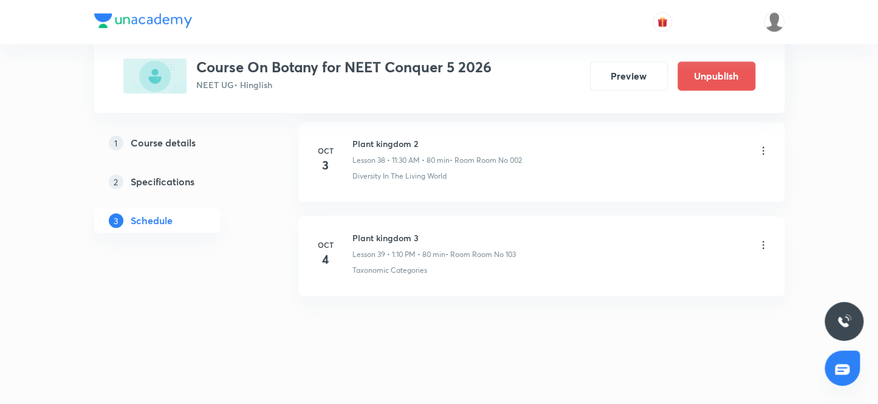
click at [761, 239] on icon at bounding box center [763, 245] width 12 height 12
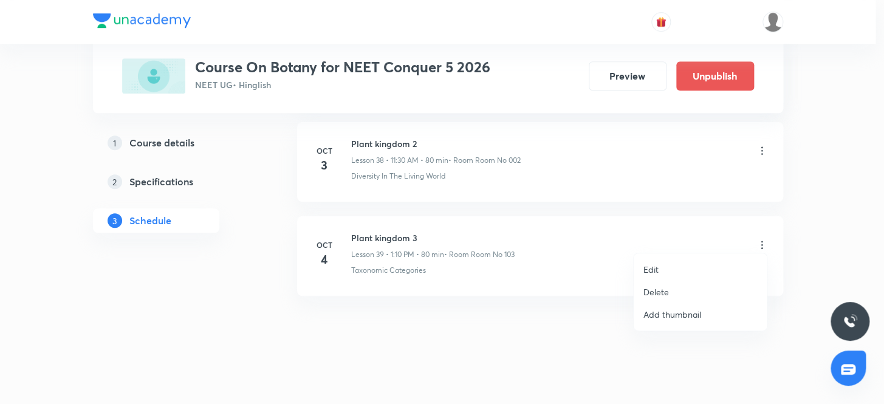
click at [653, 295] on p "Delete" at bounding box center [656, 292] width 26 height 13
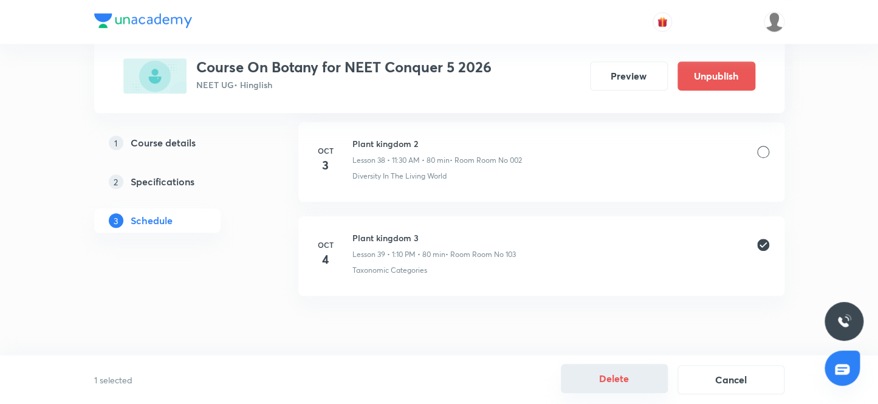
click at [613, 376] on button "Delete" at bounding box center [614, 378] width 107 height 29
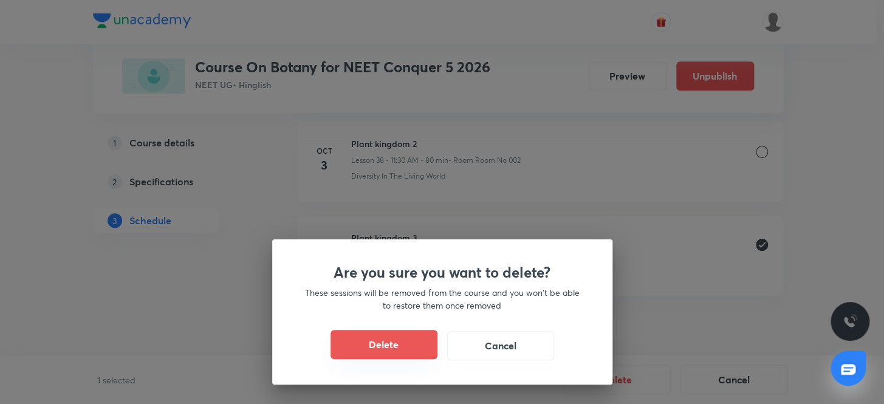
click at [369, 346] on button "Delete" at bounding box center [384, 344] width 107 height 29
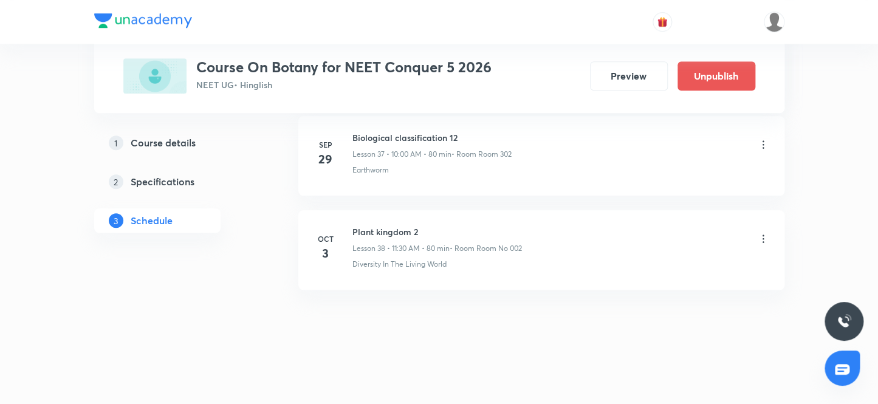
scroll to position [4143, 0]
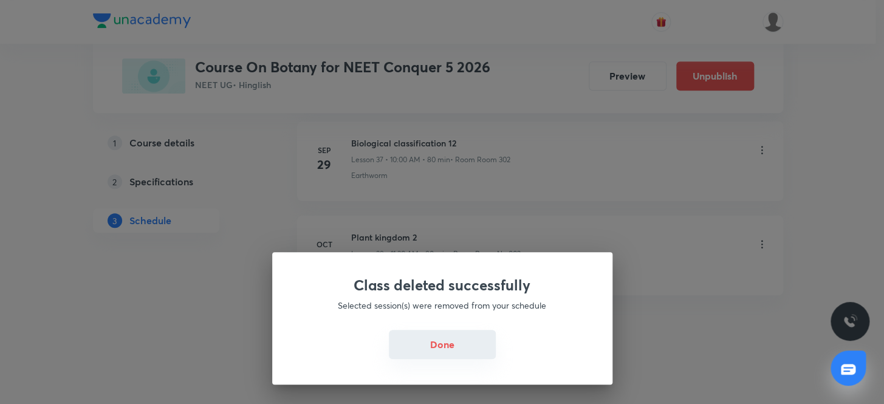
click at [444, 346] on button "Done" at bounding box center [442, 344] width 107 height 29
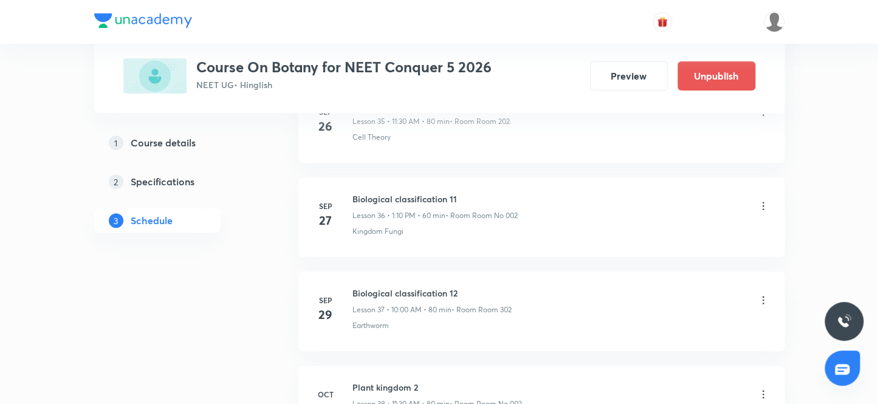
scroll to position [4143, 0]
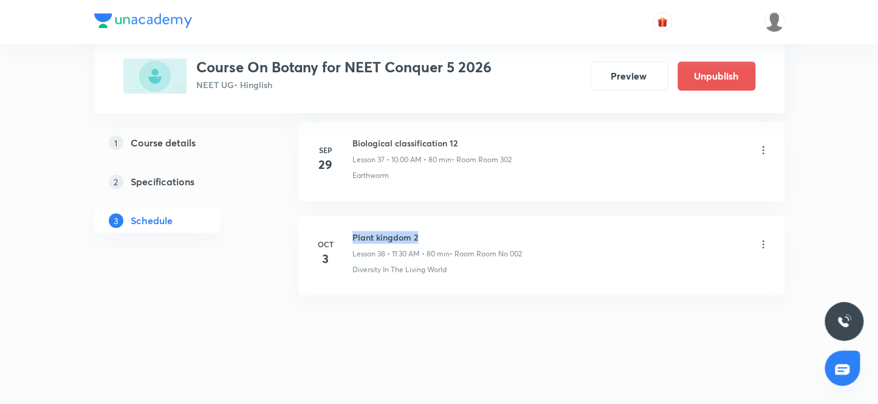
drag, startPoint x: 426, startPoint y: 231, endPoint x: 348, endPoint y: 219, distance: 78.6
click at [348, 219] on li "[DATE] Plant kingdom 2 Lesson 38 • 11:30 AM • 80 min • Room Room No 002 Diversi…" at bounding box center [541, 256] width 486 height 80
copy h6 "Plant kingdom 2"
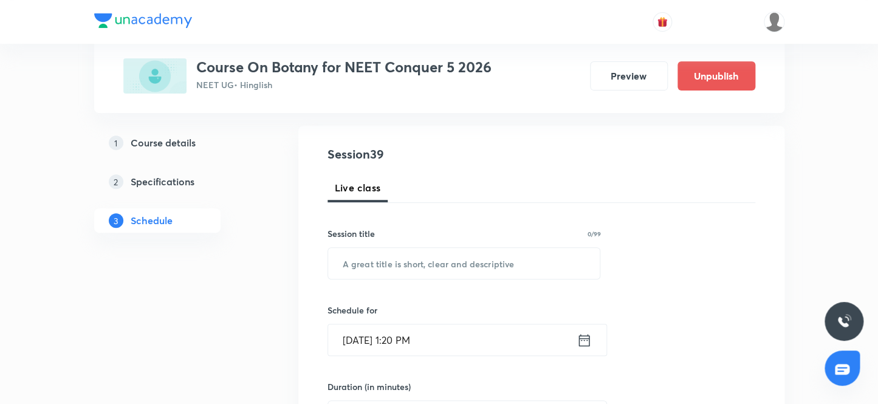
scroll to position [117, 0]
click at [424, 261] on input "text" at bounding box center [464, 264] width 272 height 31
paste input "Plant kingdom 2"
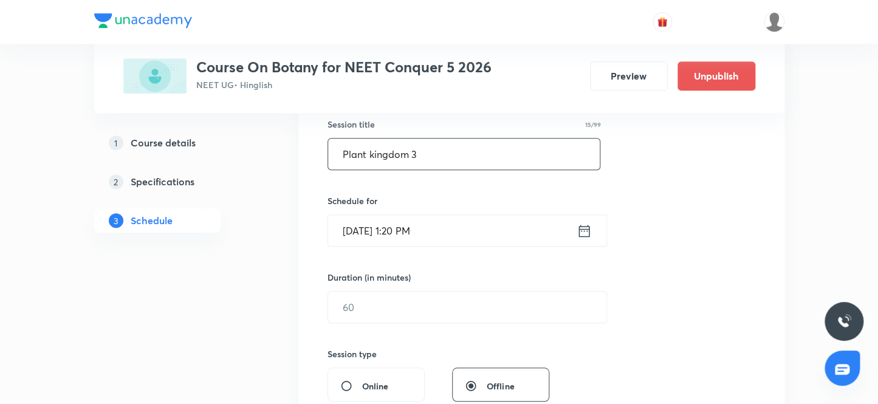
scroll to position [227, 0]
type input "Plant kingdom 3"
click at [412, 230] on input "Oct 4, 2025, 1:20 PM" at bounding box center [452, 229] width 249 height 31
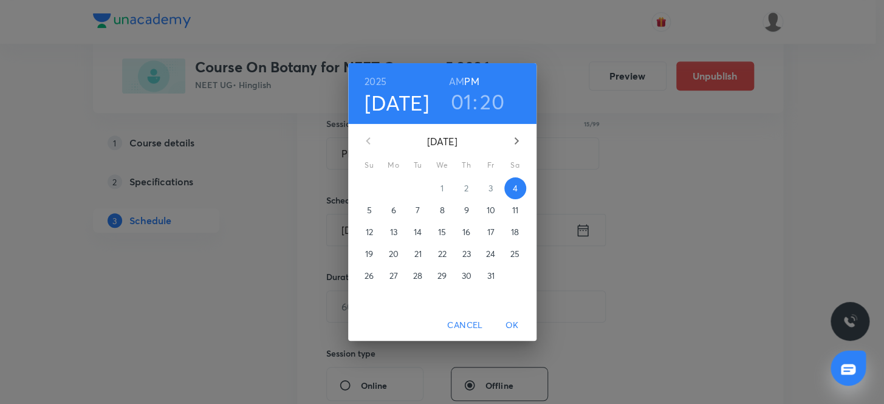
click at [463, 100] on h3 "01" at bounding box center [460, 102] width 21 height 26
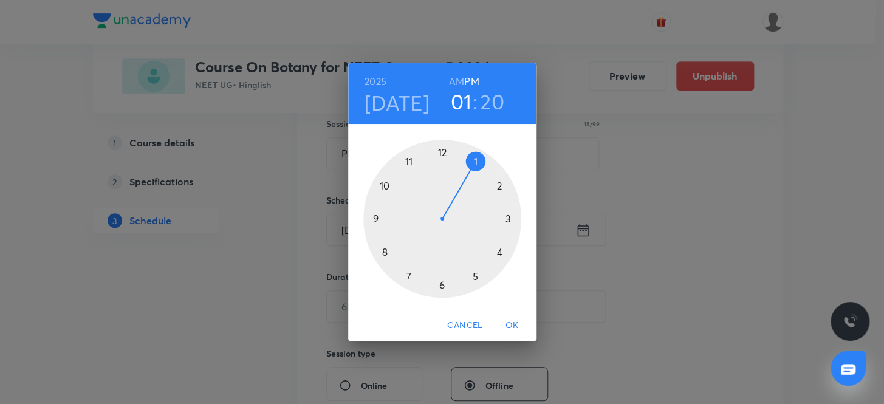
click at [490, 94] on h3 "20" at bounding box center [492, 102] width 24 height 26
click at [454, 149] on div at bounding box center [442, 219] width 158 height 158
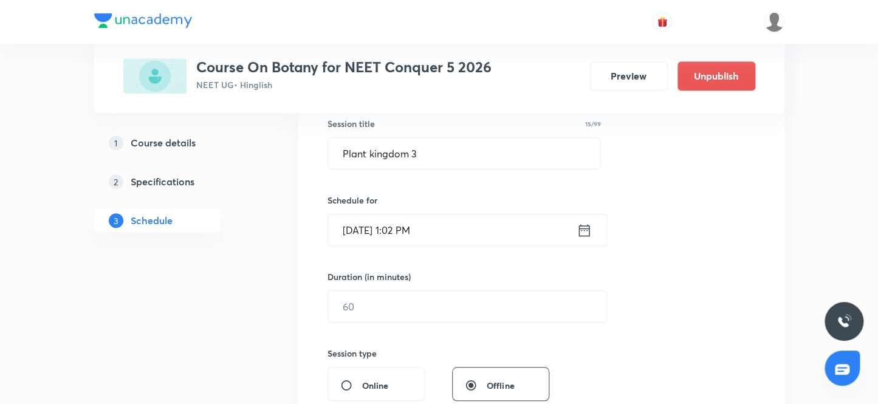
click at [410, 228] on input "Oct 4, 2025, 1:02 PM" at bounding box center [452, 229] width 249 height 31
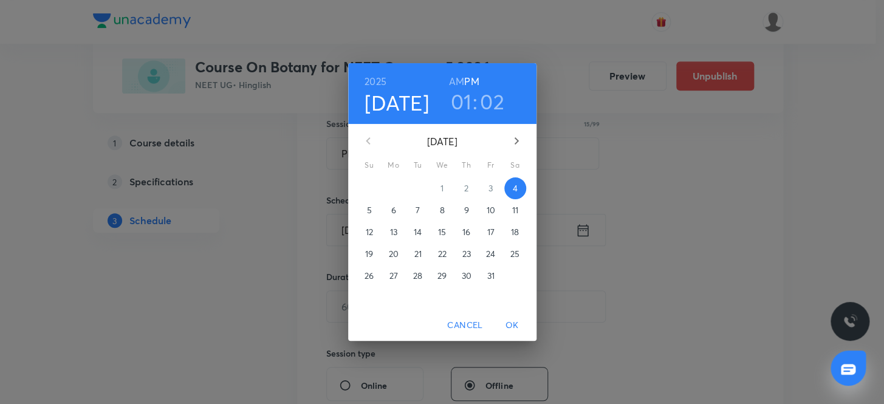
click at [492, 97] on h3 "02" at bounding box center [492, 102] width 24 height 26
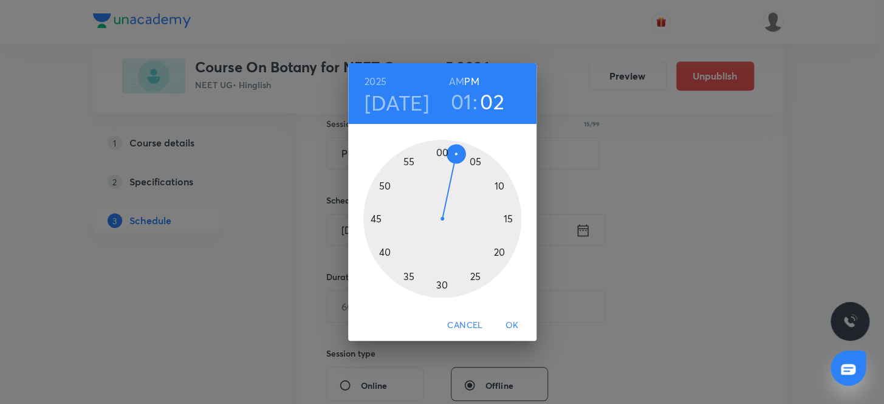
click at [498, 257] on div at bounding box center [442, 219] width 158 height 158
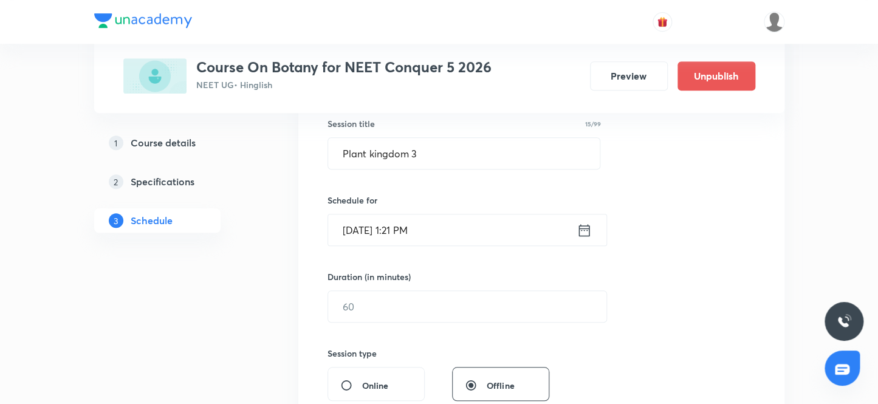
click at [406, 231] on input "Oct 4, 2025, 1:21 PM" at bounding box center [452, 229] width 249 height 31
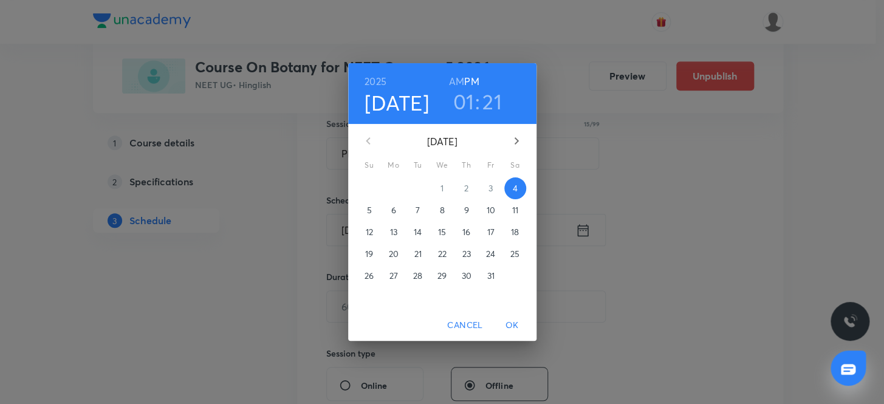
click at [493, 100] on h3 "21" at bounding box center [491, 102] width 19 height 26
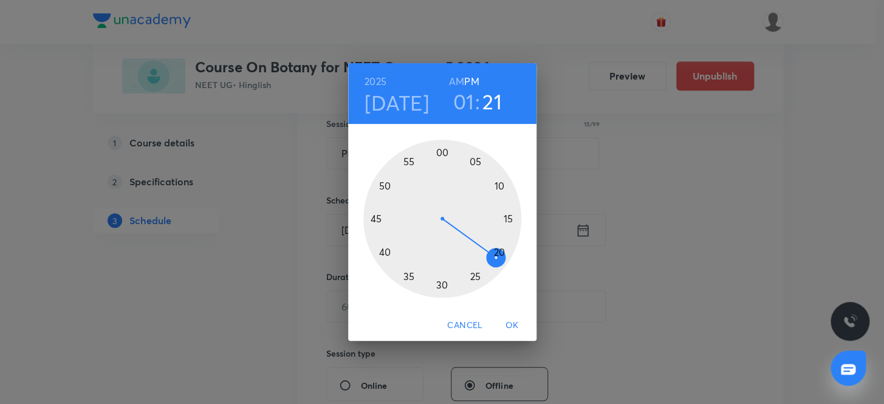
click at [486, 266] on div at bounding box center [442, 219] width 158 height 158
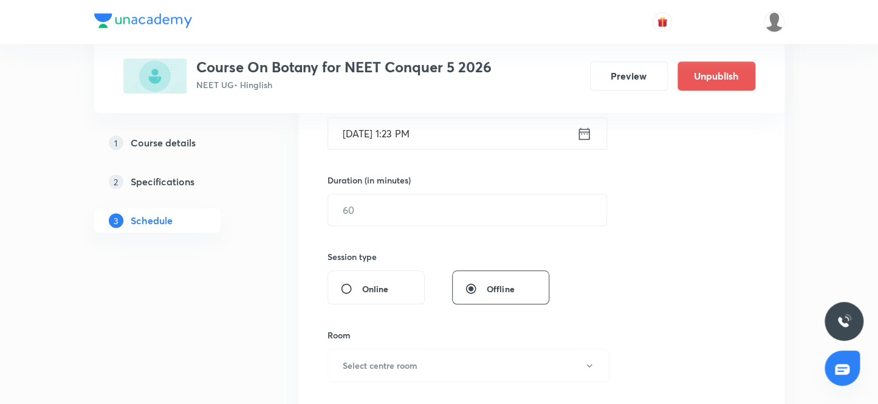
scroll to position [338, 0]
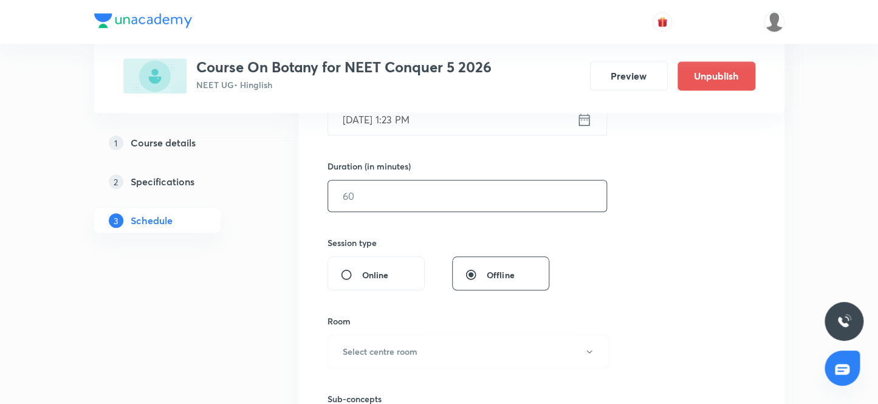
click at [394, 200] on input "text" at bounding box center [467, 195] width 278 height 31
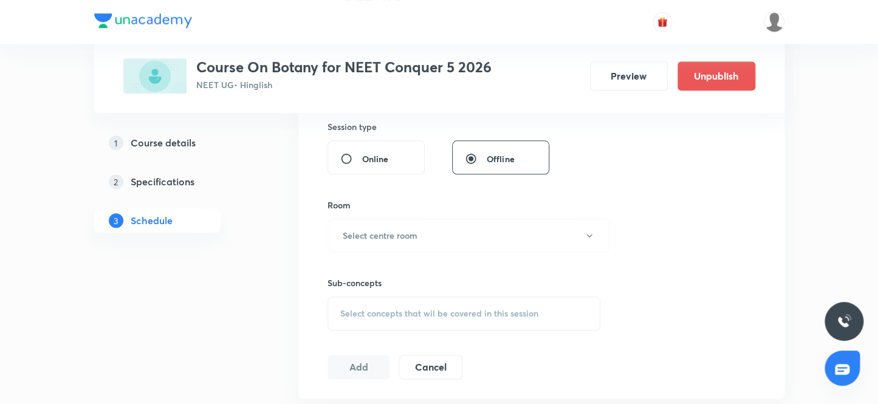
scroll to position [504, 0]
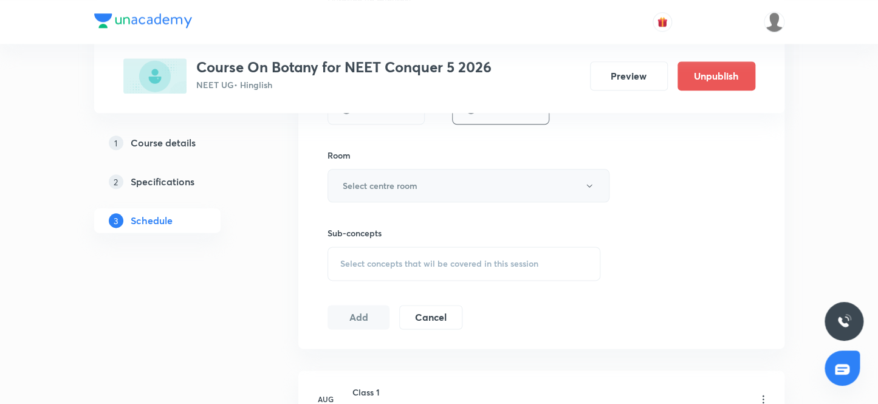
type input "70"
click at [431, 183] on button "Select centre room" at bounding box center [468, 185] width 282 height 33
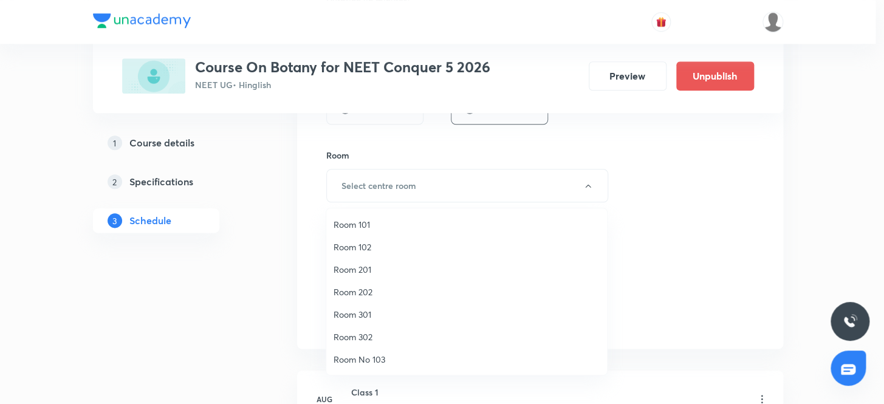
click at [381, 360] on span "Room No 103" at bounding box center [467, 359] width 266 height 13
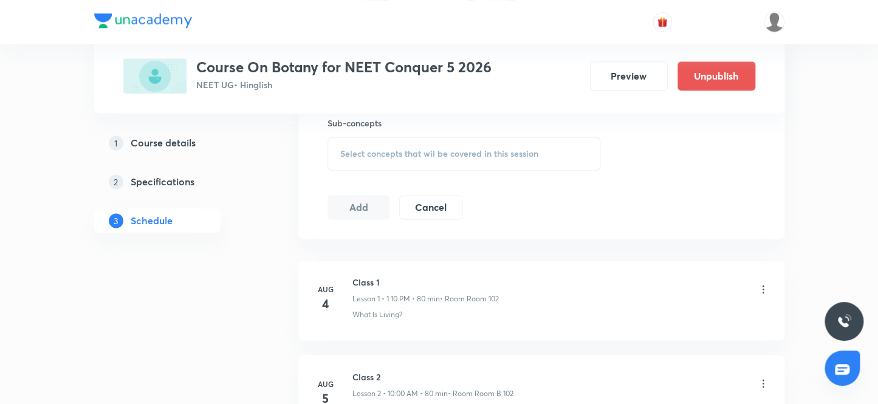
scroll to position [614, 0]
click at [439, 154] on span "Select concepts that wil be covered in this session" at bounding box center [439, 154] width 198 height 10
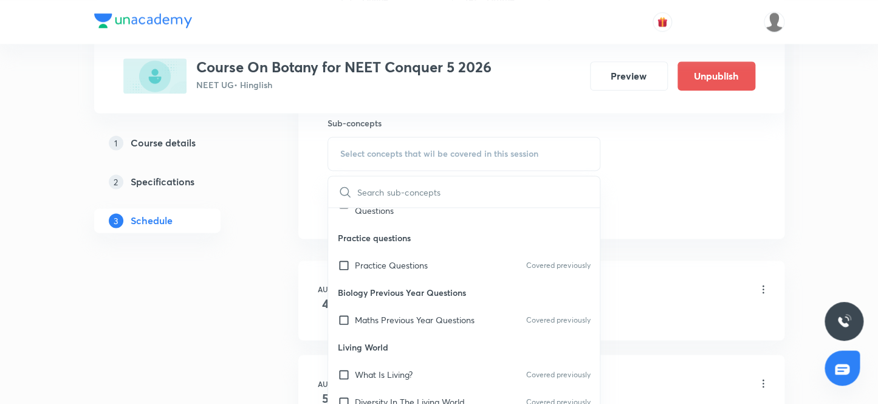
scroll to position [165, 0]
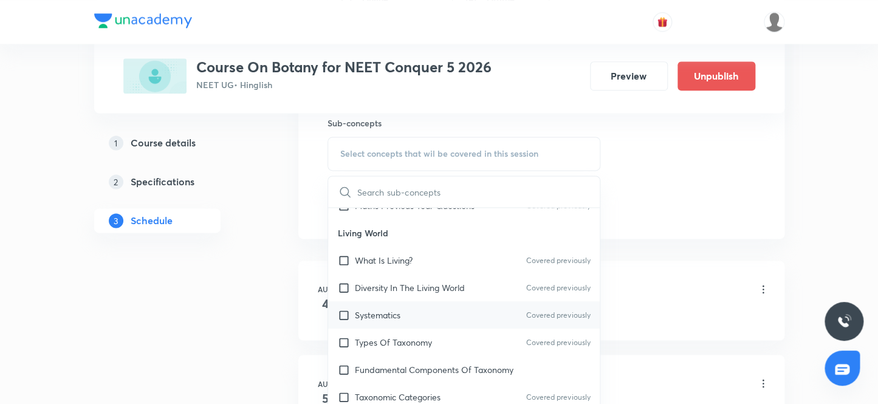
click at [345, 309] on input "checkbox" at bounding box center [346, 315] width 17 height 13
checkbox input "true"
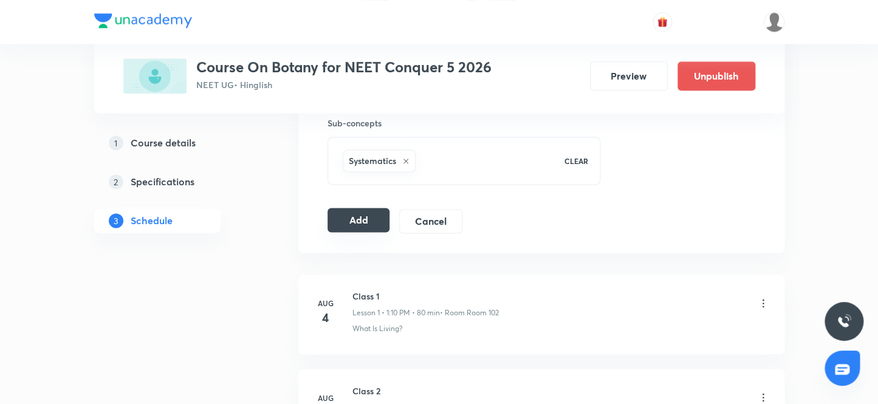
click at [365, 216] on button "Add" at bounding box center [358, 220] width 63 height 24
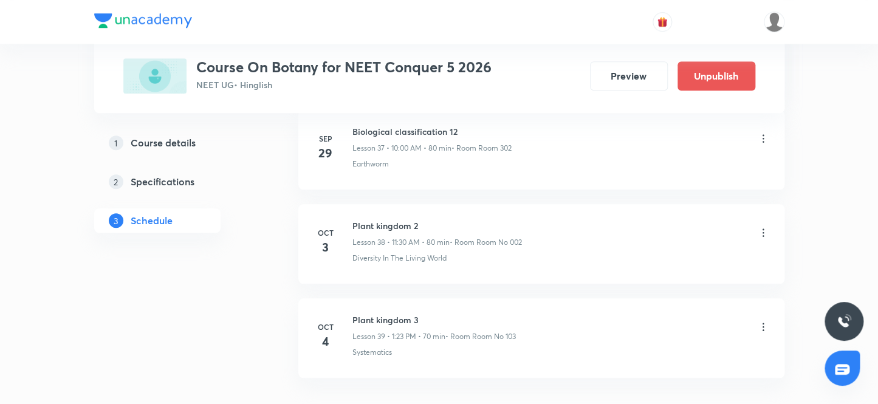
scroll to position [4237, 0]
